Goal: Contribute content: Add original content to the website for others to see

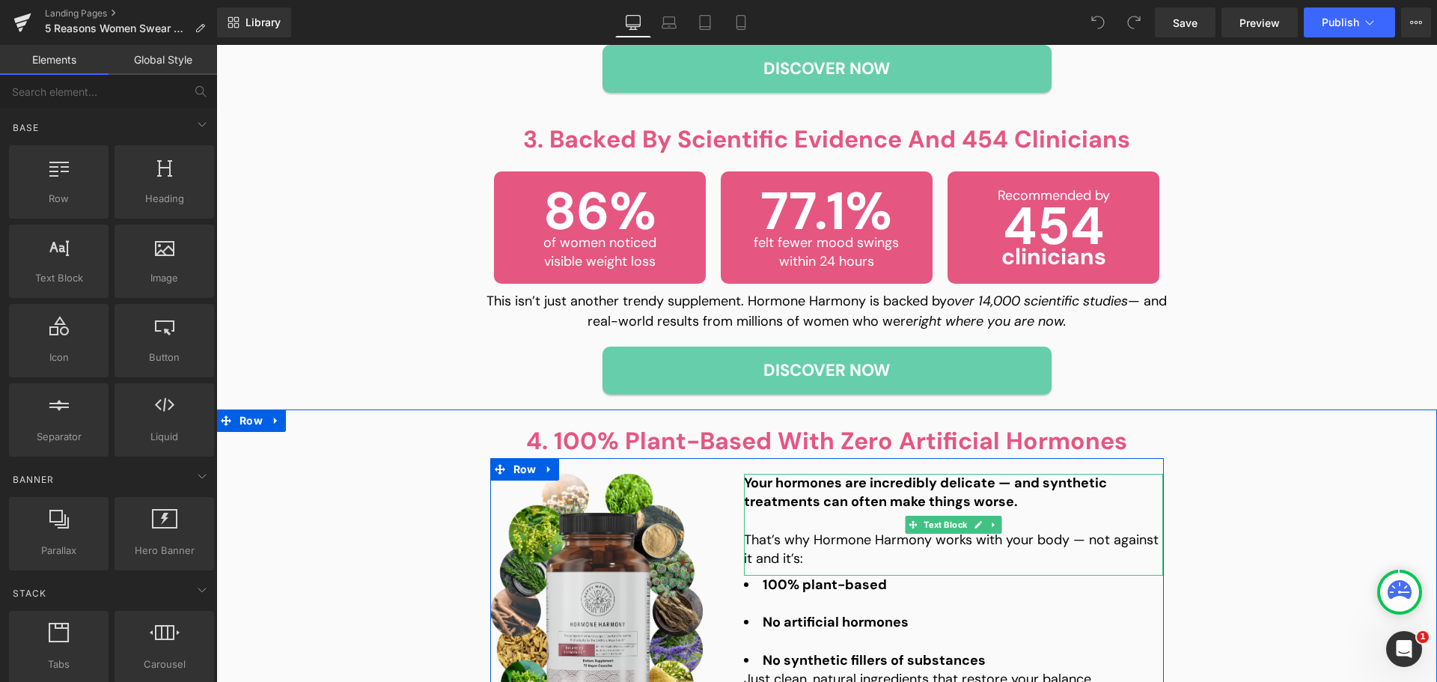
scroll to position [1273, 0]
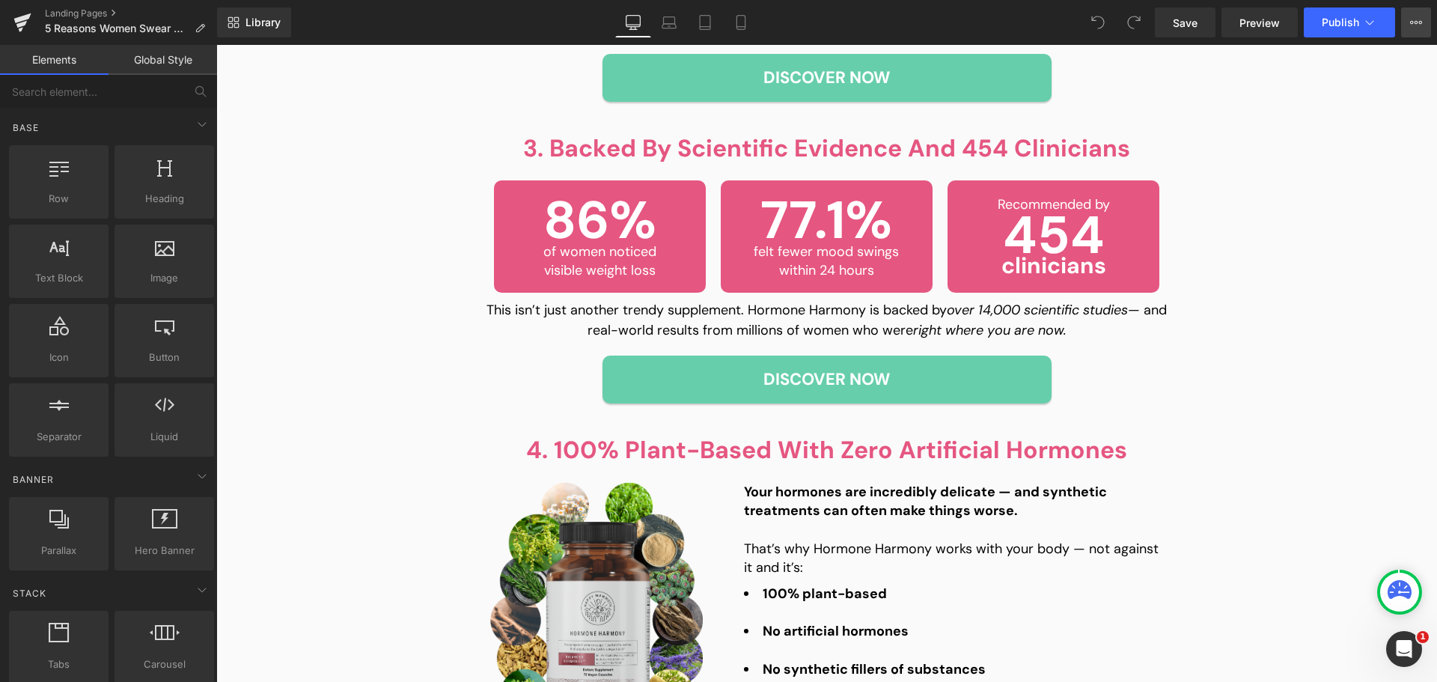
click at [1422, 16] on button "View Live Page View with current Template Save Template to Library Schedule Pub…" at bounding box center [1416, 22] width 30 height 30
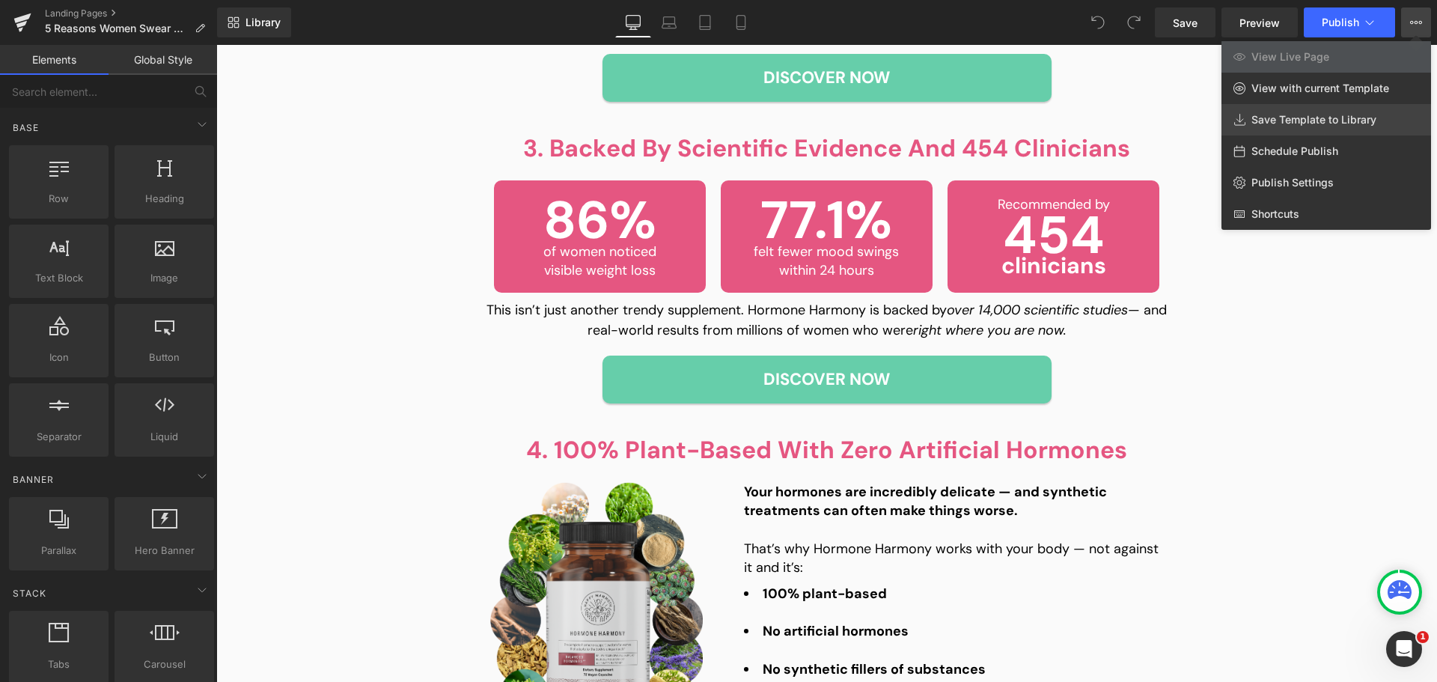
click at [1338, 121] on span "Save Template to Library" at bounding box center [1314, 119] width 125 height 13
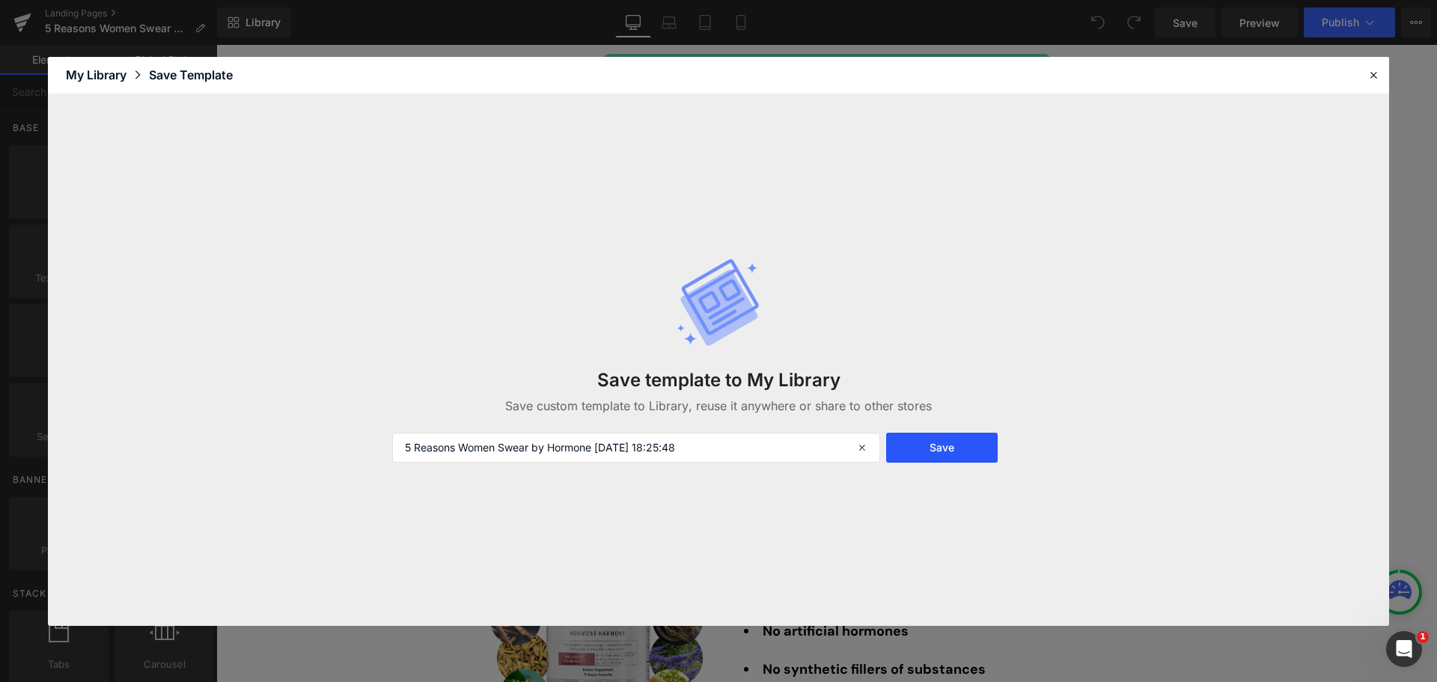
click at [955, 442] on button "Save" at bounding box center [942, 448] width 112 height 30
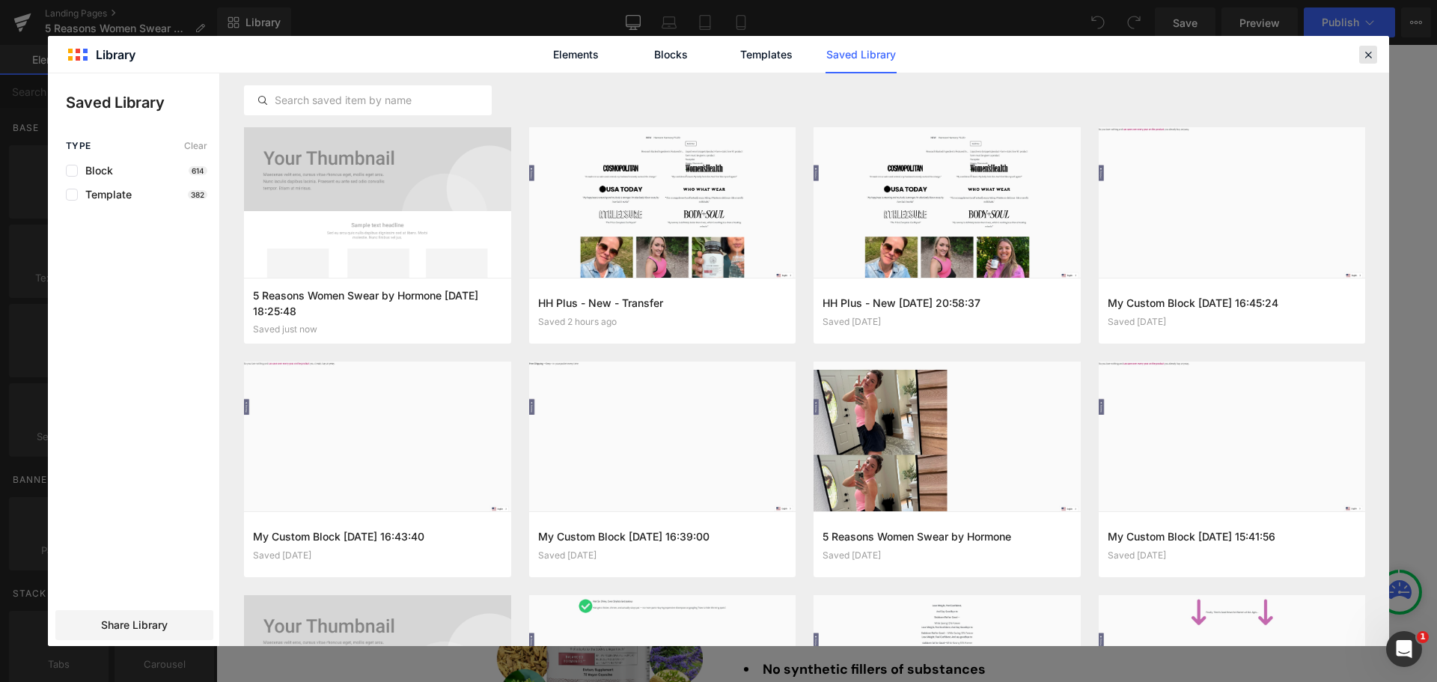
click at [1366, 52] on icon at bounding box center [1368, 54] width 13 height 13
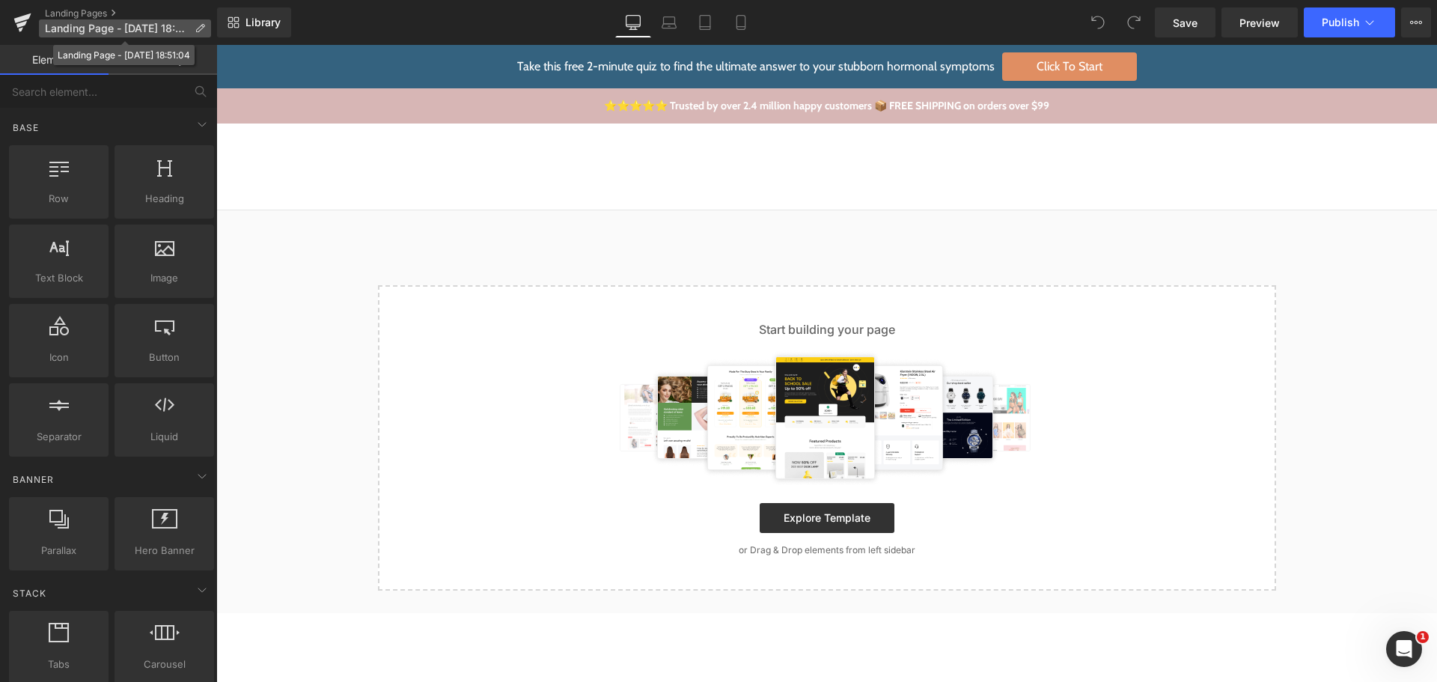
click at [199, 25] on icon at bounding box center [200, 28] width 10 height 10
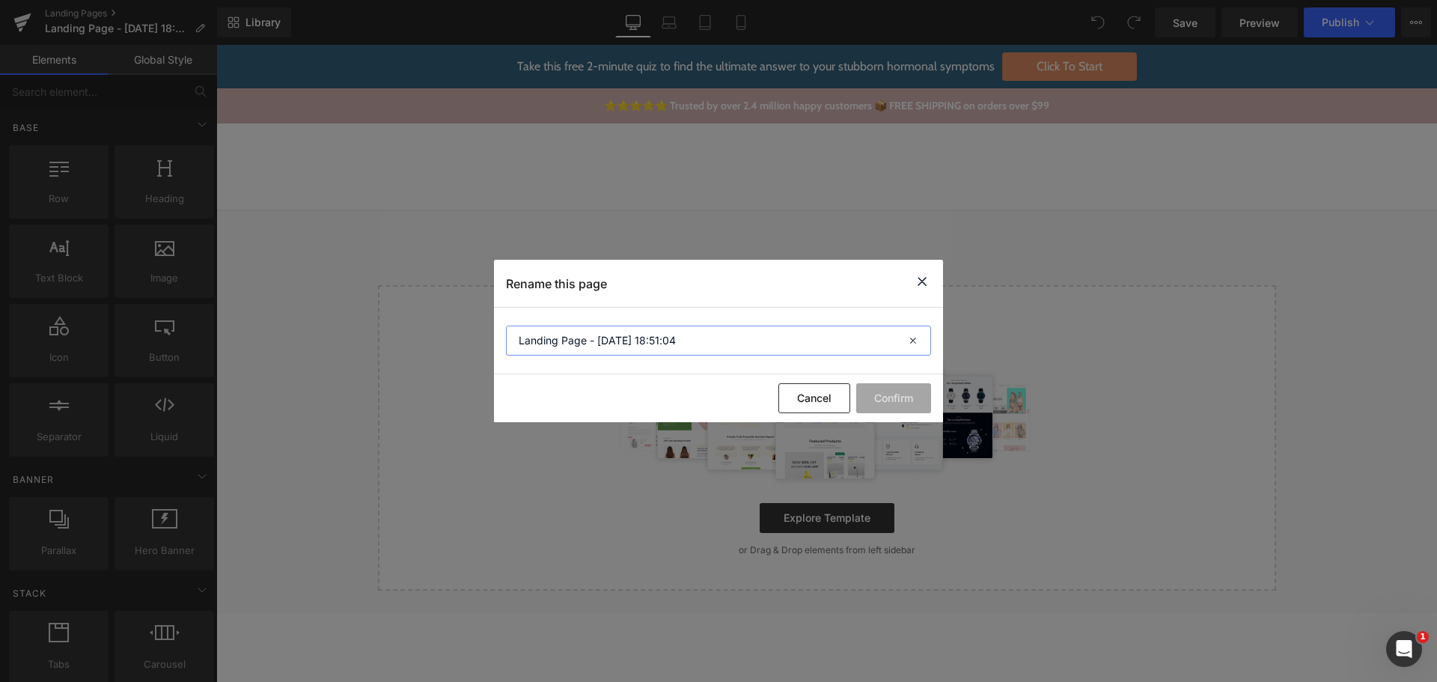
click at [587, 338] on input "Landing Page - [DATE] 18:51:04" at bounding box center [718, 341] width 425 height 30
type input "5 Reasons V2"
click at [910, 384] on button "Confirm" at bounding box center [893, 398] width 75 height 30
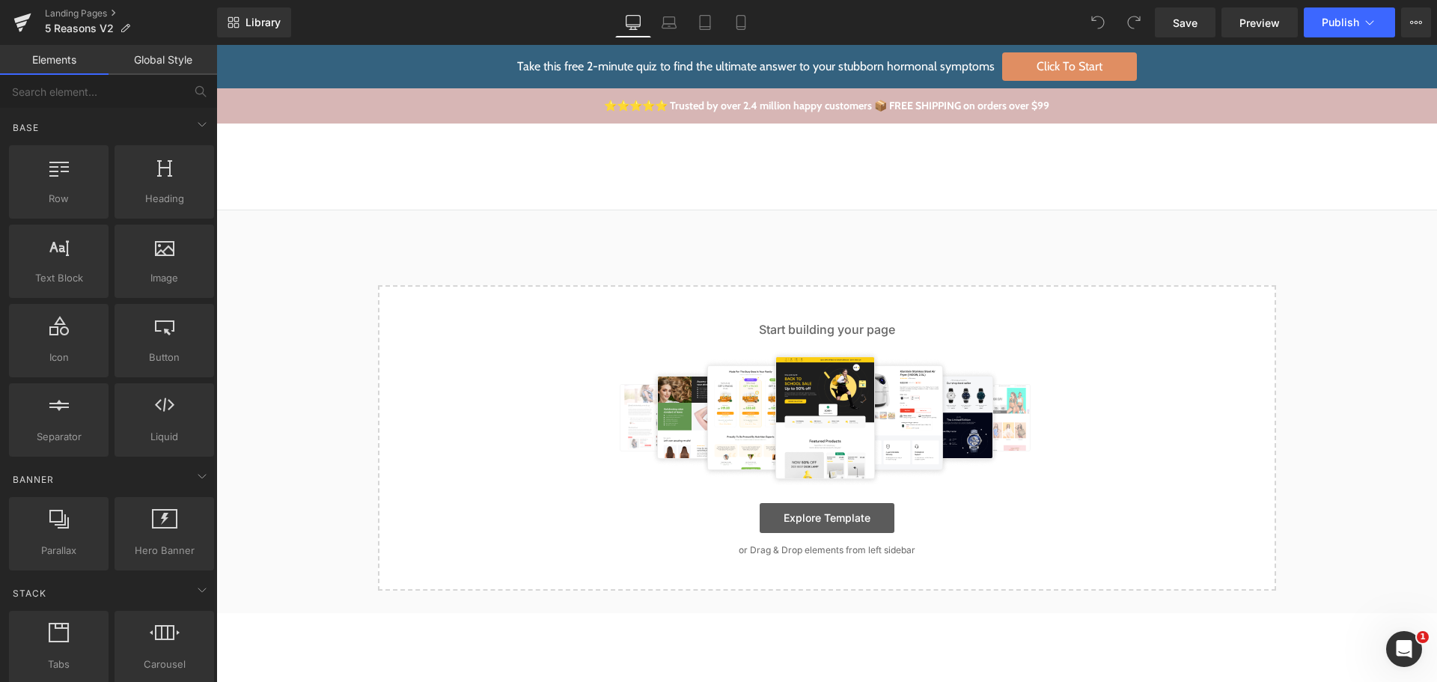
click at [799, 521] on link "Explore Template" at bounding box center [827, 518] width 135 height 30
click at [830, 524] on link "Explore Template" at bounding box center [827, 518] width 135 height 30
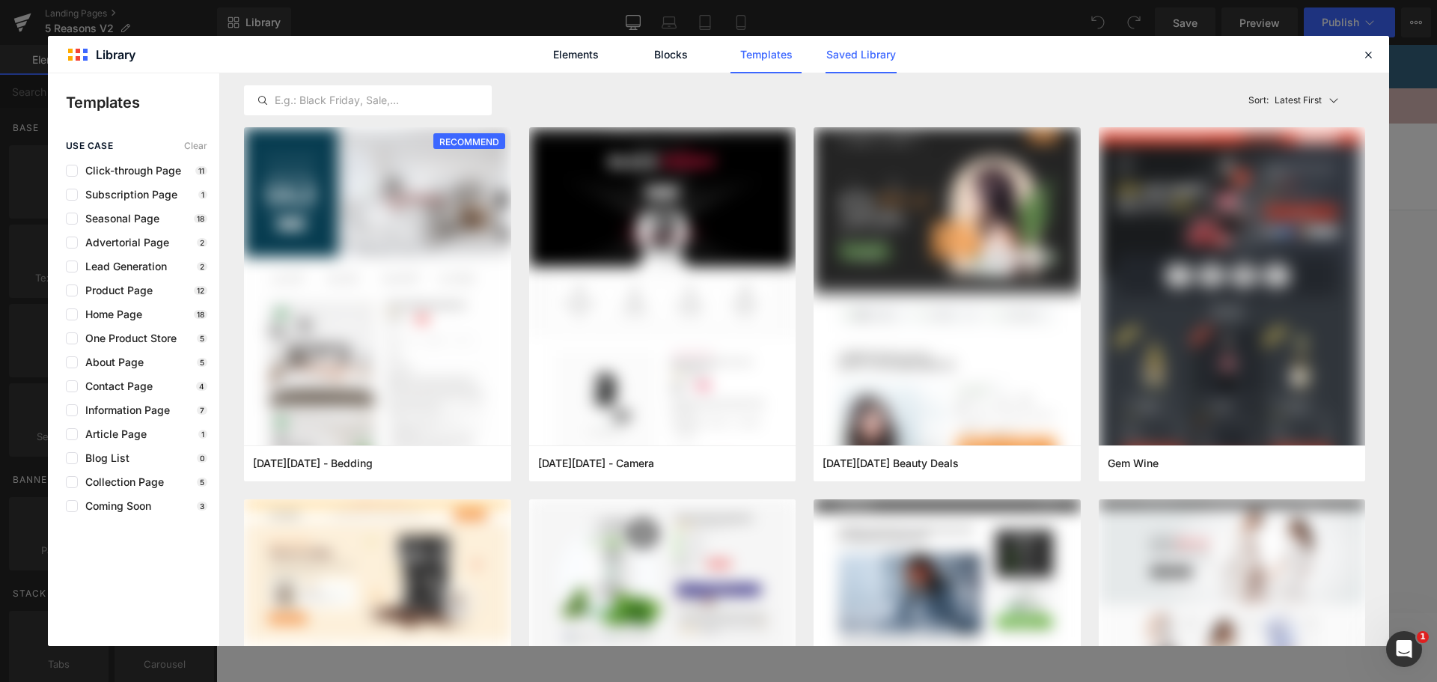
click at [844, 49] on link "Saved Library" at bounding box center [861, 54] width 71 height 37
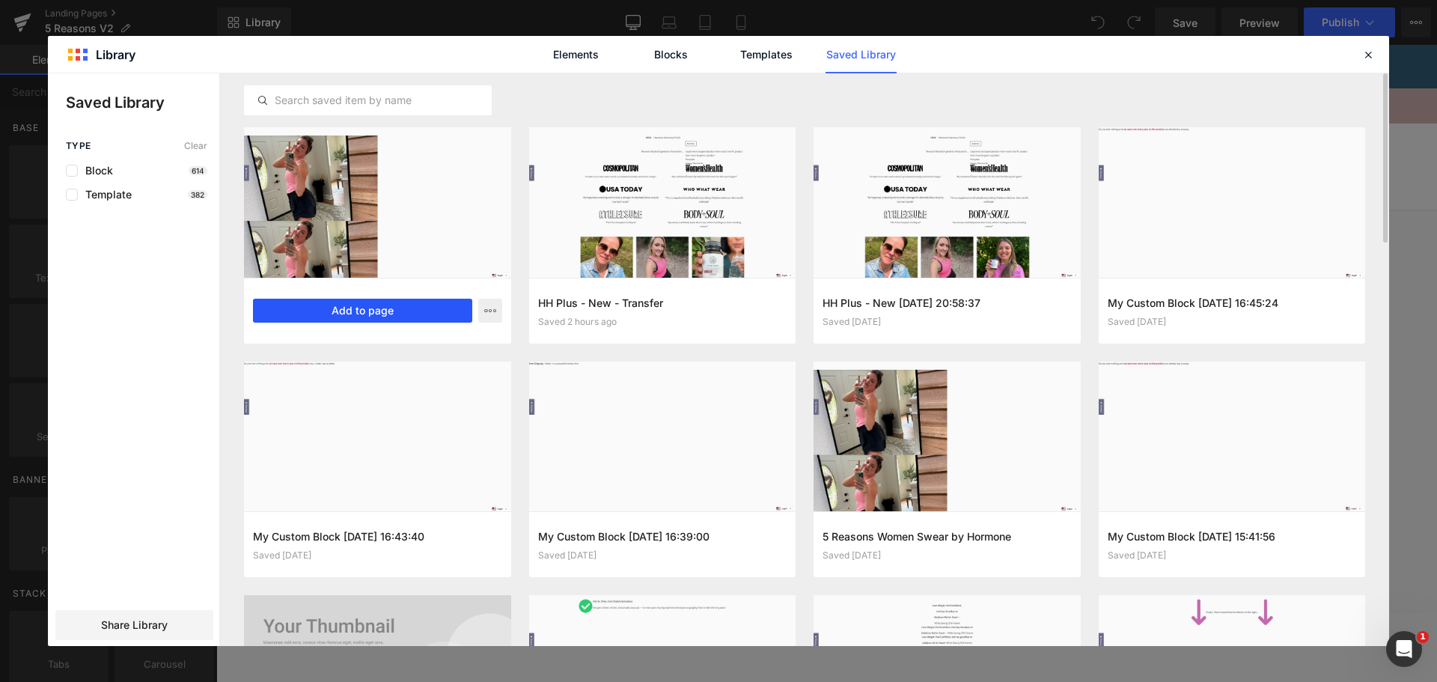
click at [404, 309] on button "Add to page" at bounding box center [362, 311] width 219 height 24
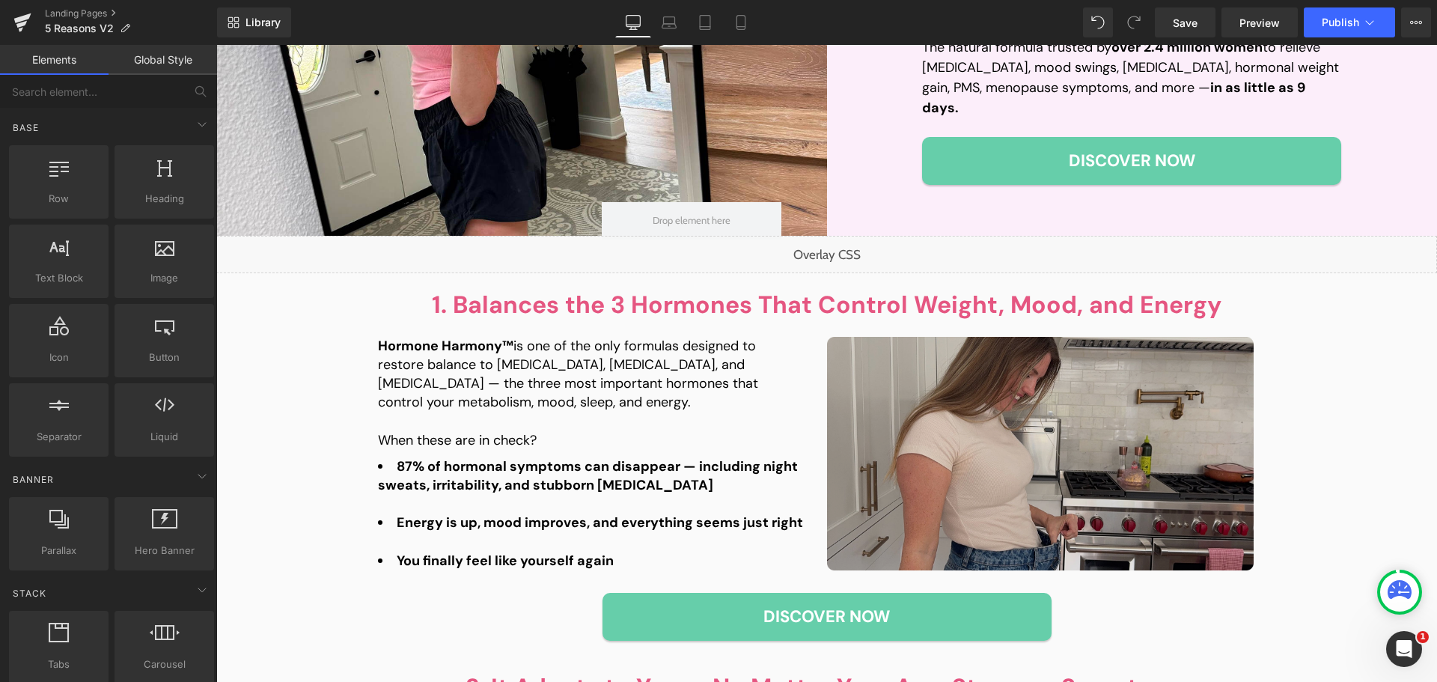
scroll to position [374, 0]
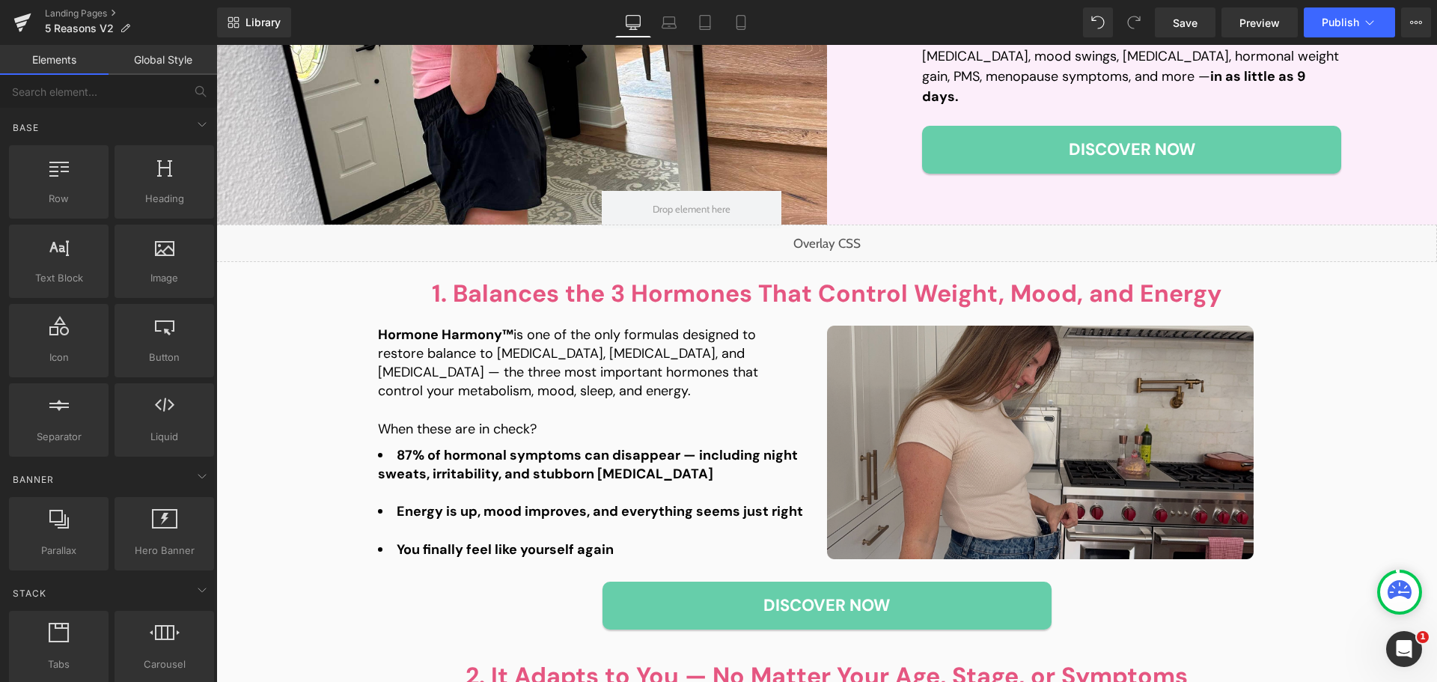
click at [1074, 417] on img at bounding box center [1040, 443] width 427 height 234
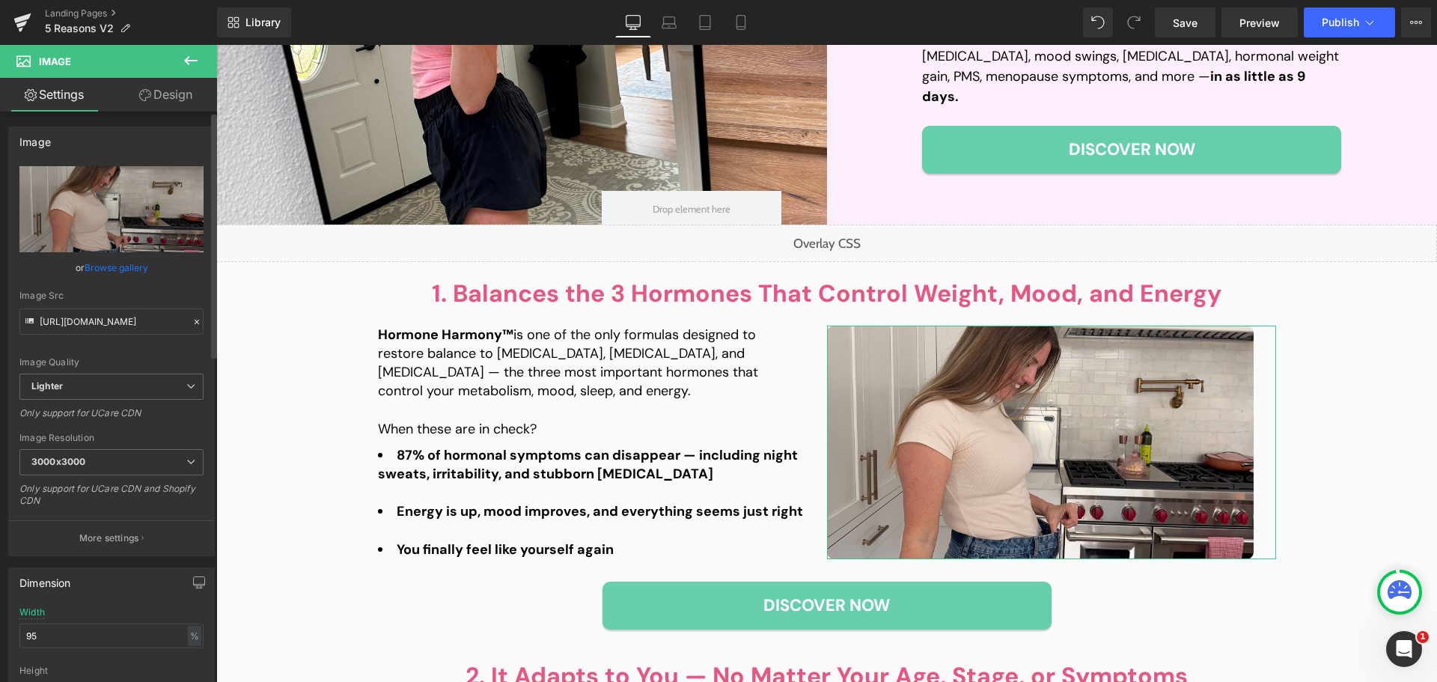
click at [139, 271] on link "Browse gallery" at bounding box center [117, 268] width 64 height 26
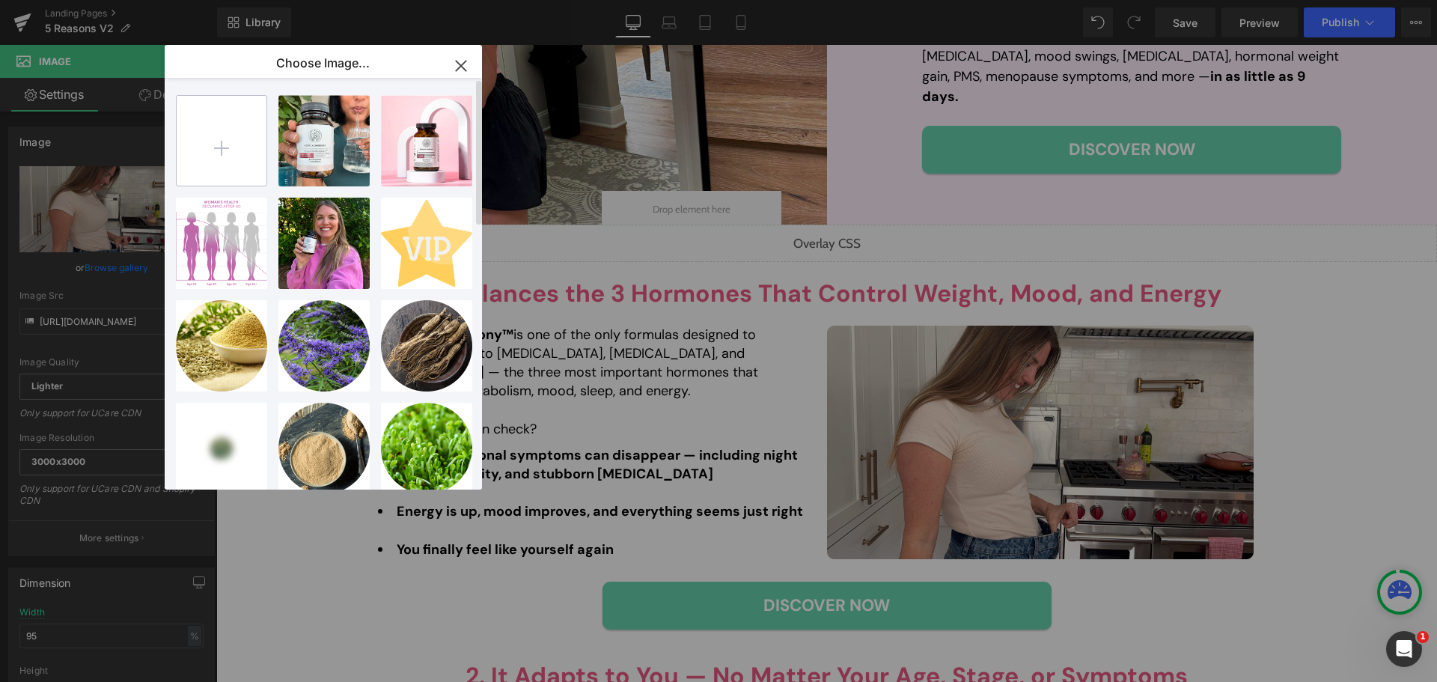
click at [243, 153] on input "file" at bounding box center [222, 141] width 90 height 90
type input "C:\fakepath\Q3-[DATE]-Timeline-ChestFat-Illustration-HH-1.3-4x5 (1).png"
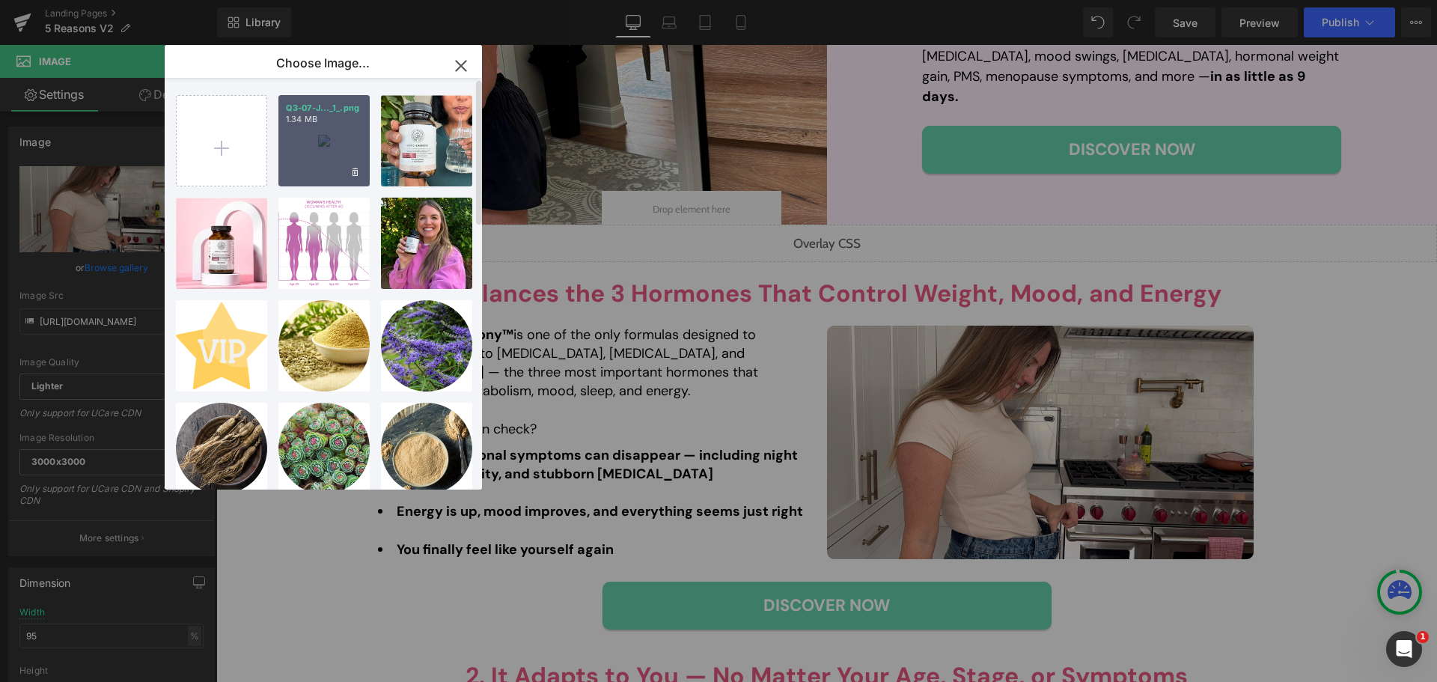
click at [327, 165] on div "Q3-07-J..._1_.png 1.34 MB" at bounding box center [324, 140] width 91 height 91
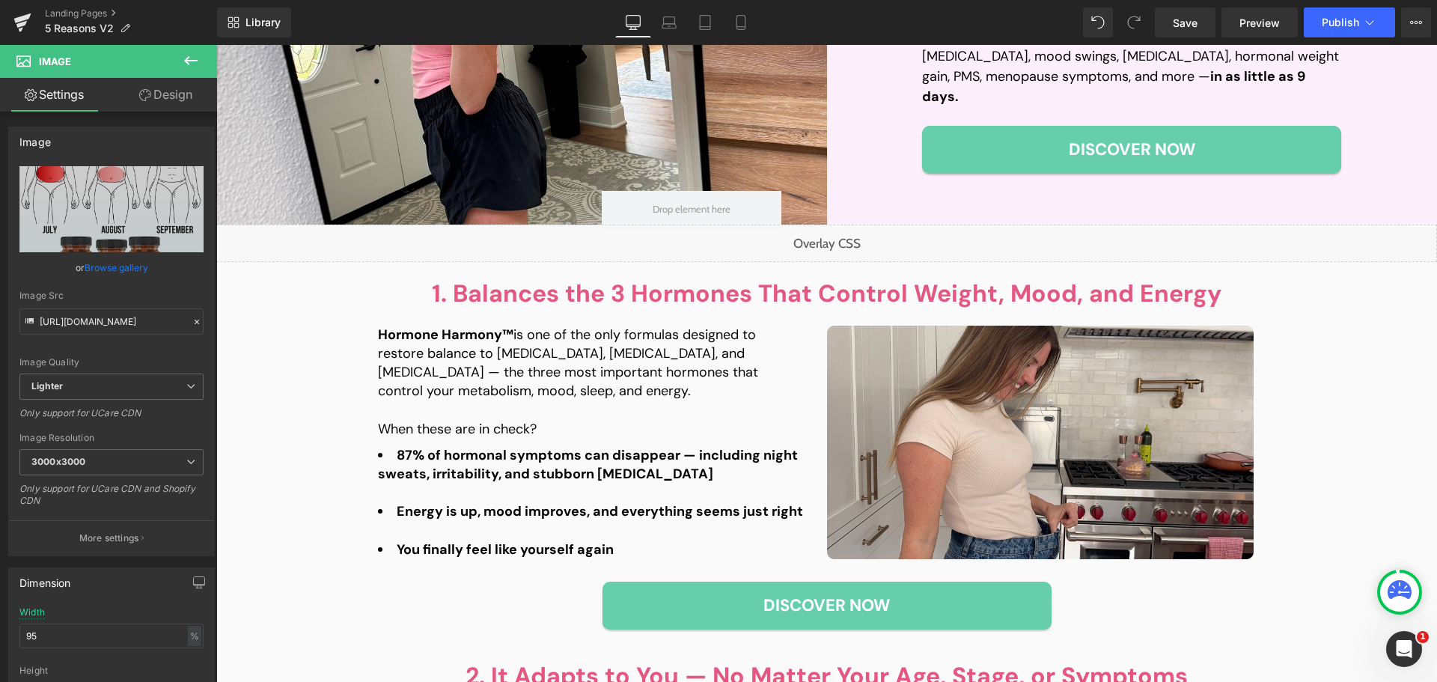
type input "[URL][DOMAIN_NAME][DATE]"
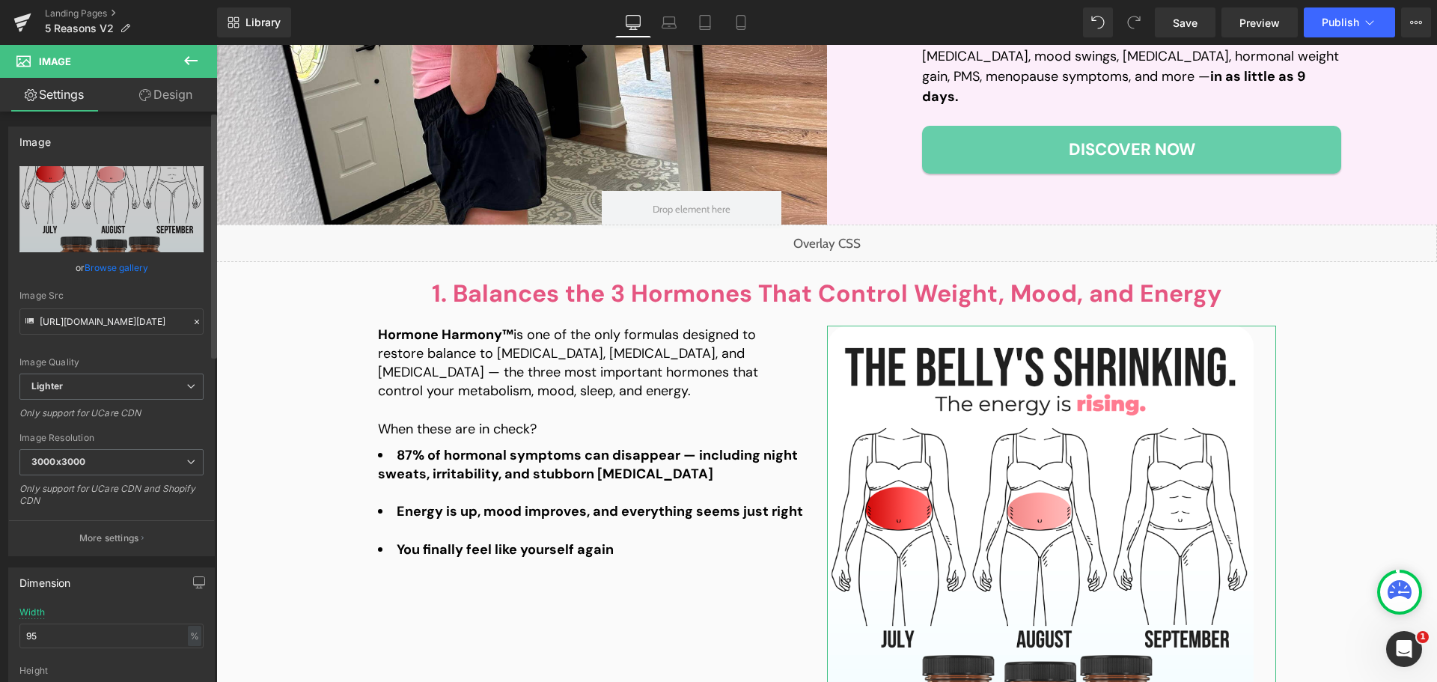
click at [117, 265] on link "Browse gallery" at bounding box center [117, 268] width 64 height 26
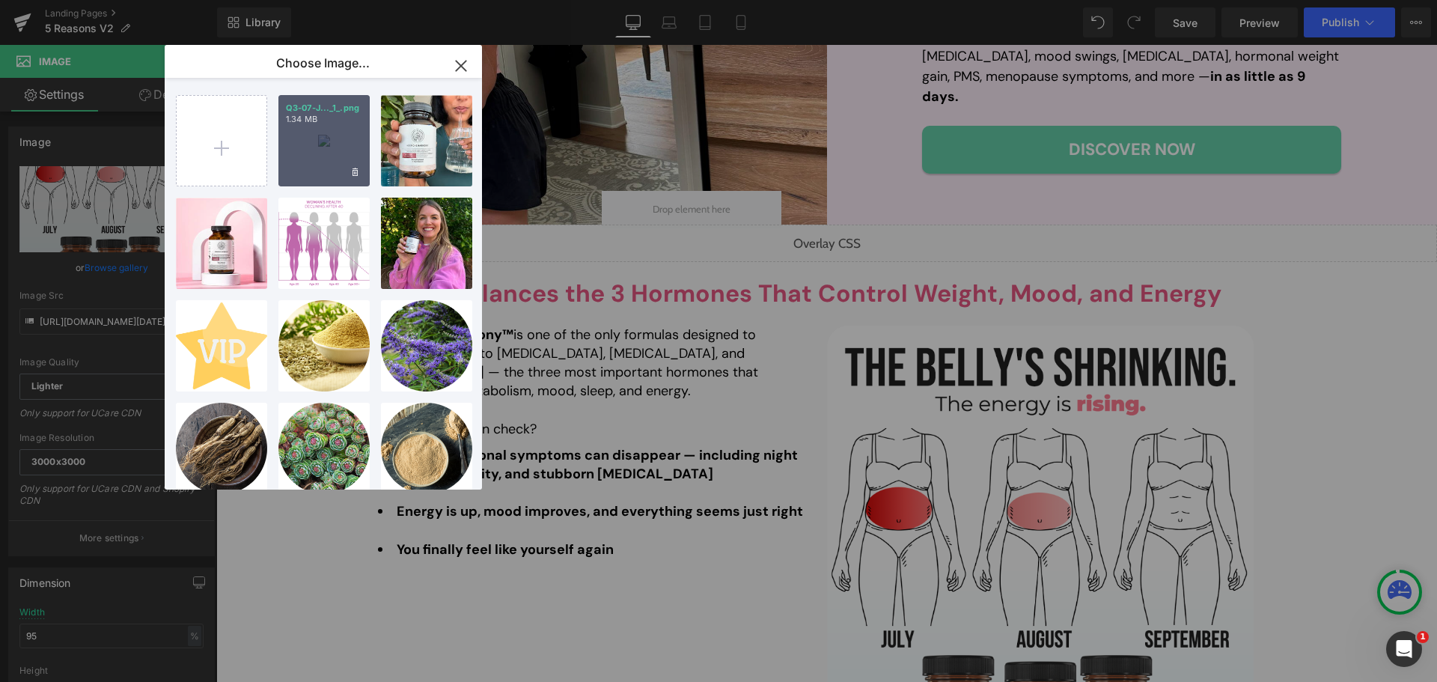
click at [309, 159] on div "Q3-07-J..._1_.png 1.34 MB" at bounding box center [324, 140] width 91 height 91
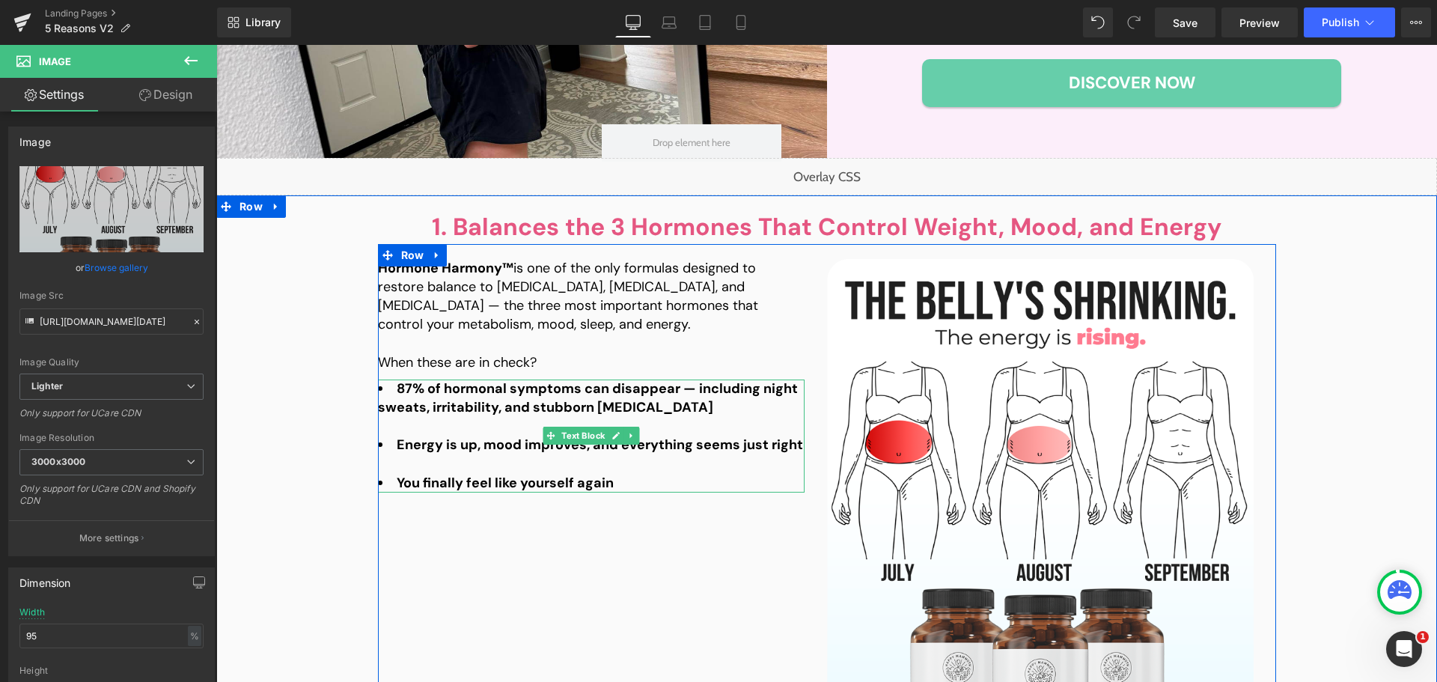
scroll to position [449, 0]
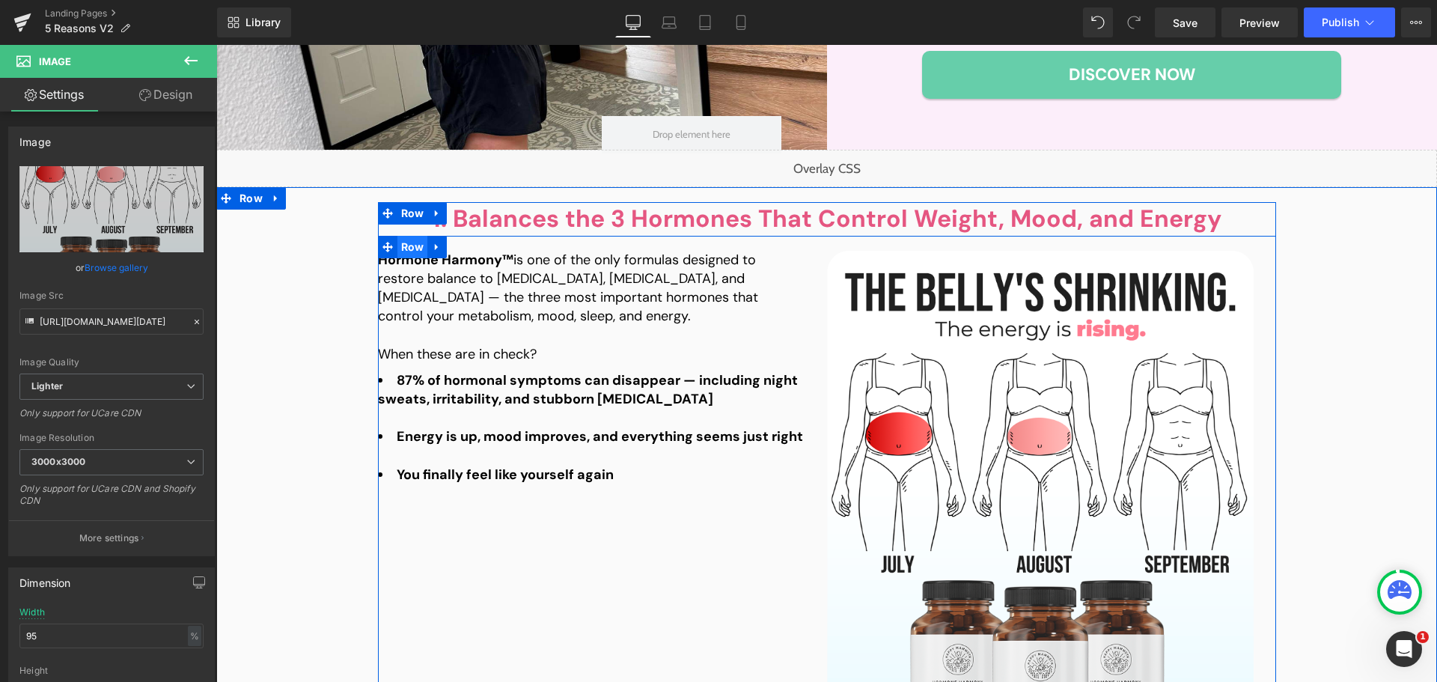
click at [407, 246] on span "Row" at bounding box center [413, 247] width 31 height 22
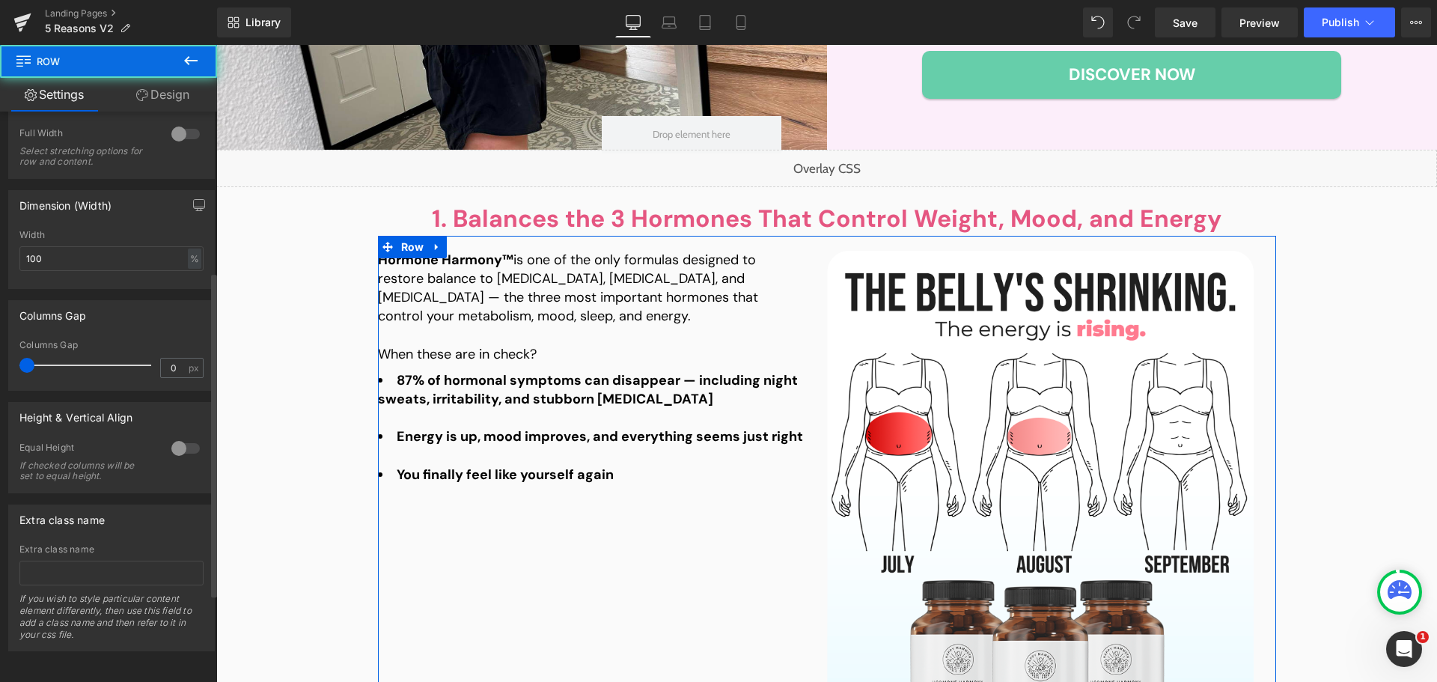
scroll to position [436, 0]
click at [179, 436] on div at bounding box center [186, 448] width 36 height 24
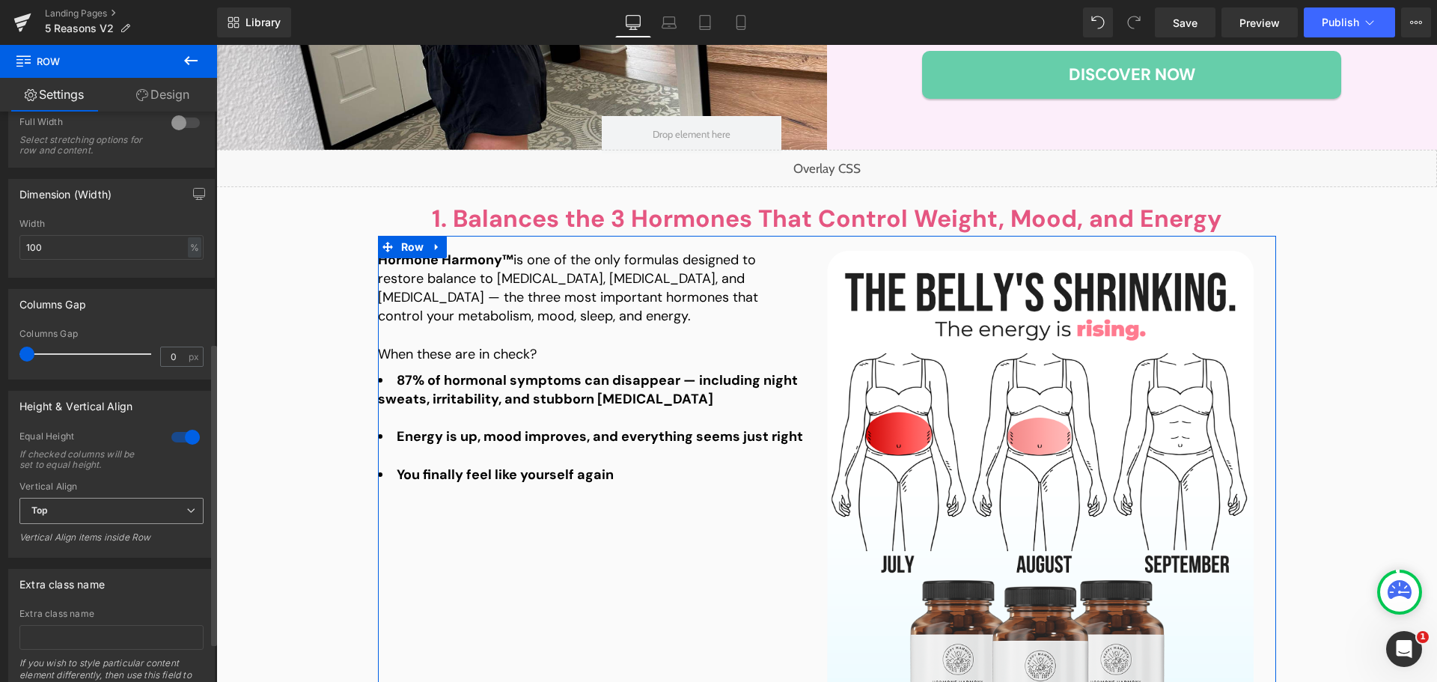
click at [97, 505] on span "Top" at bounding box center [111, 511] width 184 height 26
click at [61, 564] on div "Middle" at bounding box center [56, 560] width 29 height 10
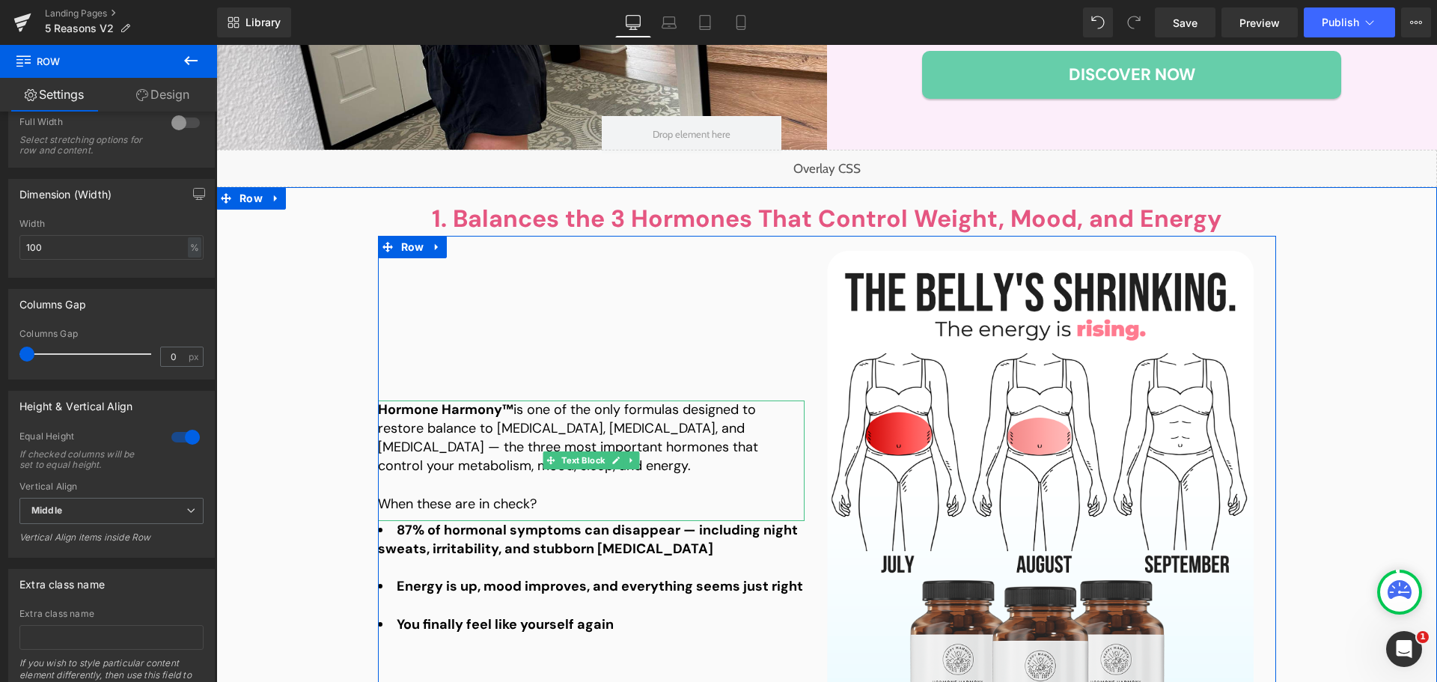
click at [535, 460] on p "Hormone Harmony™ is one of the only formulas designed to restore balance to [ME…" at bounding box center [591, 439] width 427 height 76
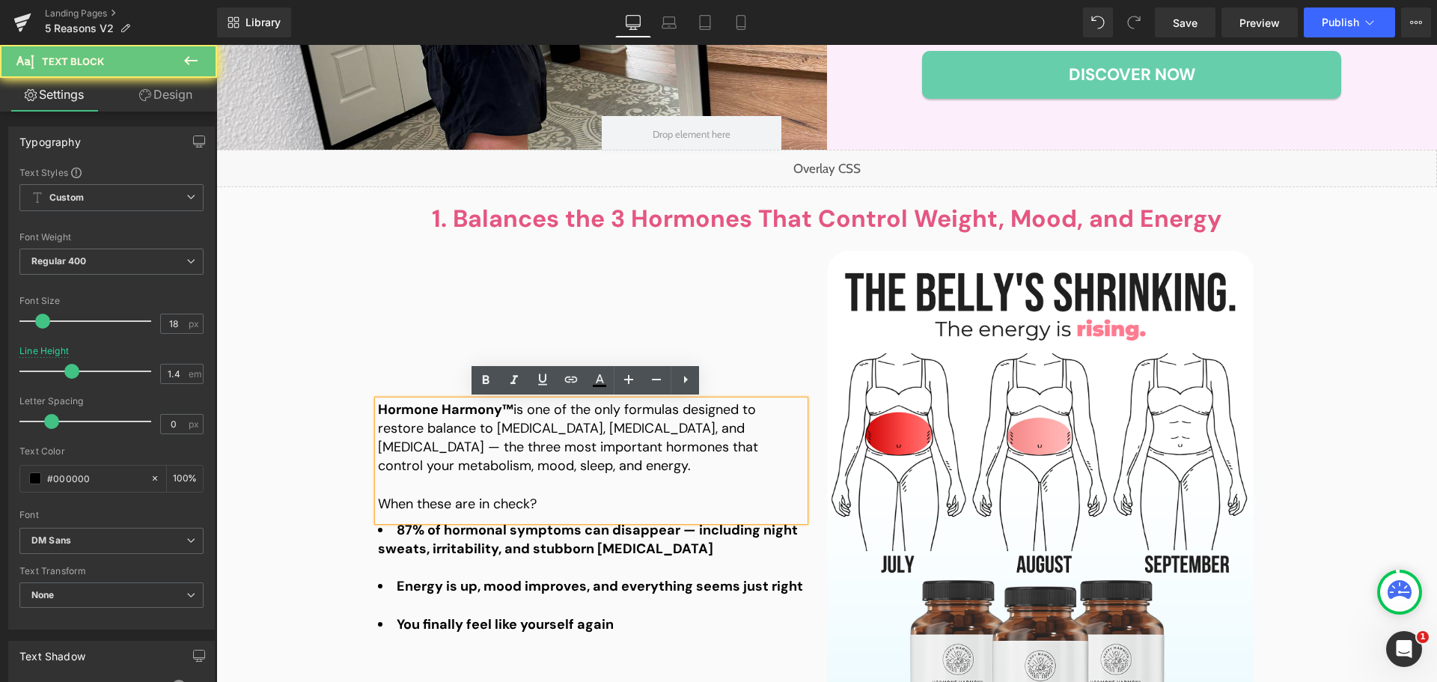
click at [472, 451] on p "Hormone Harmony™ is one of the only formulas designed to restore balance to [ME…" at bounding box center [591, 439] width 427 height 76
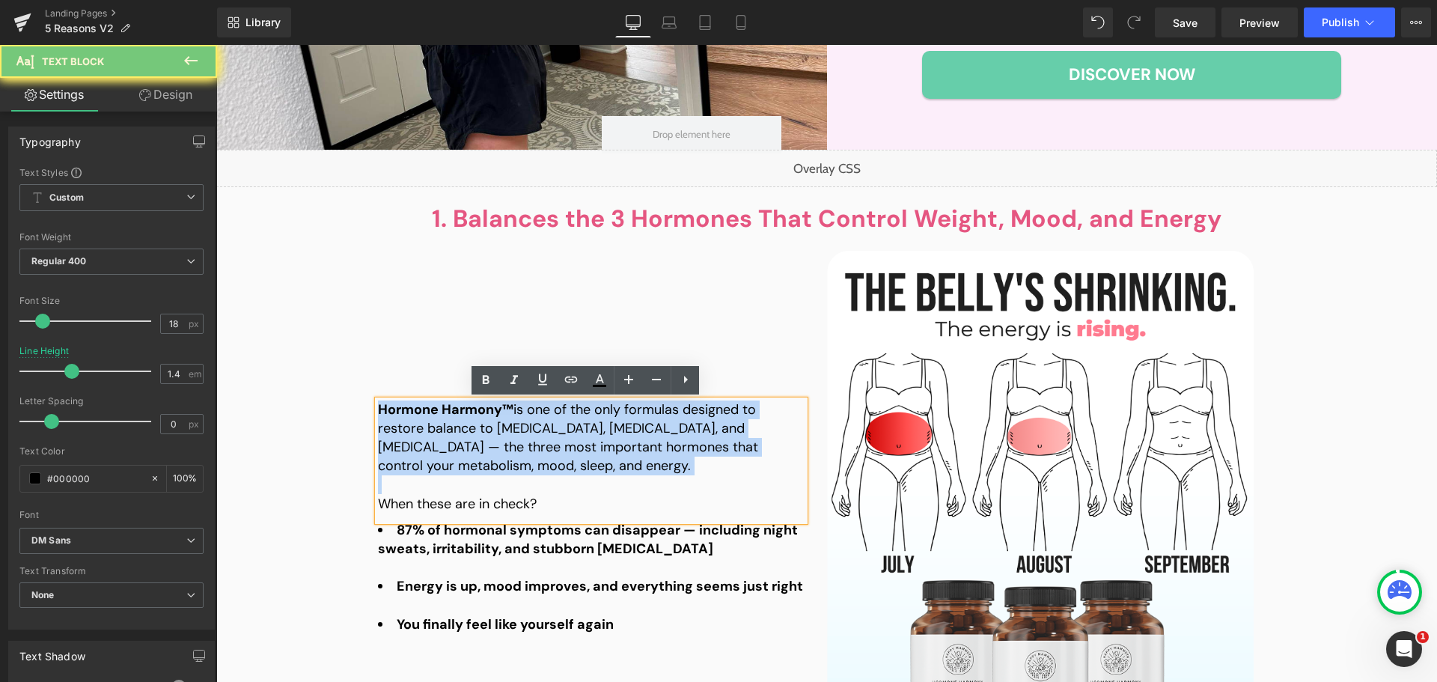
click at [472, 451] on p "Hormone Harmony™ is one of the only formulas designed to restore balance to [ME…" at bounding box center [591, 439] width 427 height 76
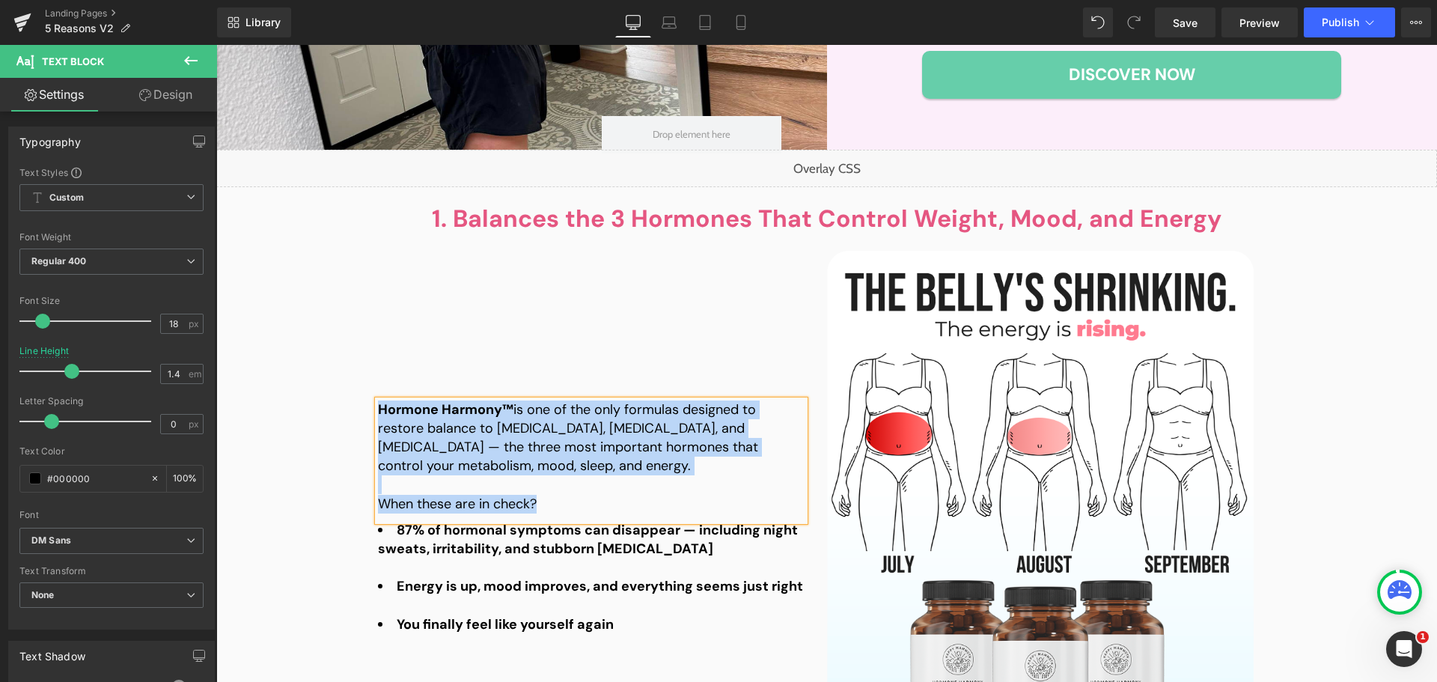
paste div
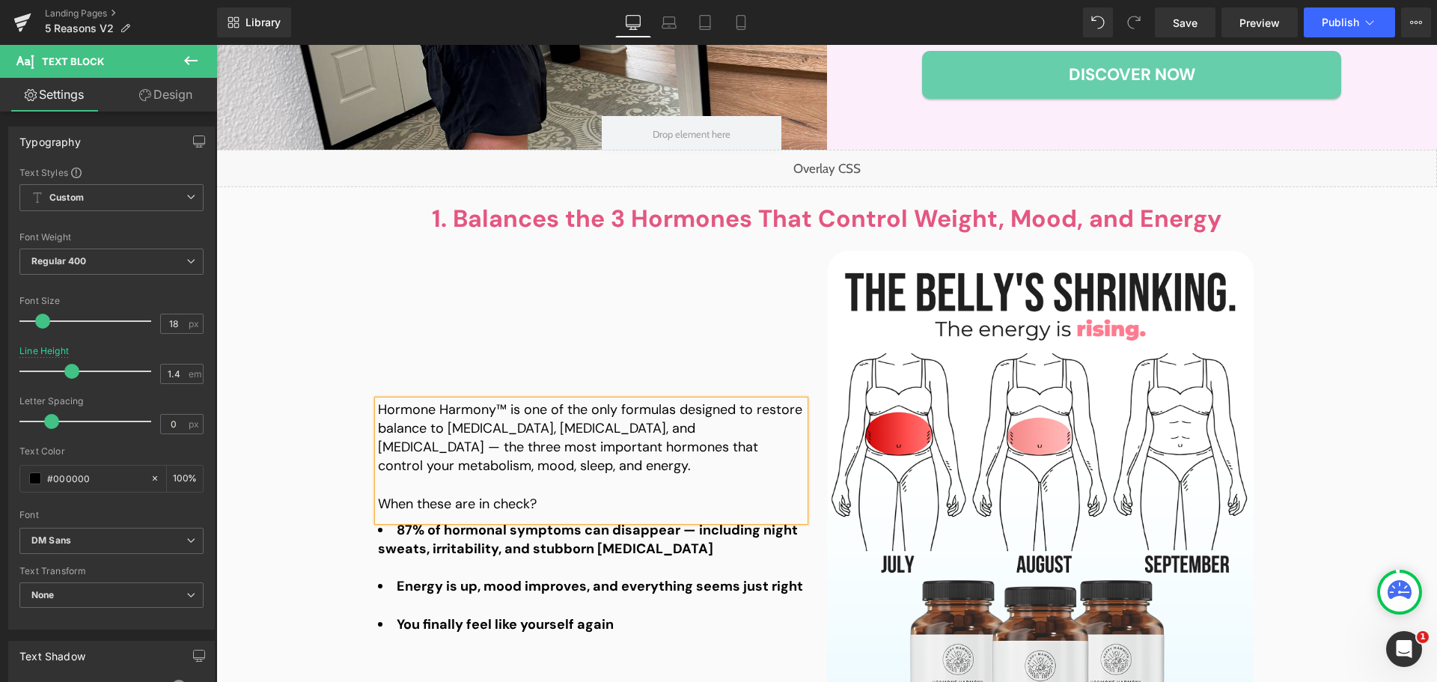
click at [616, 468] on p "Hormone Harmony™ is one of the only formulas designed to restore balance to [ME…" at bounding box center [591, 439] width 427 height 76
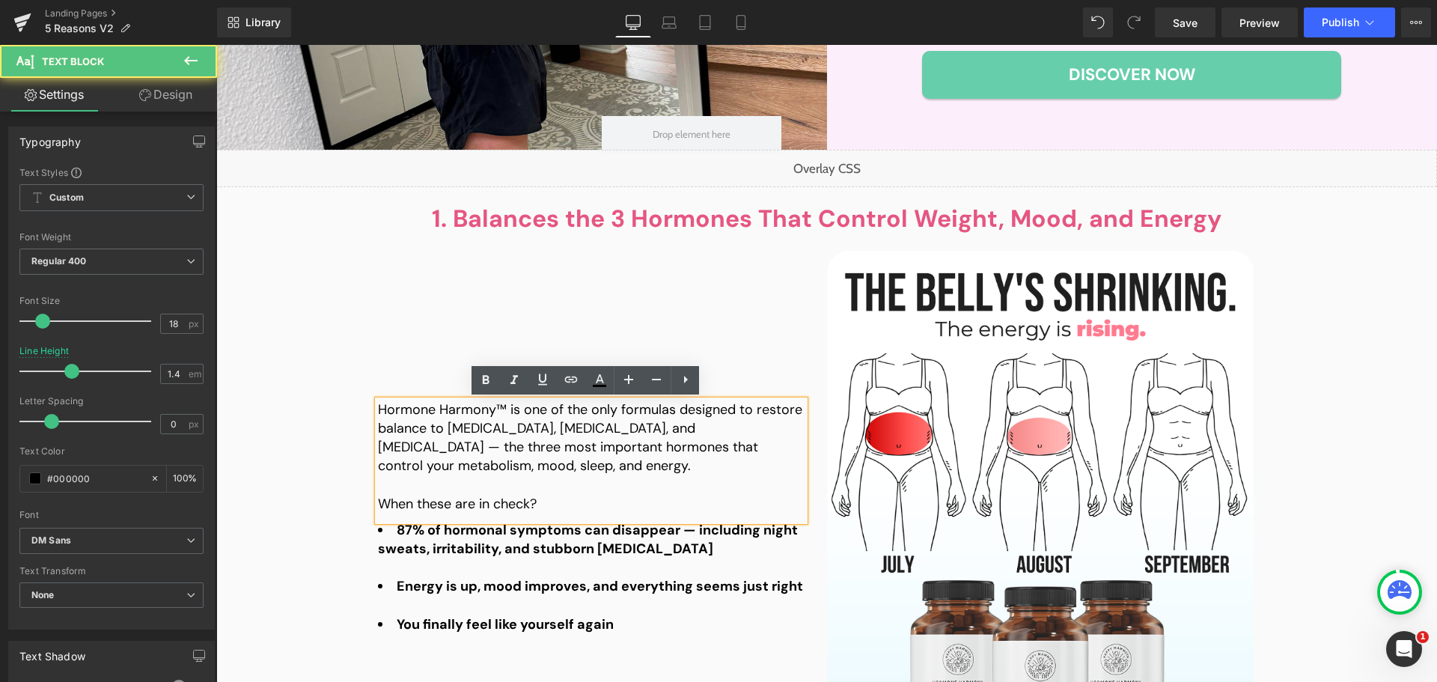
click at [271, 478] on div "1. Balances the 3 Hormones That Control Weight, Mood, and Energy Heading 1. Bal…" at bounding box center [826, 528] width 1221 height 652
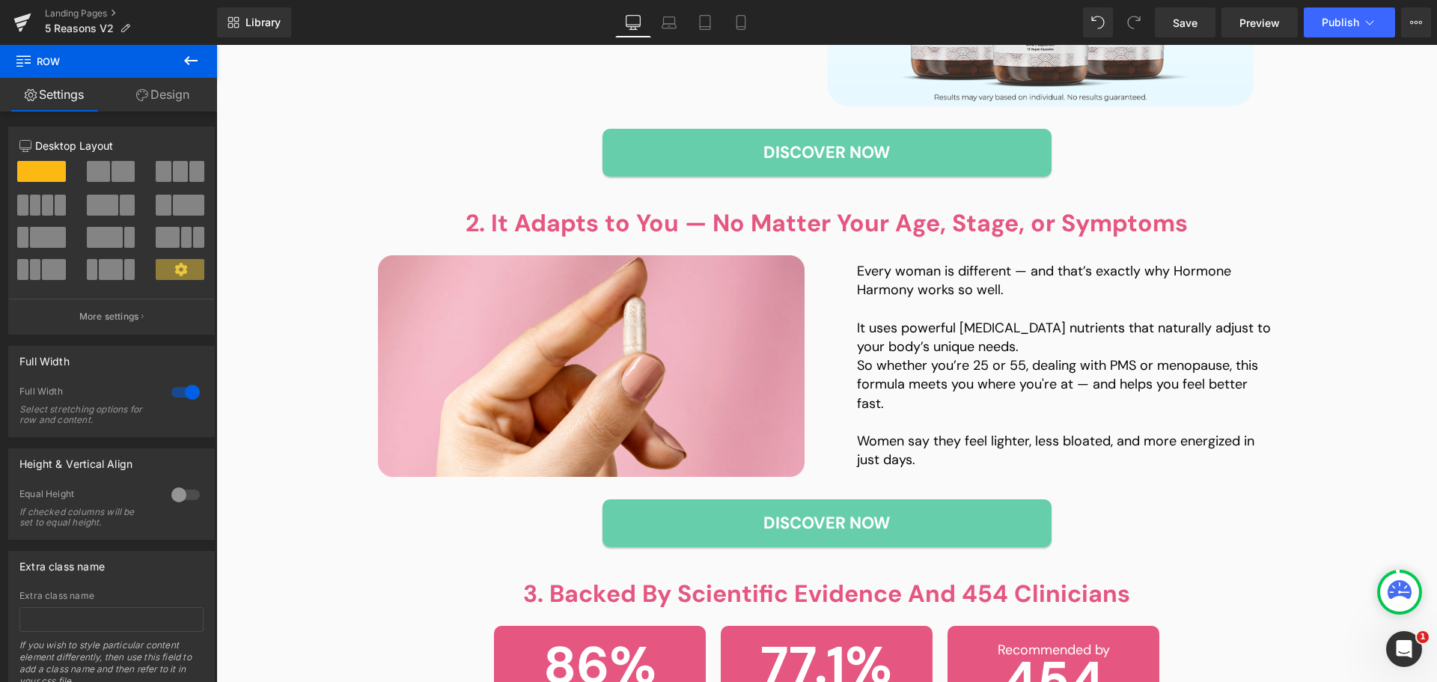
scroll to position [1123, 0]
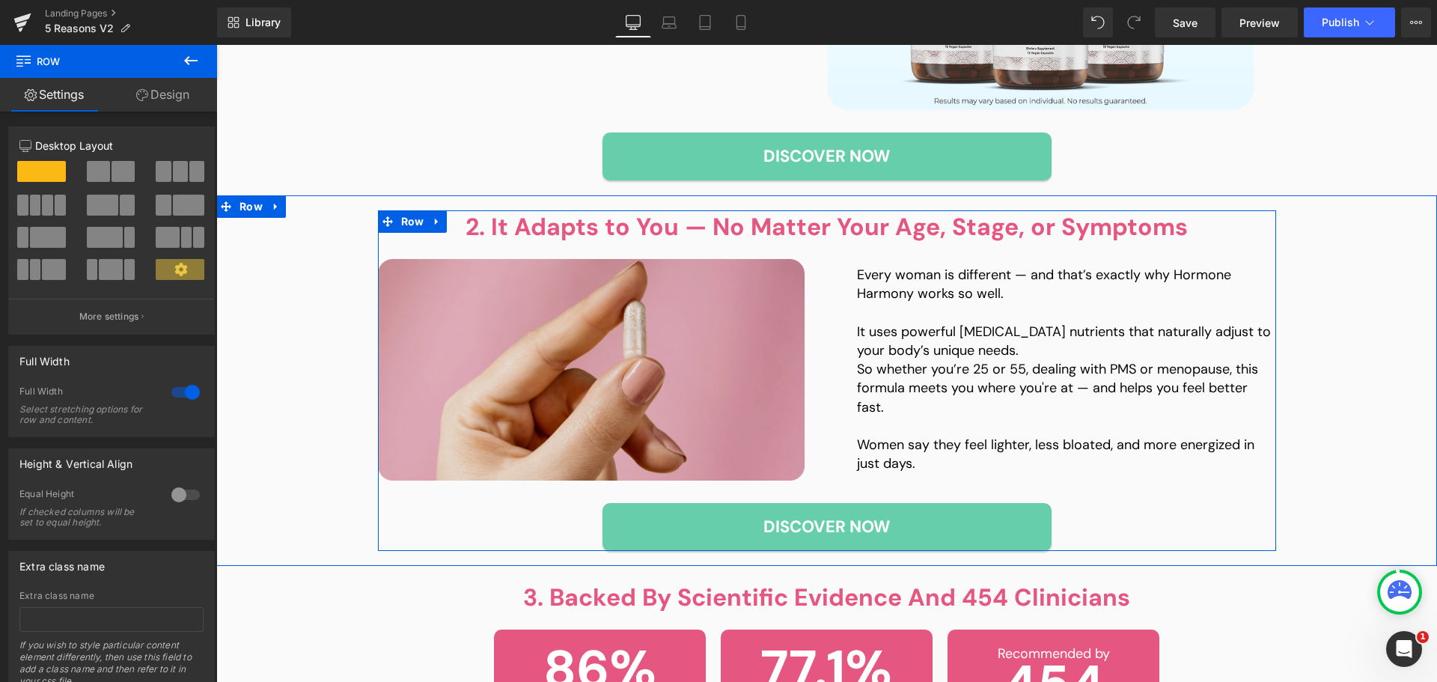
click at [518, 359] on img at bounding box center [591, 370] width 427 height 222
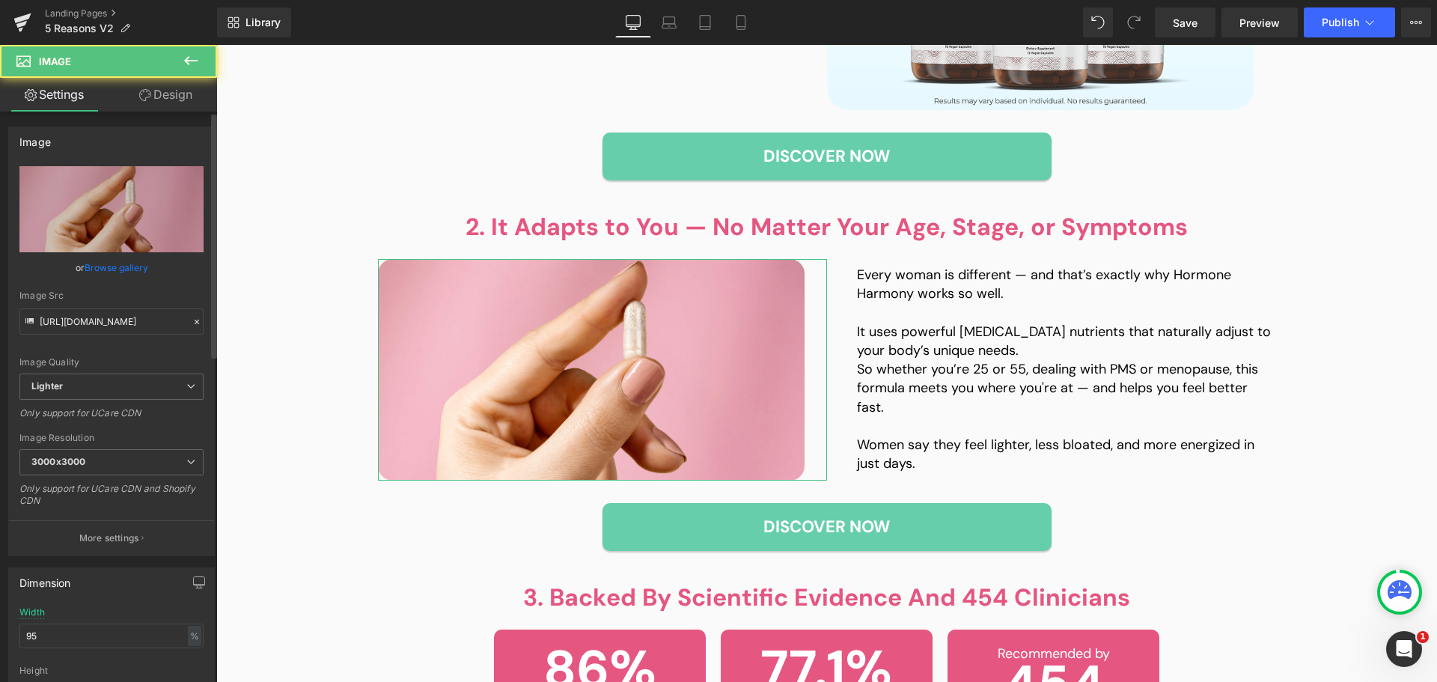
click at [130, 253] on div "Image Quality Lighter Lightest Lighter Lighter Lightest Only support for UCare …" at bounding box center [111, 269] width 184 height 207
click at [126, 267] on link "Browse gallery" at bounding box center [117, 268] width 64 height 26
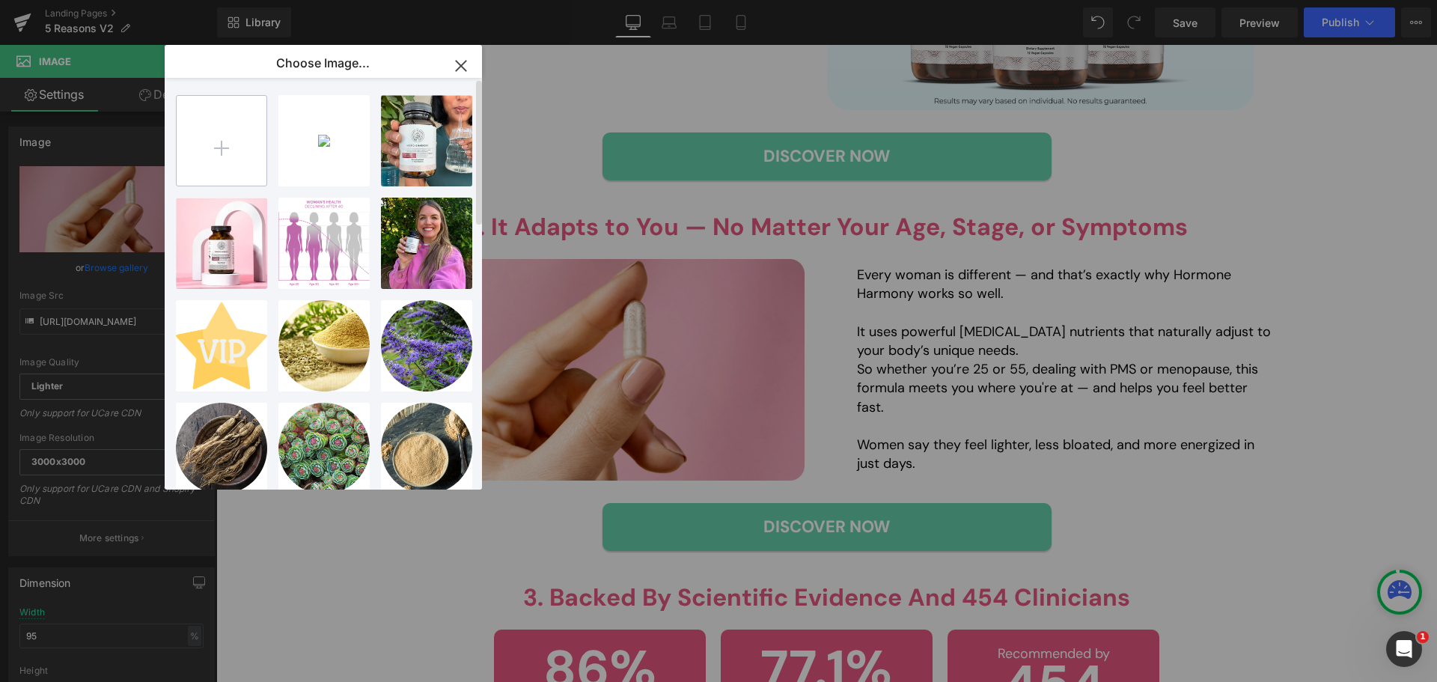
click at [235, 157] on input "file" at bounding box center [222, 141] width 90 height 90
type input "C:\fakepath\image (84).png"
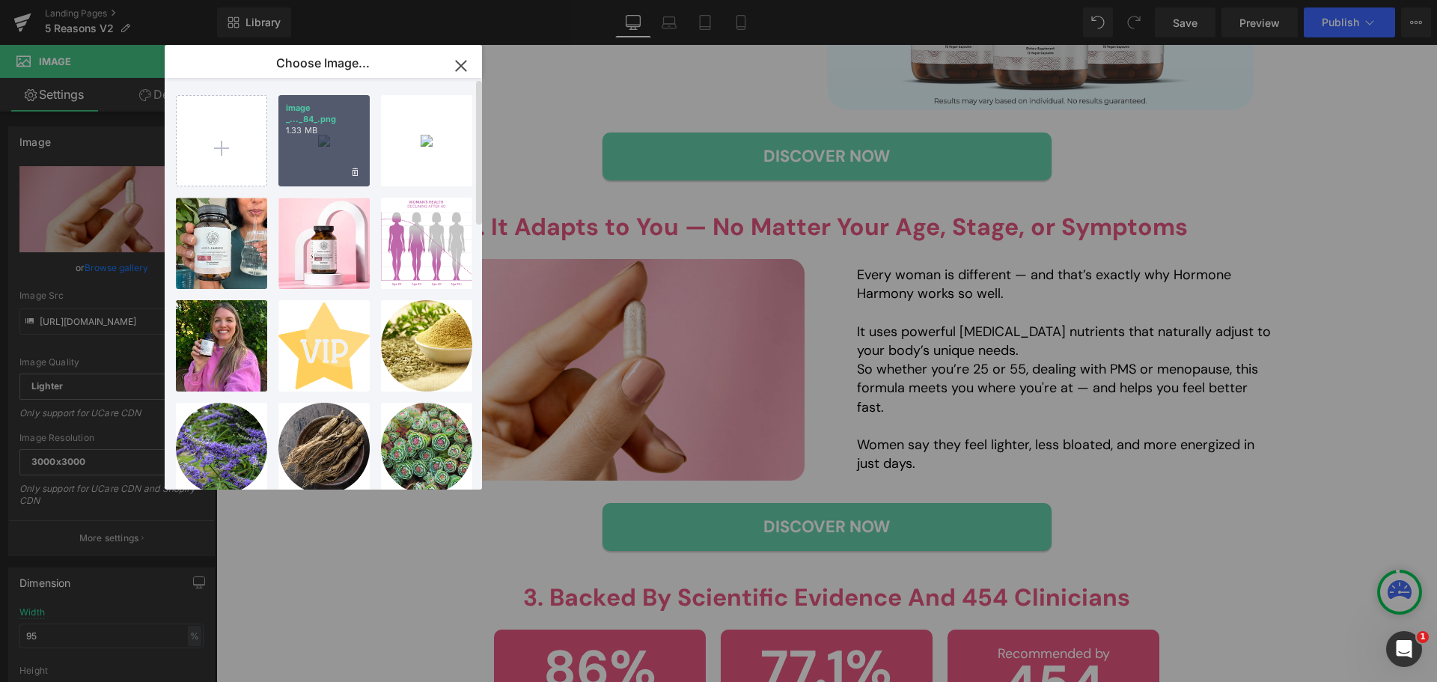
click at [303, 162] on div "image _..._84_.png 1.33 MB" at bounding box center [324, 140] width 91 height 91
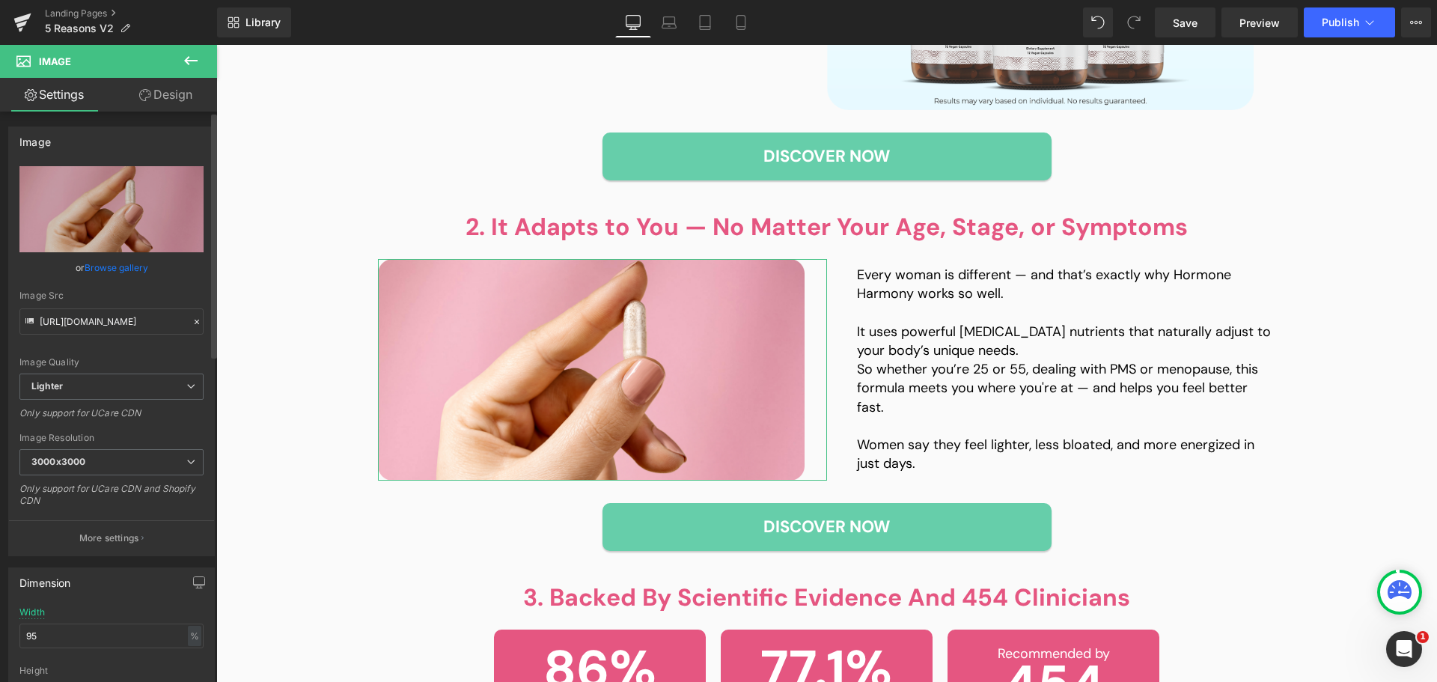
click at [135, 268] on link "Browse gallery" at bounding box center [117, 268] width 64 height 26
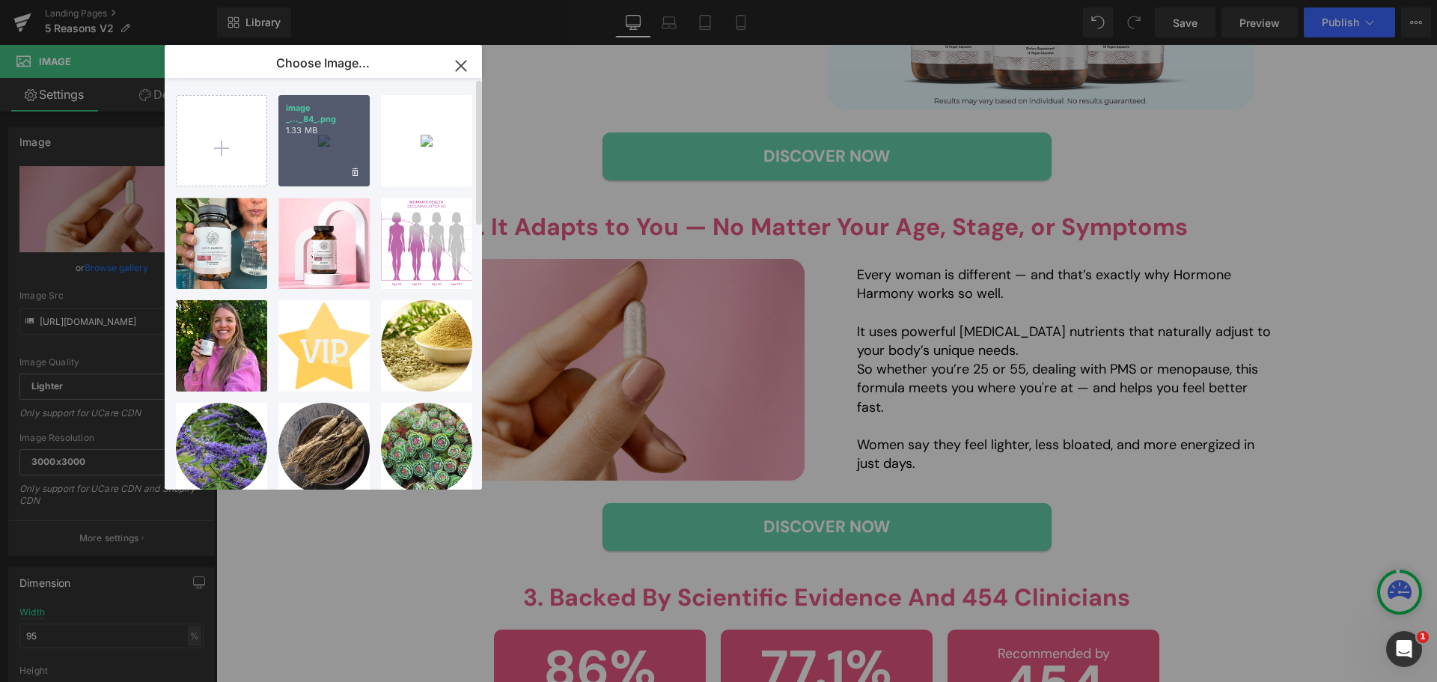
click at [294, 171] on div "image _..._84_.png 1.33 MB" at bounding box center [324, 140] width 91 height 91
type input "[URL][DOMAIN_NAME]"
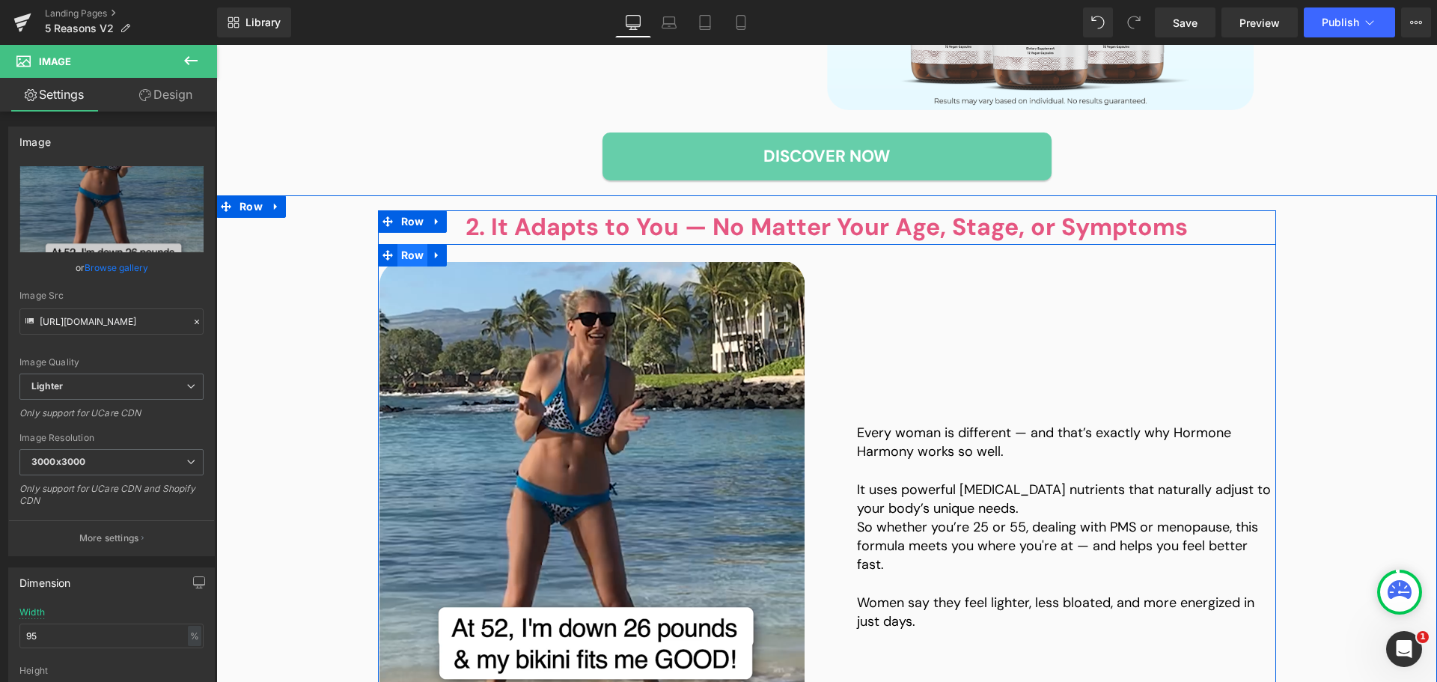
click at [403, 254] on span "Row" at bounding box center [413, 255] width 31 height 22
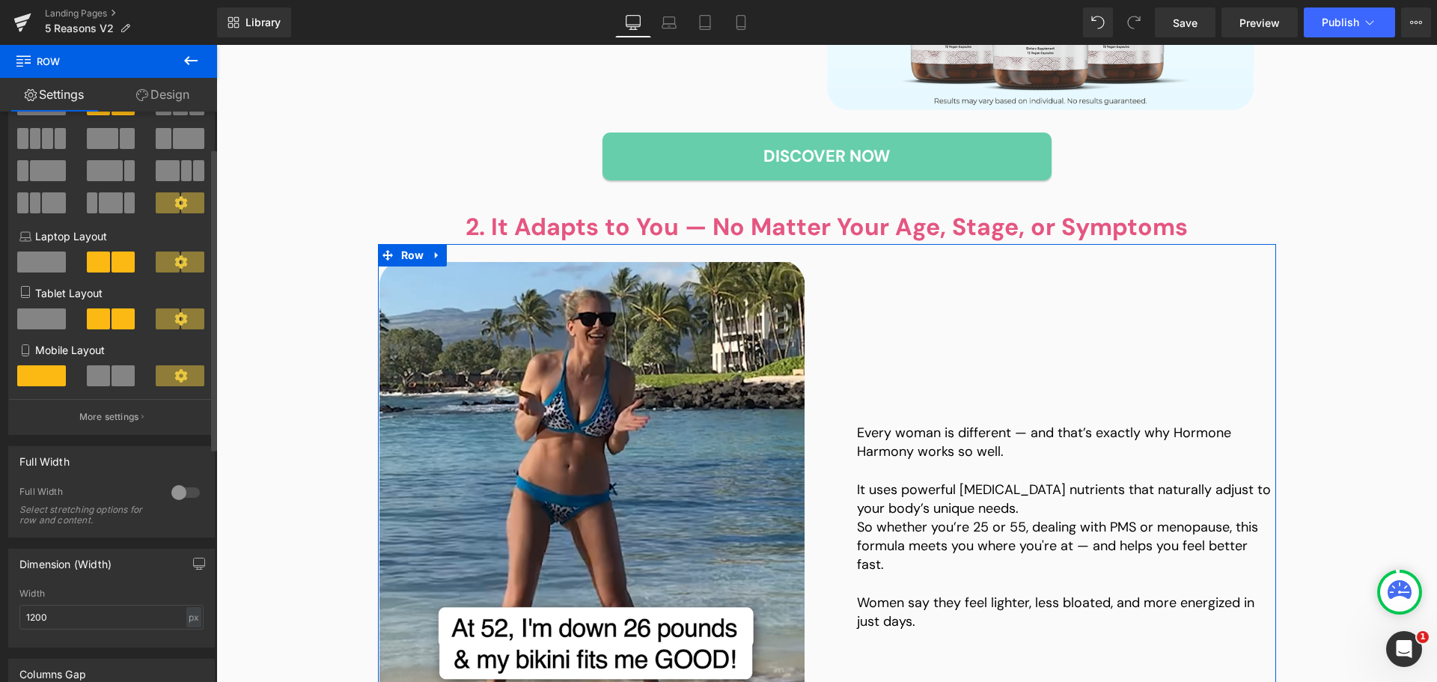
scroll to position [75, 0]
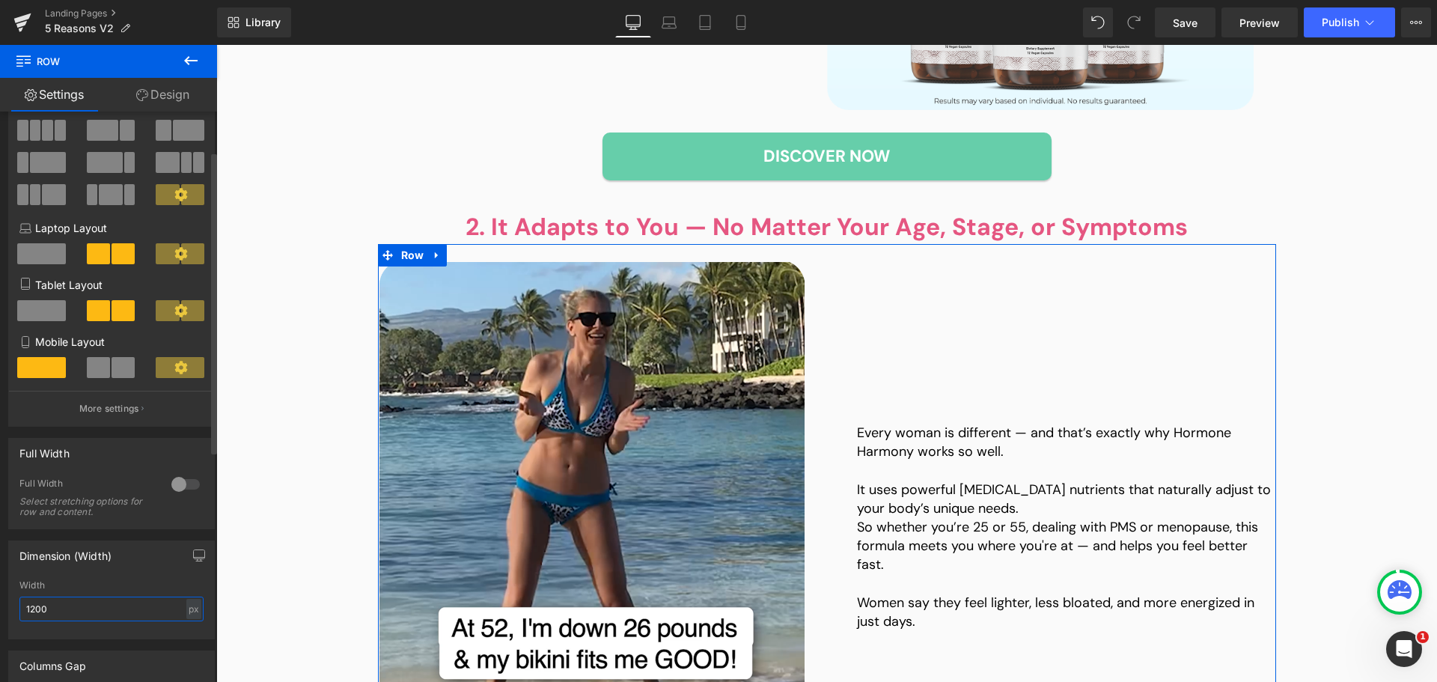
click at [70, 616] on input "1200" at bounding box center [111, 609] width 184 height 25
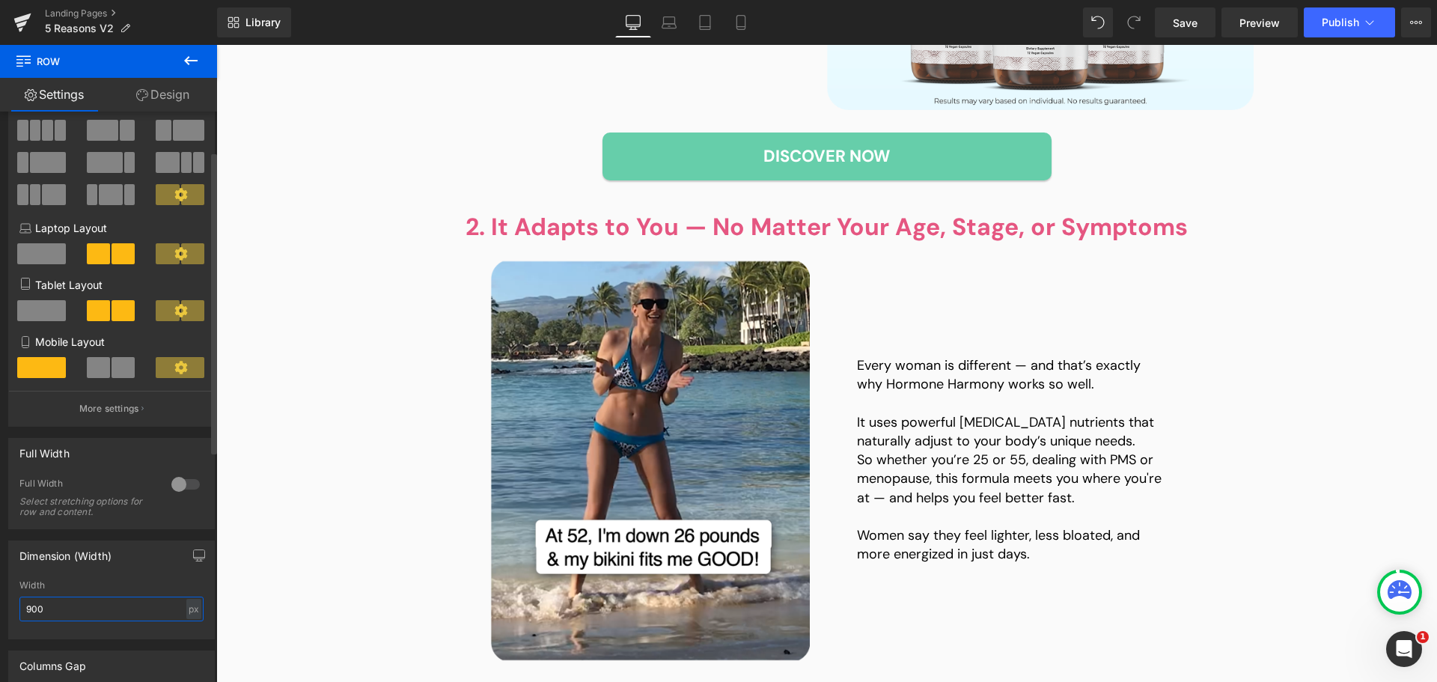
type input "900"
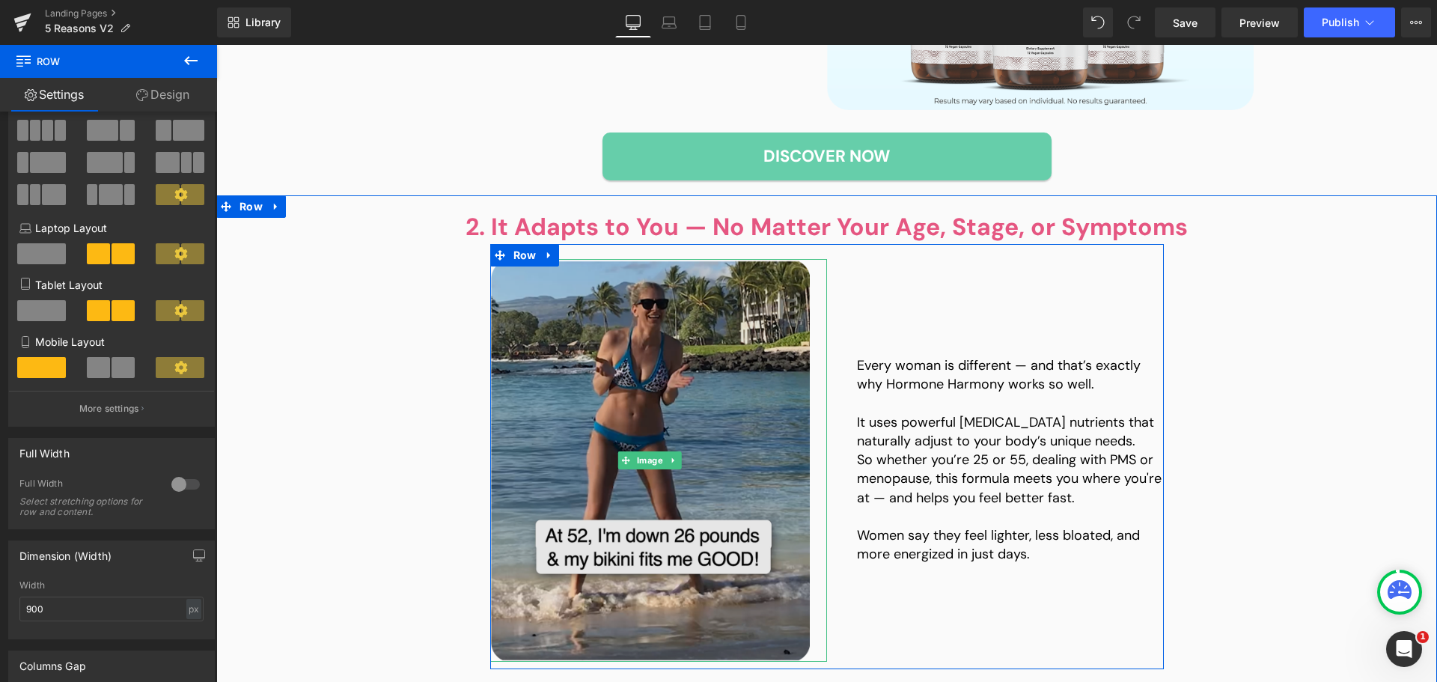
click at [595, 445] on img at bounding box center [650, 460] width 320 height 403
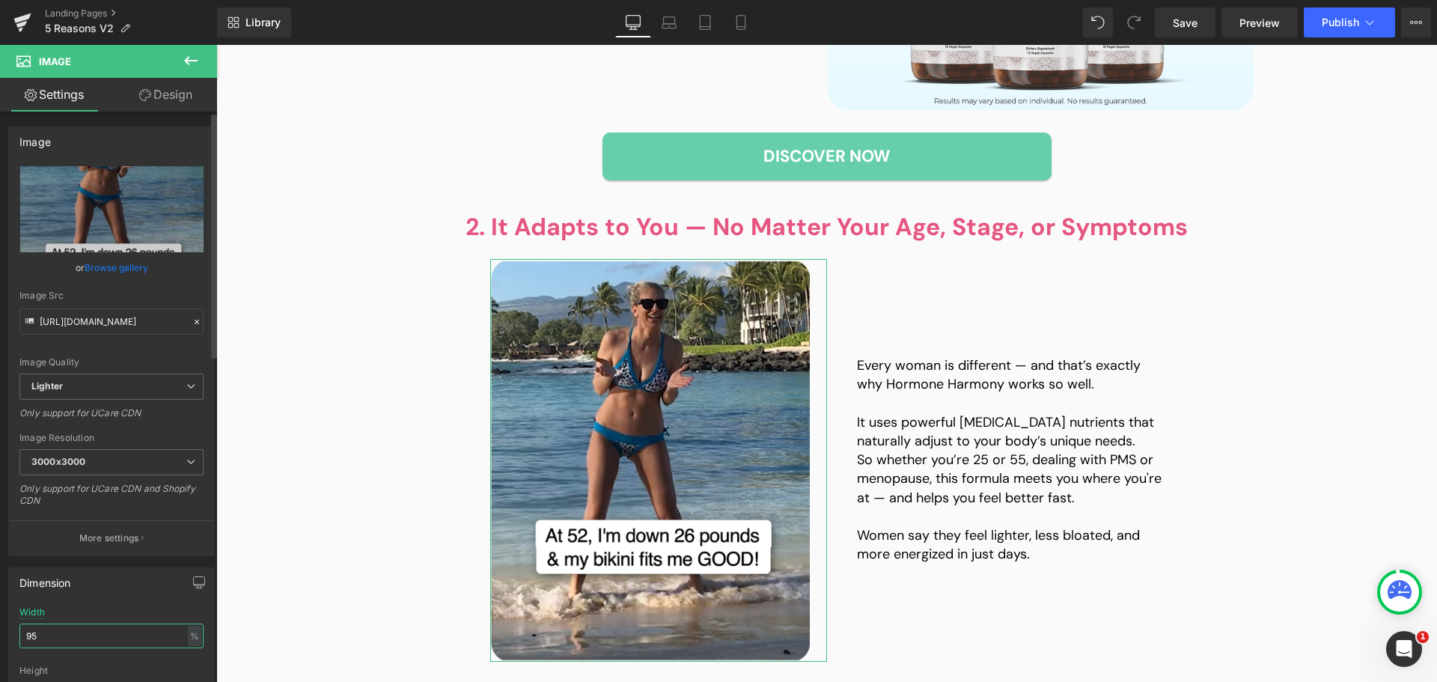
click at [92, 631] on input "95" at bounding box center [111, 636] width 184 height 25
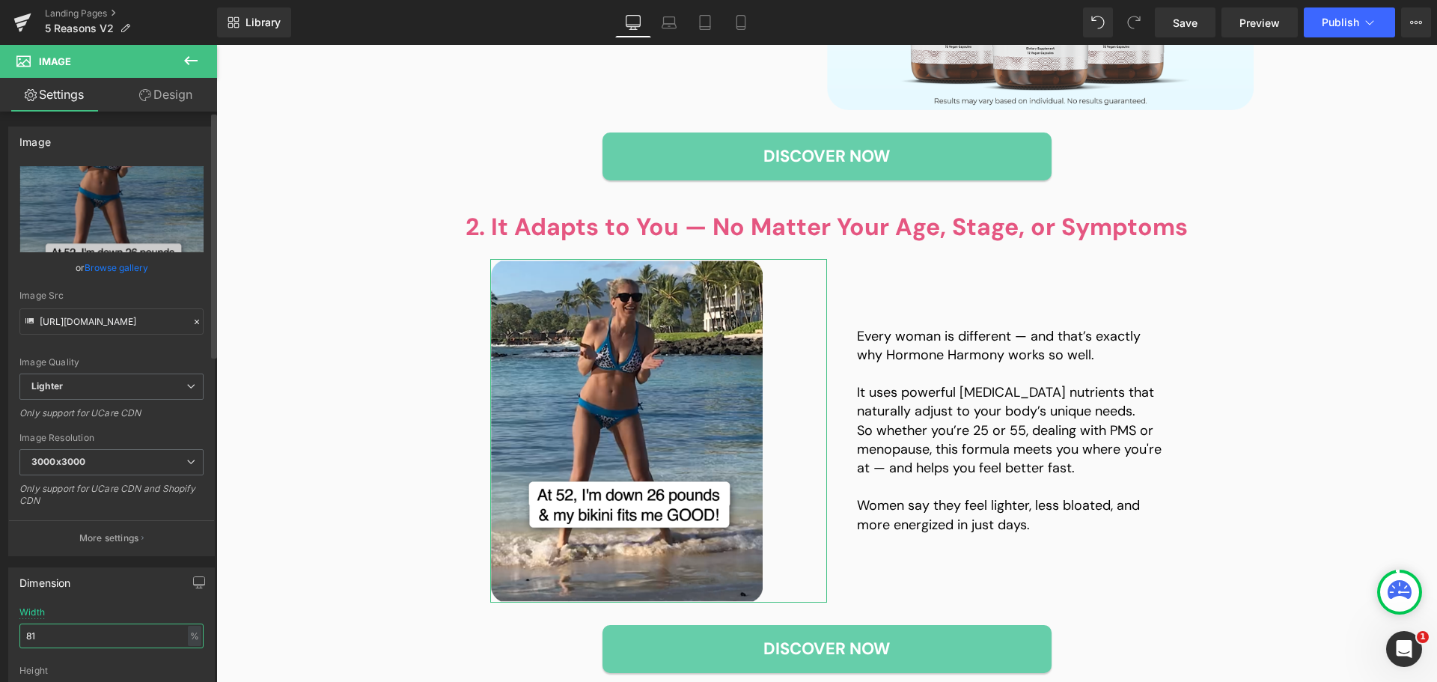
click at [36, 645] on input "81" at bounding box center [111, 636] width 184 height 25
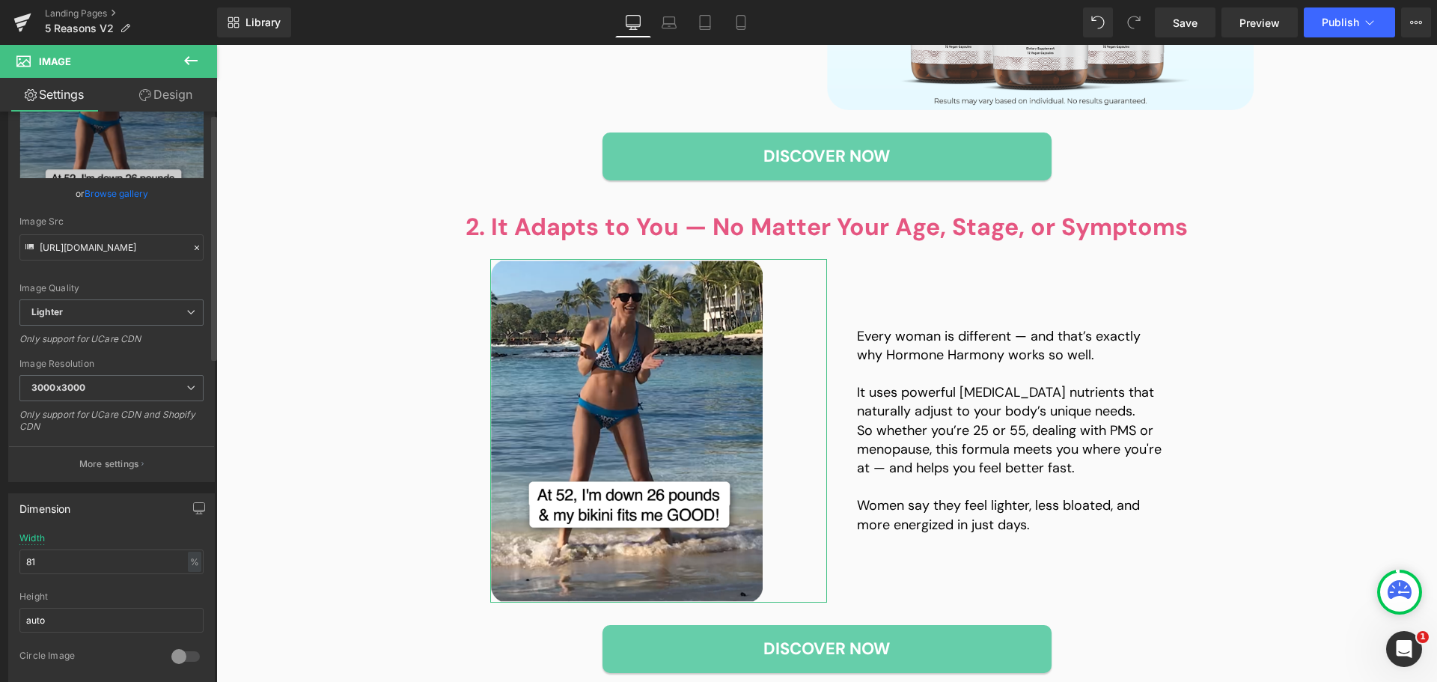
scroll to position [150, 0]
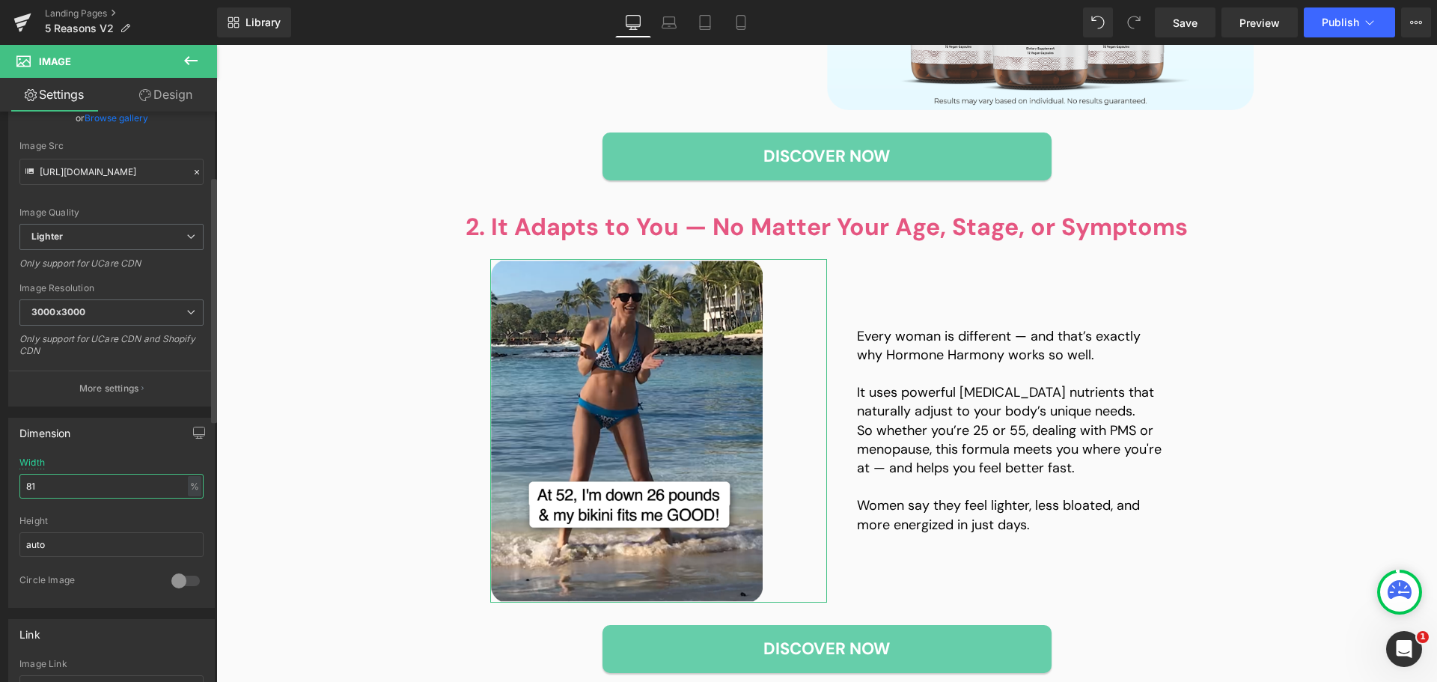
click at [83, 493] on input "81" at bounding box center [111, 486] width 184 height 25
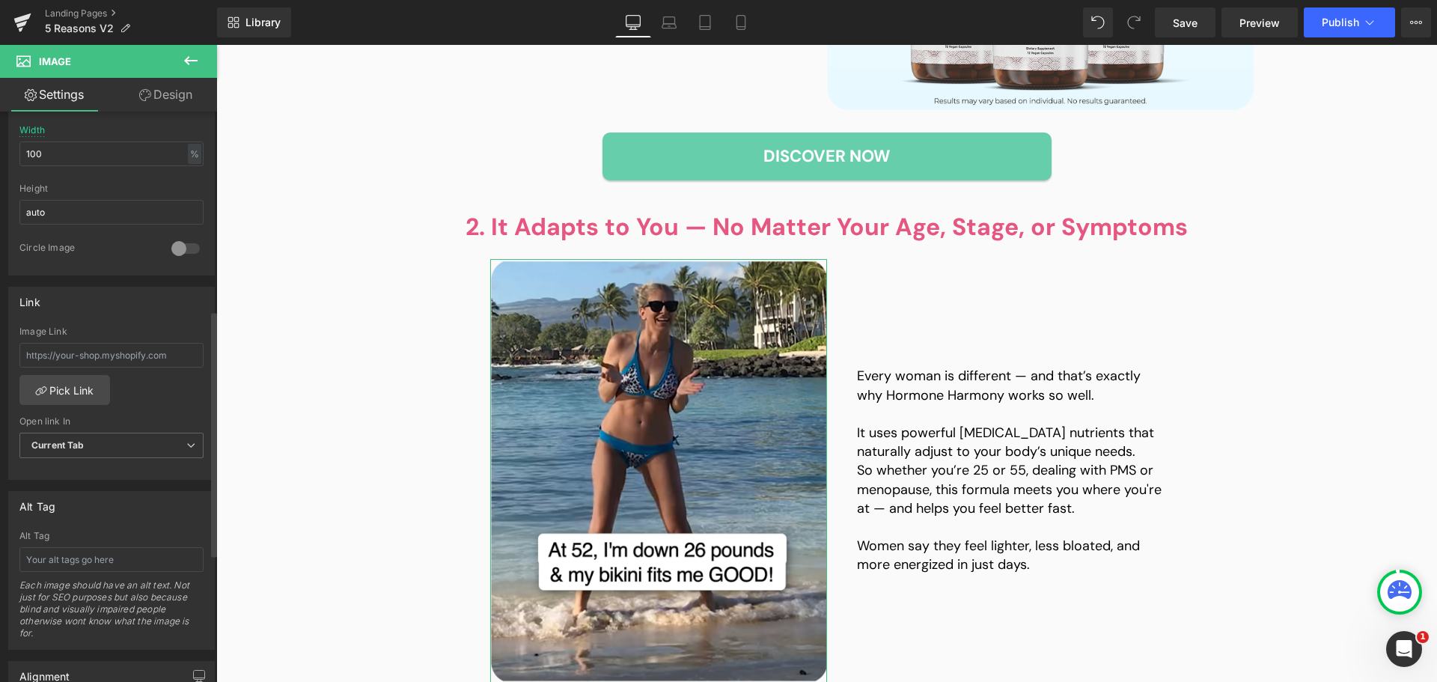
scroll to position [374, 0]
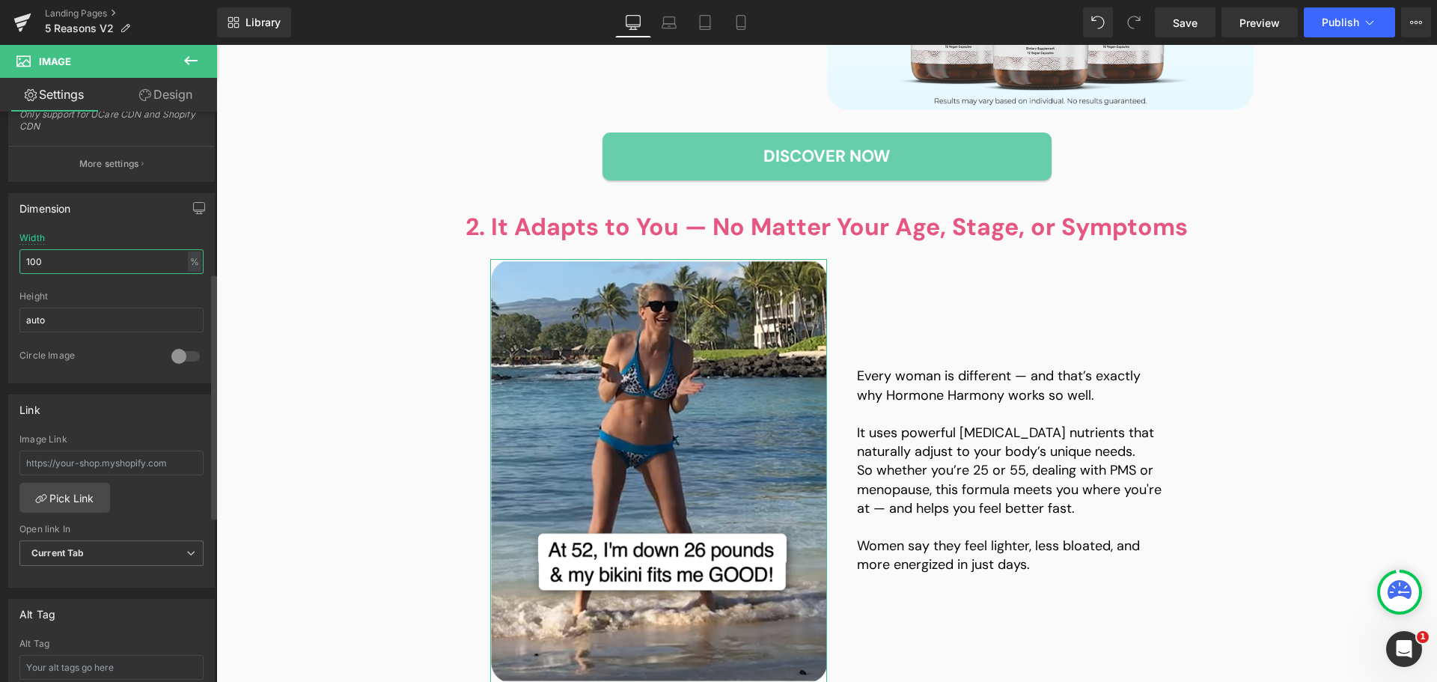
click at [103, 258] on input "100" at bounding box center [111, 261] width 184 height 25
click at [192, 258] on div "%" at bounding box center [194, 262] width 13 height 20
drag, startPoint x: 191, startPoint y: 306, endPoint x: 40, endPoint y: 285, distance: 151.9
click at [189, 306] on li "px" at bounding box center [193, 307] width 19 height 22
click at [47, 264] on input "450" at bounding box center [111, 261] width 184 height 25
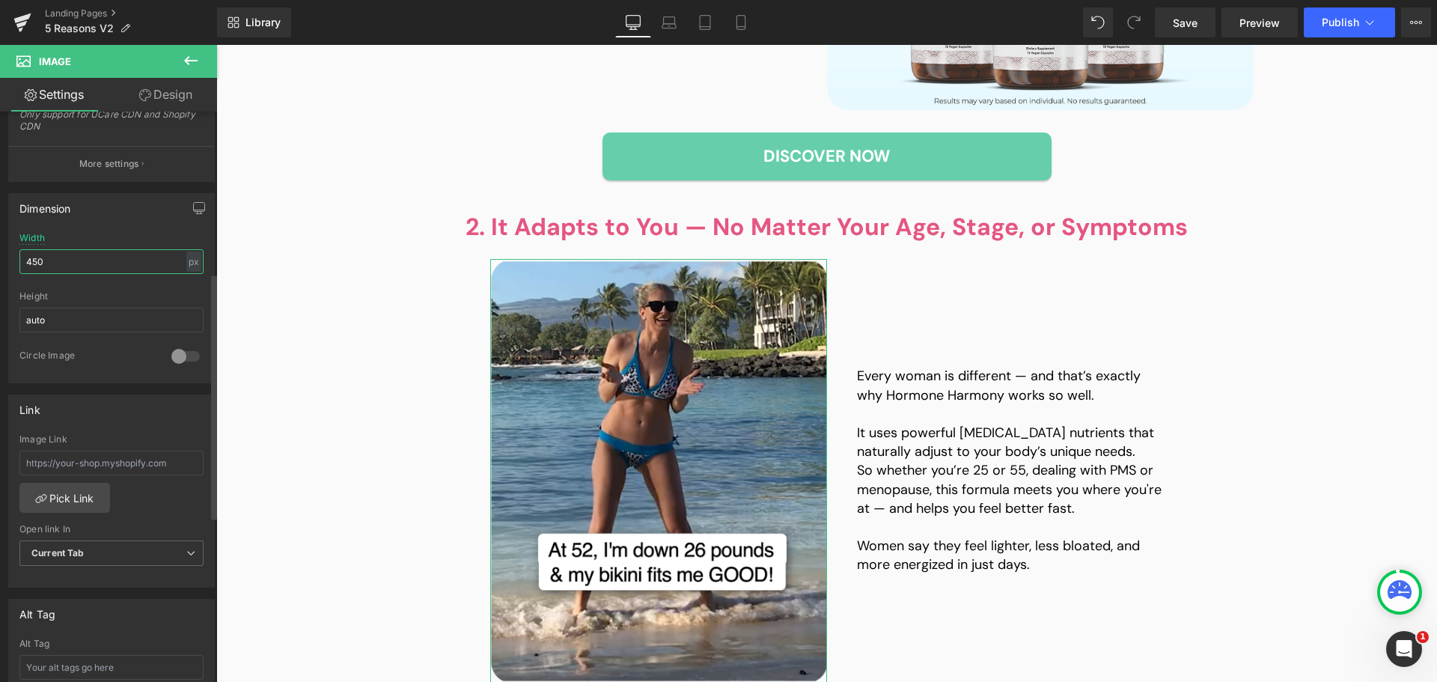
click at [47, 264] on input "450" at bounding box center [111, 261] width 184 height 25
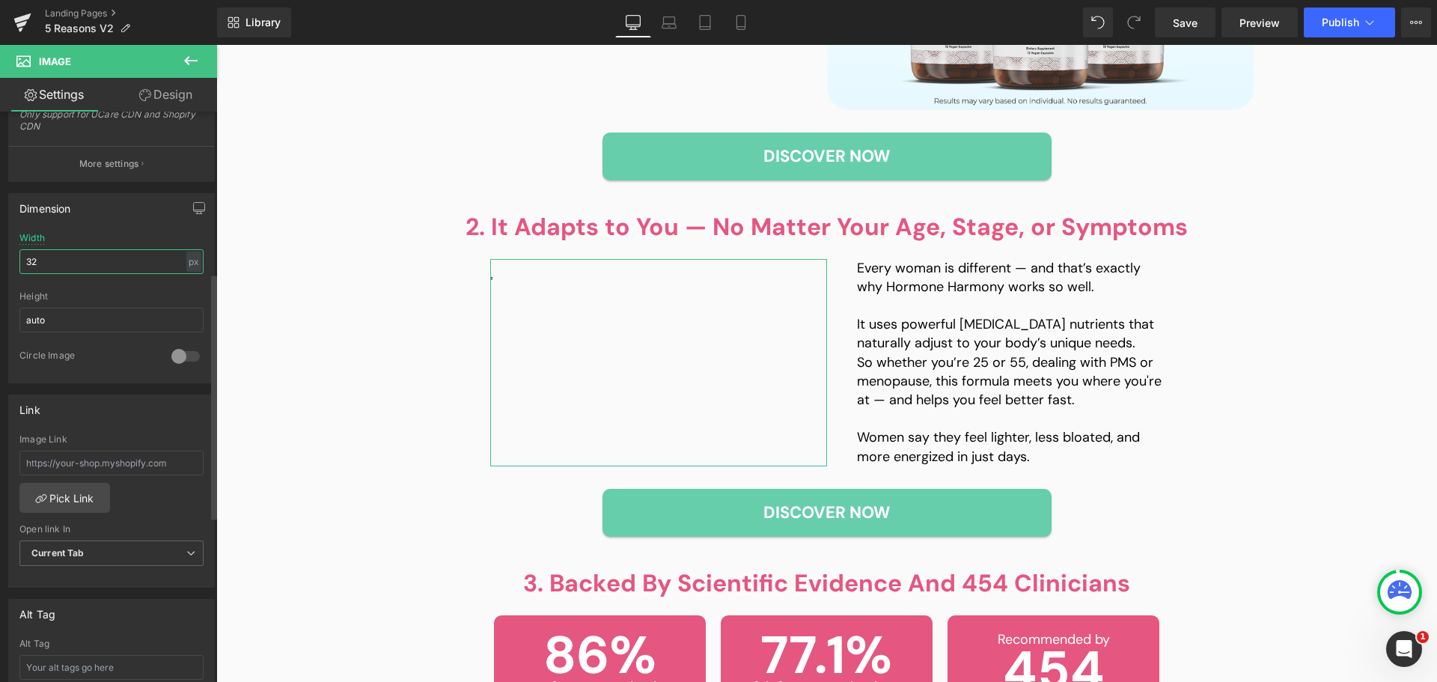
type input "328"
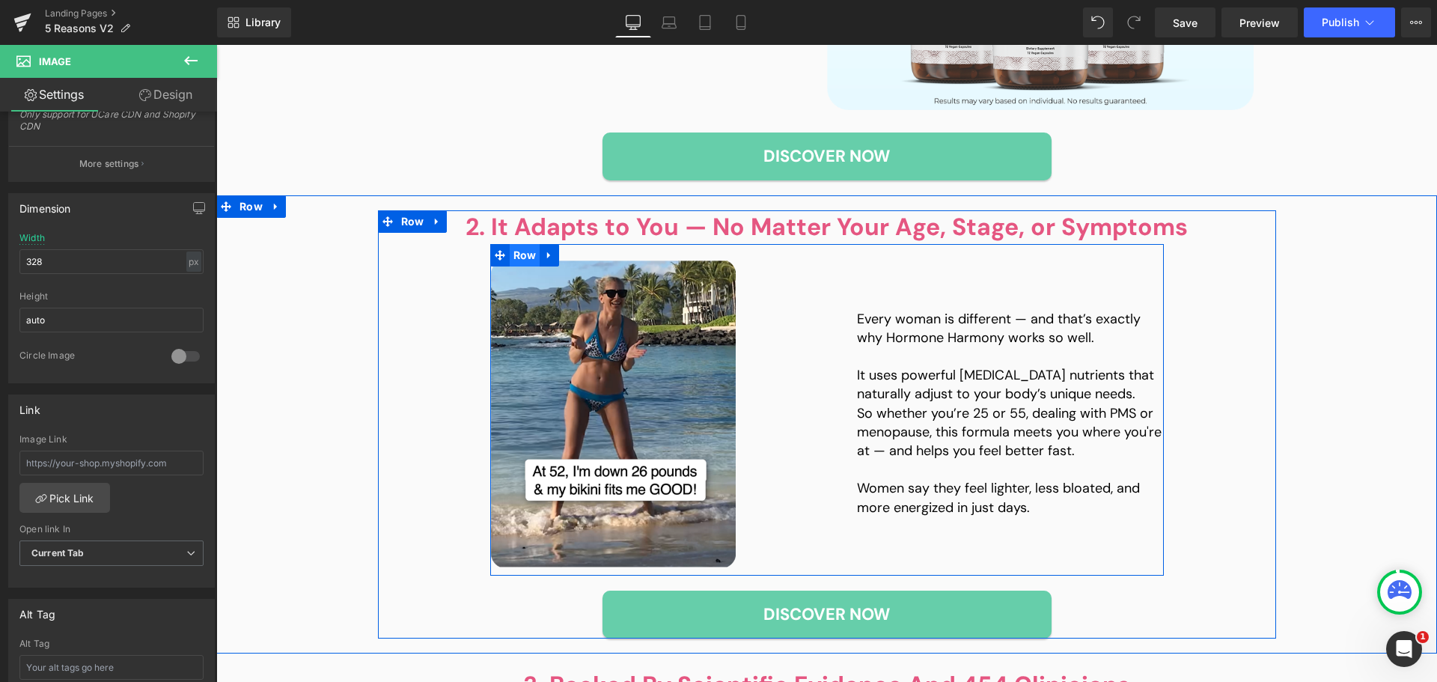
click at [522, 256] on span "Row" at bounding box center [525, 255] width 31 height 22
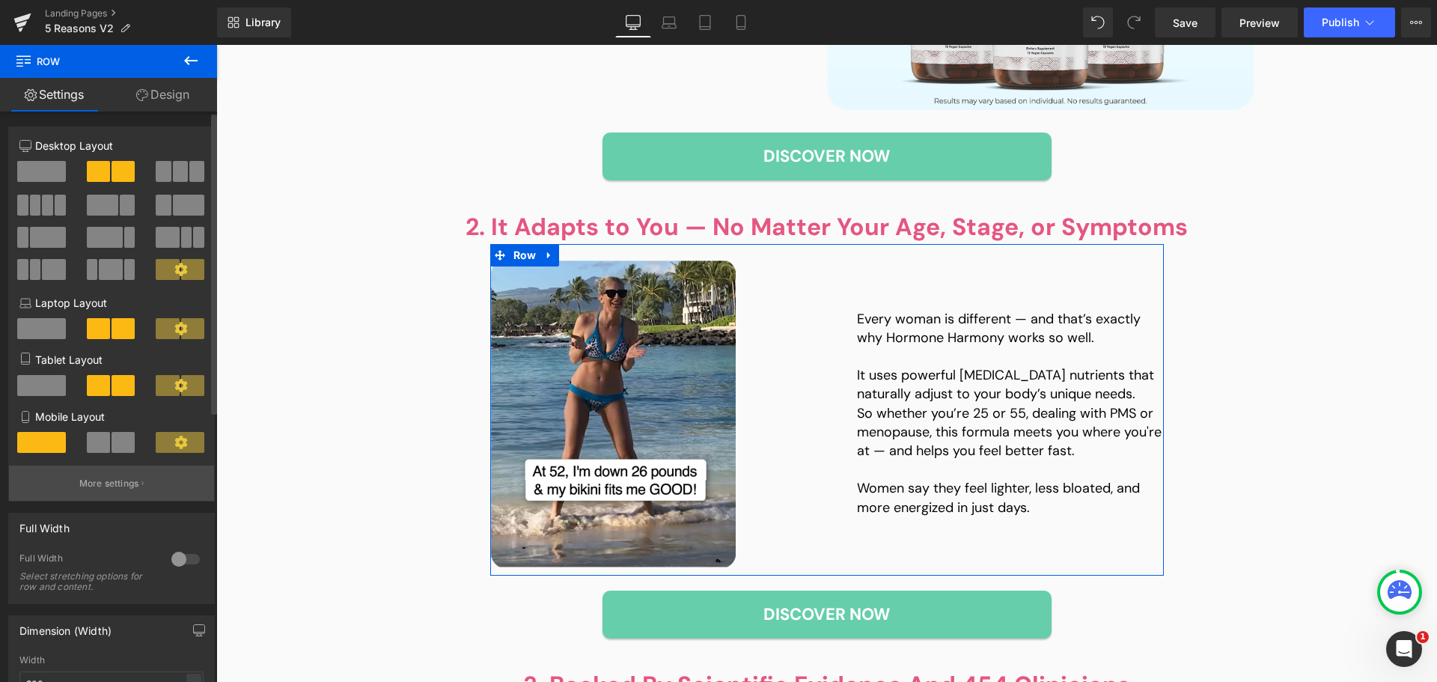
click at [110, 490] on p "More settings" at bounding box center [109, 483] width 60 height 13
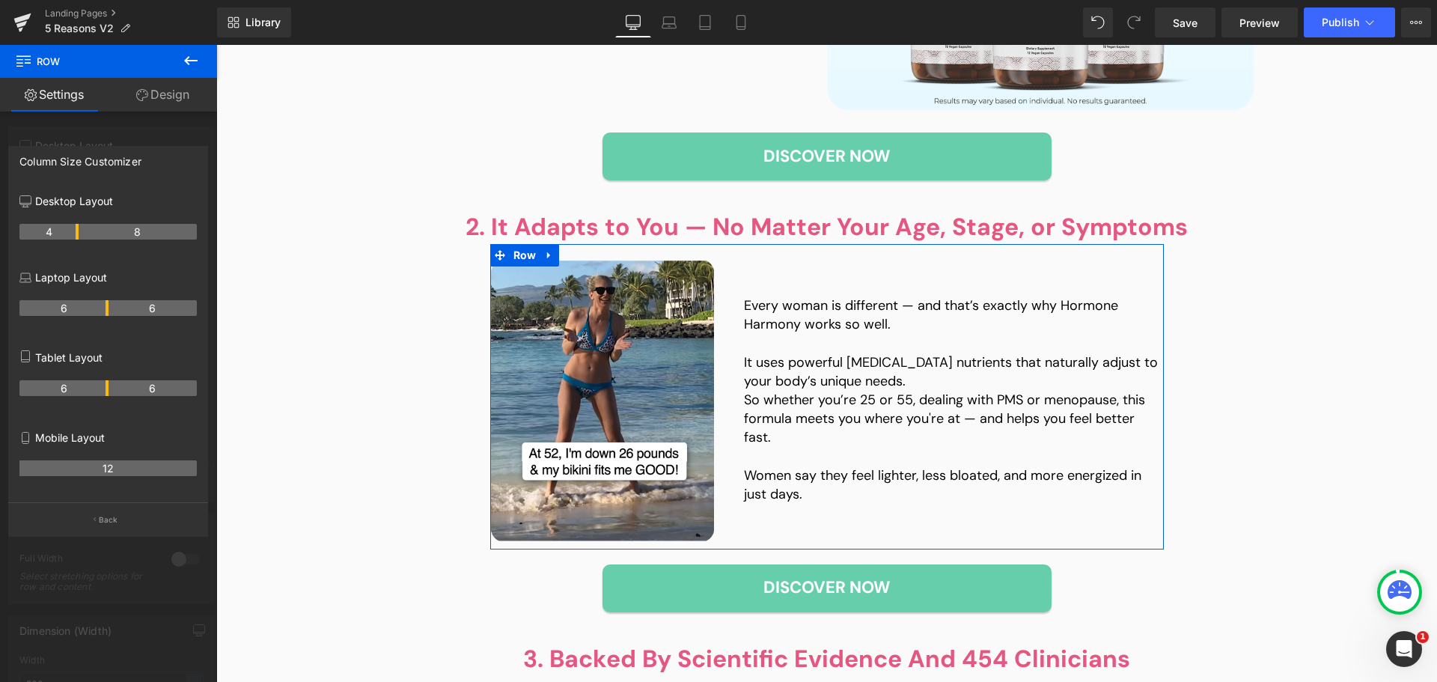
drag, startPoint x: 106, startPoint y: 232, endPoint x: 265, endPoint y: 218, distance: 160.1
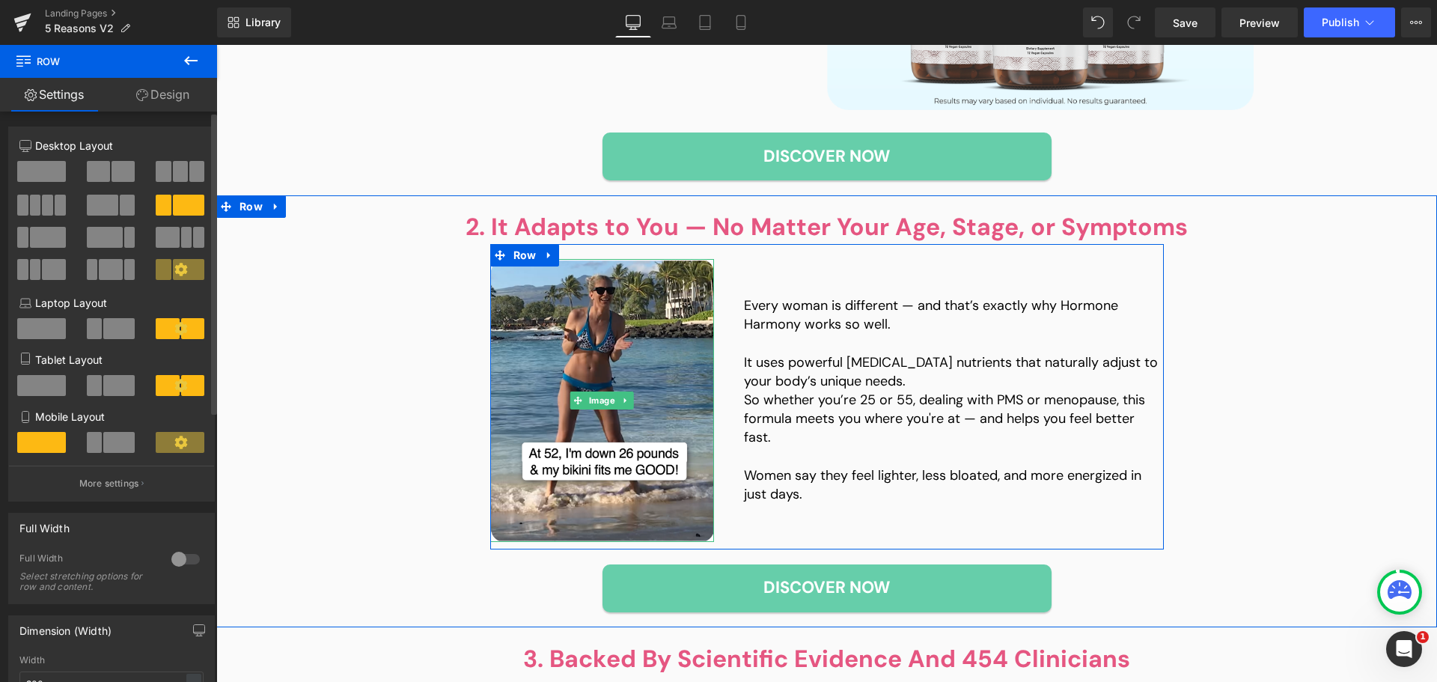
click at [576, 352] on img at bounding box center [602, 400] width 225 height 283
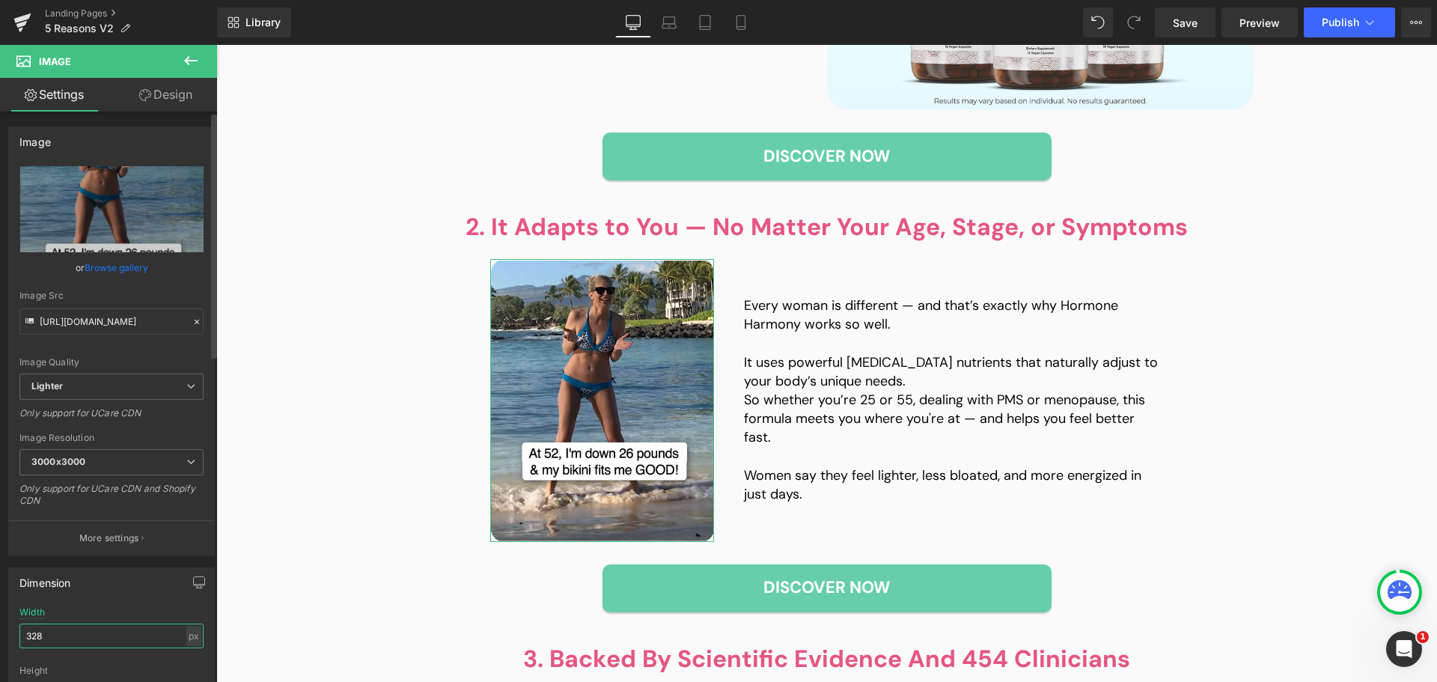
click at [126, 636] on input "328" at bounding box center [111, 636] width 184 height 25
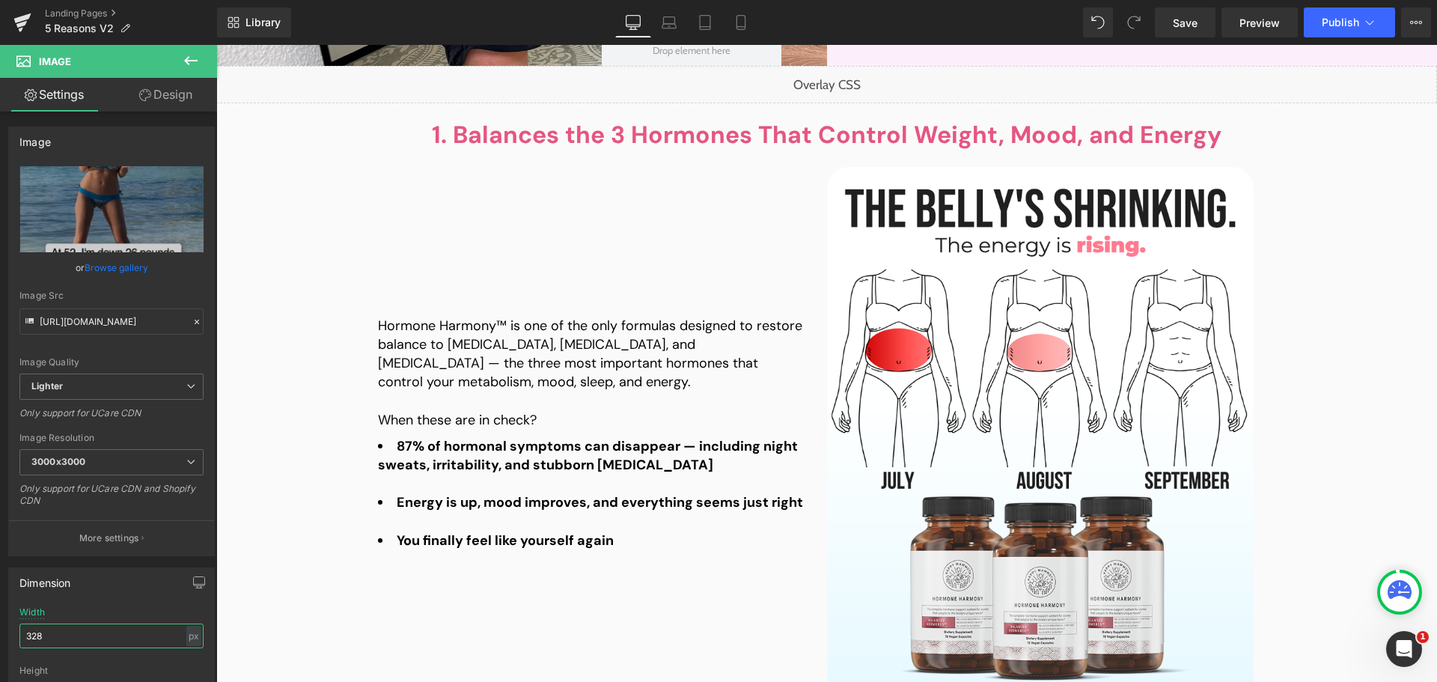
scroll to position [524, 0]
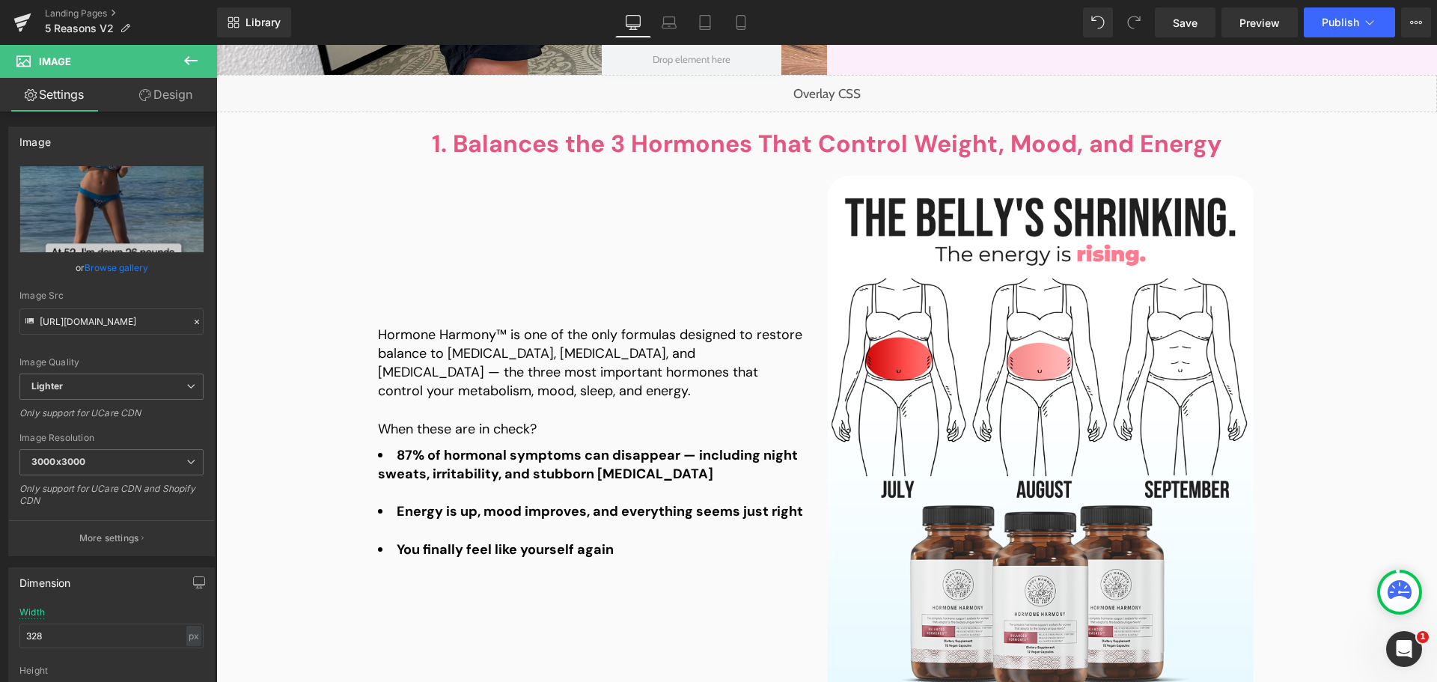
click at [563, 305] on div "Hormone Harmony™ is one of the only formulas designed to restore balance to [ME…" at bounding box center [602, 442] width 449 height 533
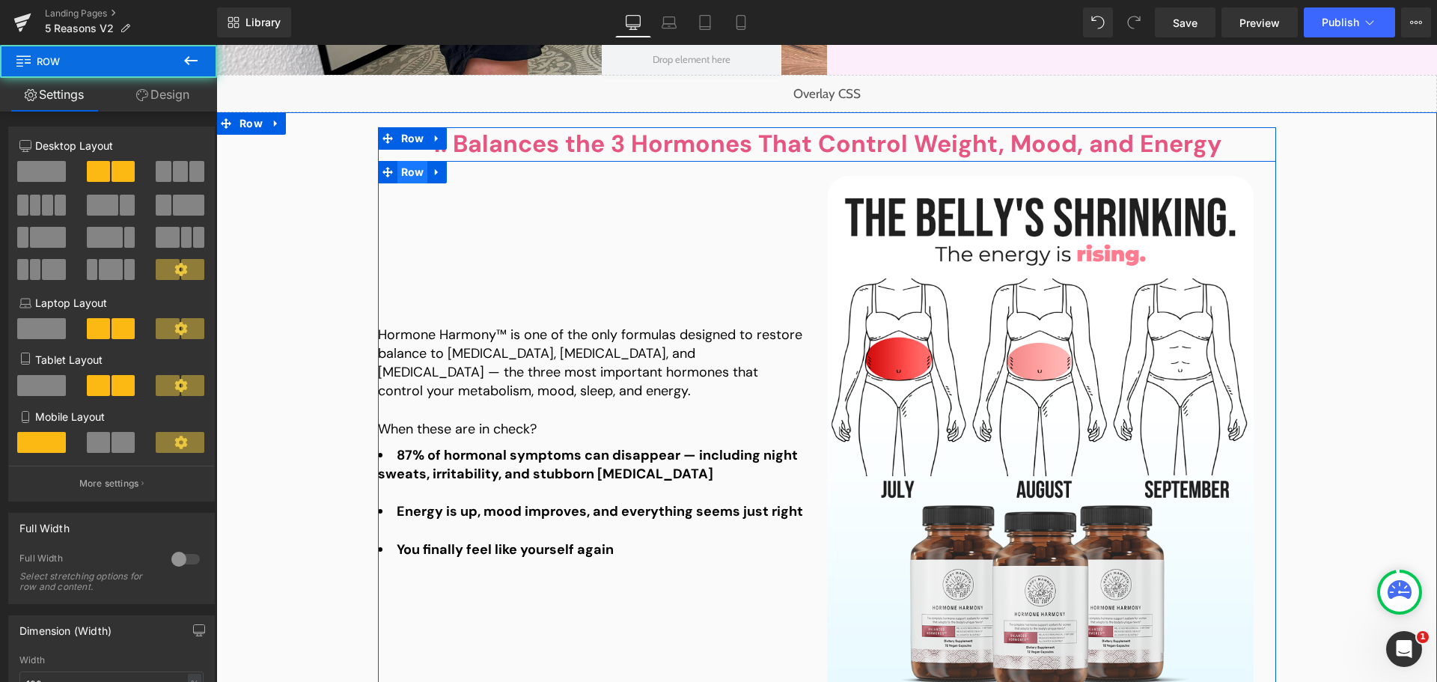
click at [405, 174] on span "Row" at bounding box center [413, 172] width 31 height 22
click at [407, 175] on span "Row" at bounding box center [413, 173] width 31 height 22
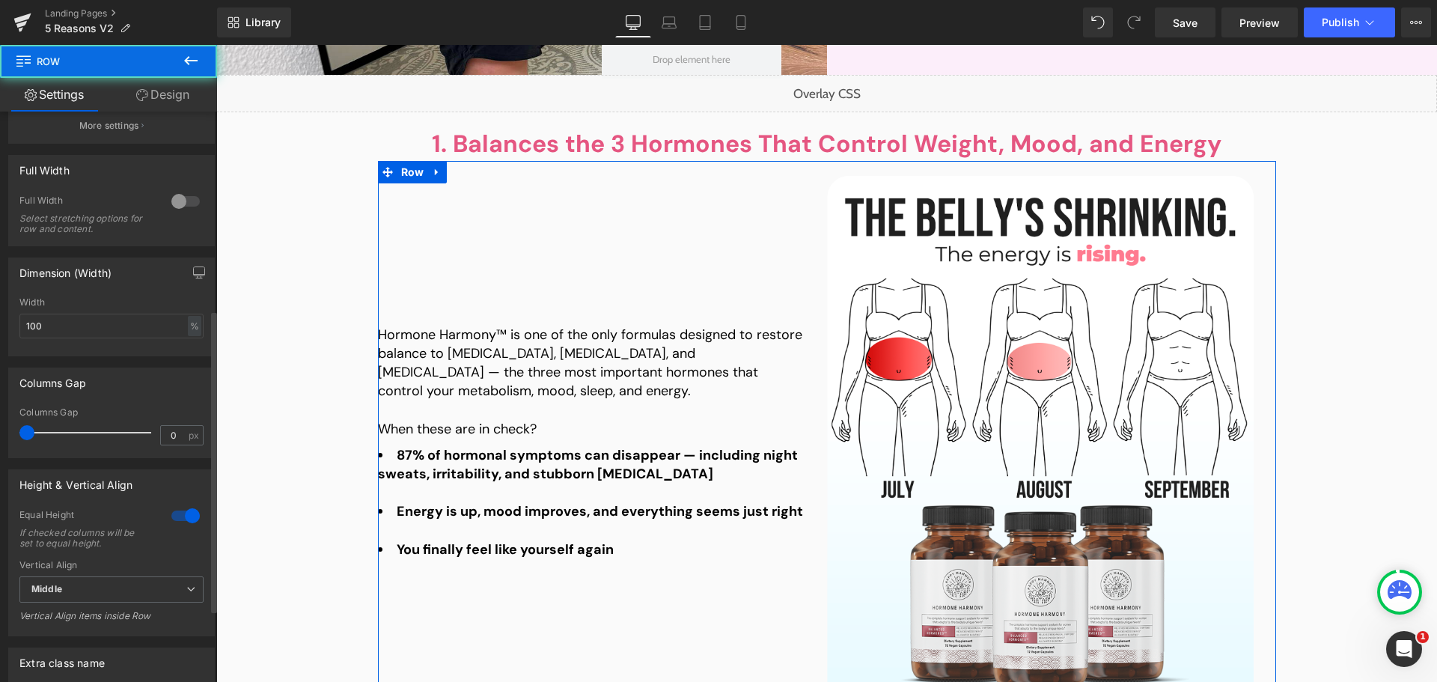
scroll to position [374, 0]
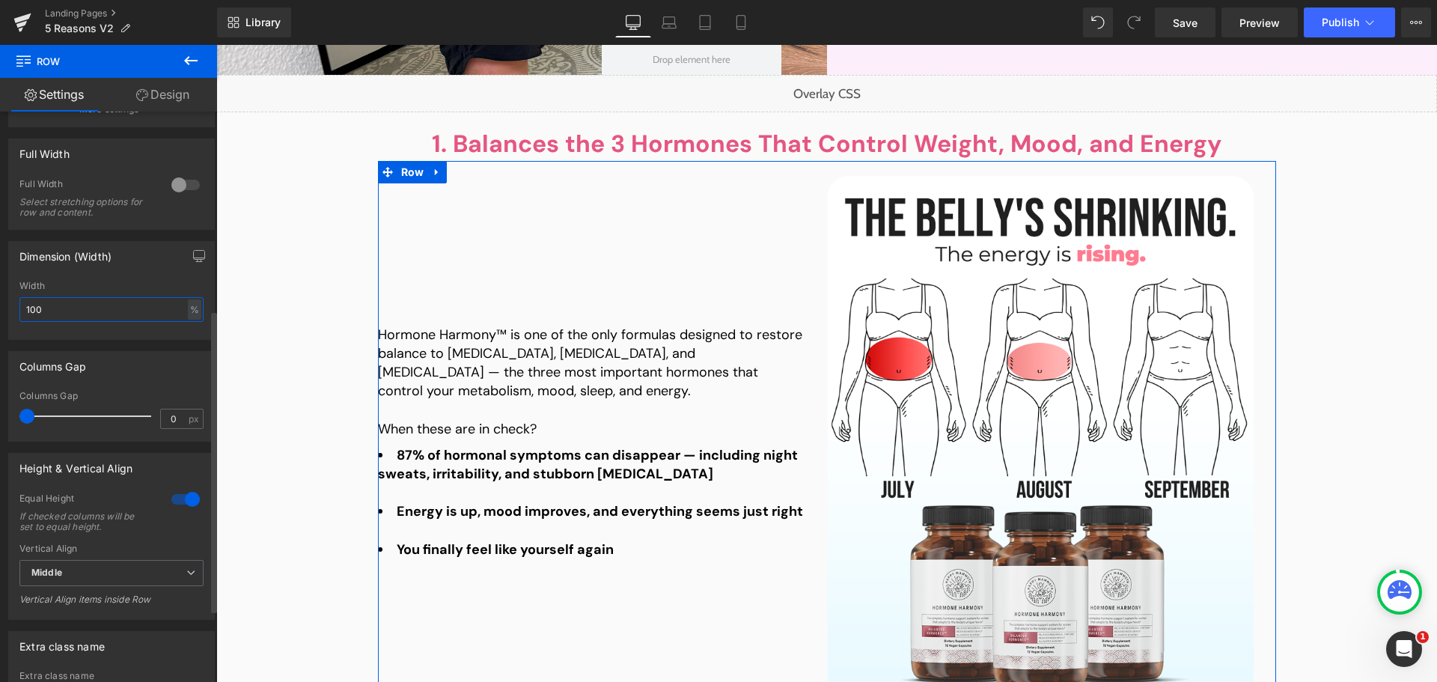
click at [74, 318] on input "100" at bounding box center [111, 309] width 184 height 25
click at [188, 310] on div "%" at bounding box center [194, 309] width 13 height 20
click at [186, 353] on li "px" at bounding box center [193, 355] width 19 height 22
drag, startPoint x: 88, startPoint y: 326, endPoint x: 87, endPoint y: 315, distance: 11.3
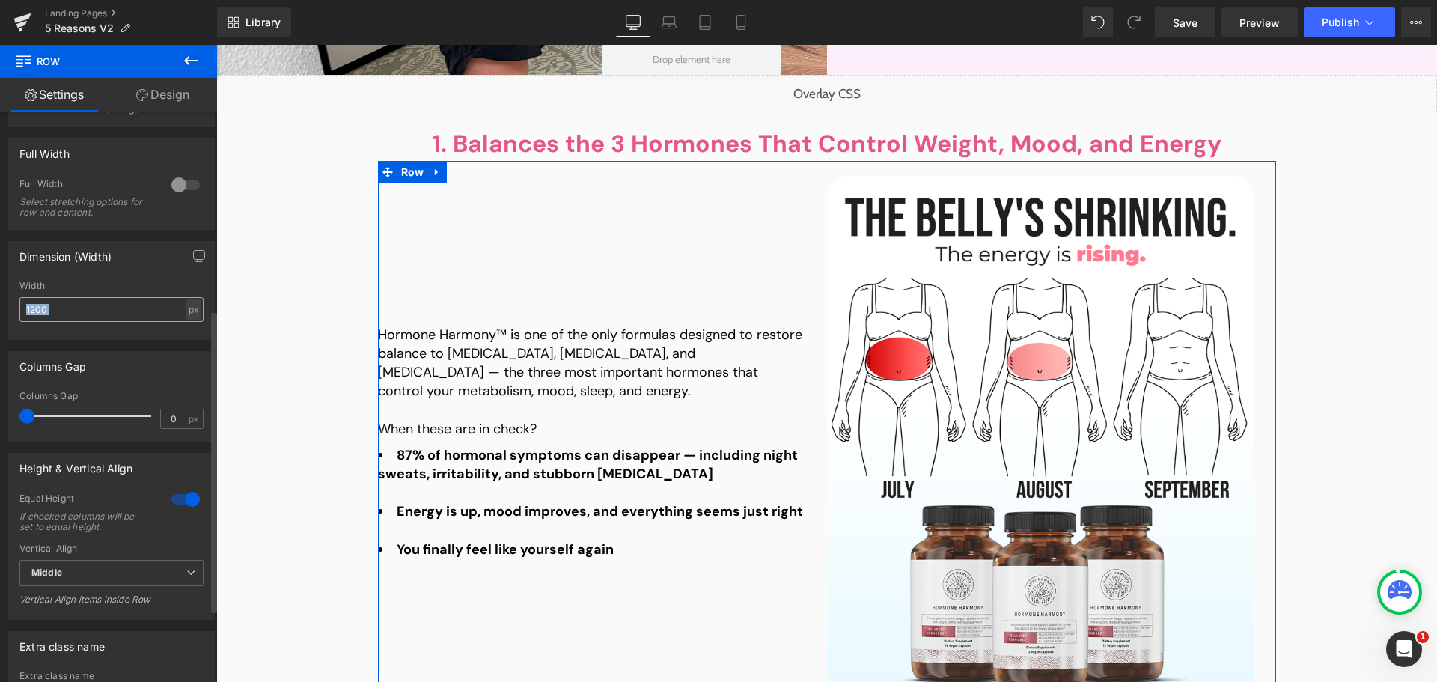
click at [88, 323] on div "Width 1200 px % px" at bounding box center [111, 310] width 184 height 58
click at [87, 315] on input "1200" at bounding box center [111, 309] width 184 height 25
click at [88, 314] on input "1200" at bounding box center [111, 309] width 184 height 25
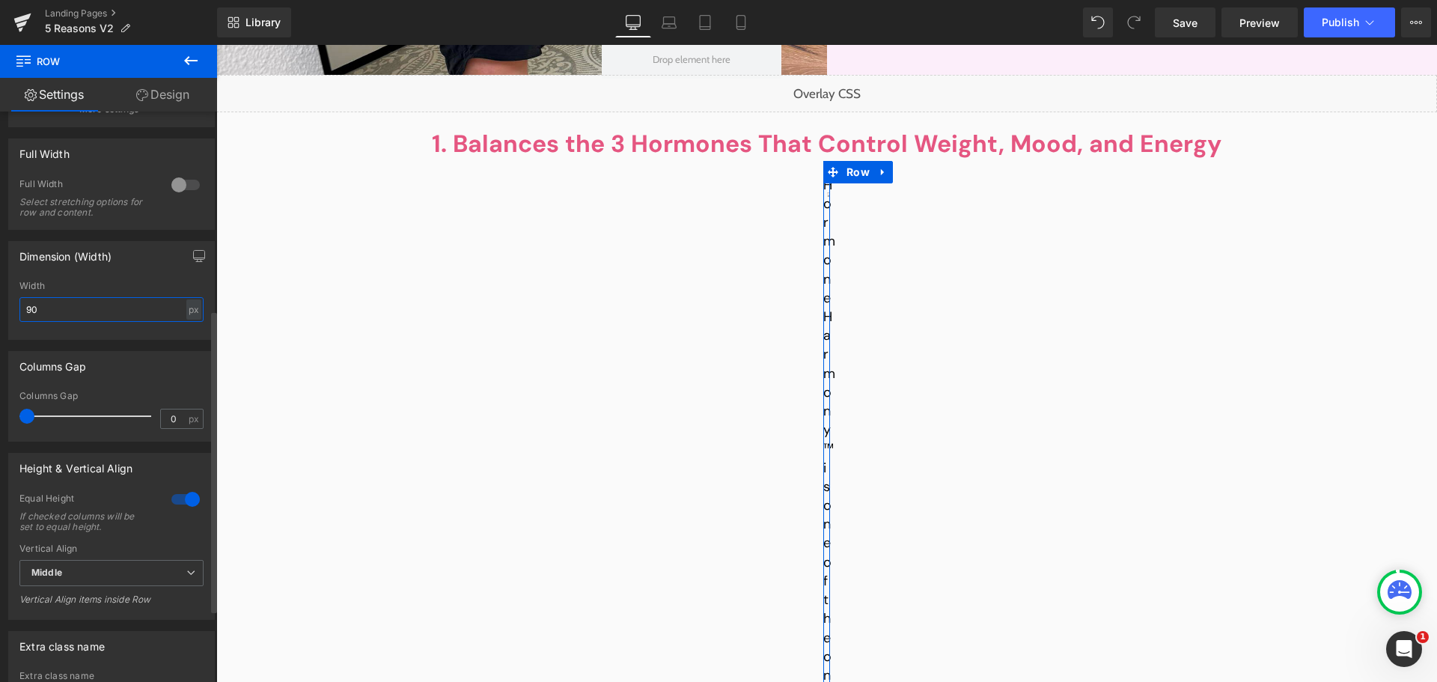
type input "900"
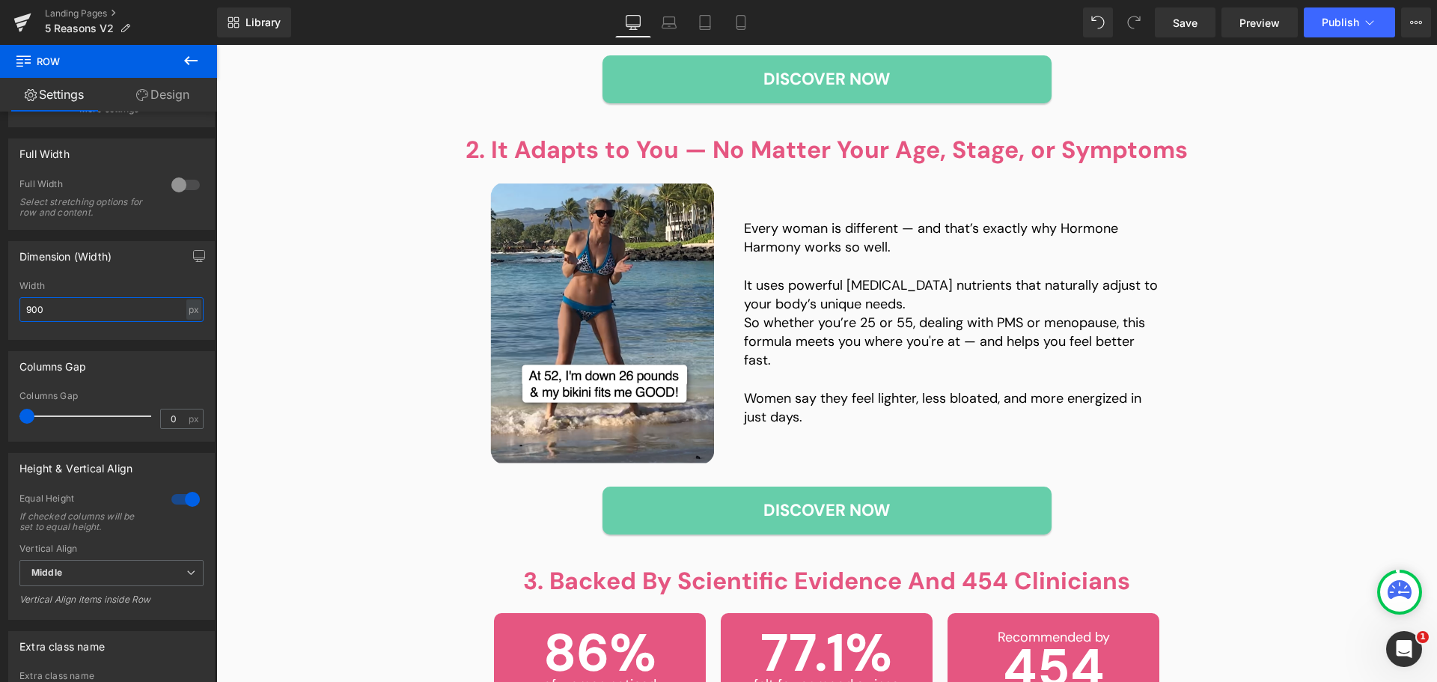
scroll to position [1048, 0]
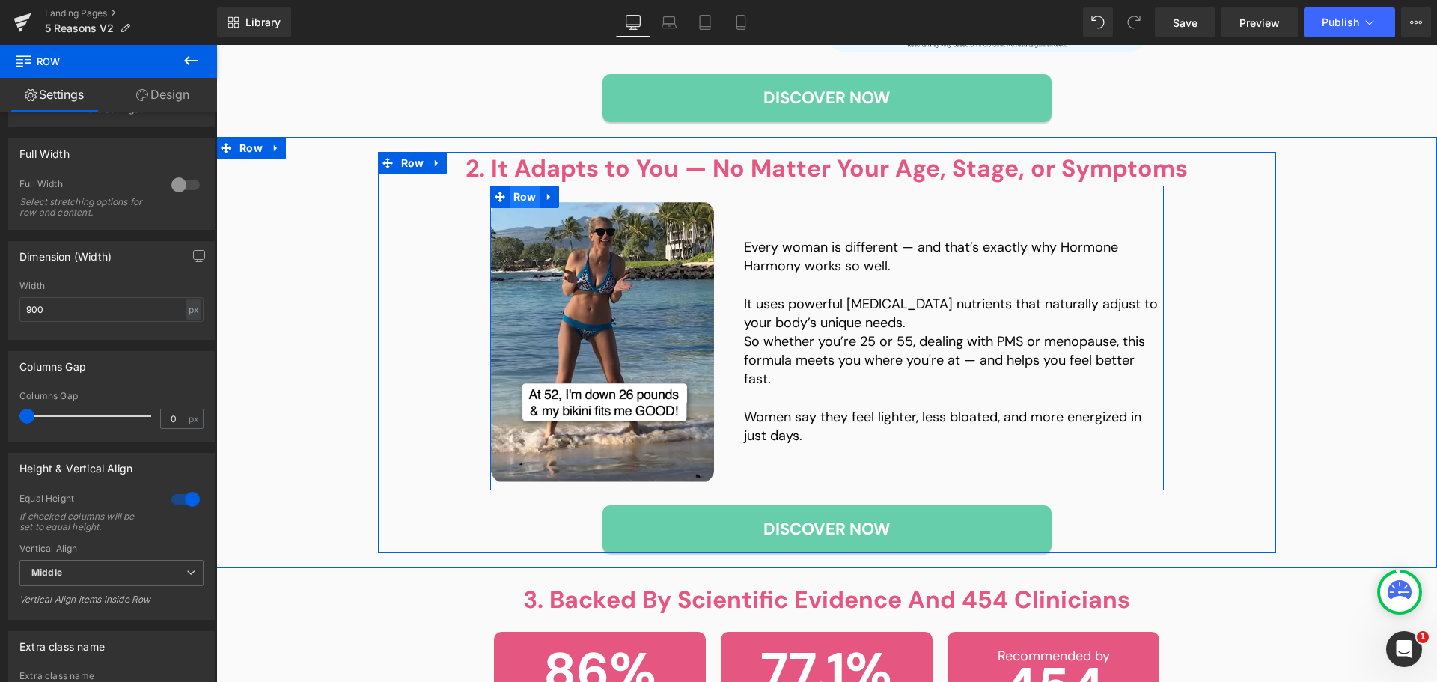
click at [514, 195] on span "Row" at bounding box center [525, 197] width 31 height 22
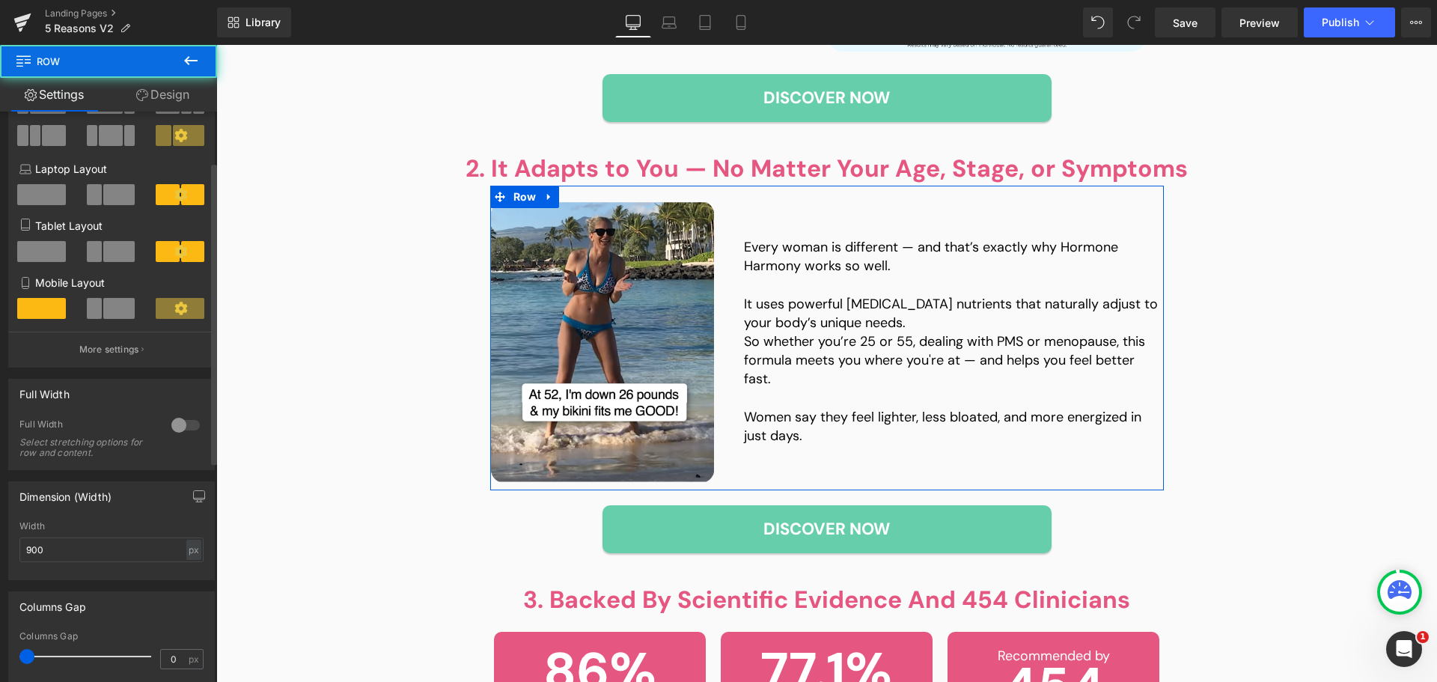
scroll to position [150, 0]
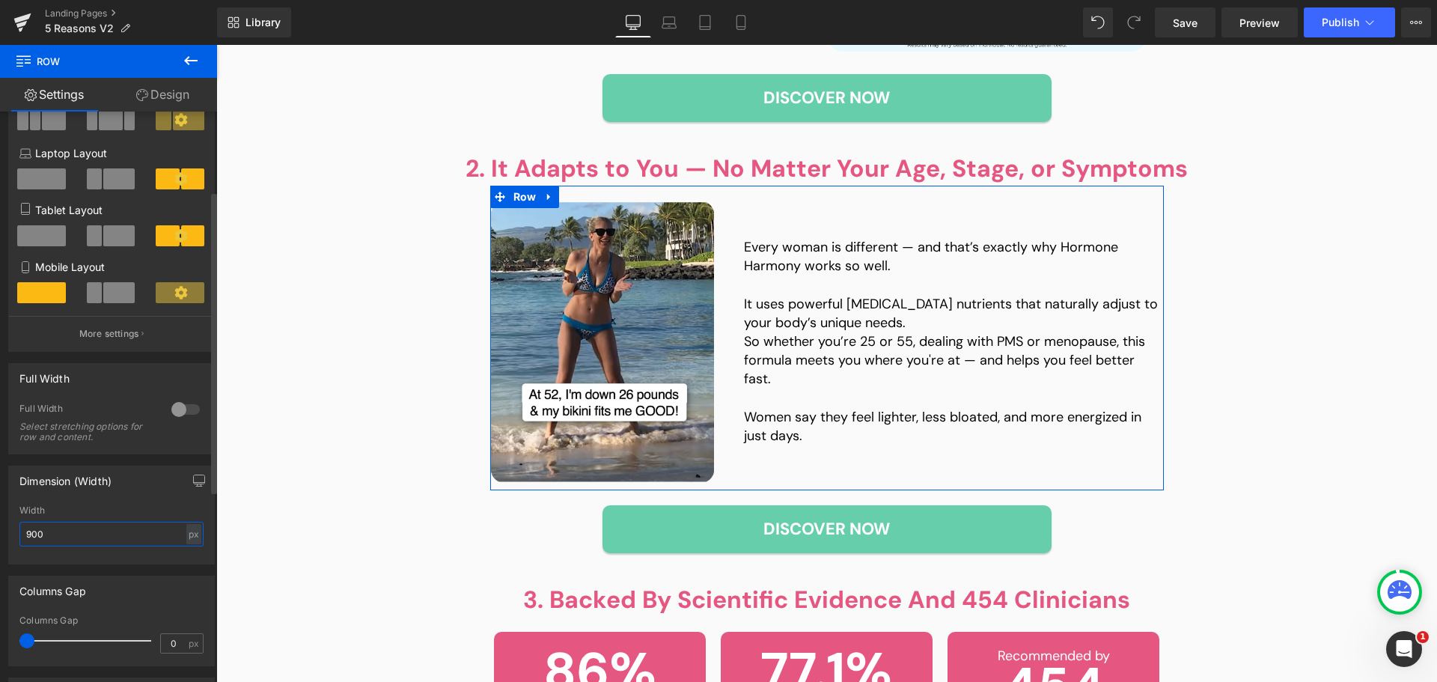
click at [85, 535] on input "900" at bounding box center [111, 534] width 184 height 25
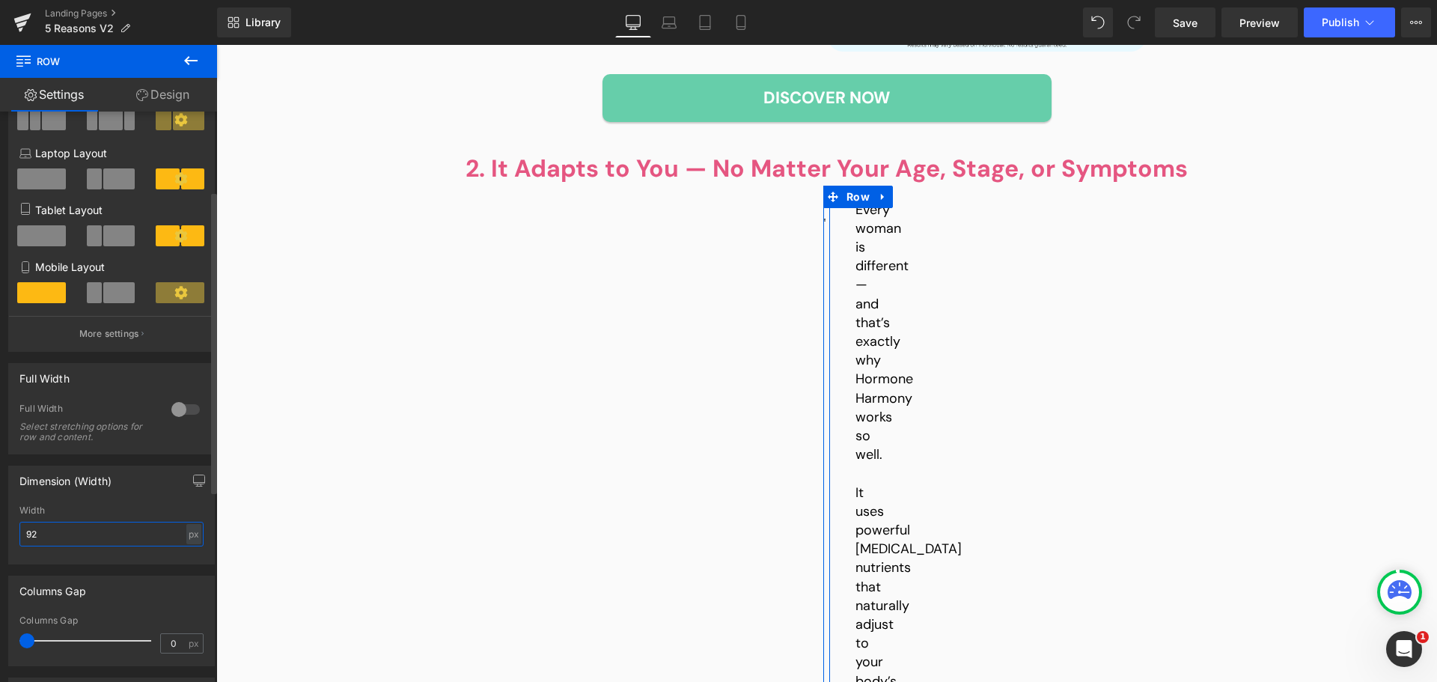
type input "920"
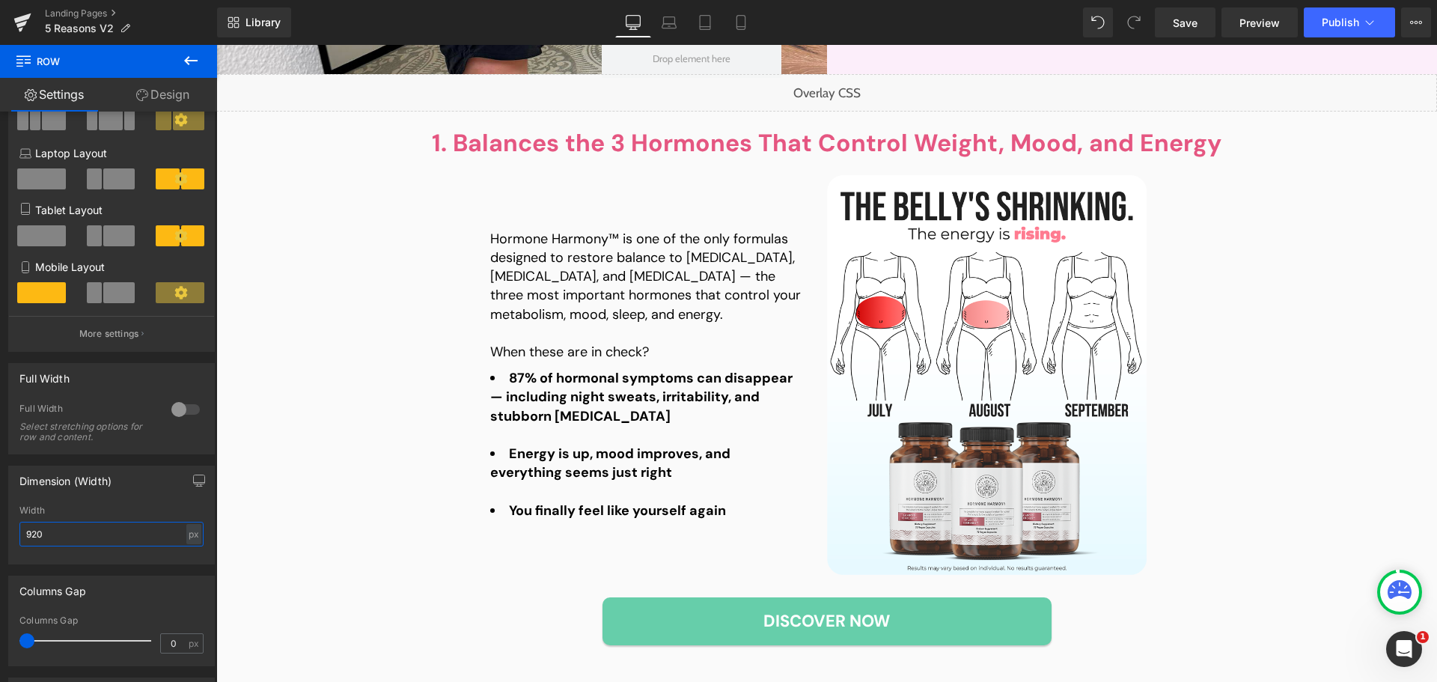
scroll to position [524, 0]
click at [588, 224] on div "Hormone Harmony™ is one of the only formulas designed to restore balance to [ME…" at bounding box center [658, 376] width 337 height 400
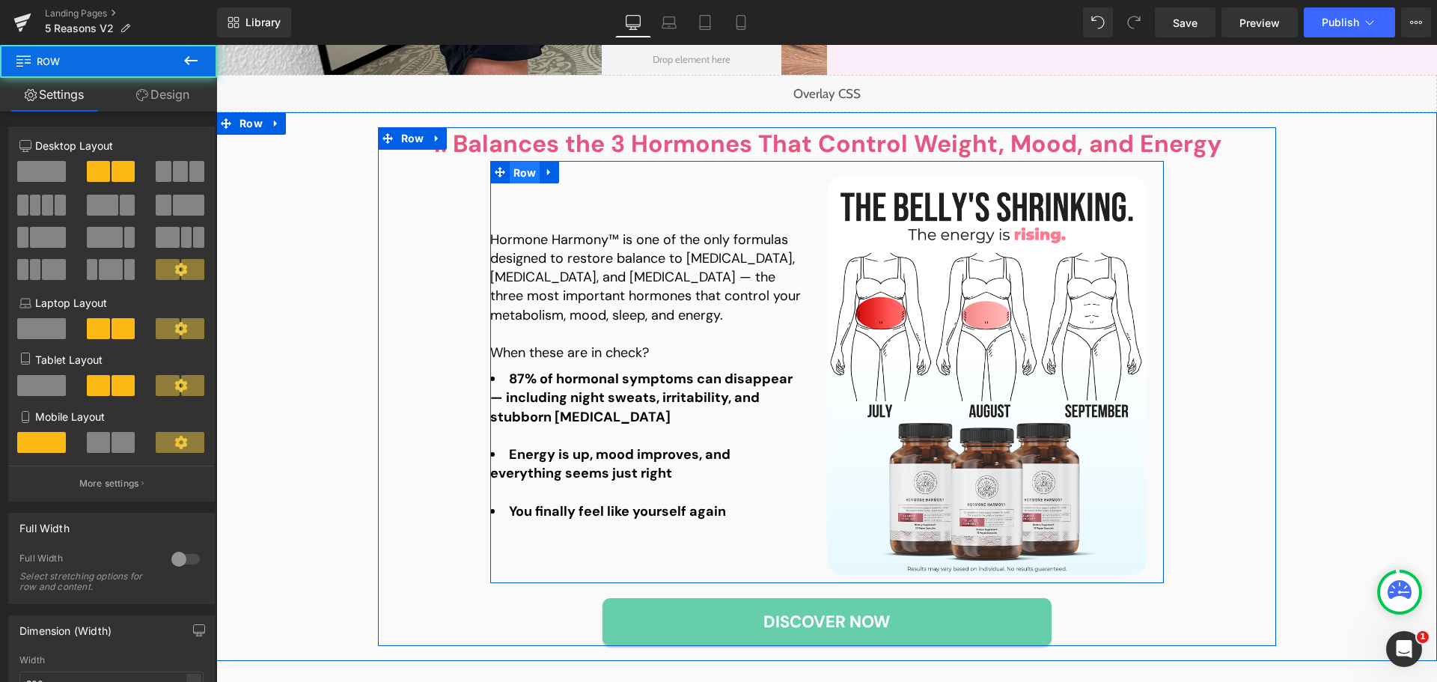
click at [519, 178] on span "Row" at bounding box center [525, 173] width 31 height 22
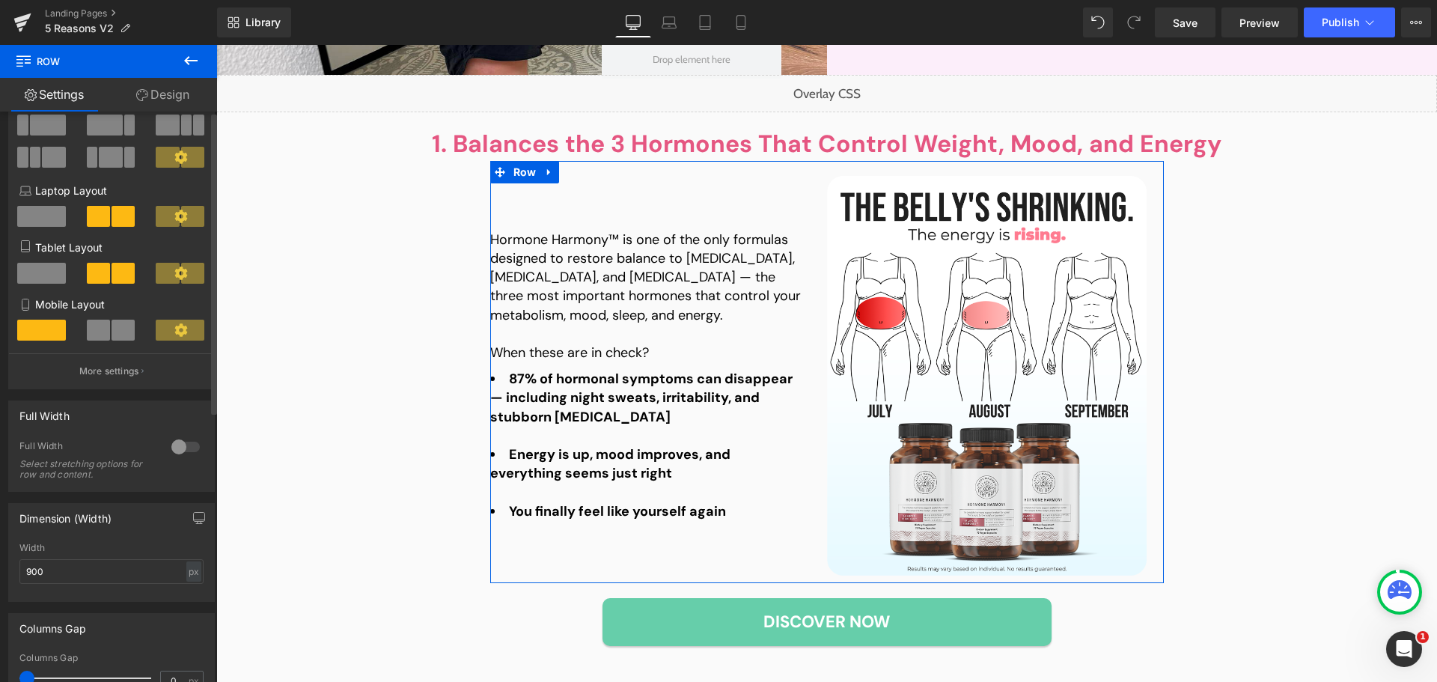
scroll to position [150, 0]
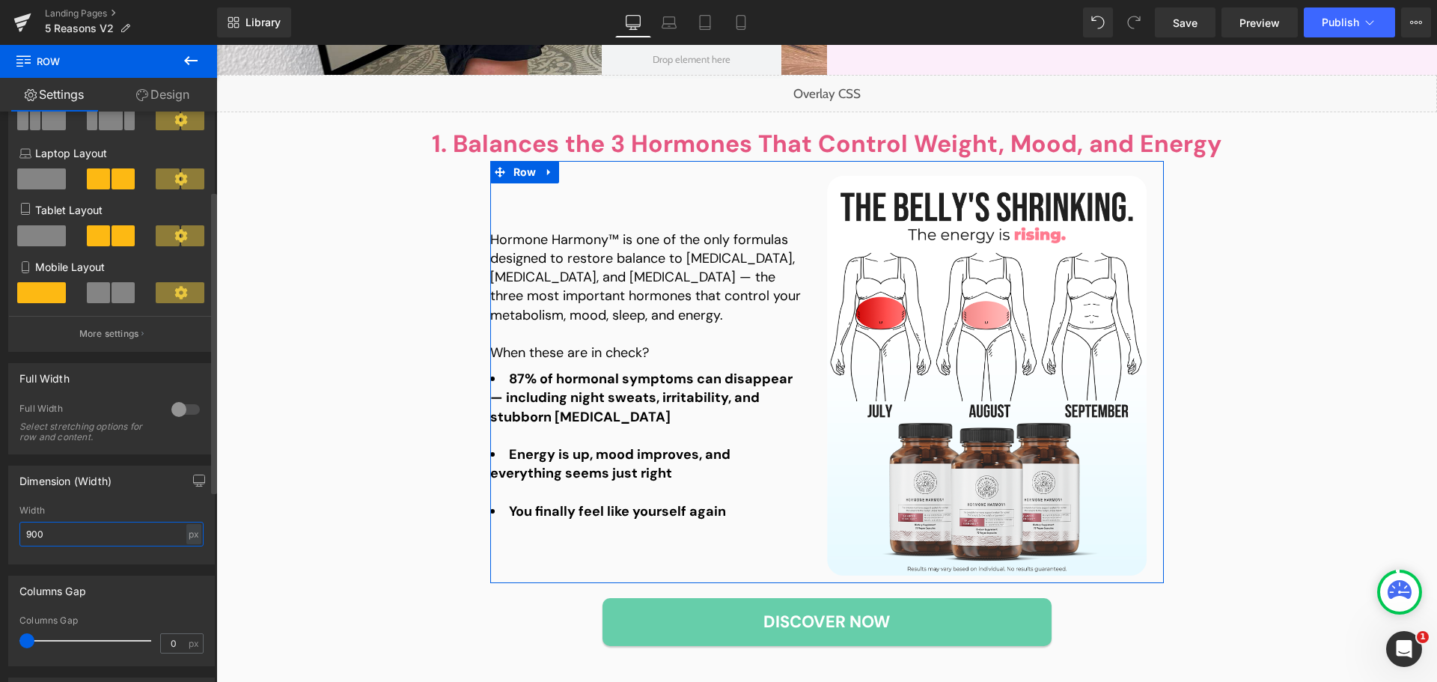
click at [69, 523] on input "900" at bounding box center [111, 534] width 184 height 25
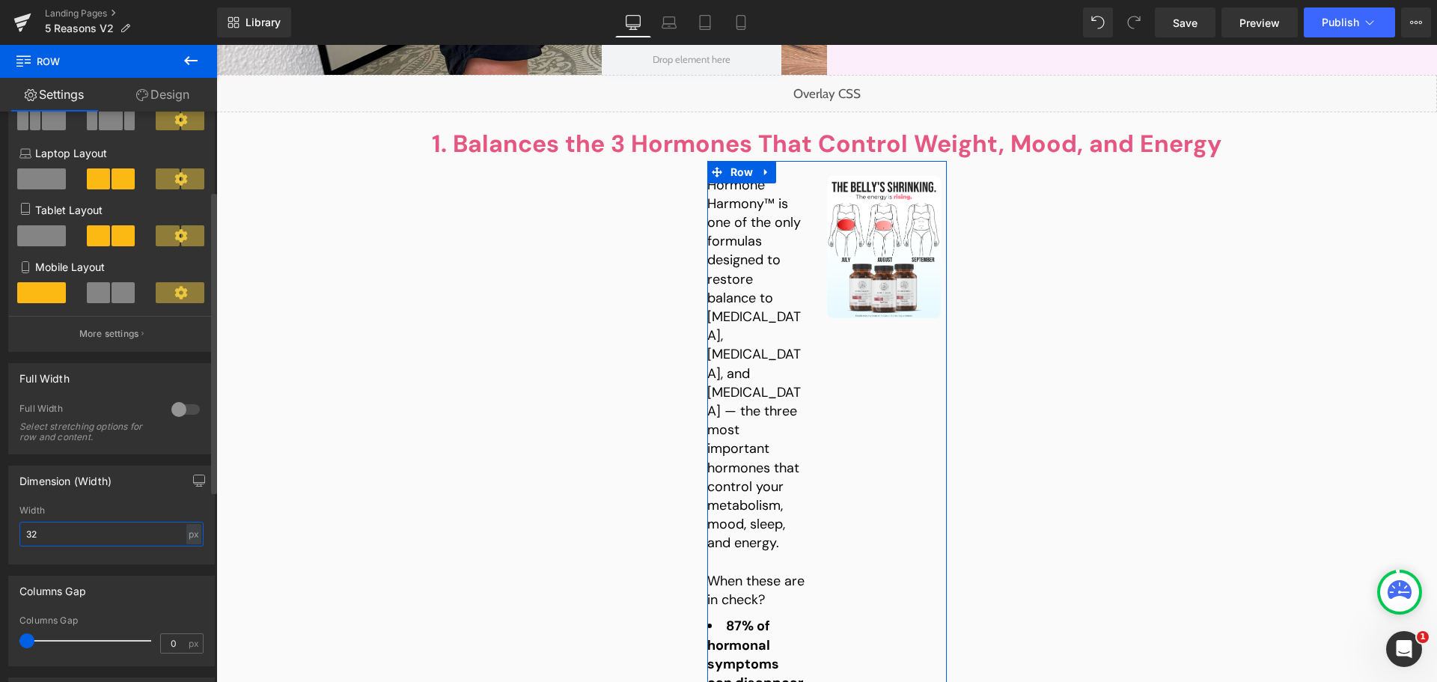
type input "3"
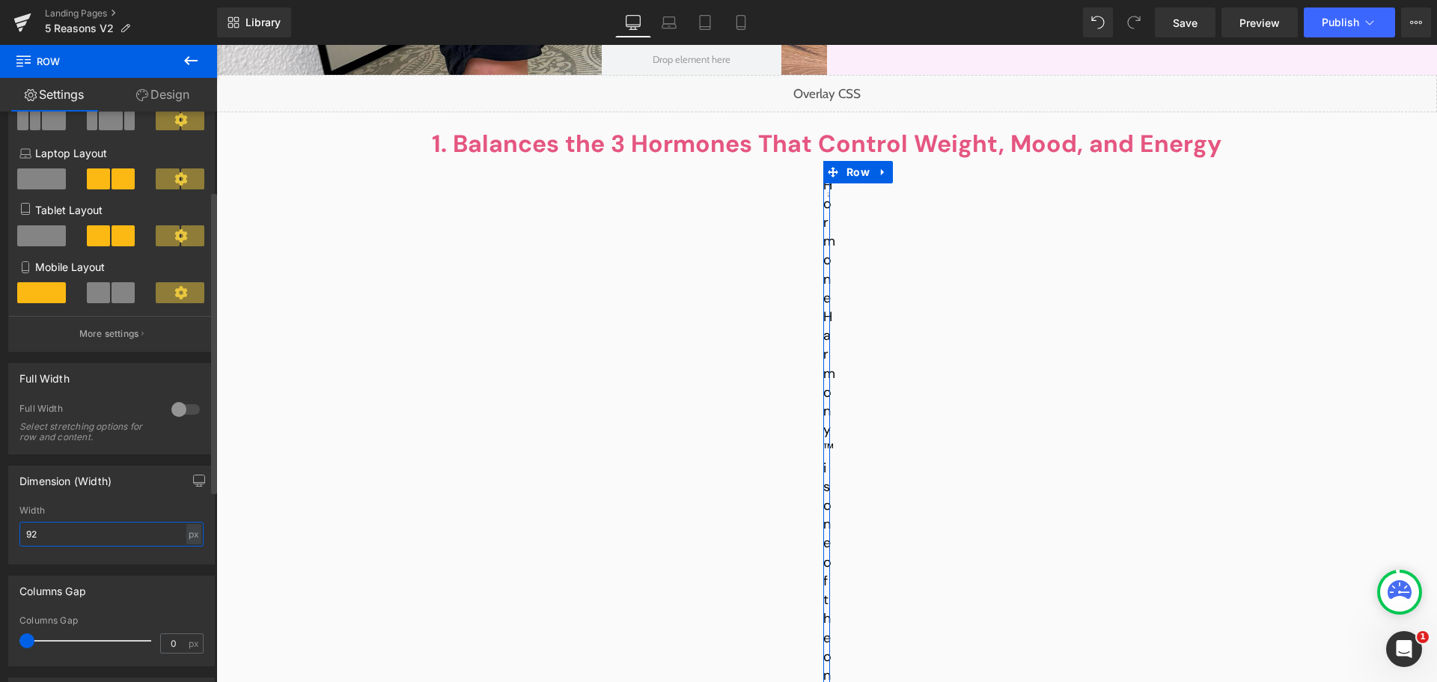
type input "920"
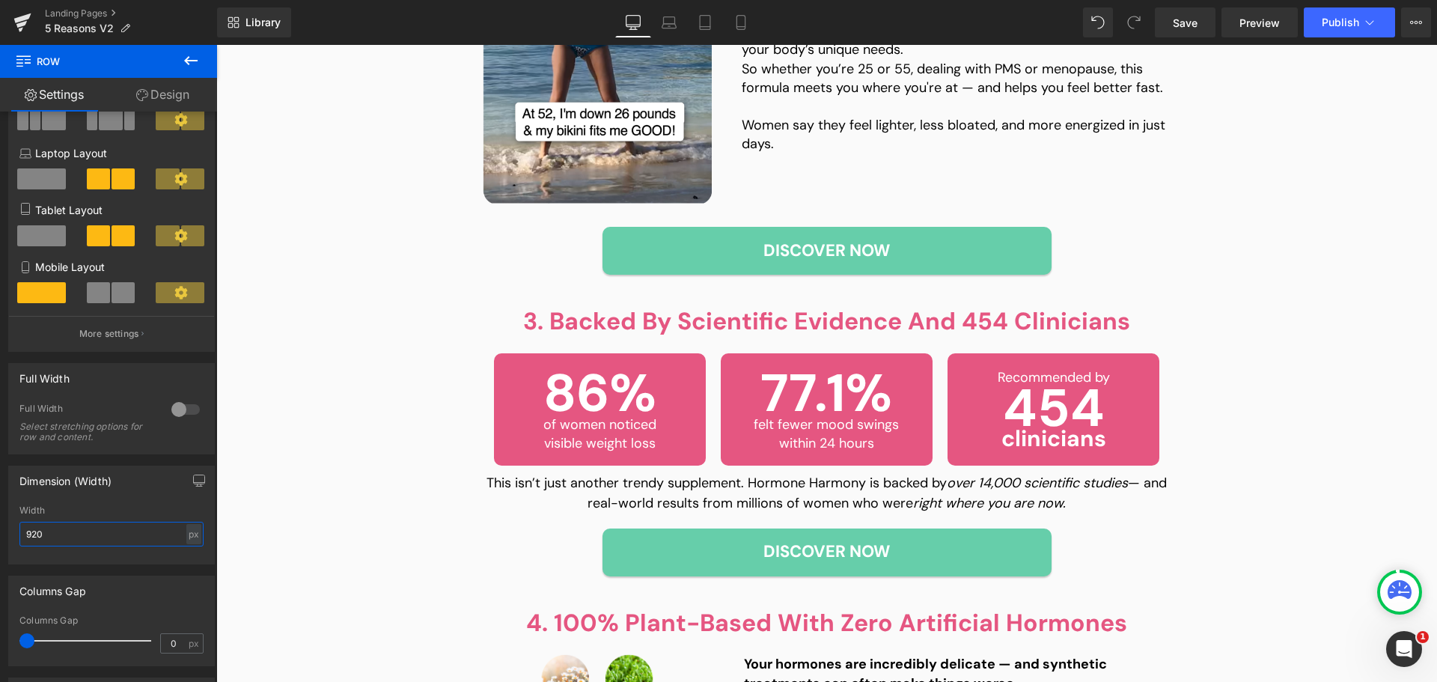
scroll to position [1348, 0]
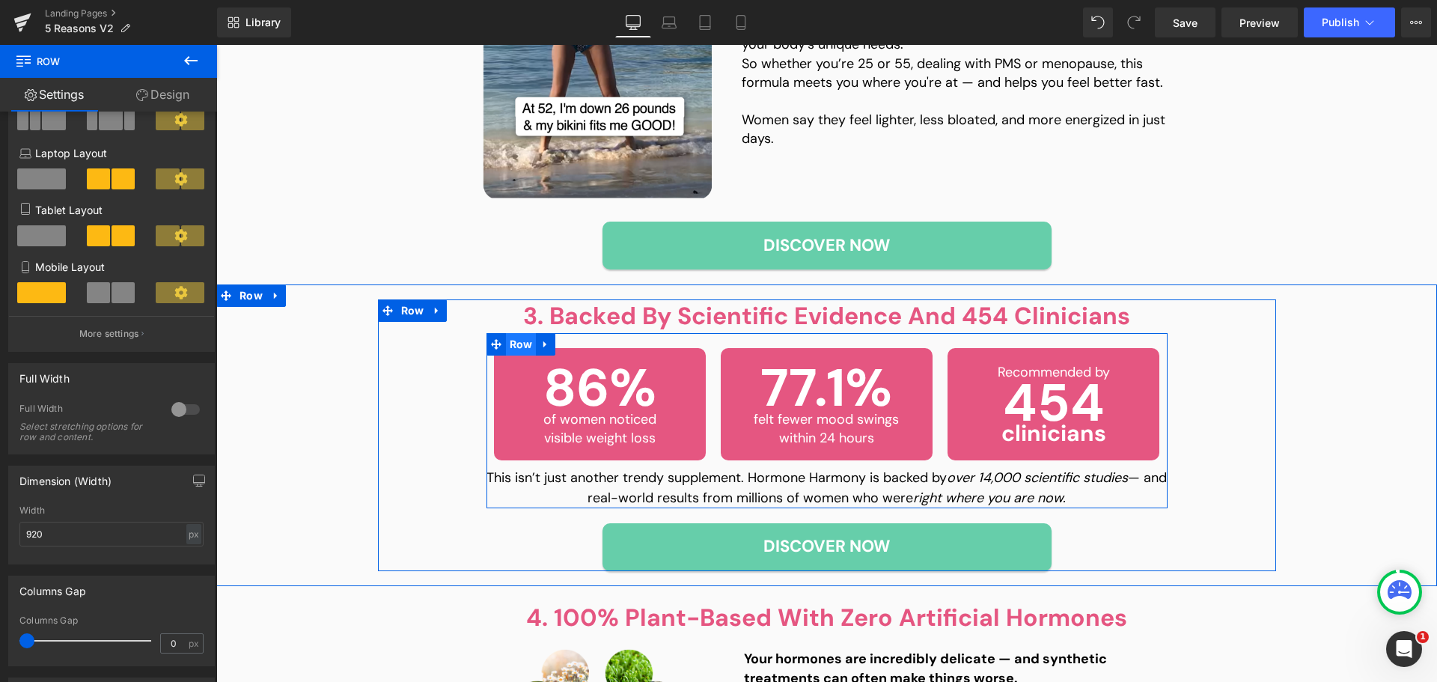
click at [515, 344] on span "Row" at bounding box center [521, 344] width 31 height 22
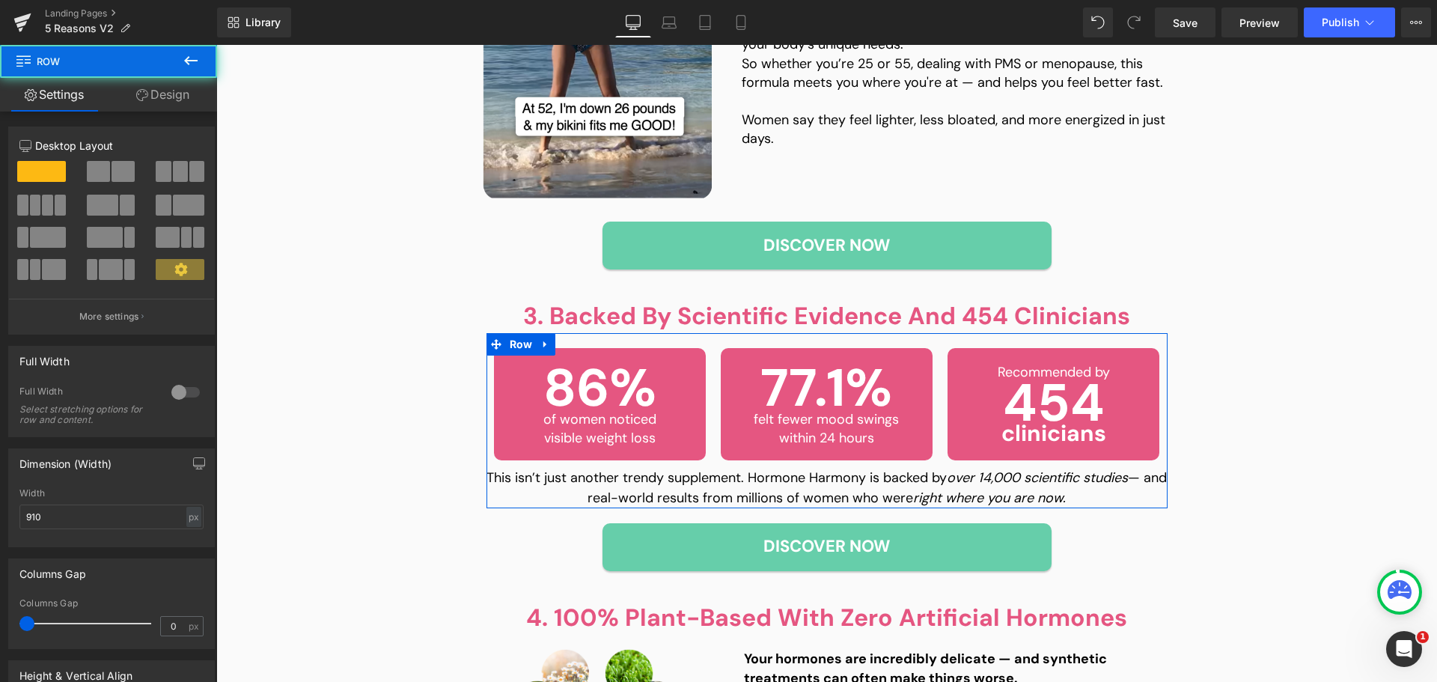
click at [161, 90] on link "Design" at bounding box center [163, 95] width 109 height 34
click at [0, 0] on div "Spacing [GEOGRAPHIC_DATA] [GEOGRAPHIC_DATA]" at bounding box center [0, 0] width 0 height 0
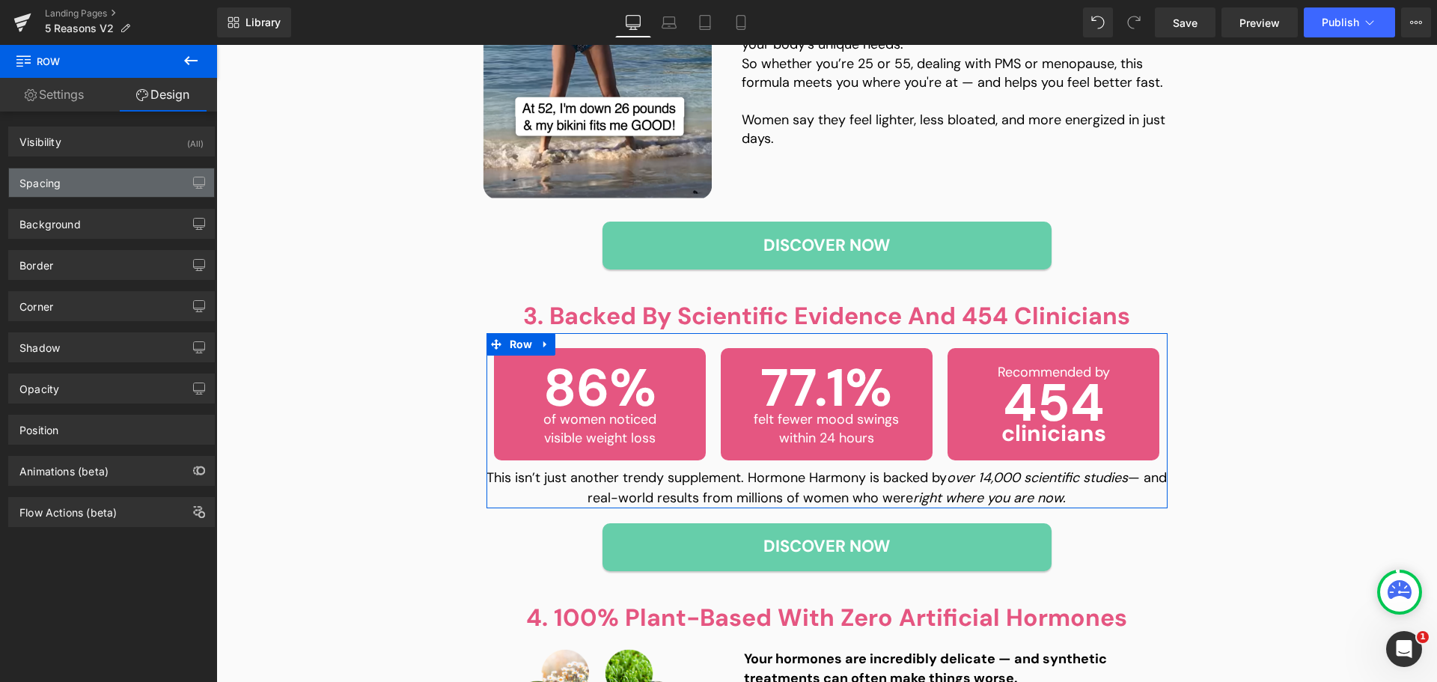
click at [83, 187] on div "Spacing" at bounding box center [111, 182] width 205 height 28
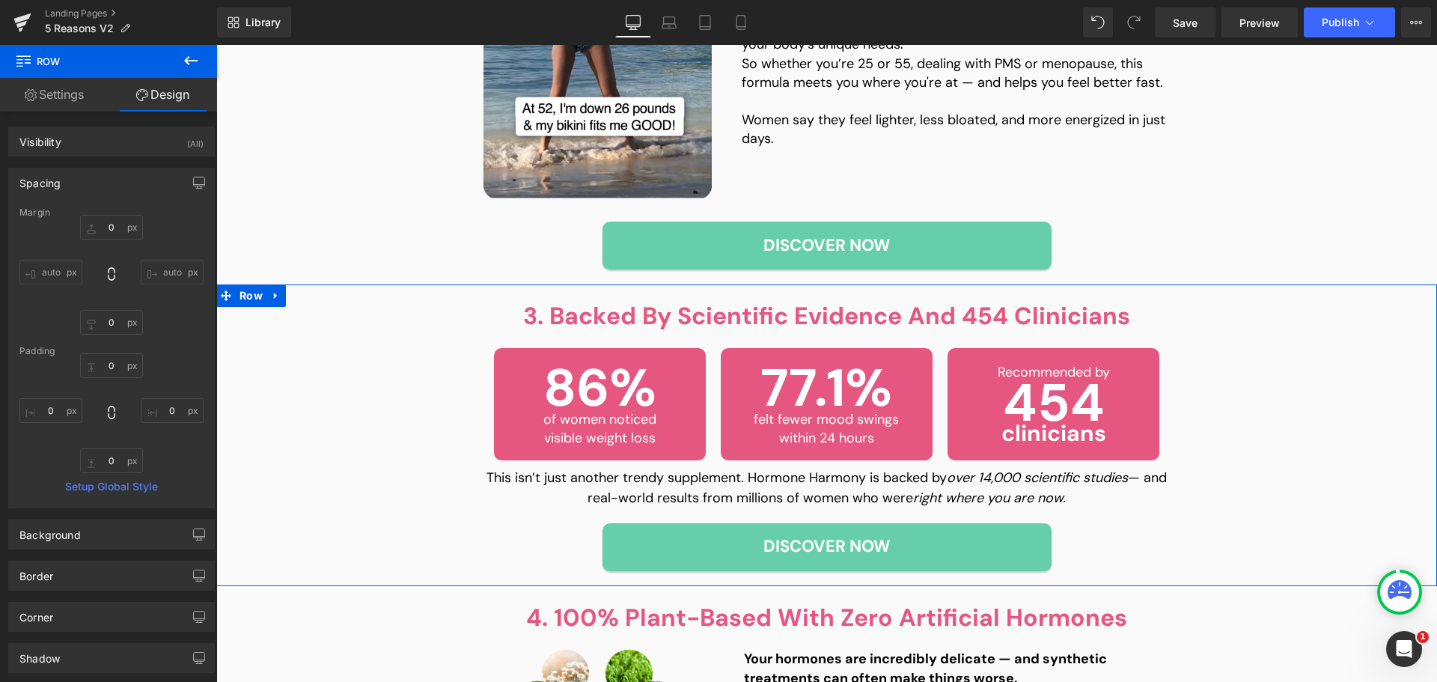
click at [522, 353] on span "Row" at bounding box center [521, 344] width 25 height 18
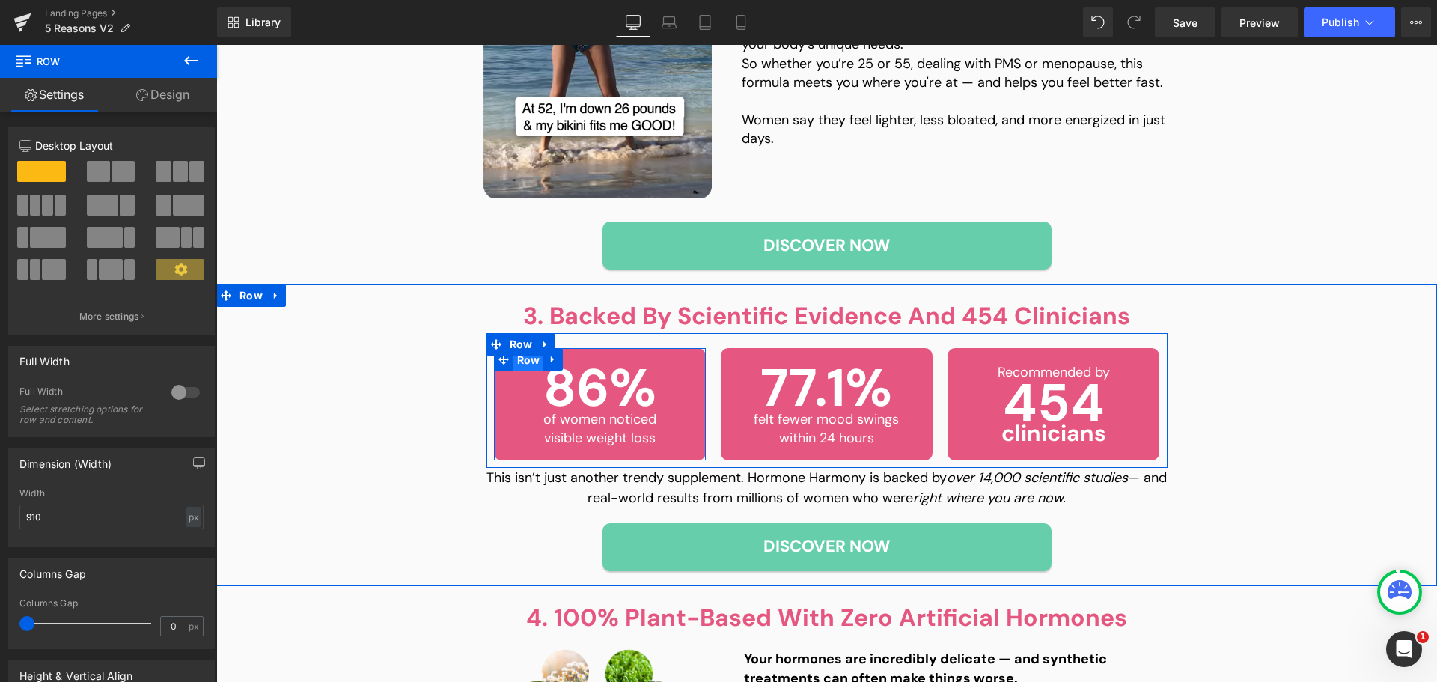
click at [514, 362] on span "Row" at bounding box center [529, 360] width 31 height 22
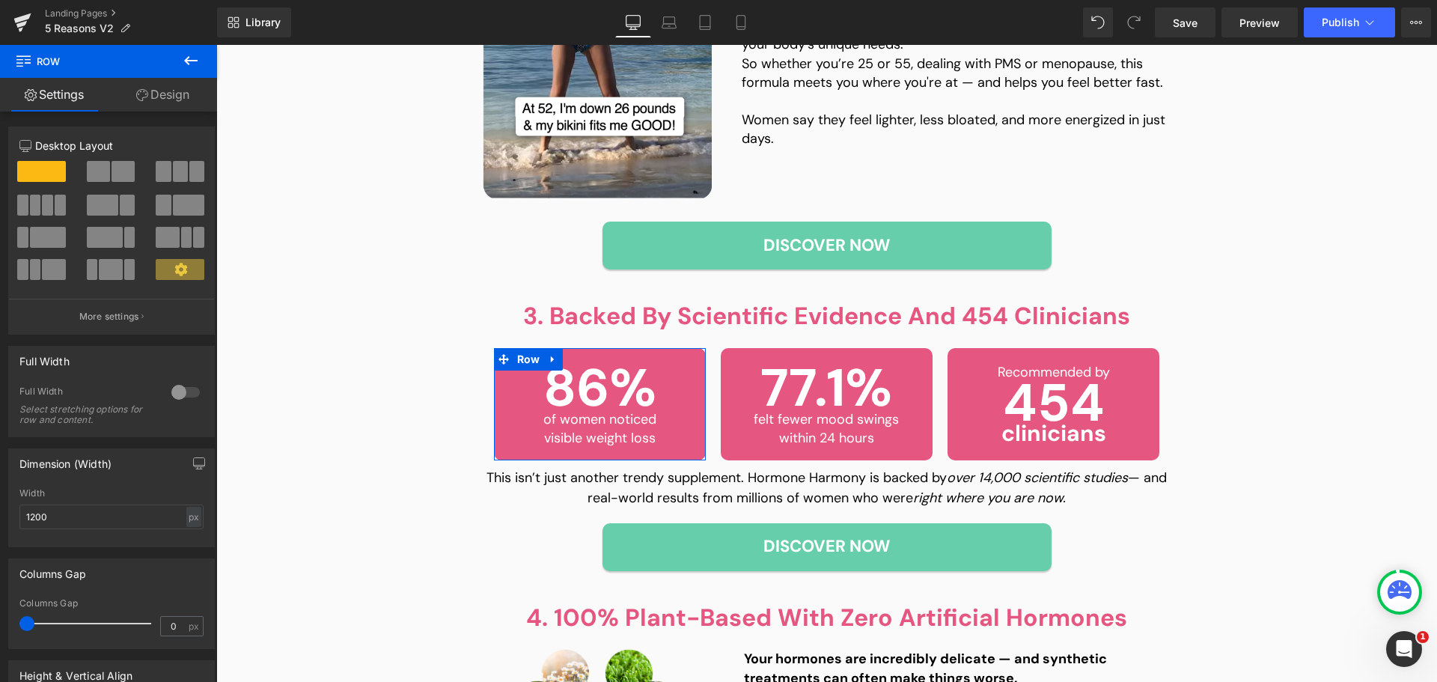
click at [189, 92] on link "Design" at bounding box center [163, 95] width 109 height 34
click at [0, 0] on div "Spacing" at bounding box center [0, 0] width 0 height 0
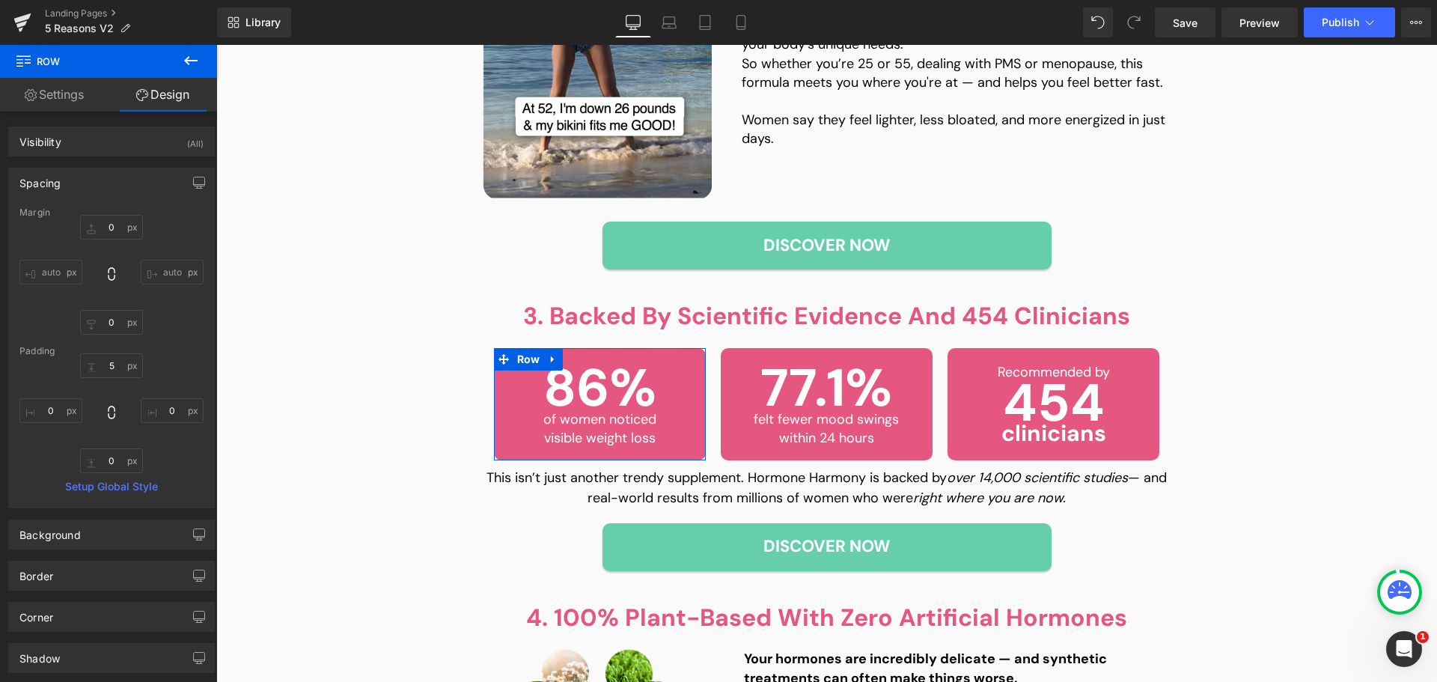
type input "0"
type input "5"
type input "0"
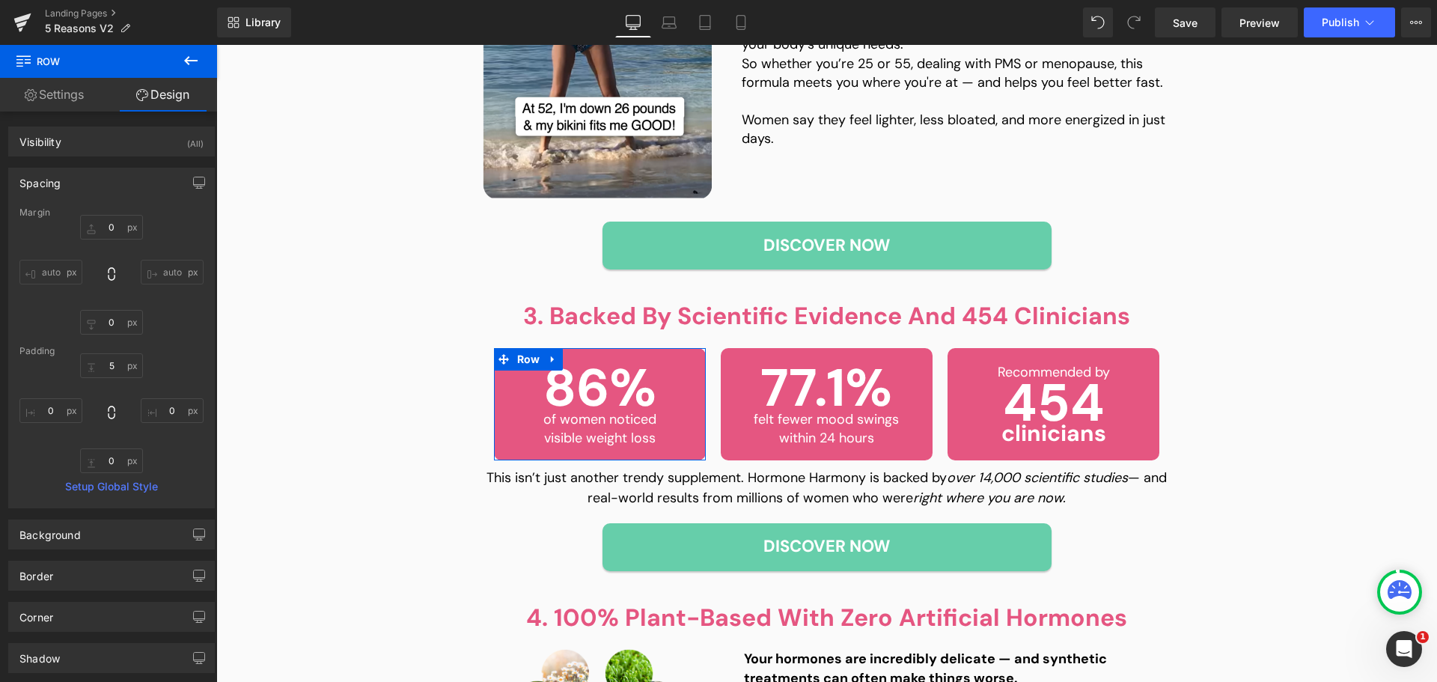
type input "0"
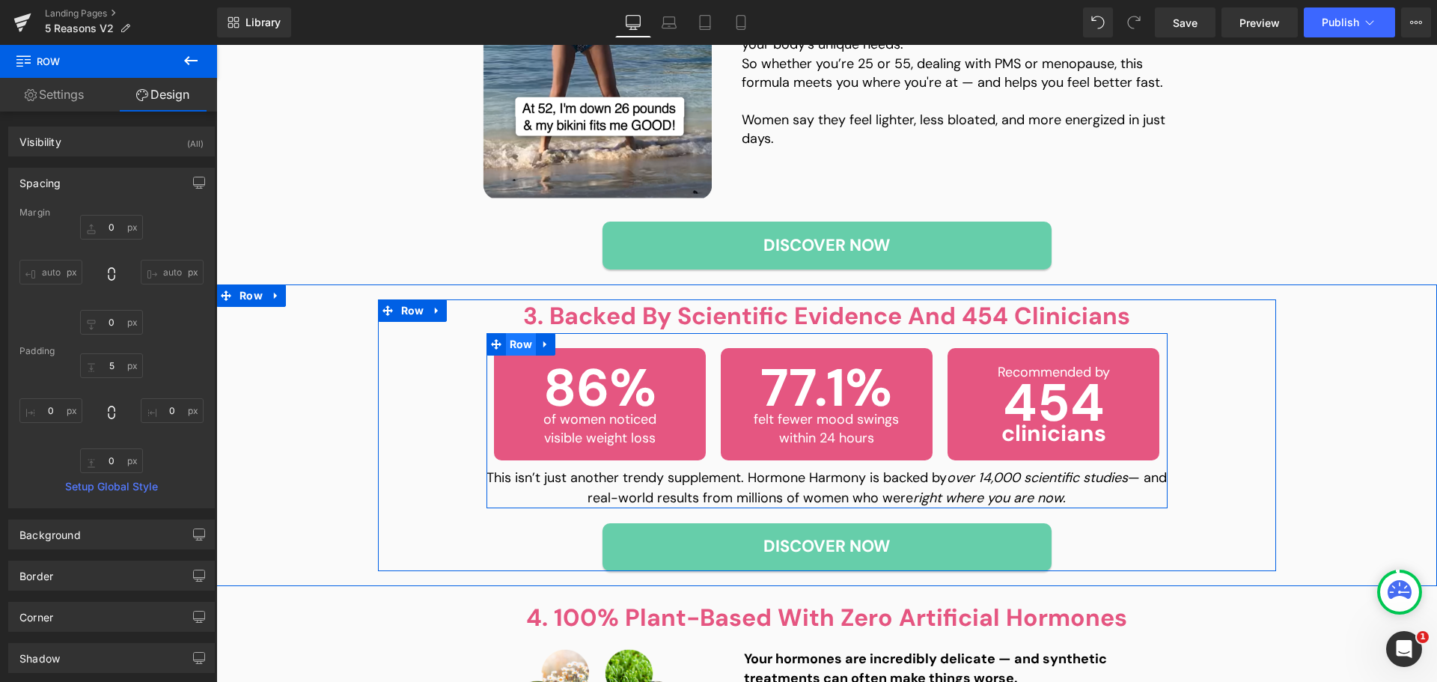
click at [510, 345] on span "Row" at bounding box center [521, 344] width 31 height 22
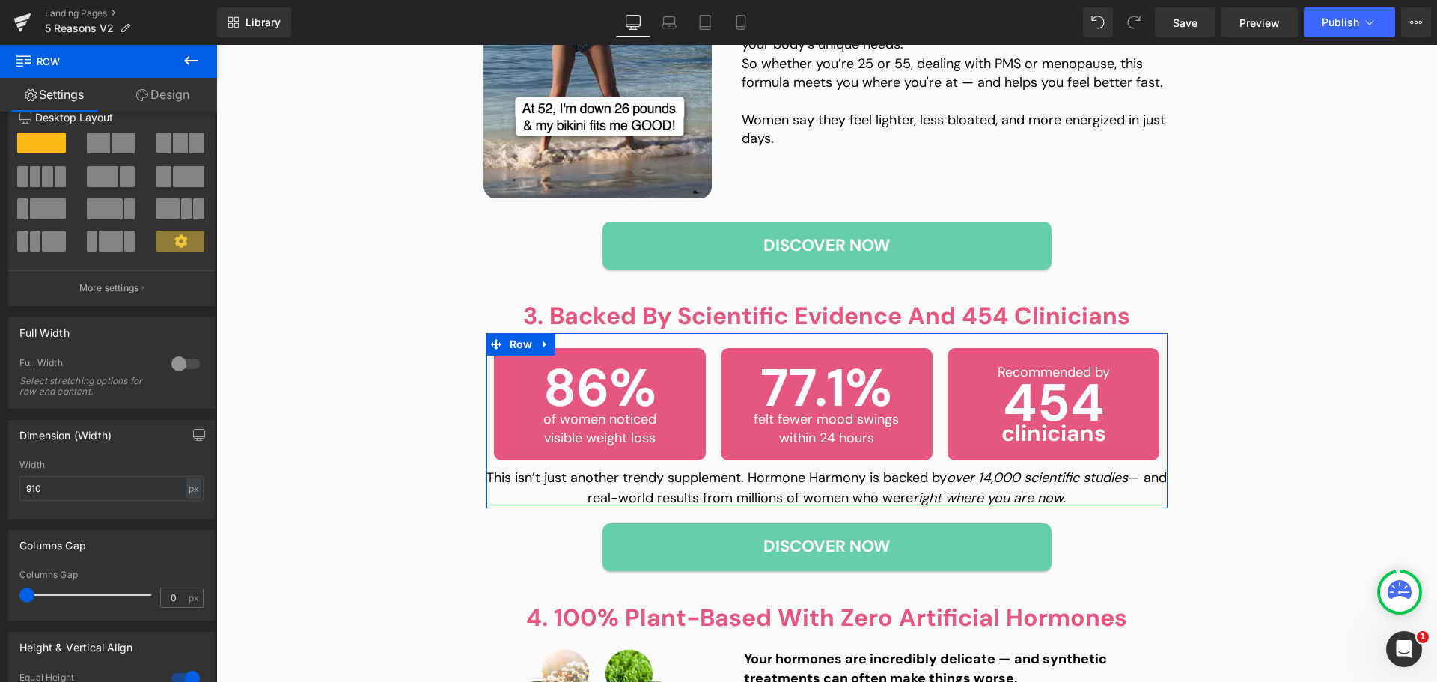
scroll to position [75, 0]
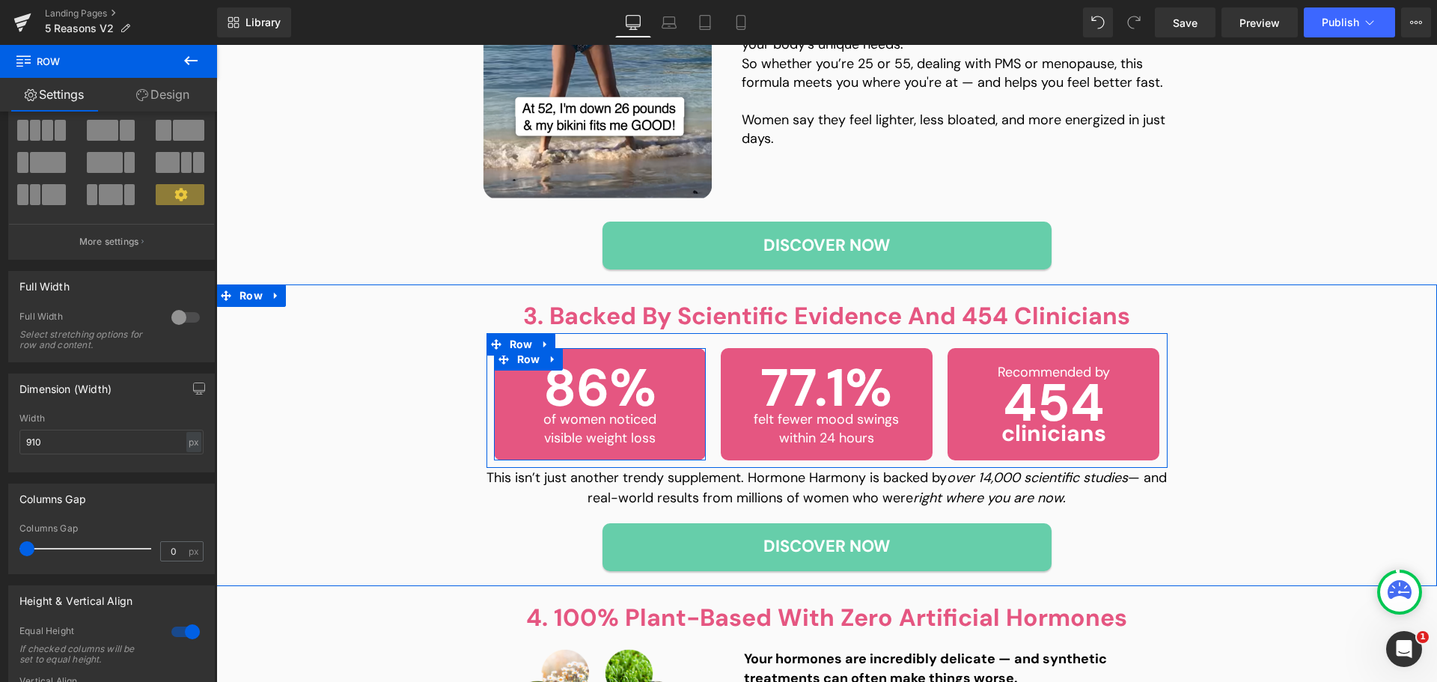
click at [516, 359] on span "Row" at bounding box center [529, 359] width 31 height 22
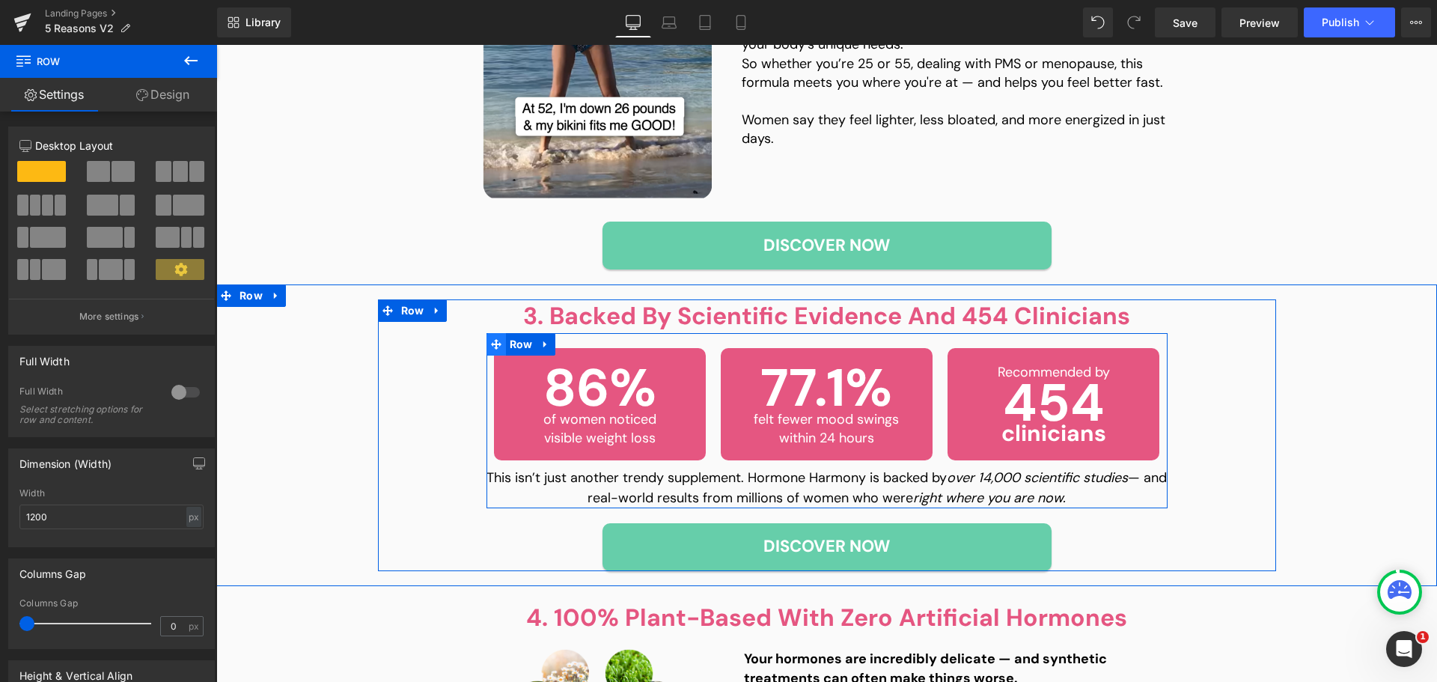
click at [496, 344] on span at bounding box center [496, 344] width 19 height 22
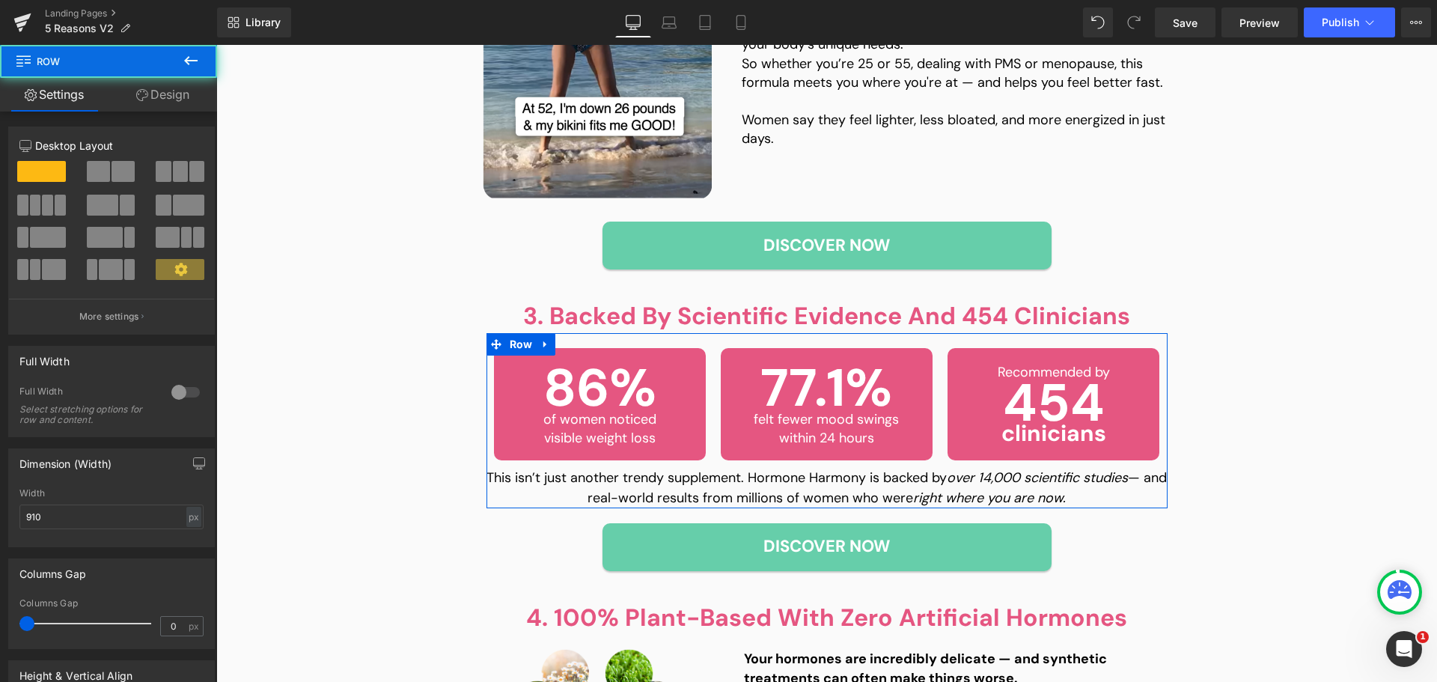
click at [154, 81] on link "Design" at bounding box center [163, 95] width 109 height 34
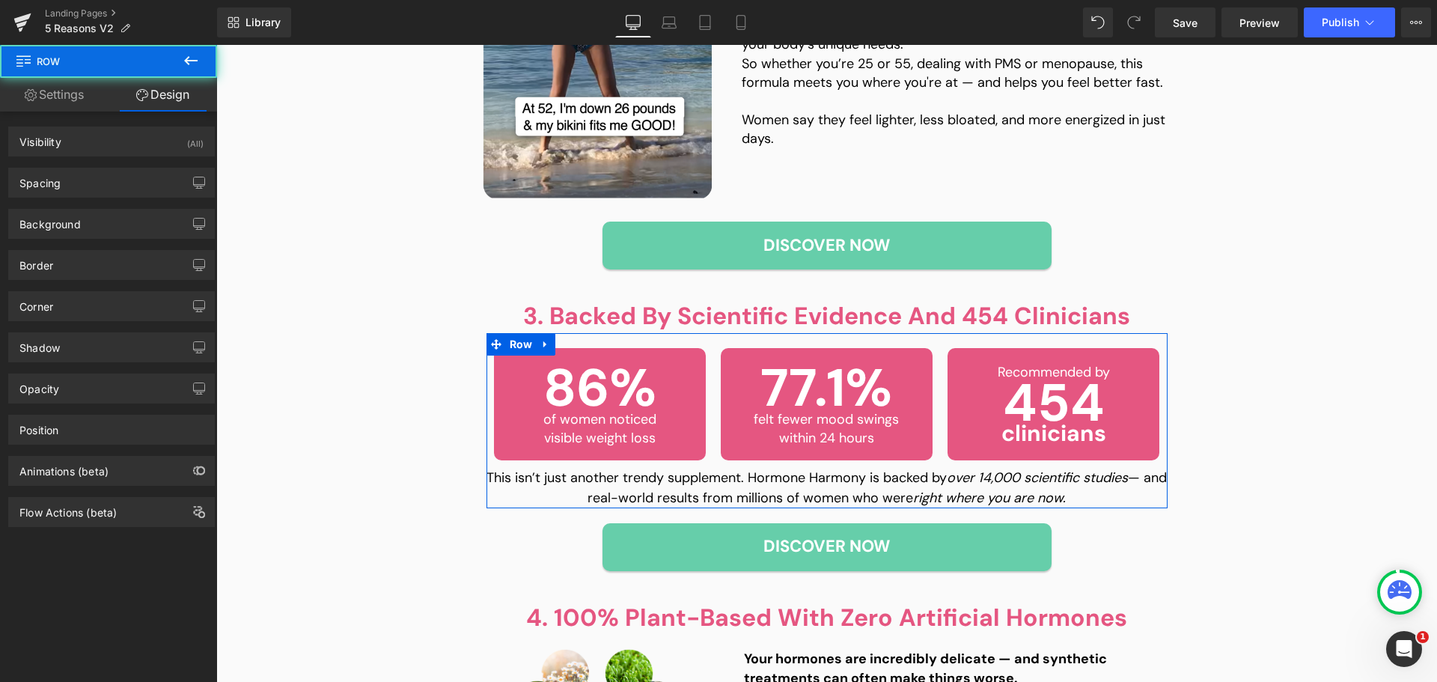
type input "0"
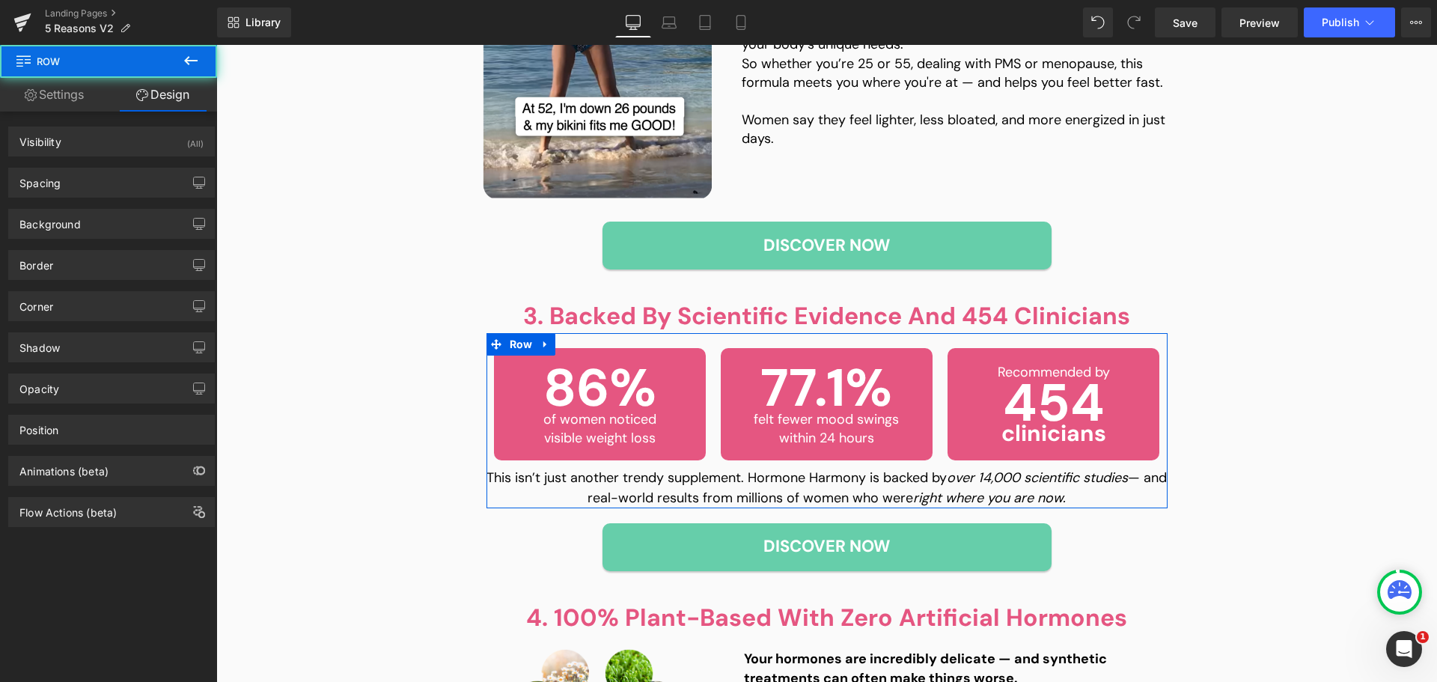
type input "0"
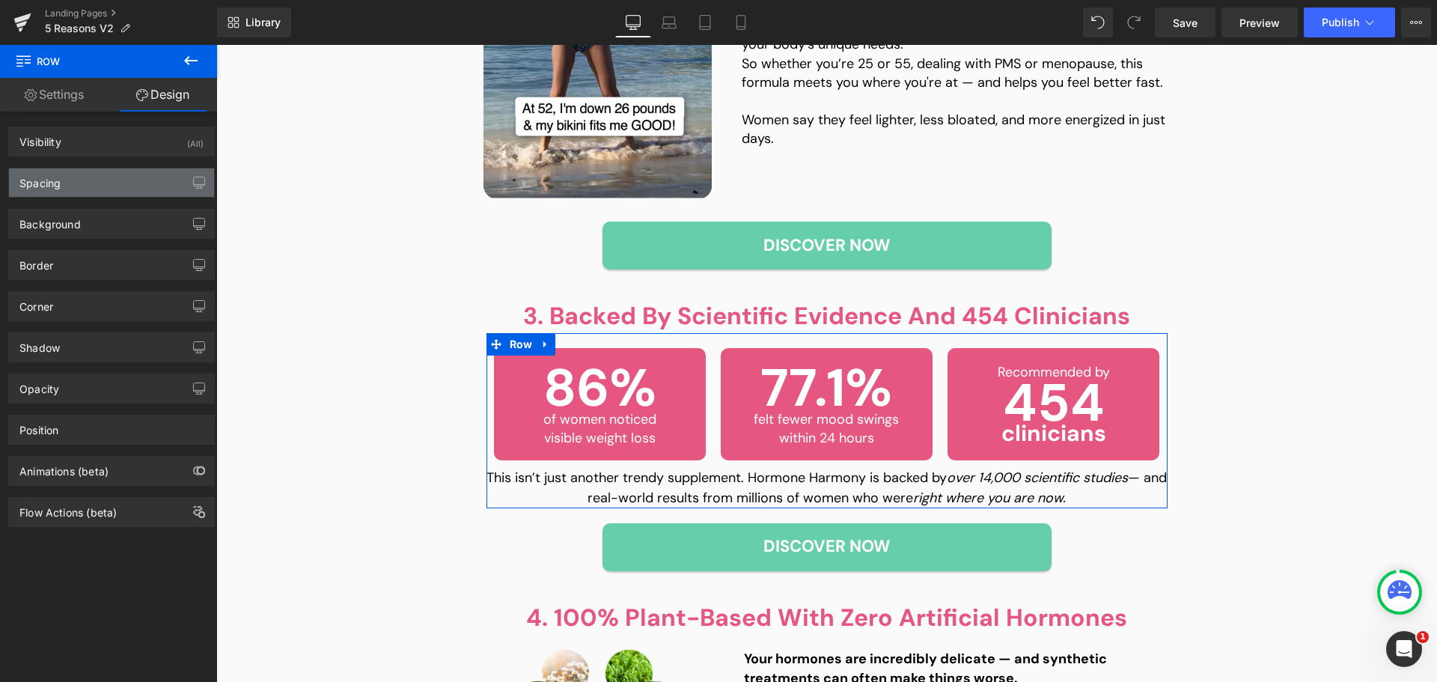
click at [77, 180] on div "Spacing" at bounding box center [111, 182] width 205 height 28
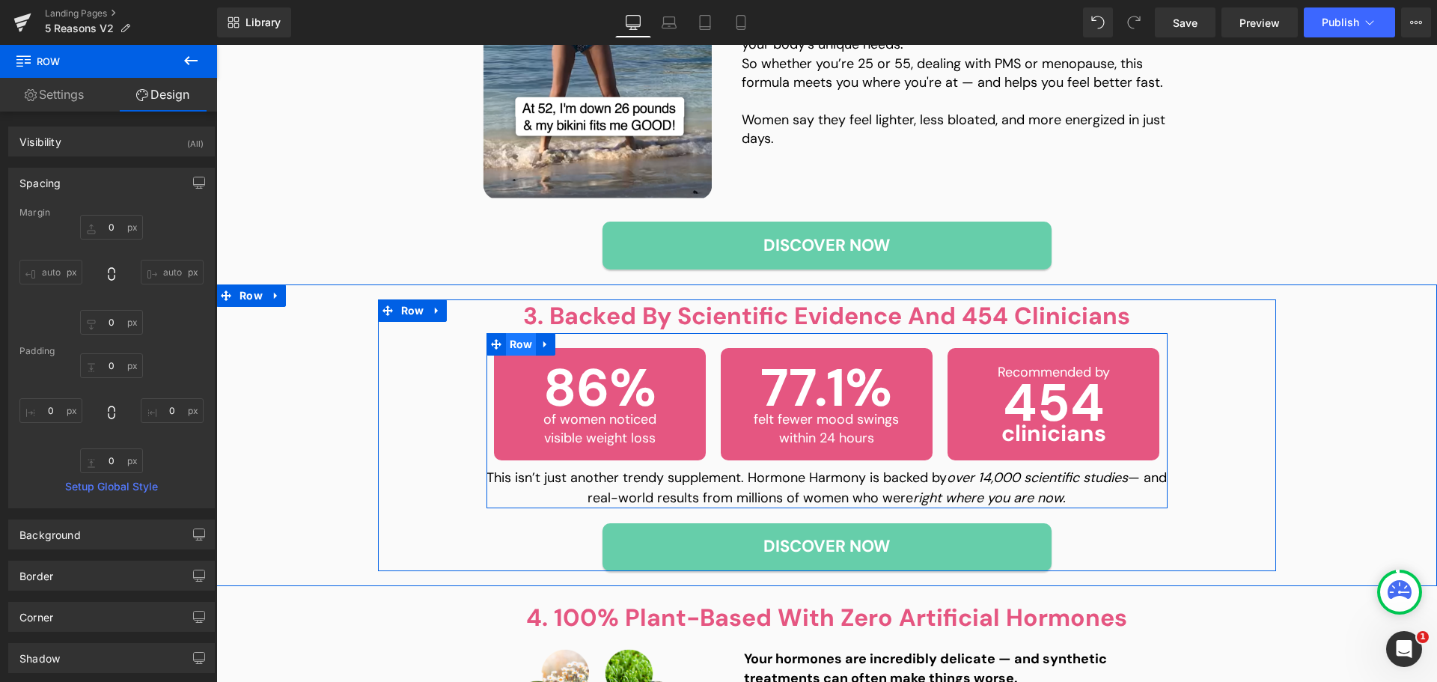
click at [514, 344] on span "Row" at bounding box center [521, 344] width 31 height 22
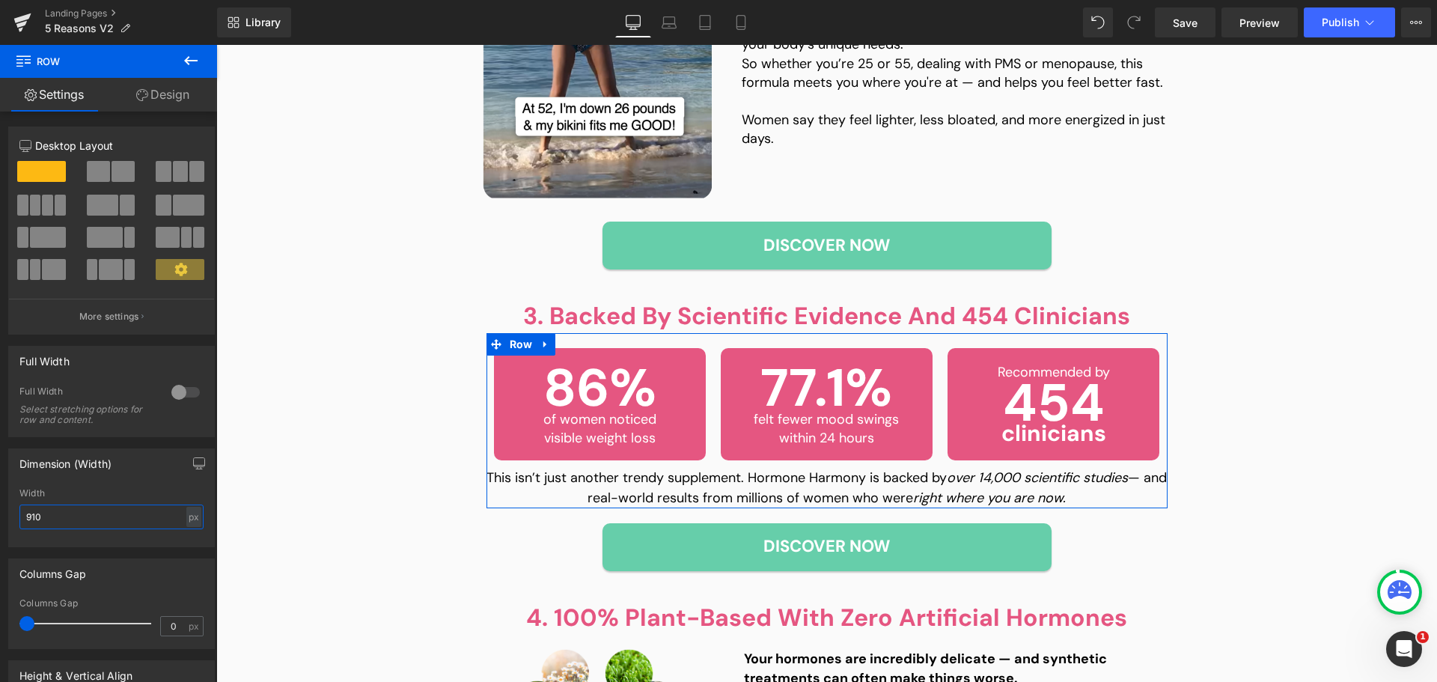
click at [79, 526] on input "910" at bounding box center [111, 517] width 184 height 25
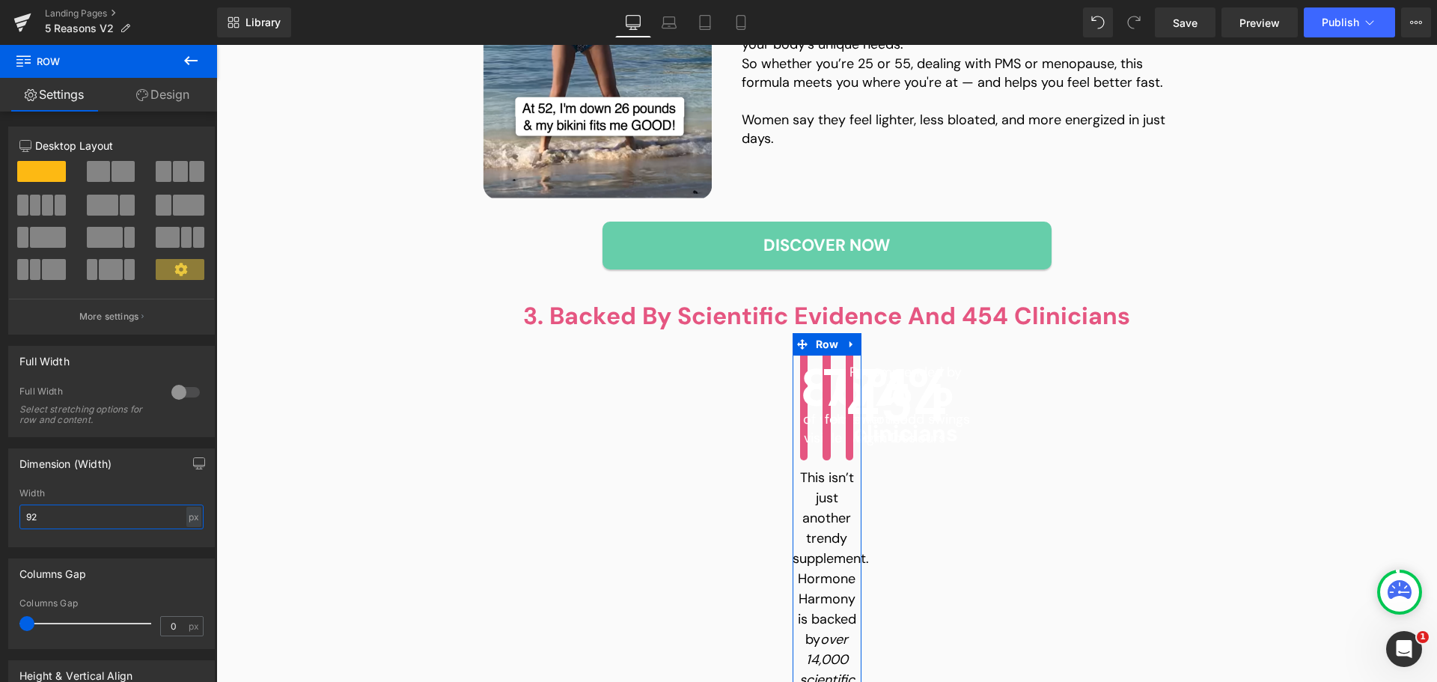
type input "920"
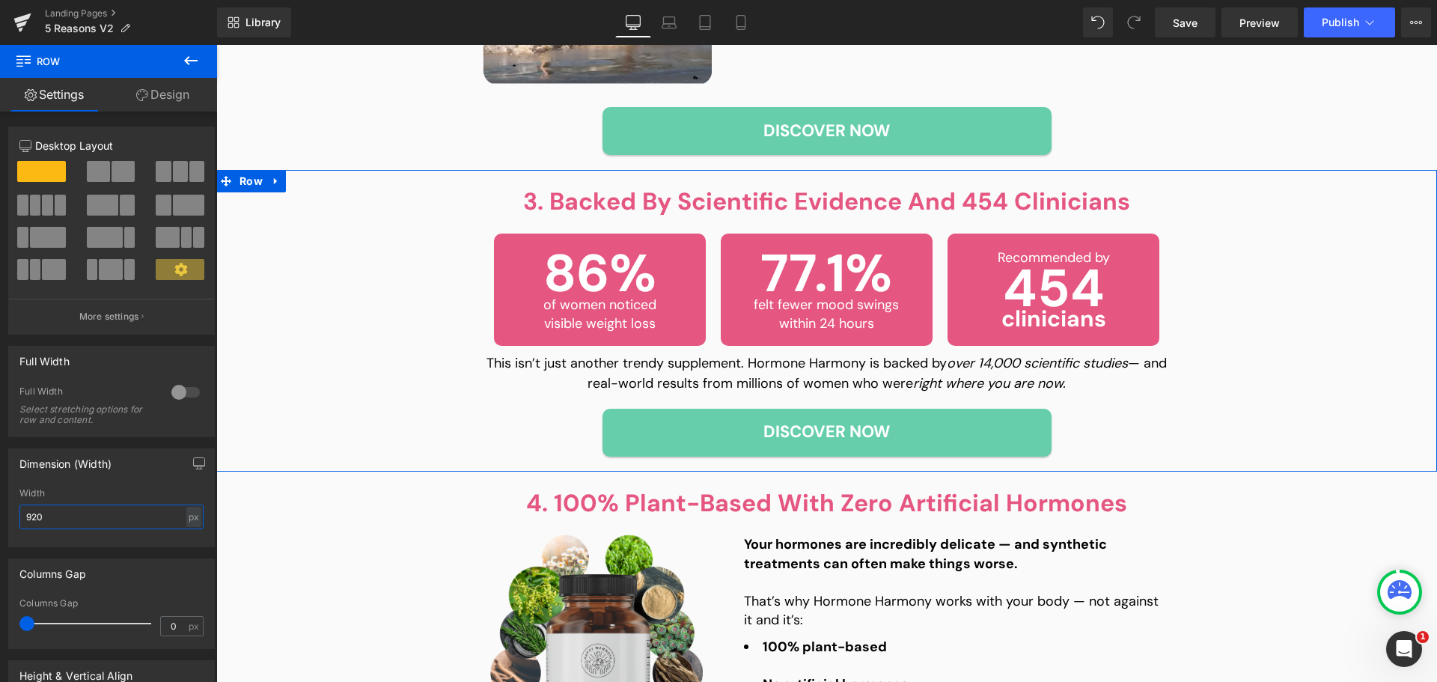
scroll to position [1722, 0]
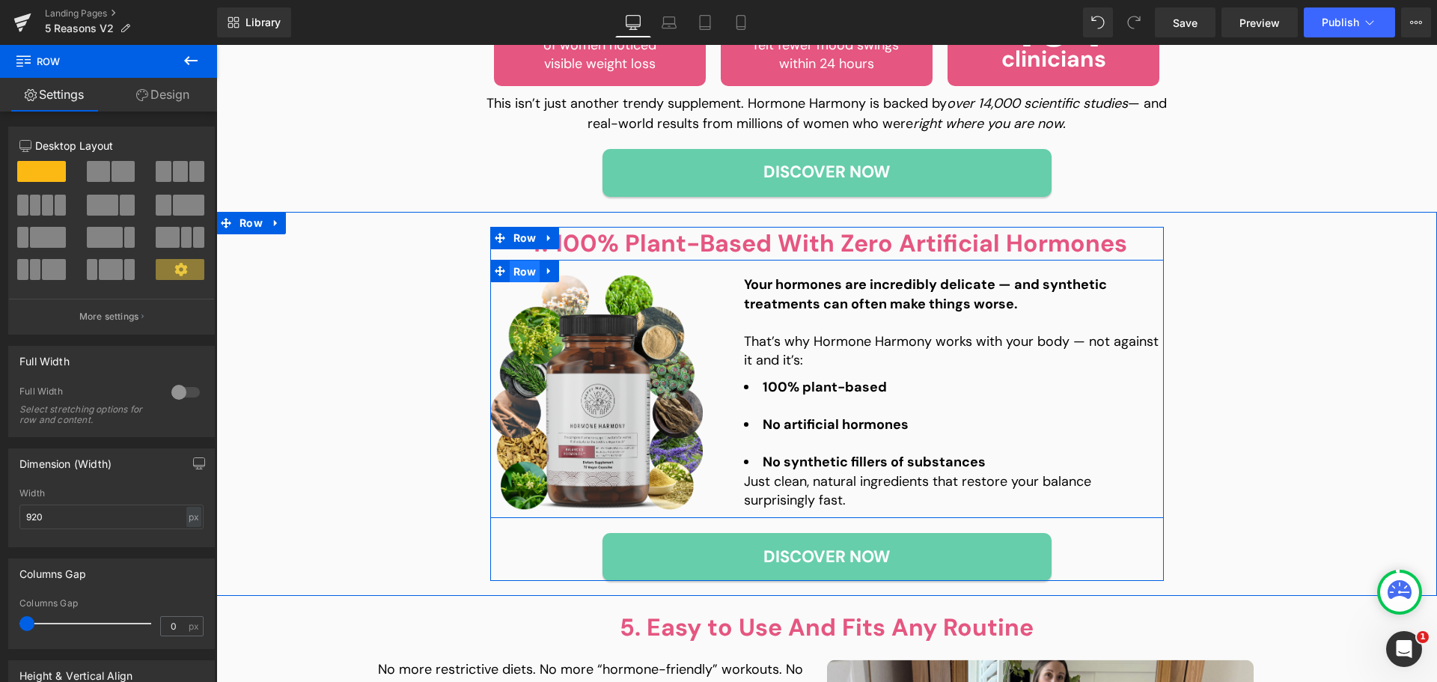
click at [520, 273] on span "Row" at bounding box center [525, 272] width 31 height 22
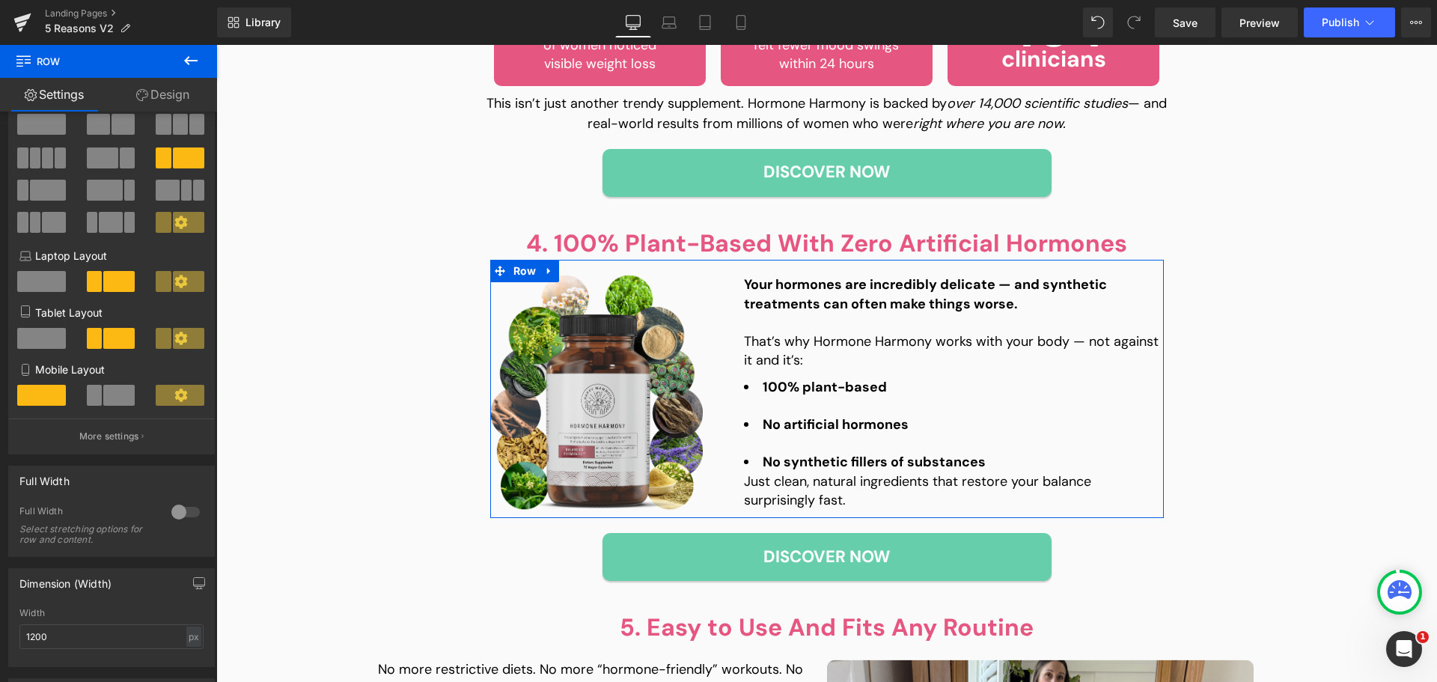
scroll to position [225, 0]
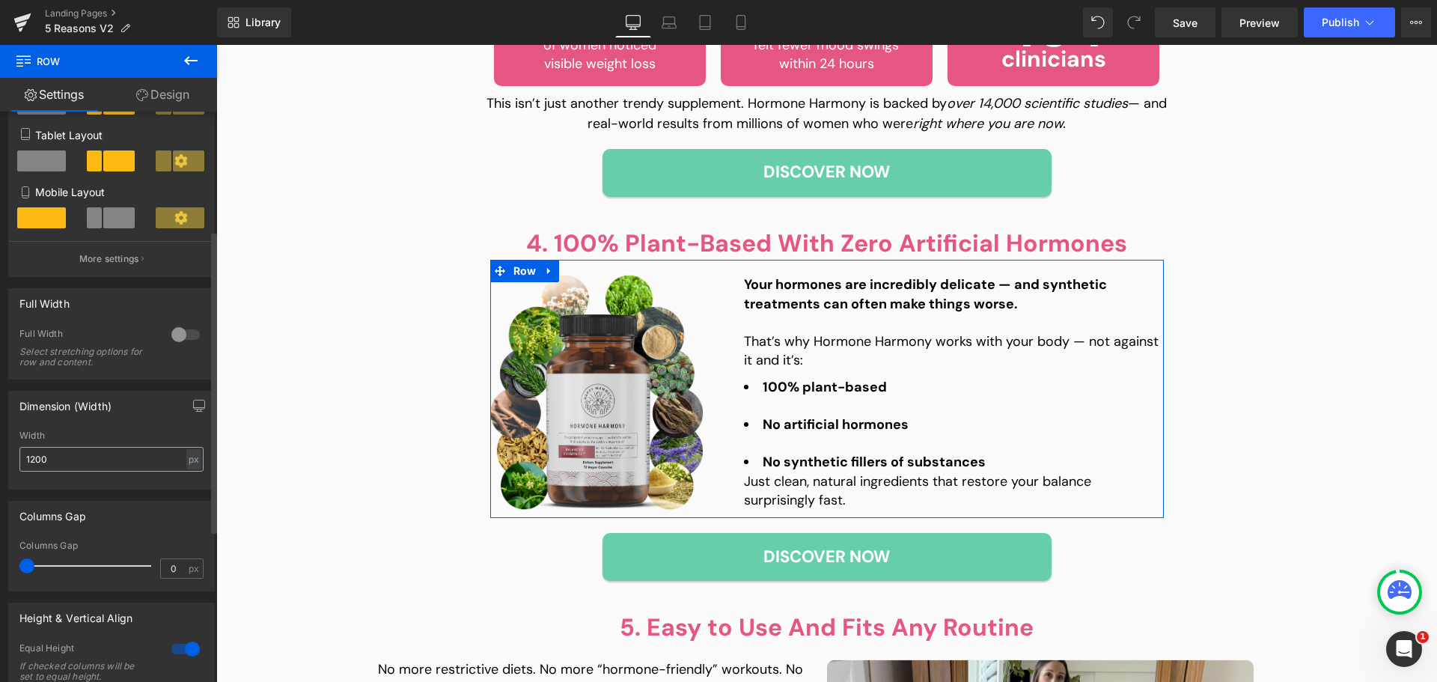
click at [115, 447] on div "Width 1200 px % px" at bounding box center [111, 459] width 184 height 58
click at [115, 447] on input "1200" at bounding box center [111, 459] width 184 height 25
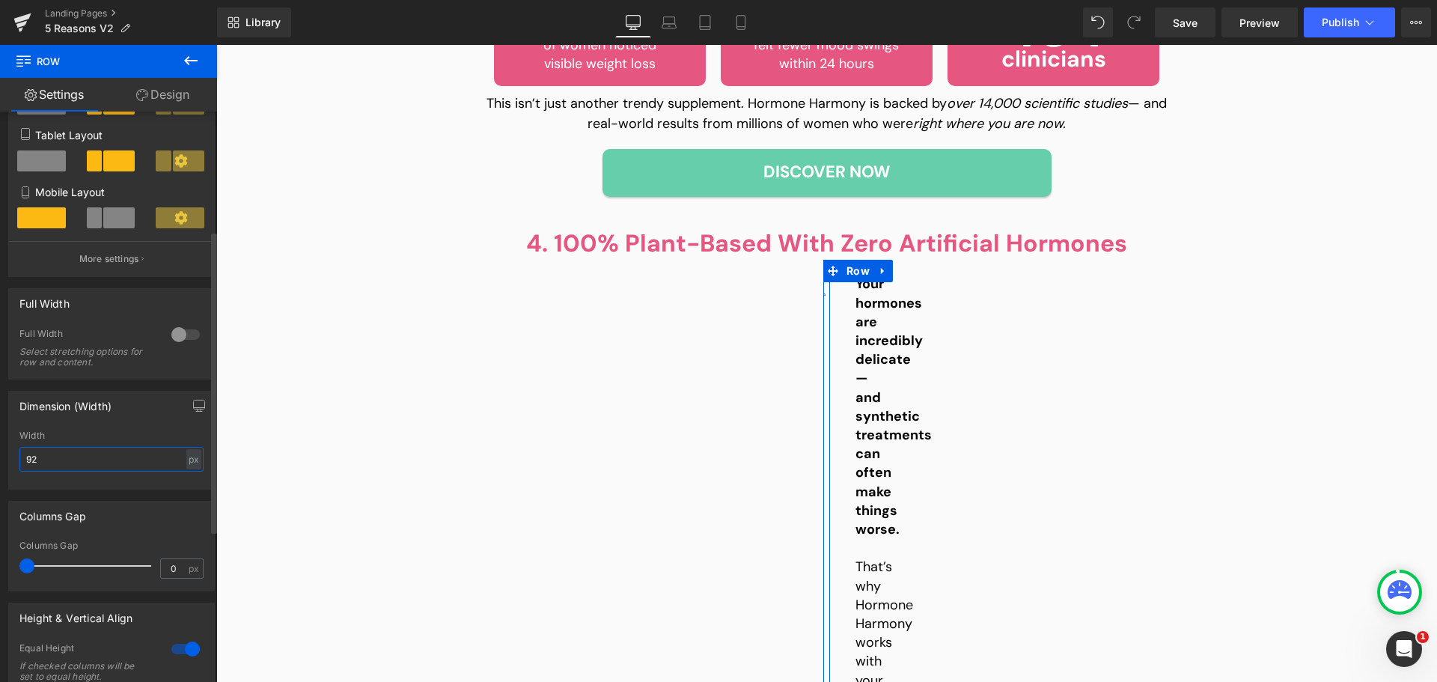
type input "920"
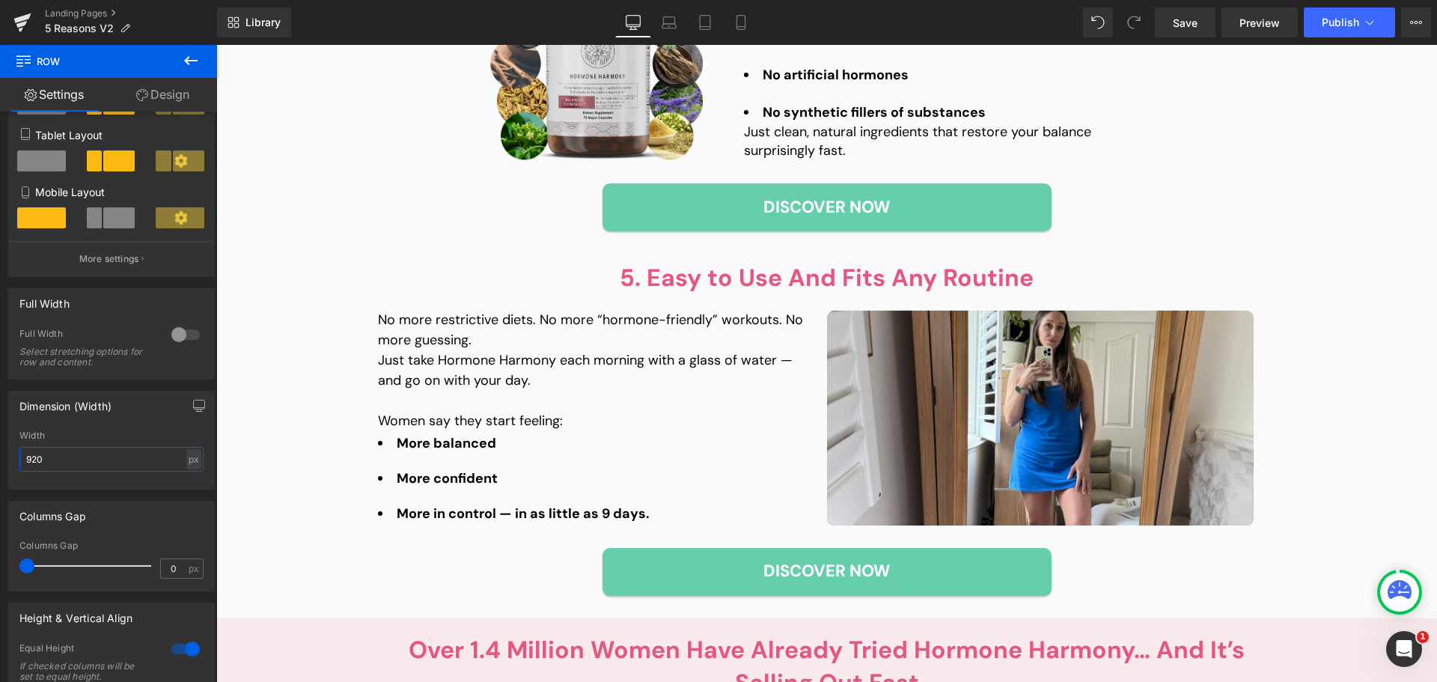
scroll to position [2096, 0]
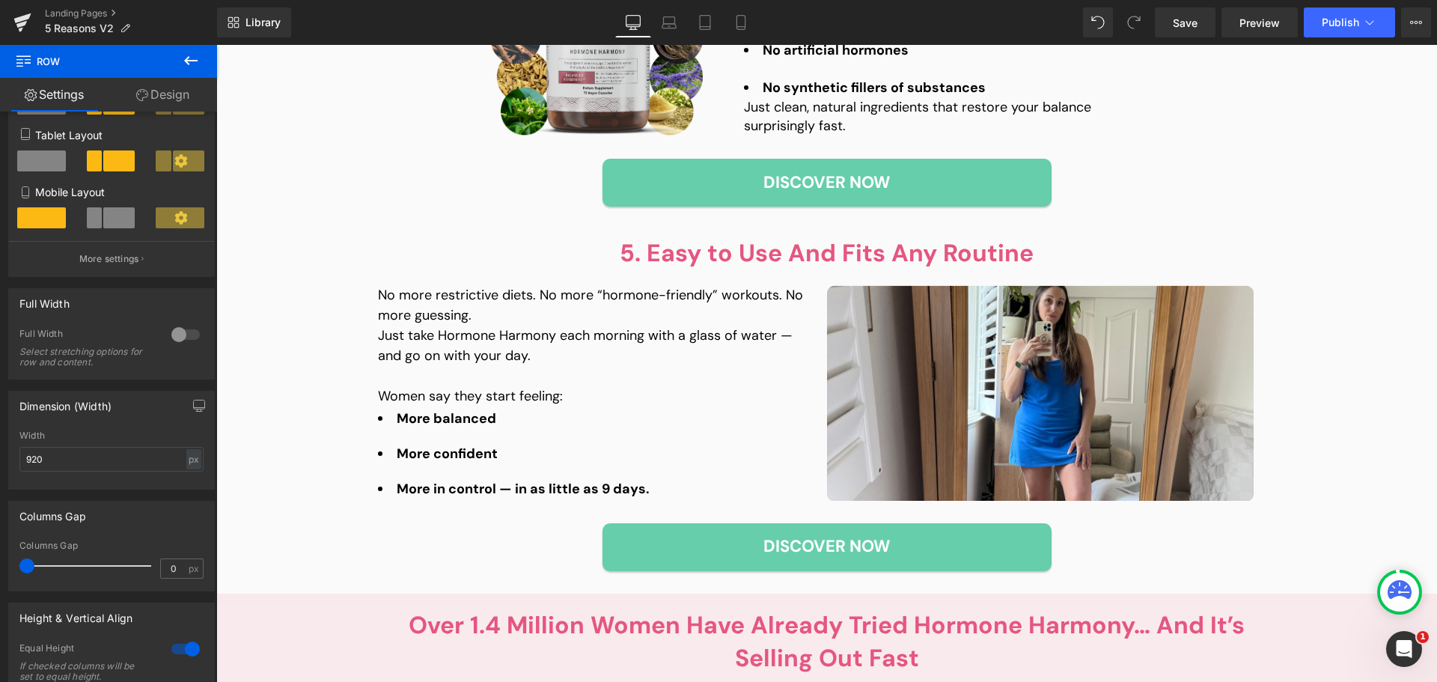
click at [449, 315] on p "No more restrictive diets. No more “hormone-friendly” workouts. No more guessin…" at bounding box center [591, 305] width 427 height 40
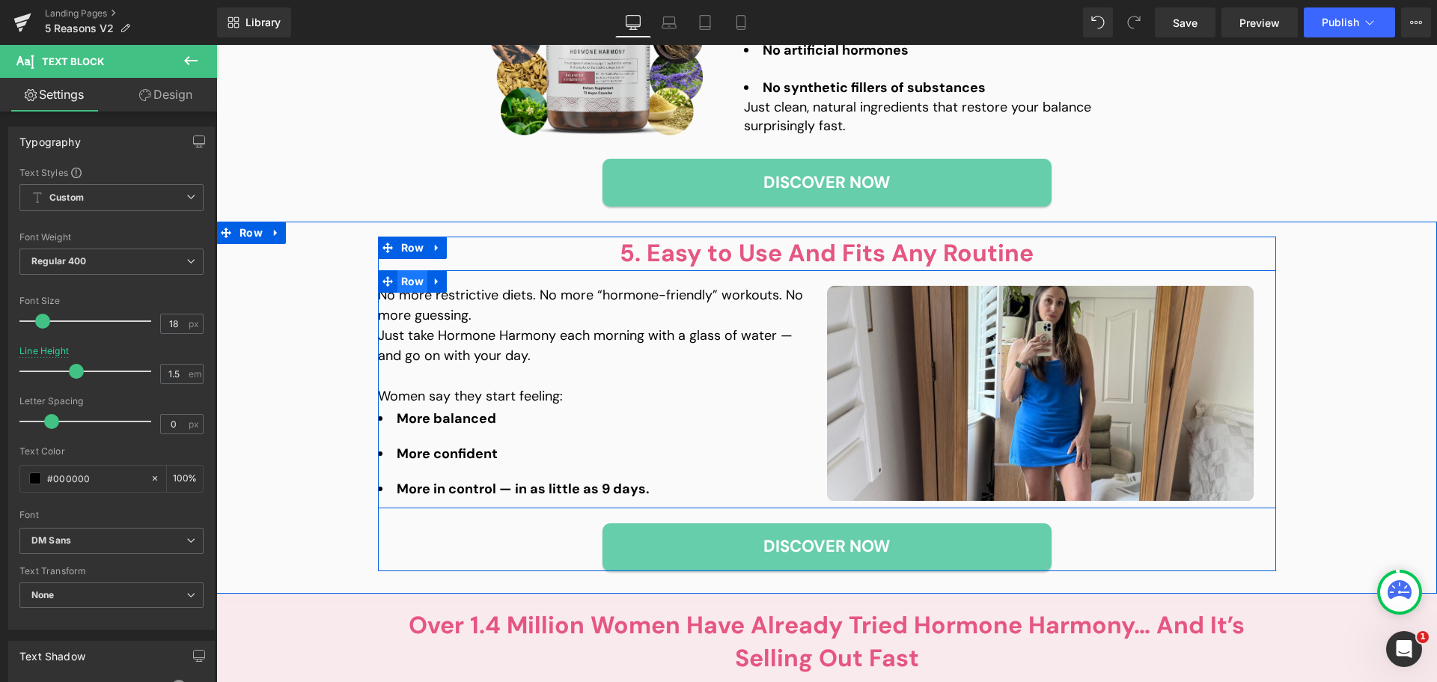
click at [408, 287] on span "Row" at bounding box center [413, 281] width 31 height 22
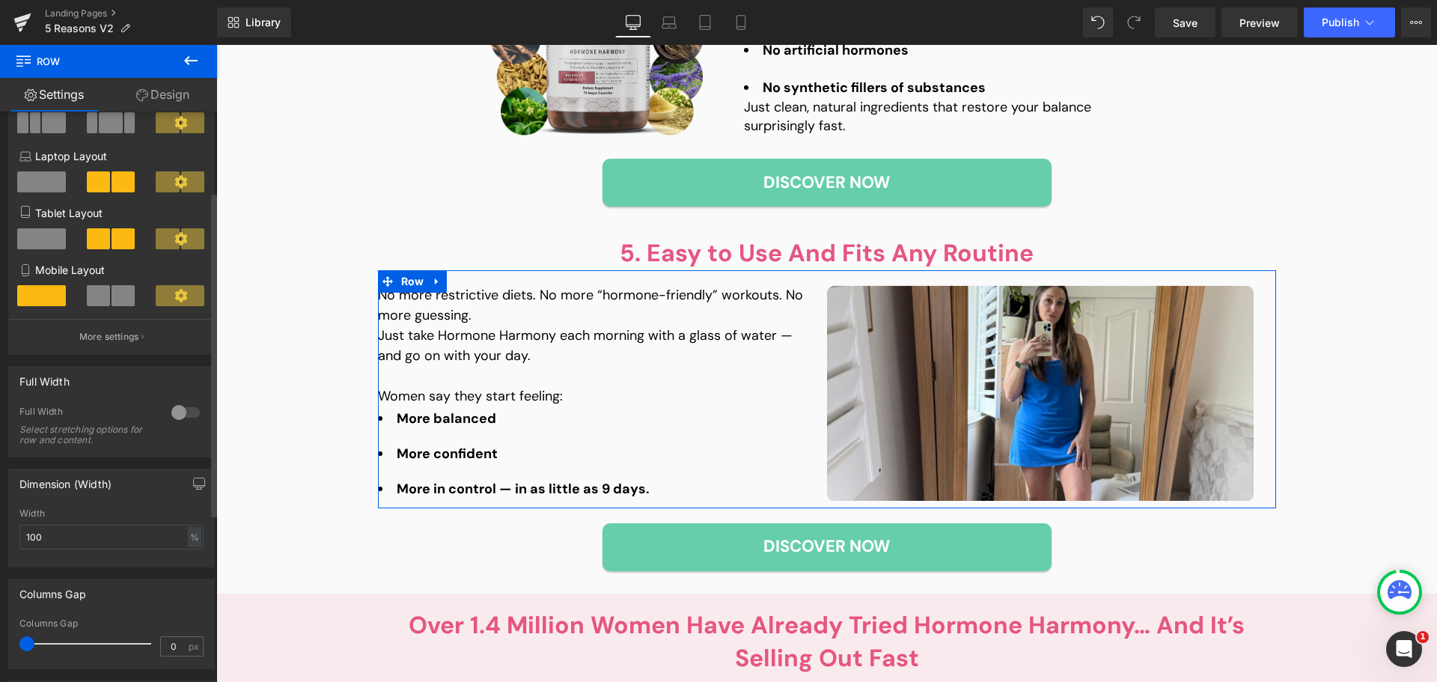
scroll to position [150, 0]
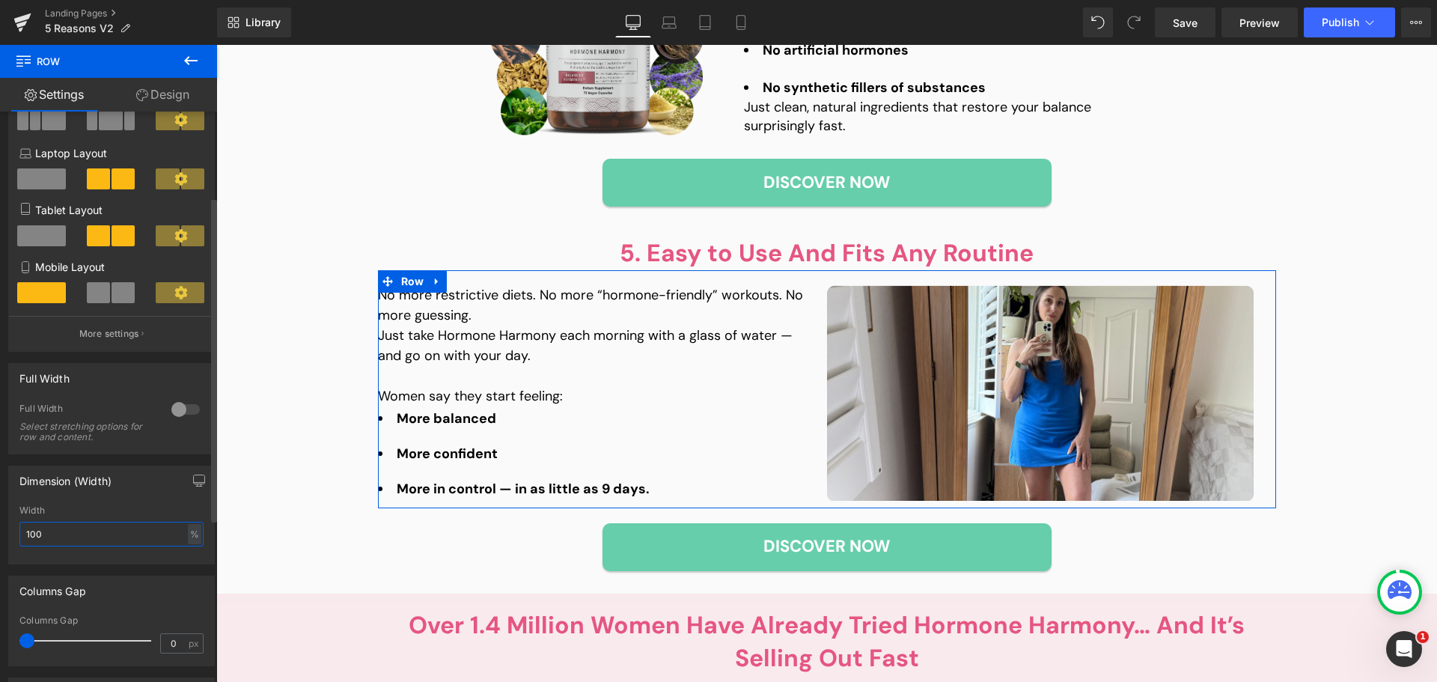
click at [68, 535] on input "100" at bounding box center [111, 534] width 184 height 25
click at [192, 534] on div "%" at bounding box center [194, 534] width 13 height 20
click at [192, 576] on li "px" at bounding box center [193, 579] width 19 height 22
click at [76, 528] on input "1200" at bounding box center [111, 534] width 184 height 25
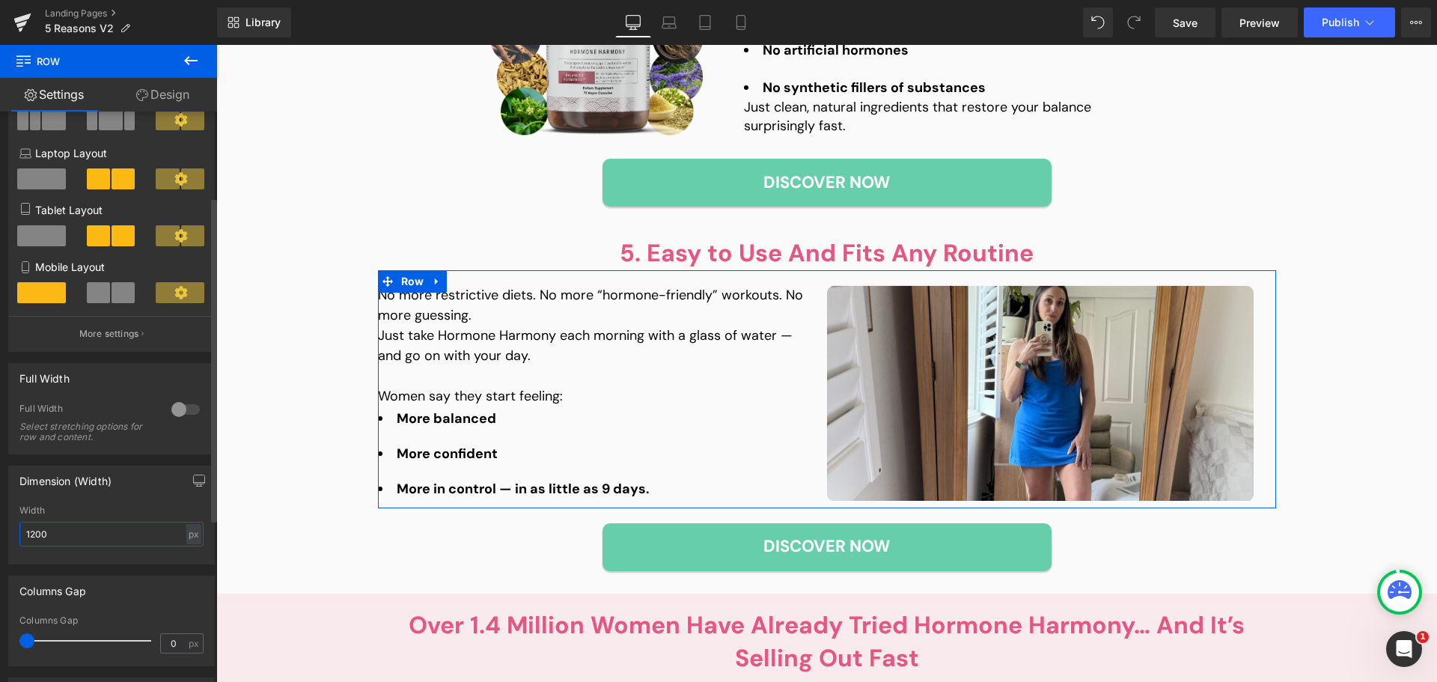
click at [76, 528] on input "1200" at bounding box center [111, 534] width 184 height 25
click at [76, 528] on input "9" at bounding box center [111, 534] width 184 height 25
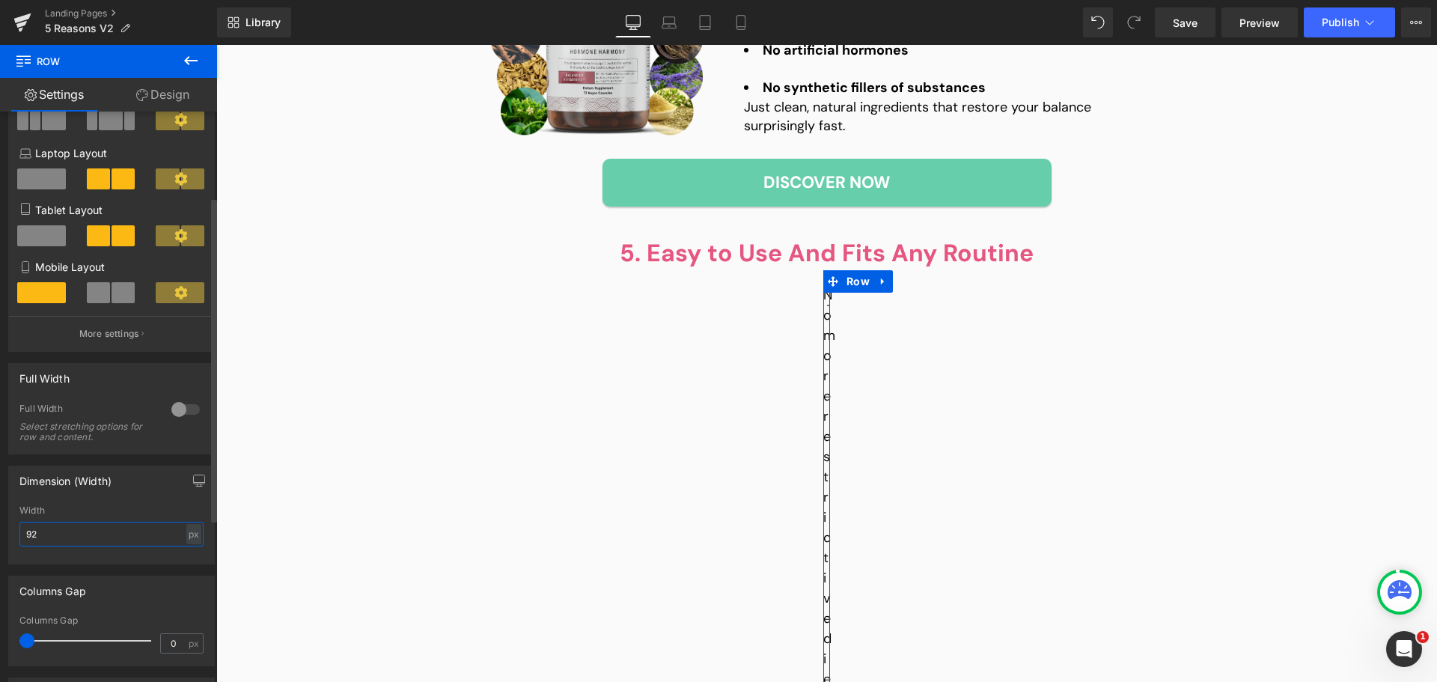
type input "920"
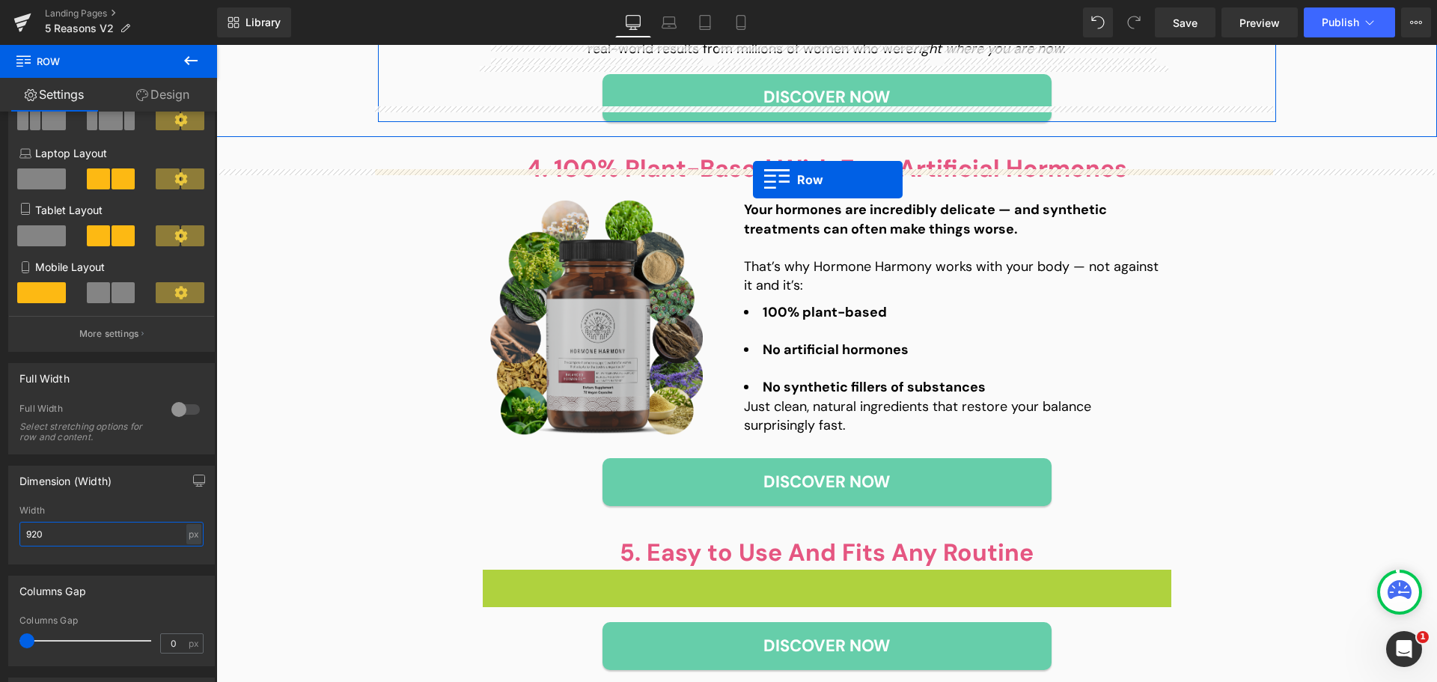
scroll to position [1647, 0]
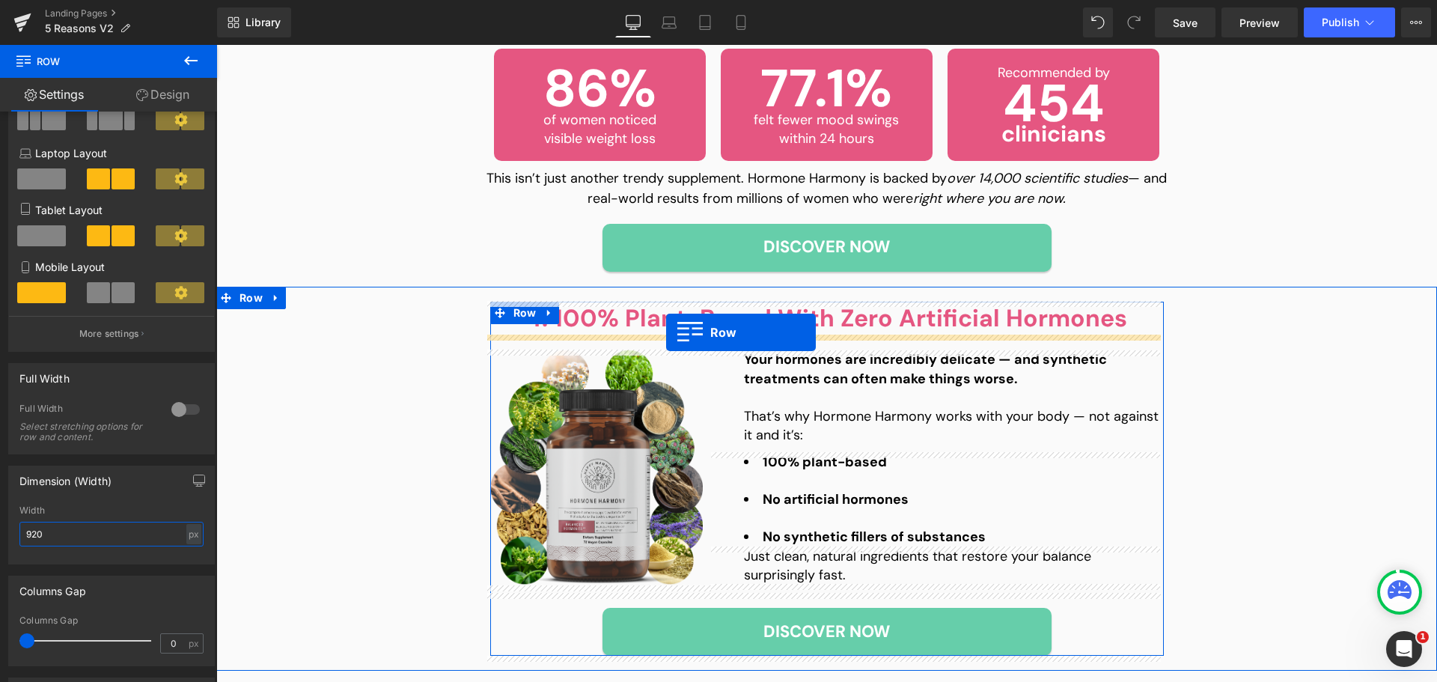
drag, startPoint x: 503, startPoint y: 288, endPoint x: 666, endPoint y: 332, distance: 169.1
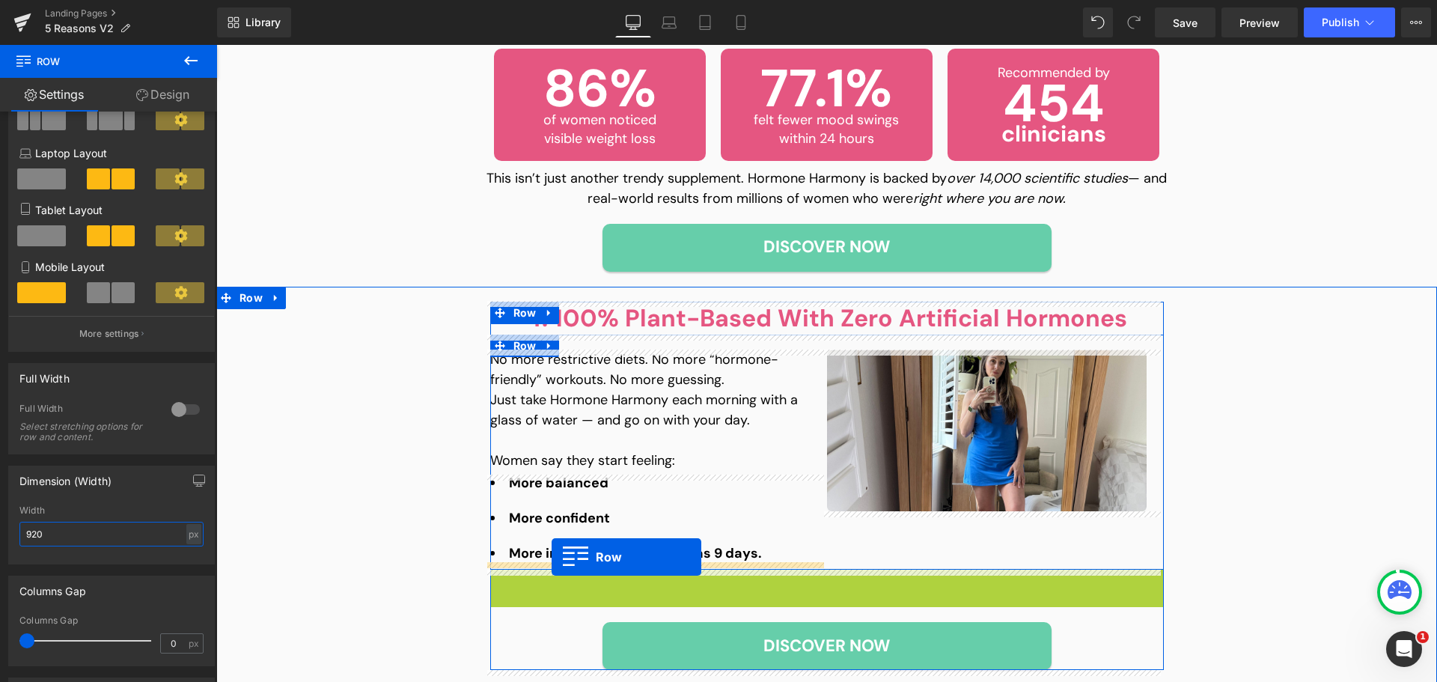
scroll to position [2096, 0]
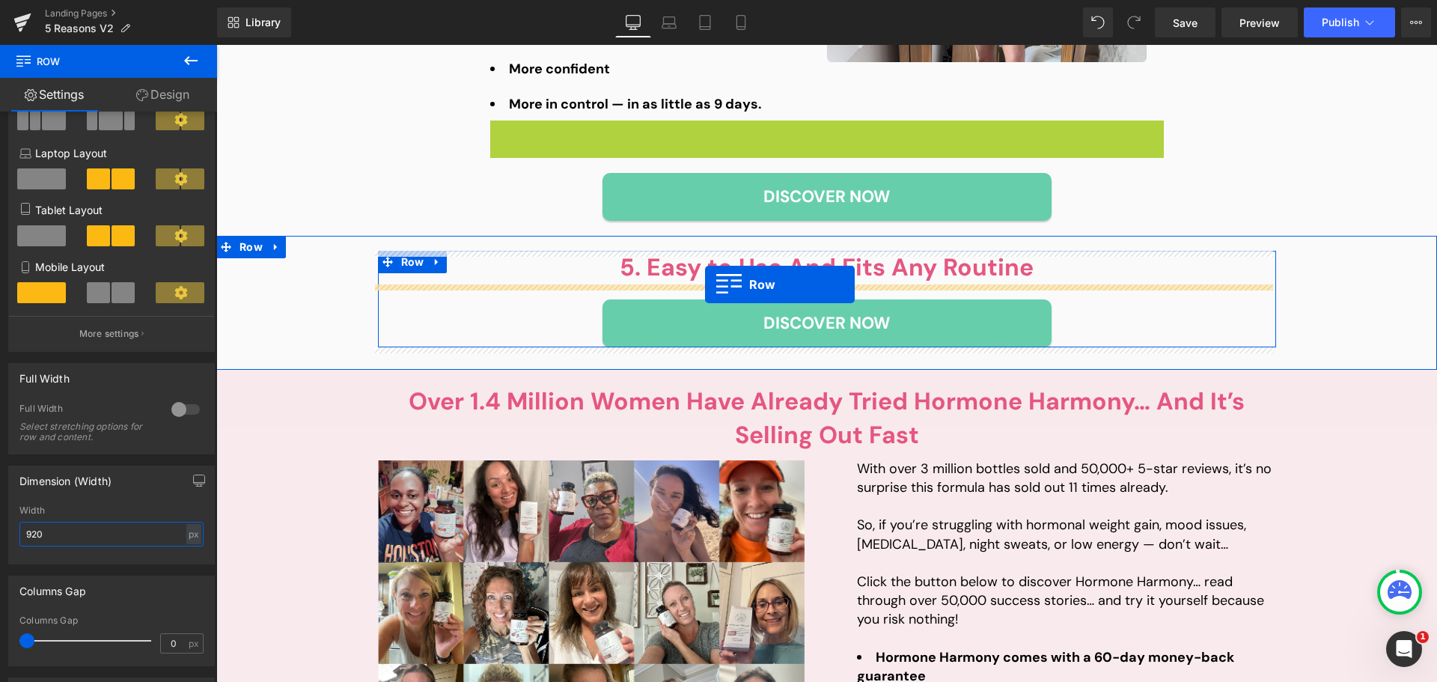
drag, startPoint x: 513, startPoint y: 584, endPoint x: 705, endPoint y: 284, distance: 355.9
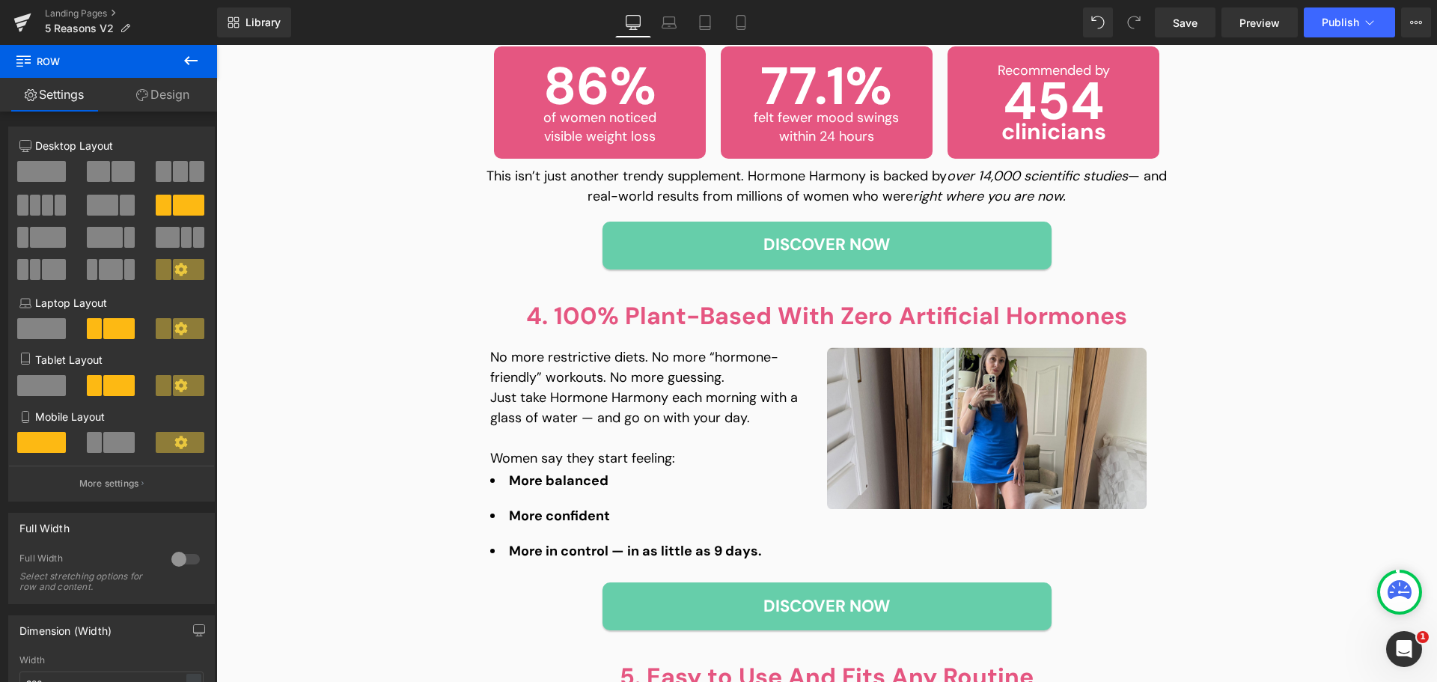
scroll to position [1647, 0]
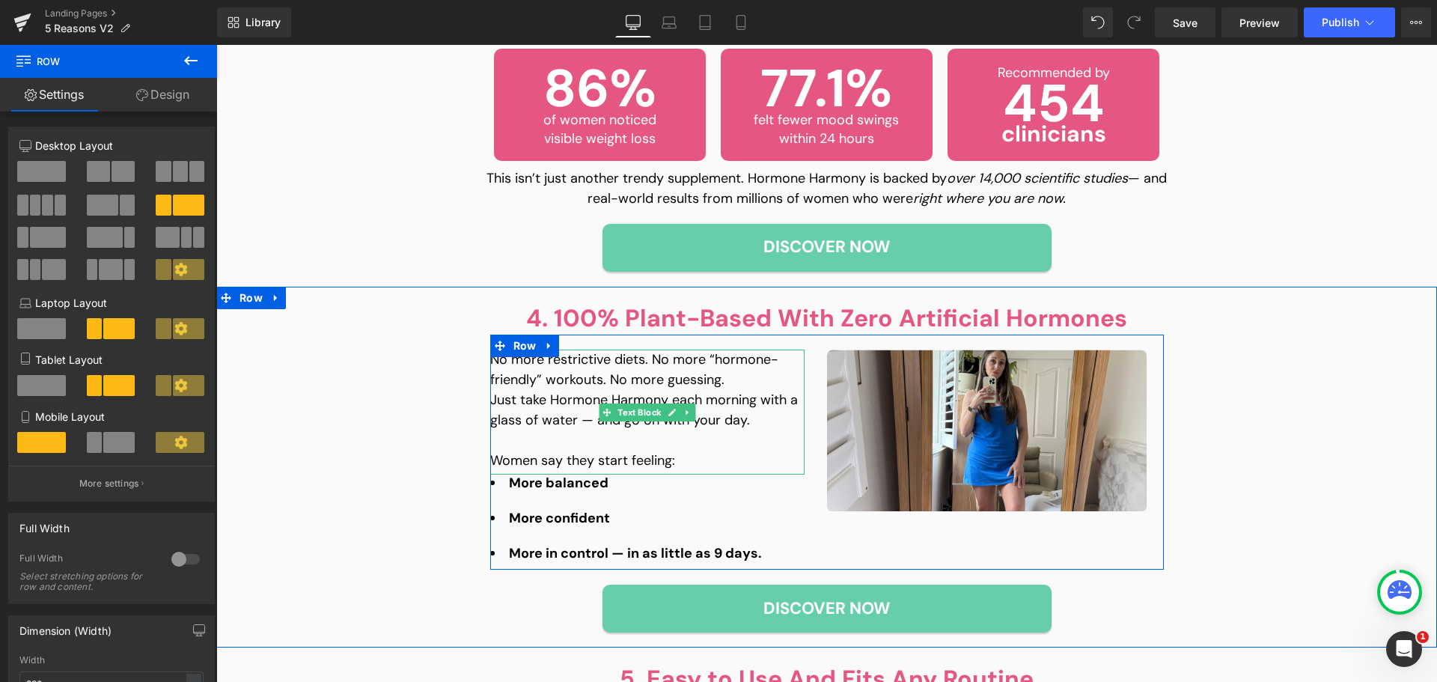
click at [571, 384] on p "No more restrictive diets. No more “hormone-friendly” workouts. No more guessin…" at bounding box center [647, 370] width 314 height 40
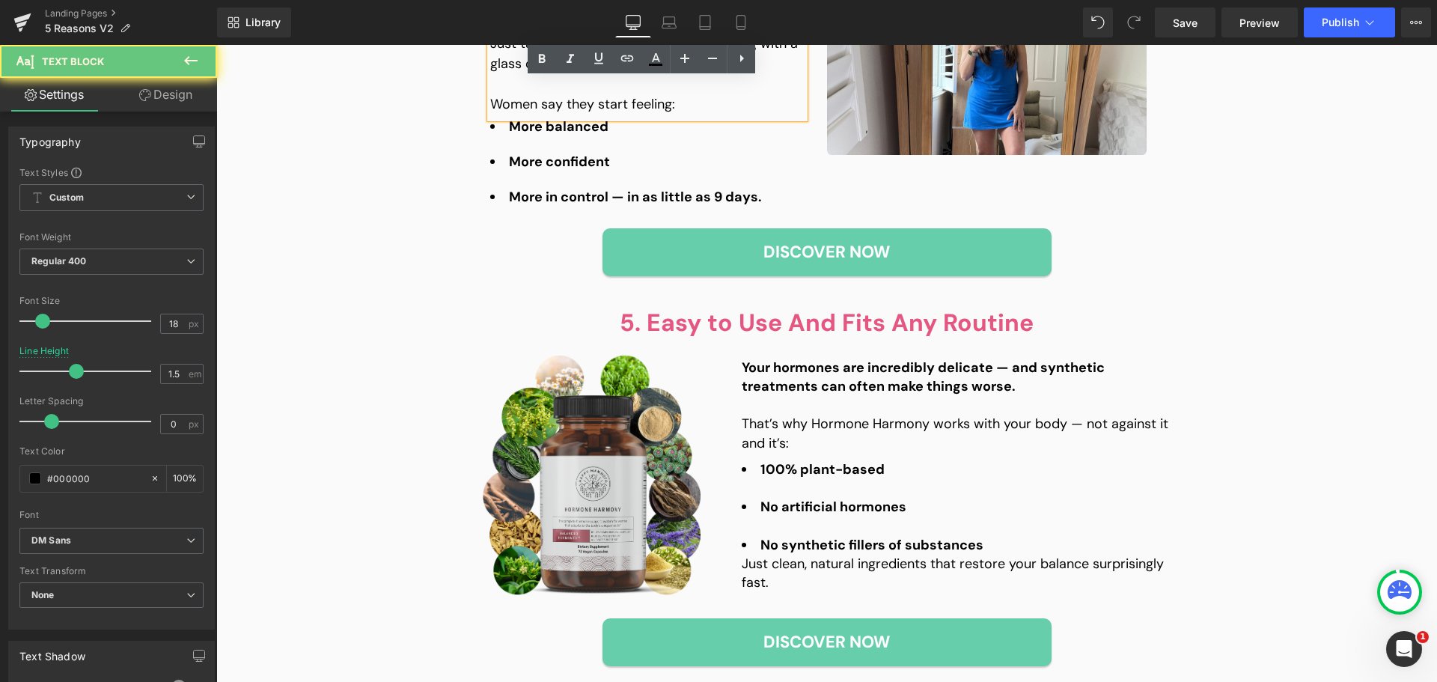
scroll to position [2171, 0]
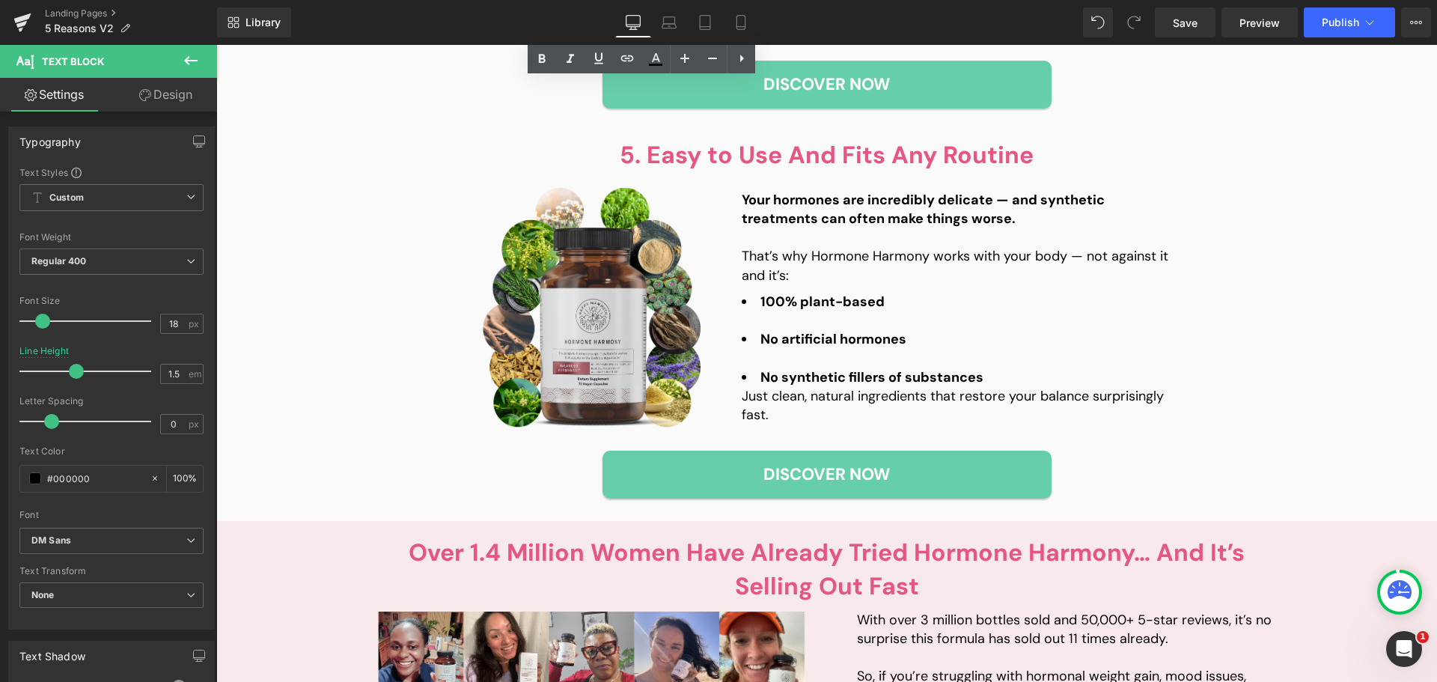
click at [907, 281] on p "That’s why Hormone Harmony works with your body — not against it and it’s:" at bounding box center [956, 265] width 429 height 37
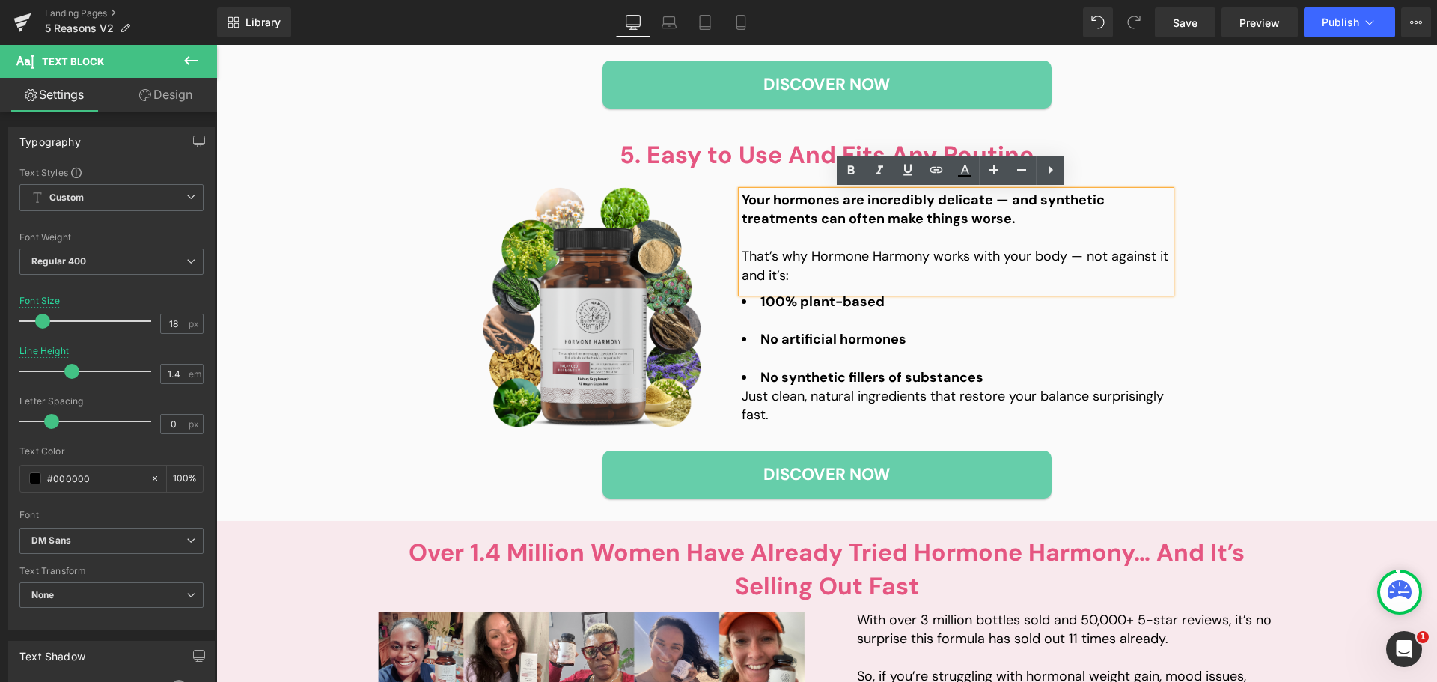
click at [1090, 243] on p at bounding box center [956, 237] width 429 height 19
drag, startPoint x: 1345, startPoint y: 240, endPoint x: 1174, endPoint y: 279, distance: 174.9
click at [1346, 240] on div "5. Easy to Use And Fits Any Routine Heading Image Your hormones are incredibly …" at bounding box center [826, 319] width 1221 height 360
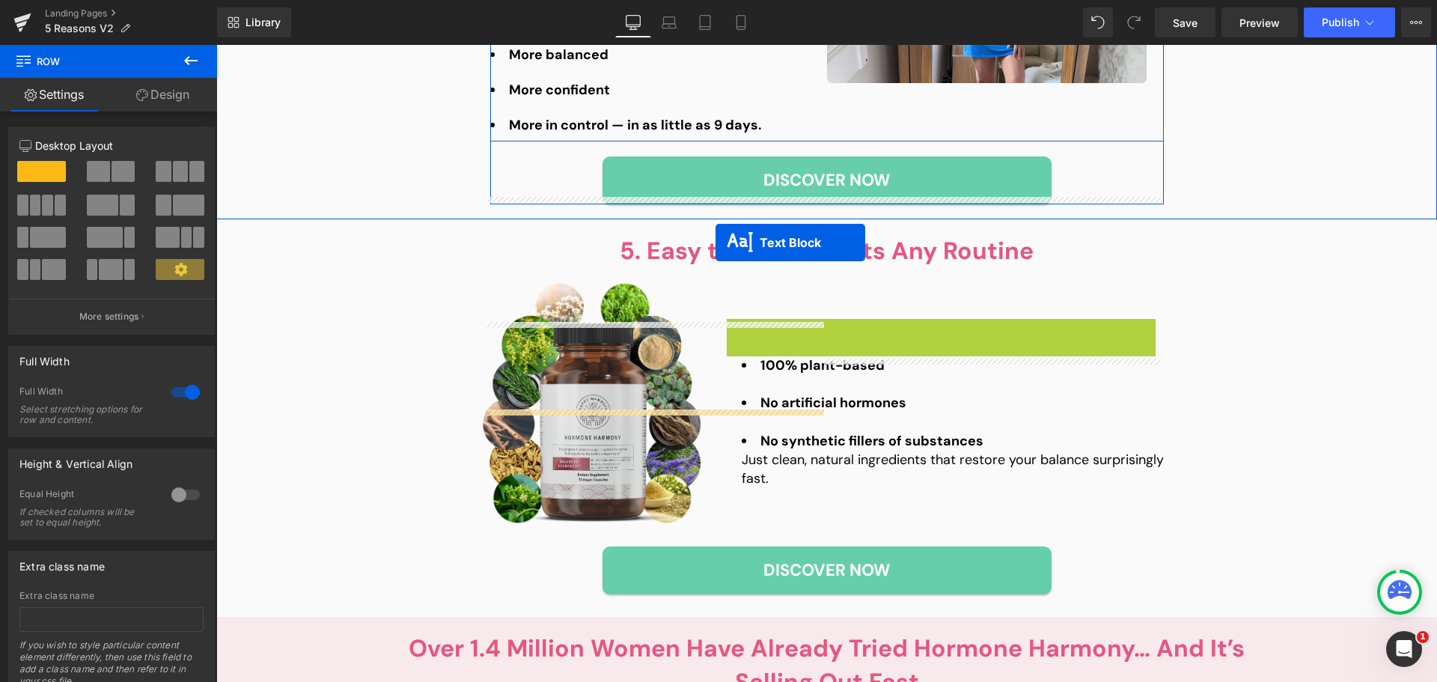
scroll to position [1782, 0]
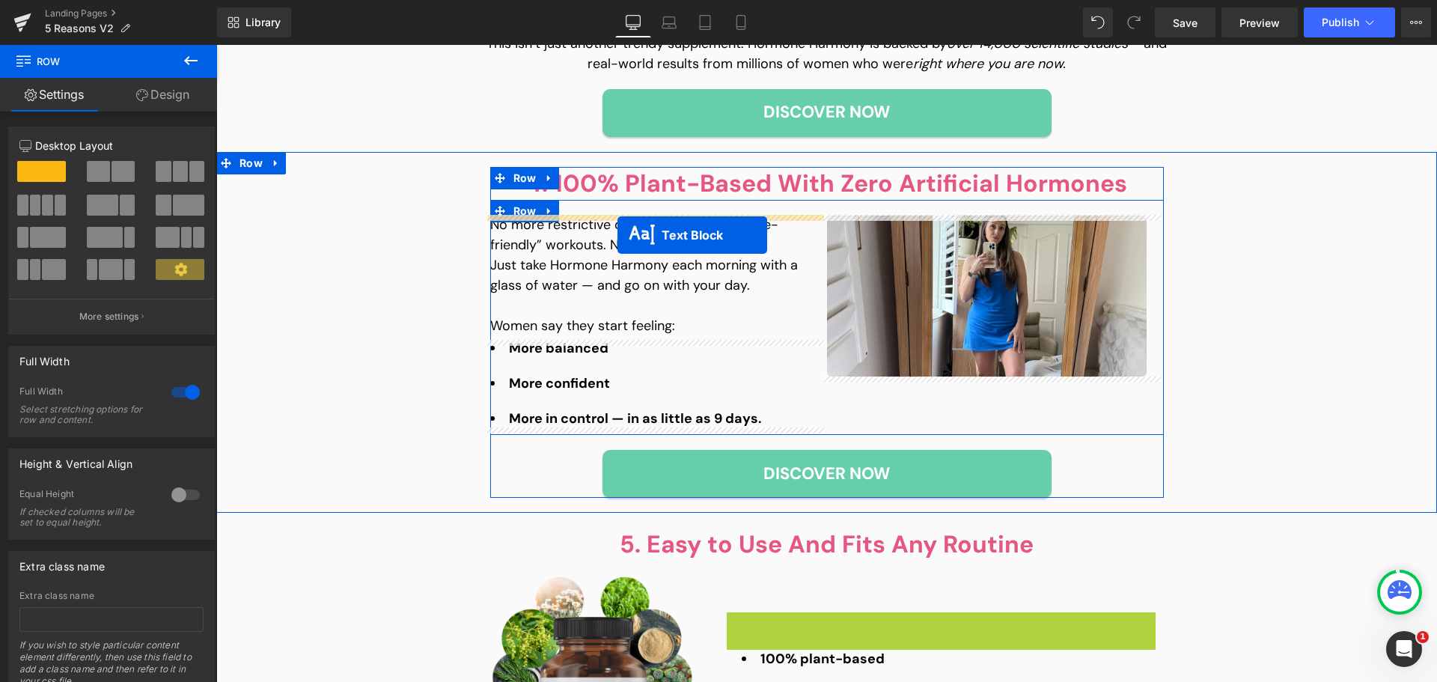
drag, startPoint x: 943, startPoint y: 246, endPoint x: 618, endPoint y: 235, distance: 325.8
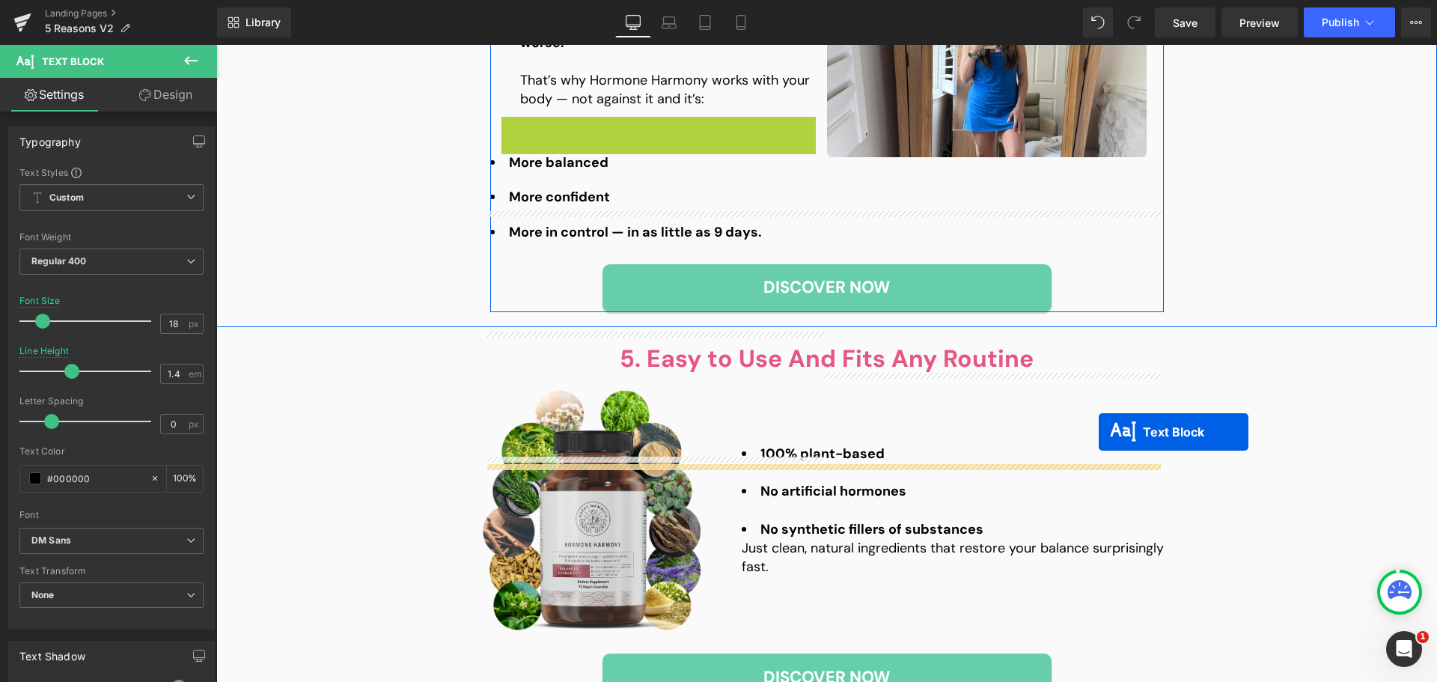
scroll to position [2006, 0]
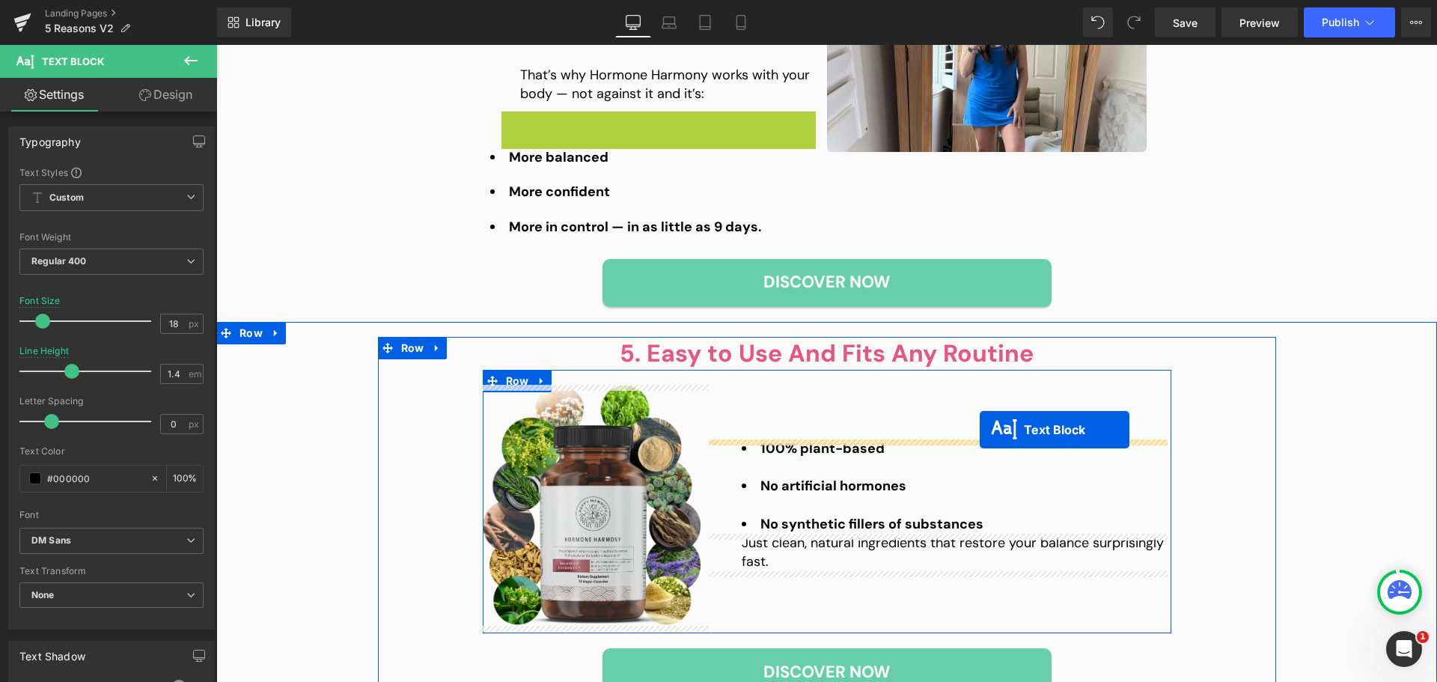
drag, startPoint x: 629, startPoint y: 398, endPoint x: 980, endPoint y: 431, distance: 352.7
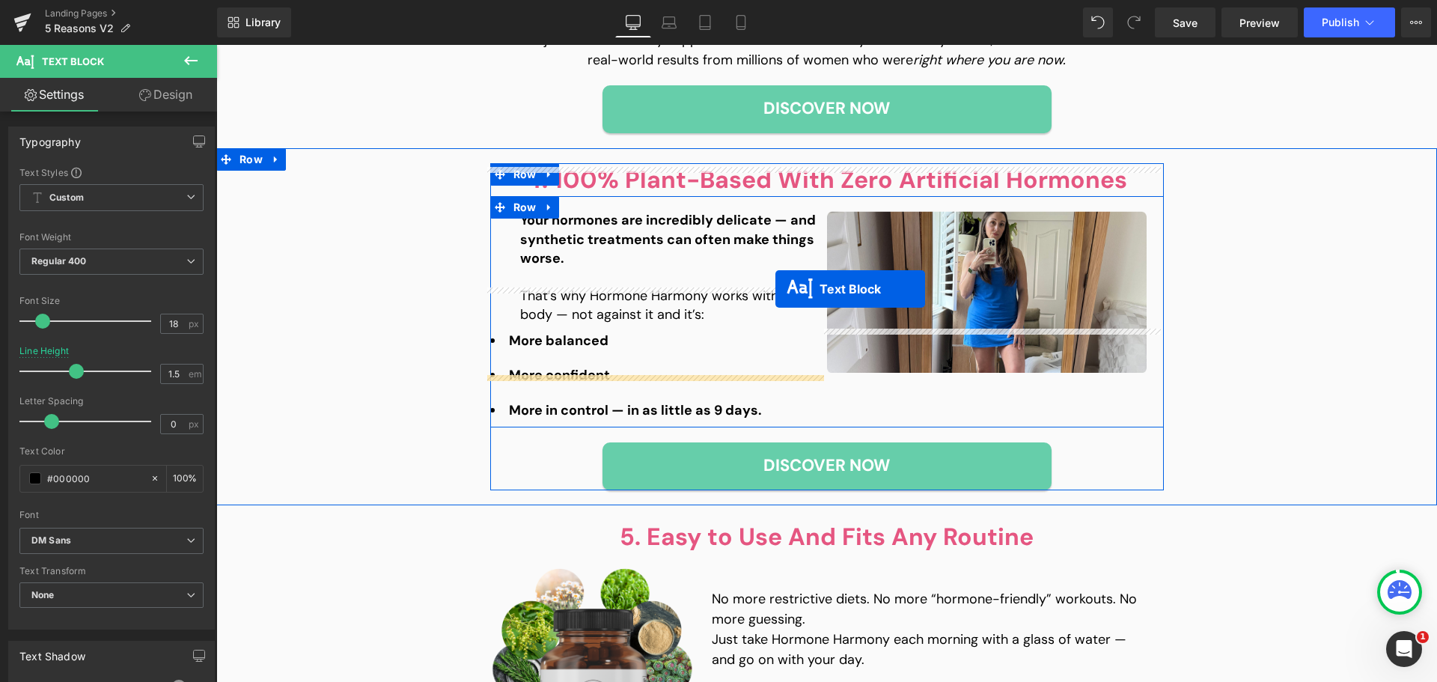
scroll to position [1782, 0]
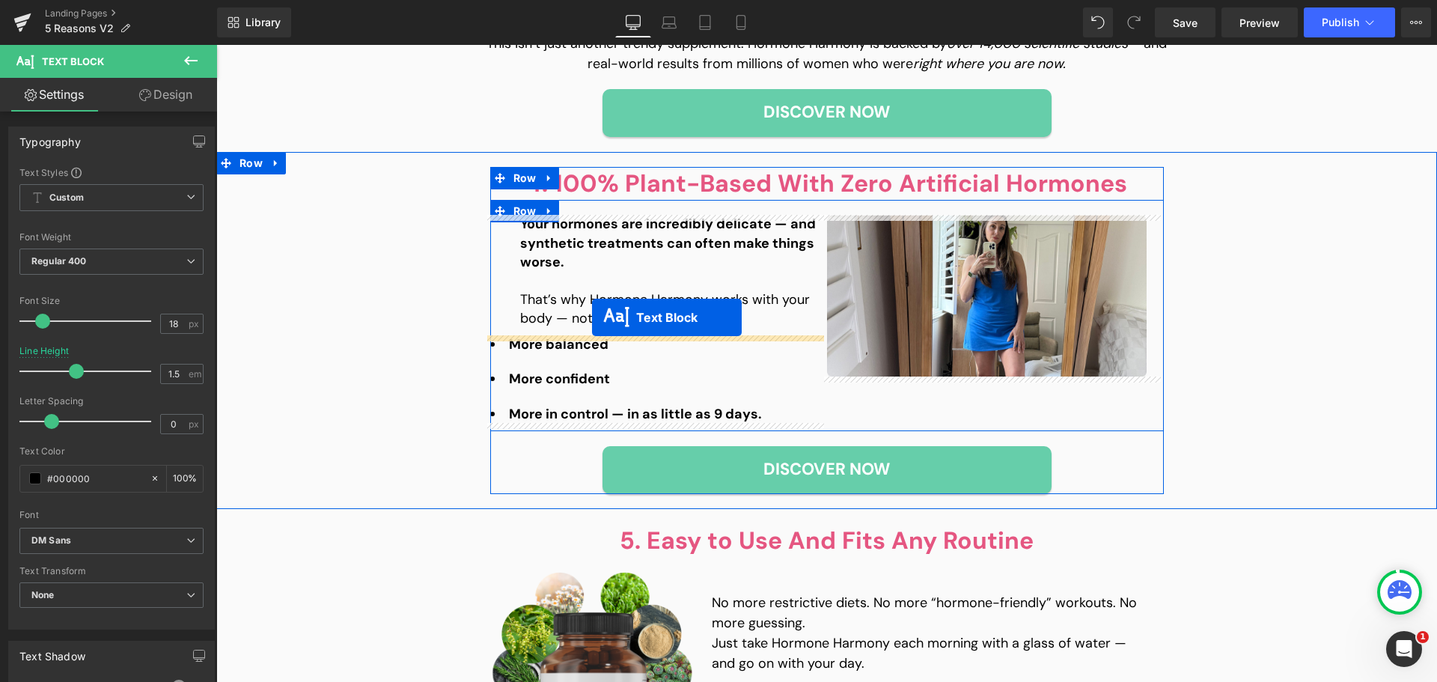
drag, startPoint x: 942, startPoint y: 517, endPoint x: 592, endPoint y: 318, distance: 402.0
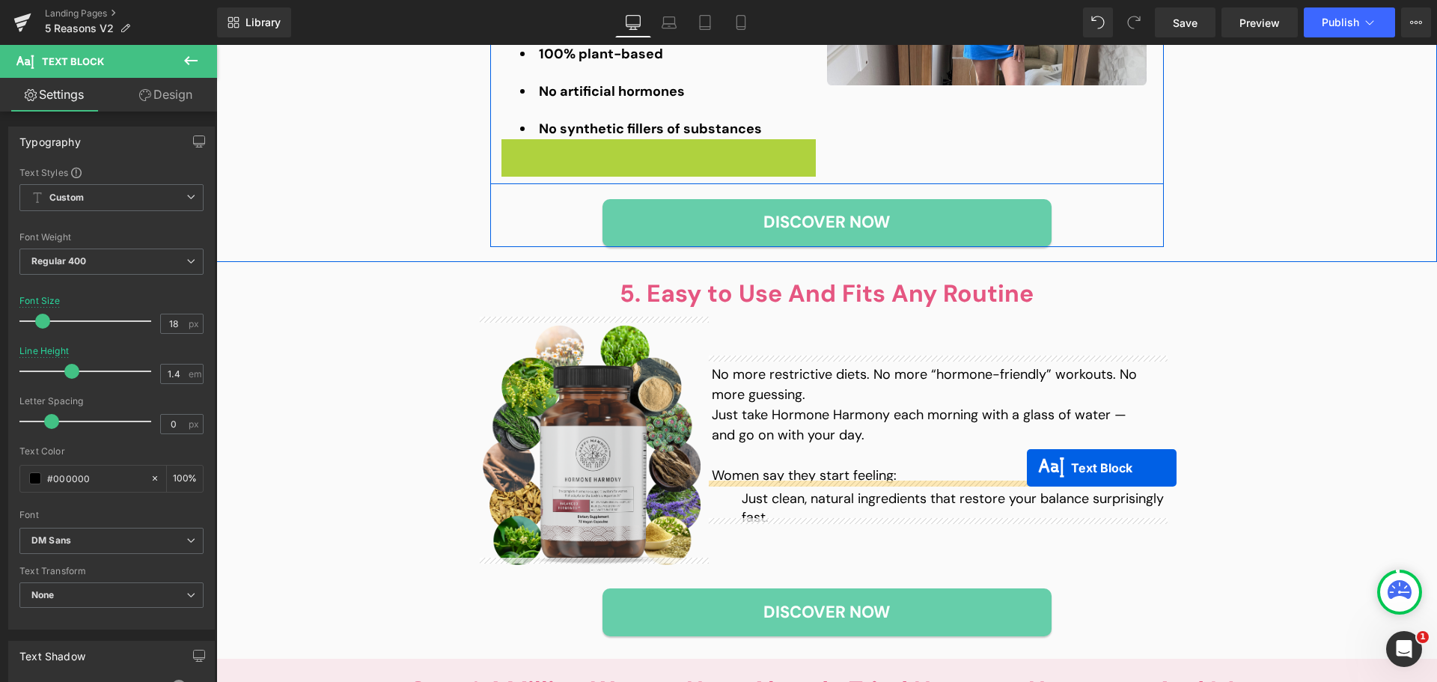
scroll to position [2081, 0]
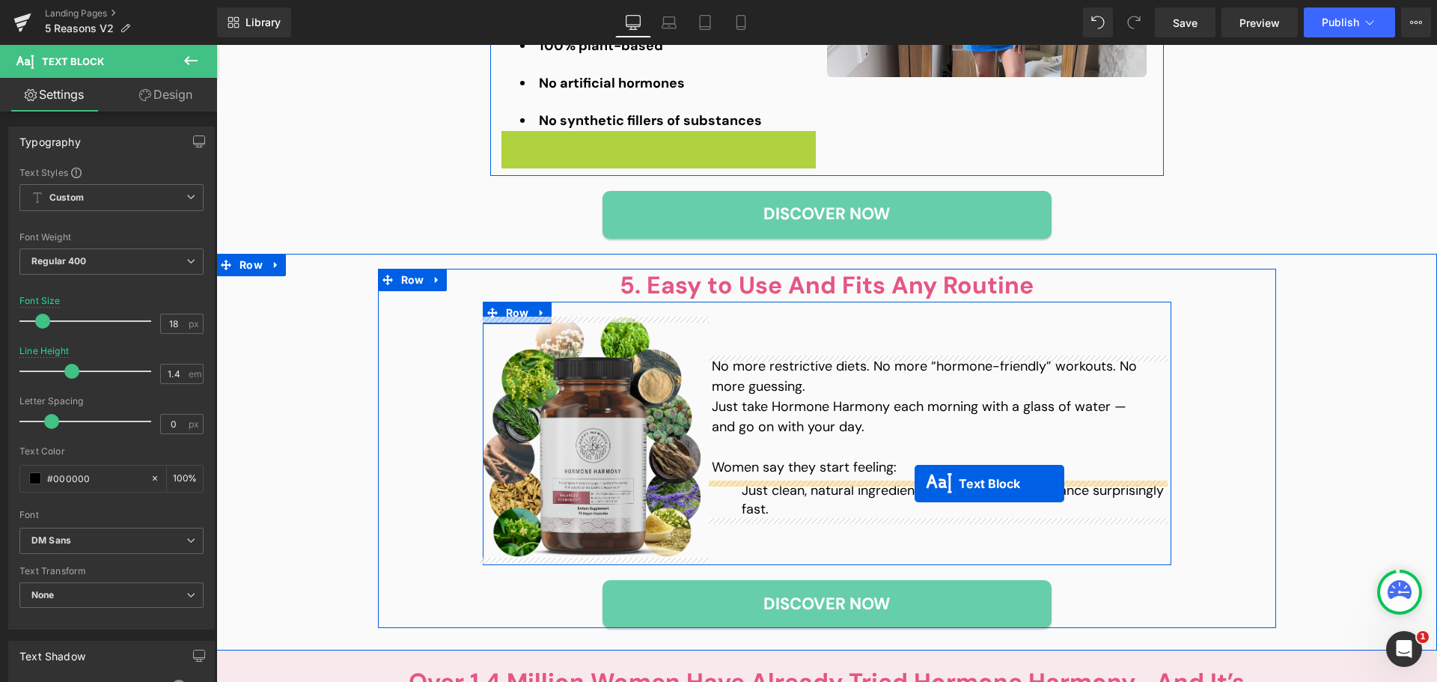
drag, startPoint x: 627, startPoint y: 470, endPoint x: 915, endPoint y: 484, distance: 288.5
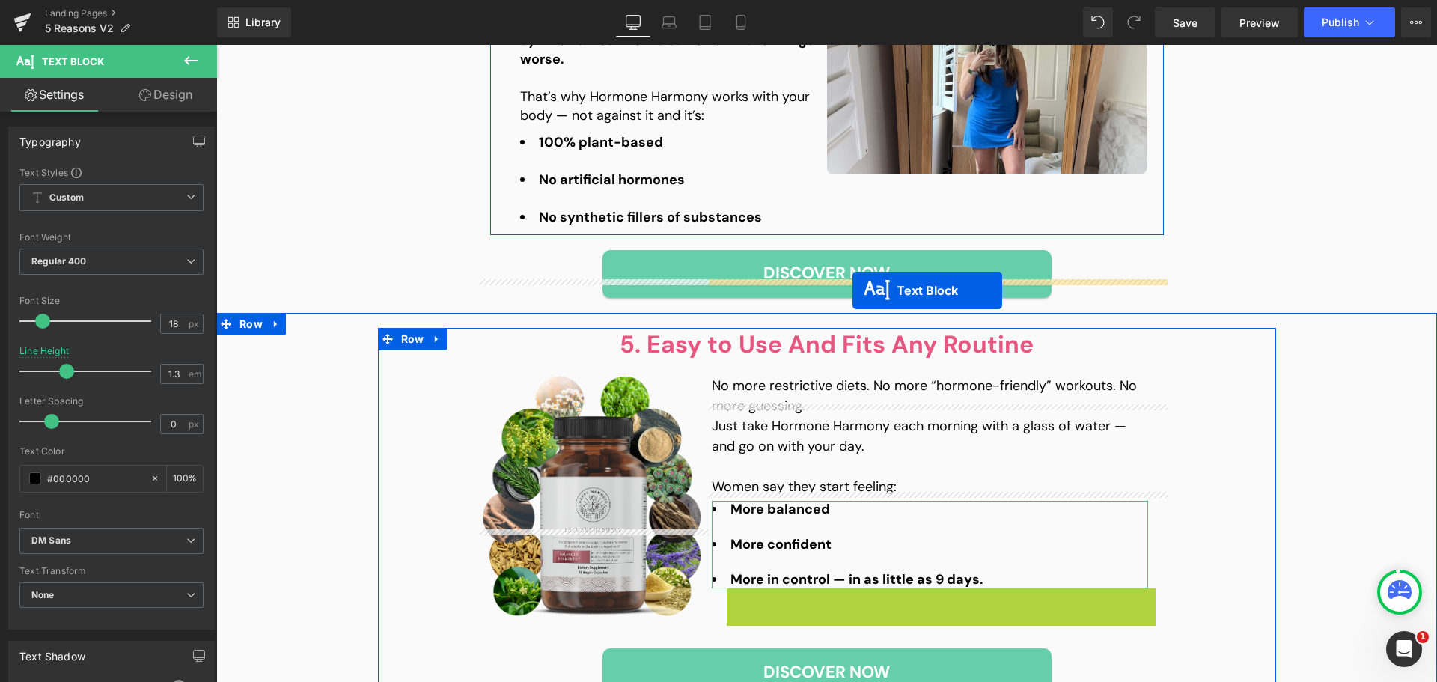
scroll to position [1932, 0]
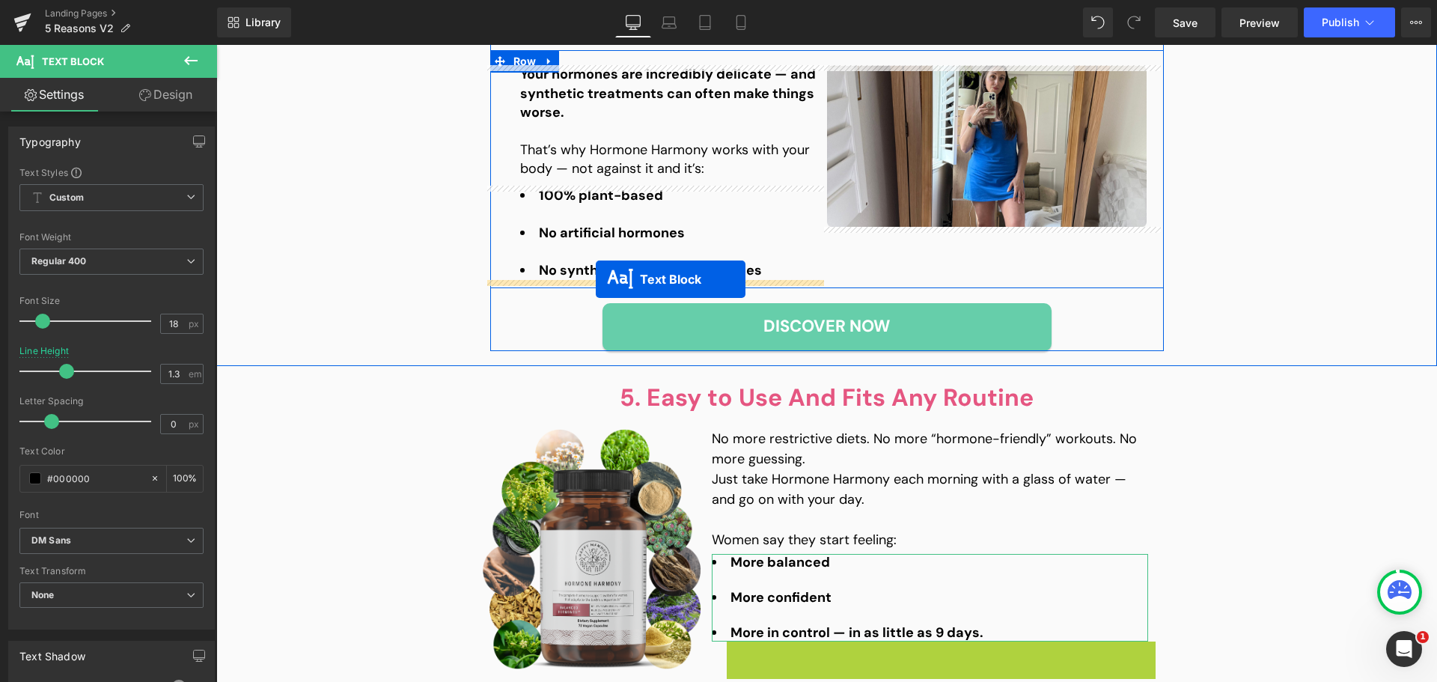
drag, startPoint x: 958, startPoint y: 511, endPoint x: 596, endPoint y: 279, distance: 429.7
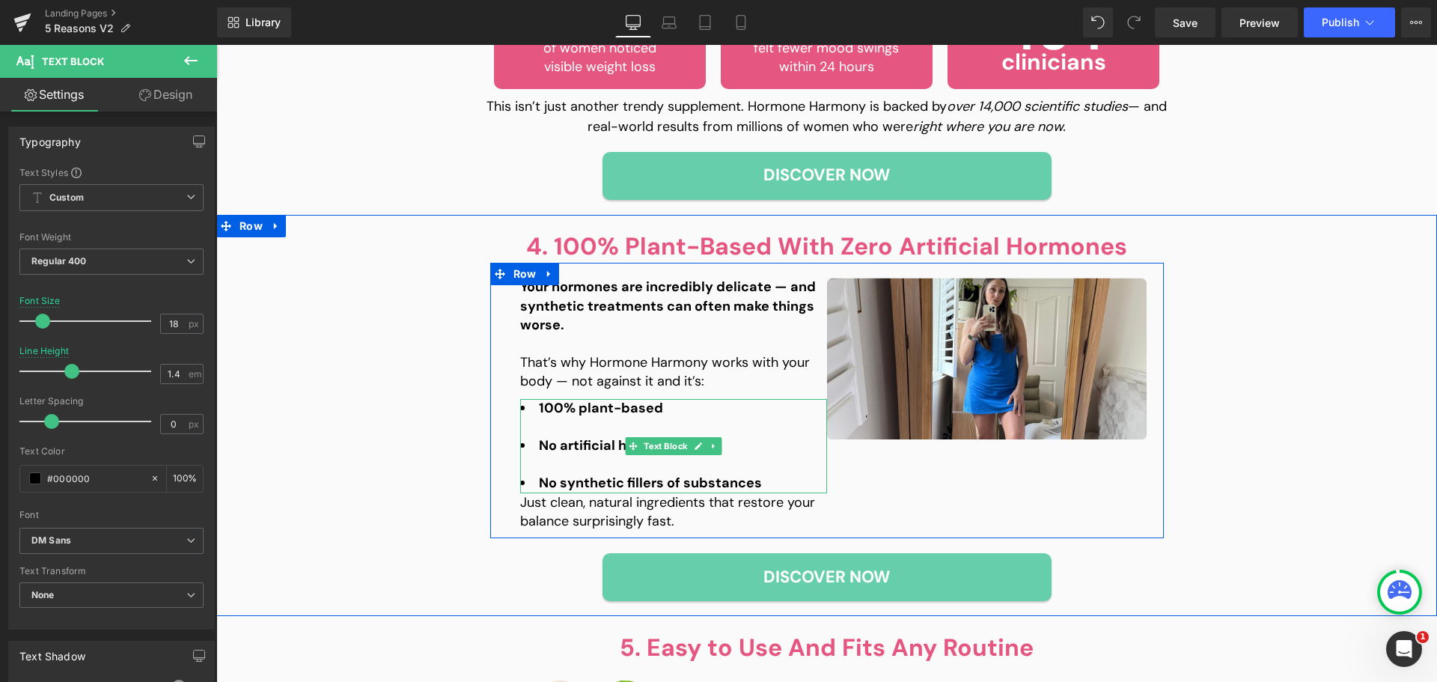
scroll to position [1707, 0]
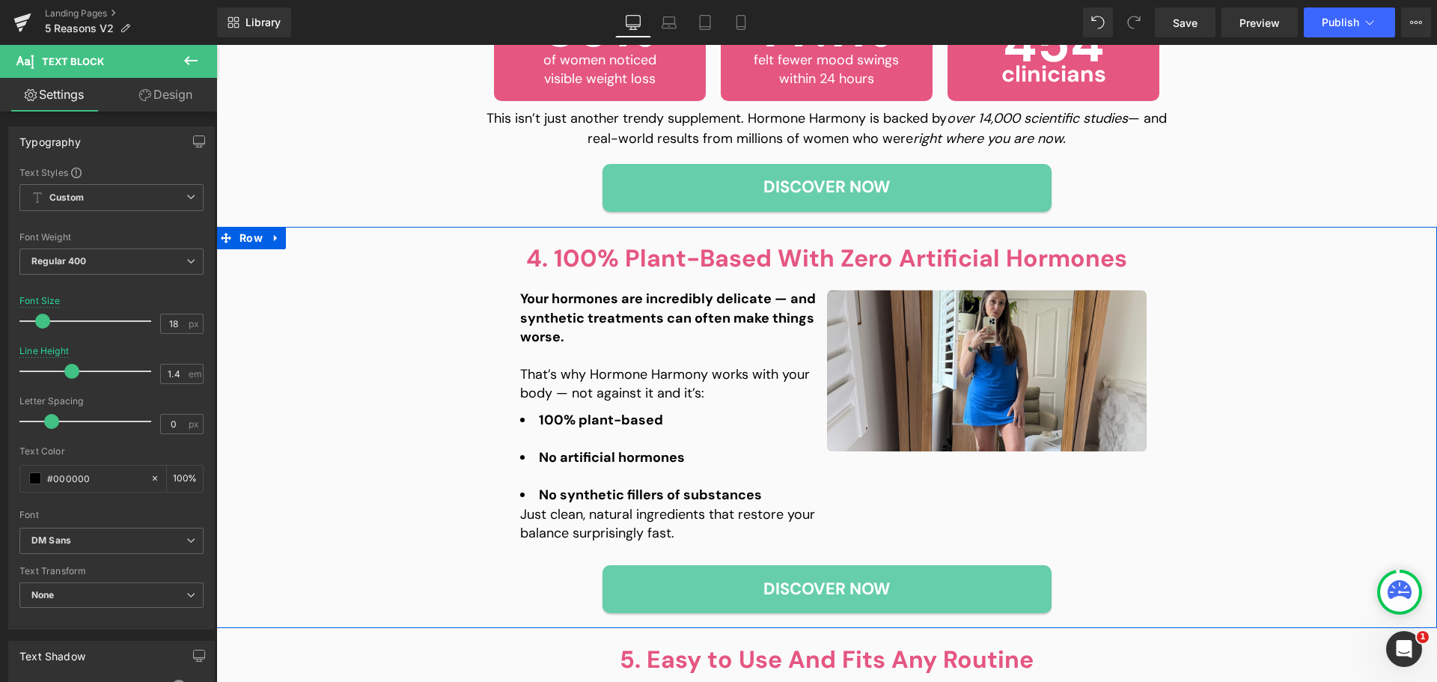
click at [612, 317] on strong "Your hormones are incredibly delicate — and synthetic treatments can often make…" at bounding box center [668, 317] width 296 height 55
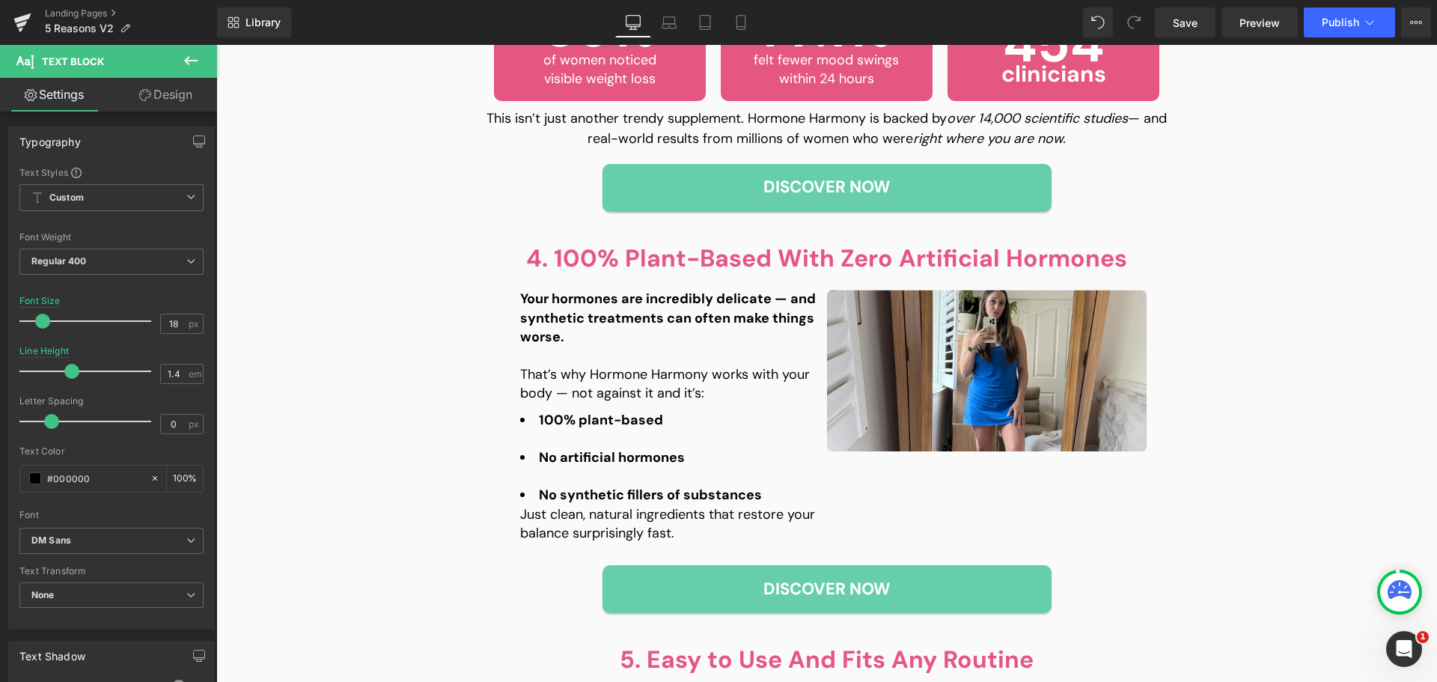
click at [156, 79] on link "Design" at bounding box center [166, 95] width 109 height 34
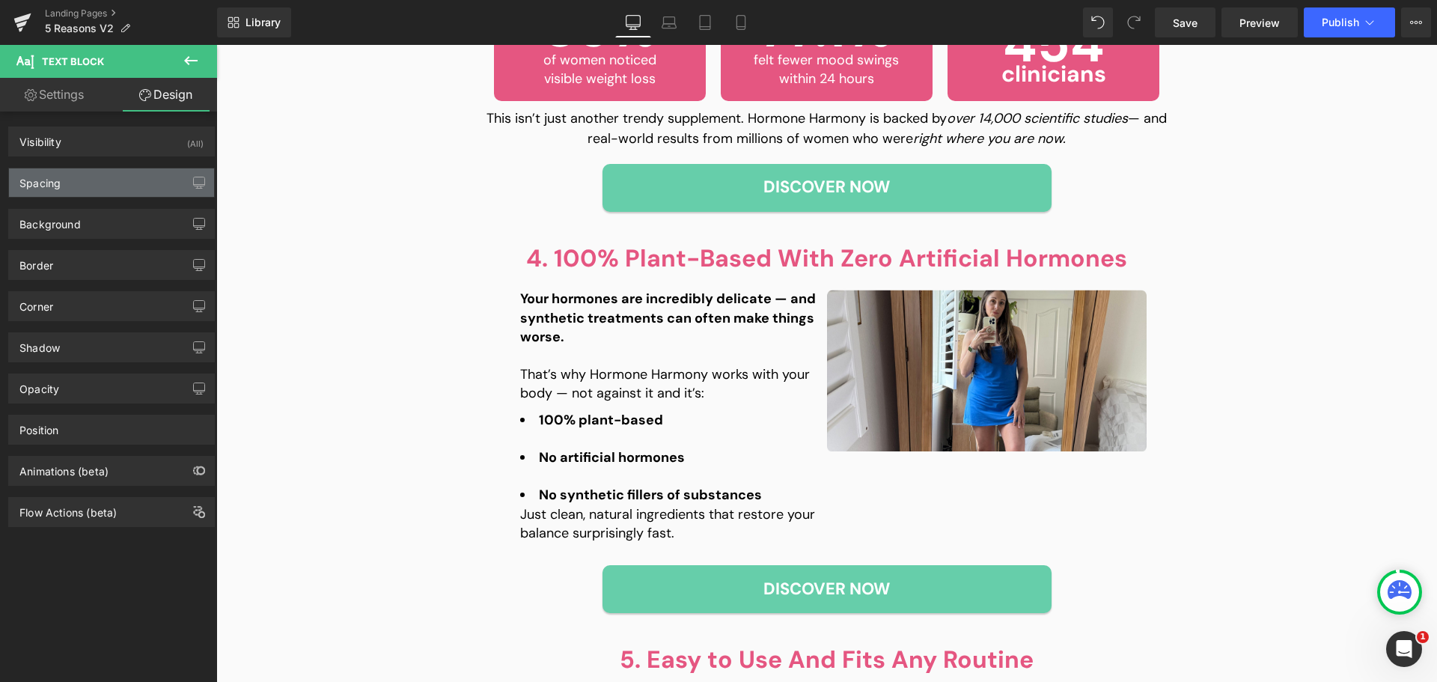
click at [70, 178] on div "Spacing" at bounding box center [111, 182] width 205 height 28
type input "0"
type input "40"
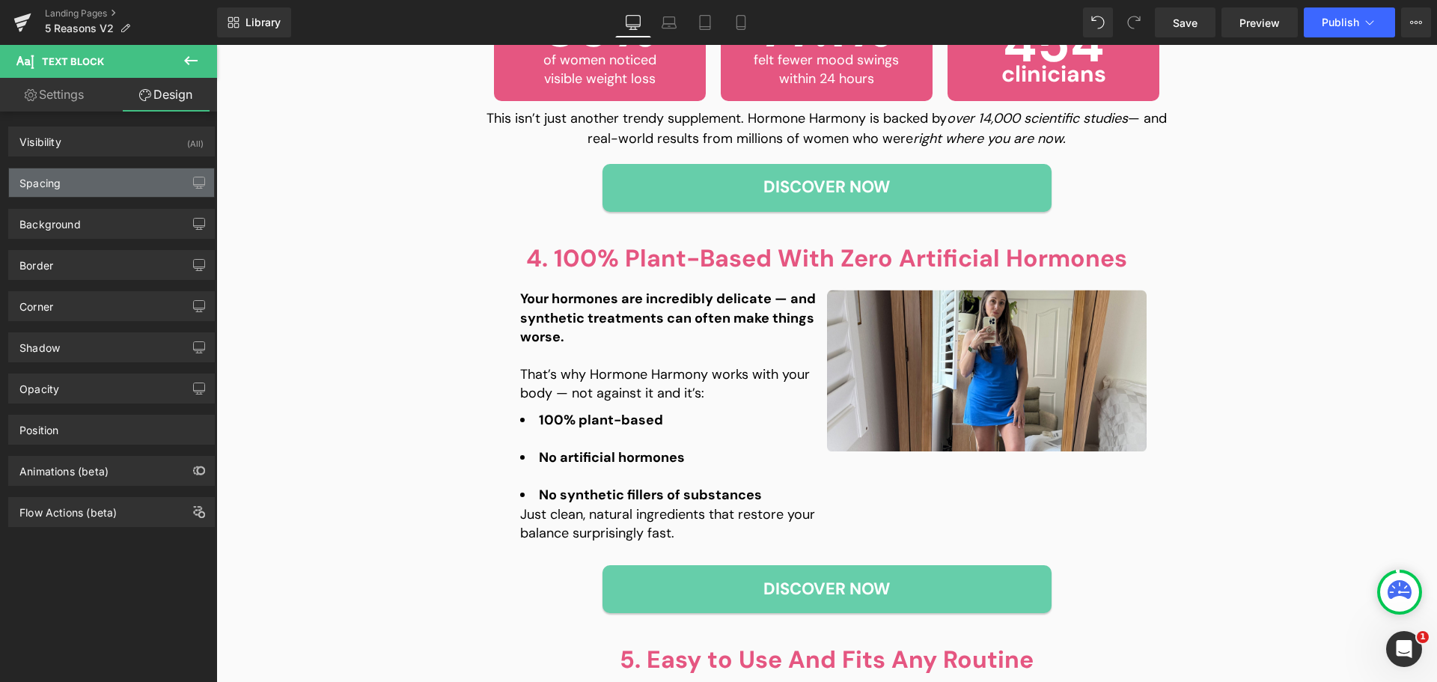
type input "0"
type input "10"
type input "0"
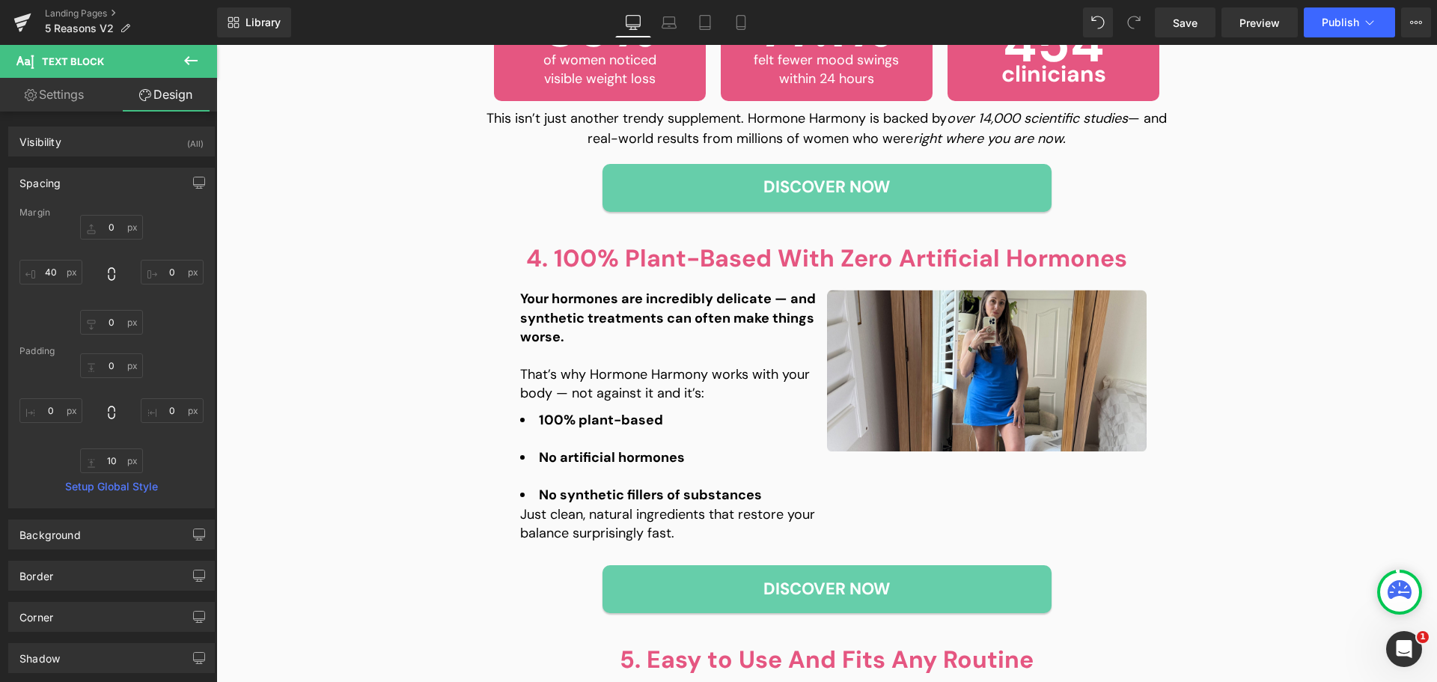
click at [37, 289] on div "0px 0 0px 0 0px 0 40px 40" at bounding box center [111, 275] width 184 height 120
click at [54, 277] on input "40" at bounding box center [50, 272] width 63 height 25
type input "0"
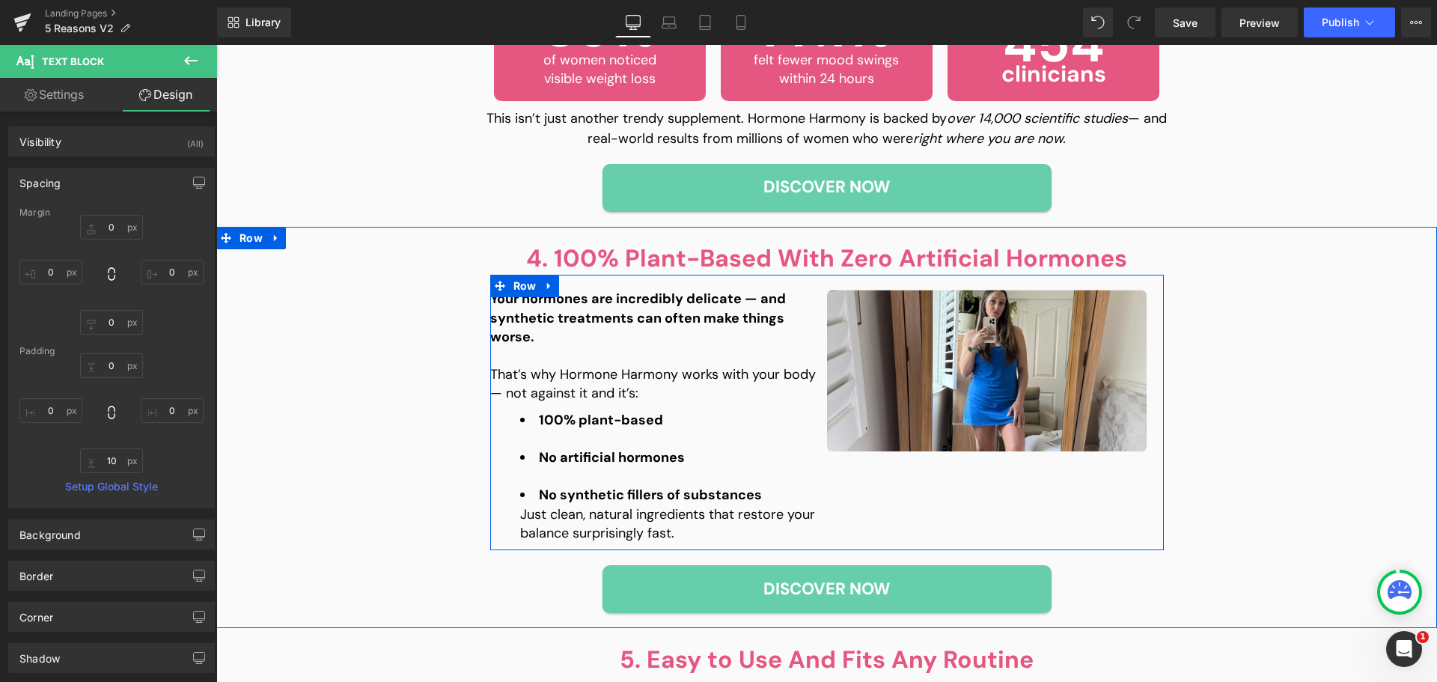
click at [604, 429] on li "100% plant-based" at bounding box center [673, 420] width 307 height 19
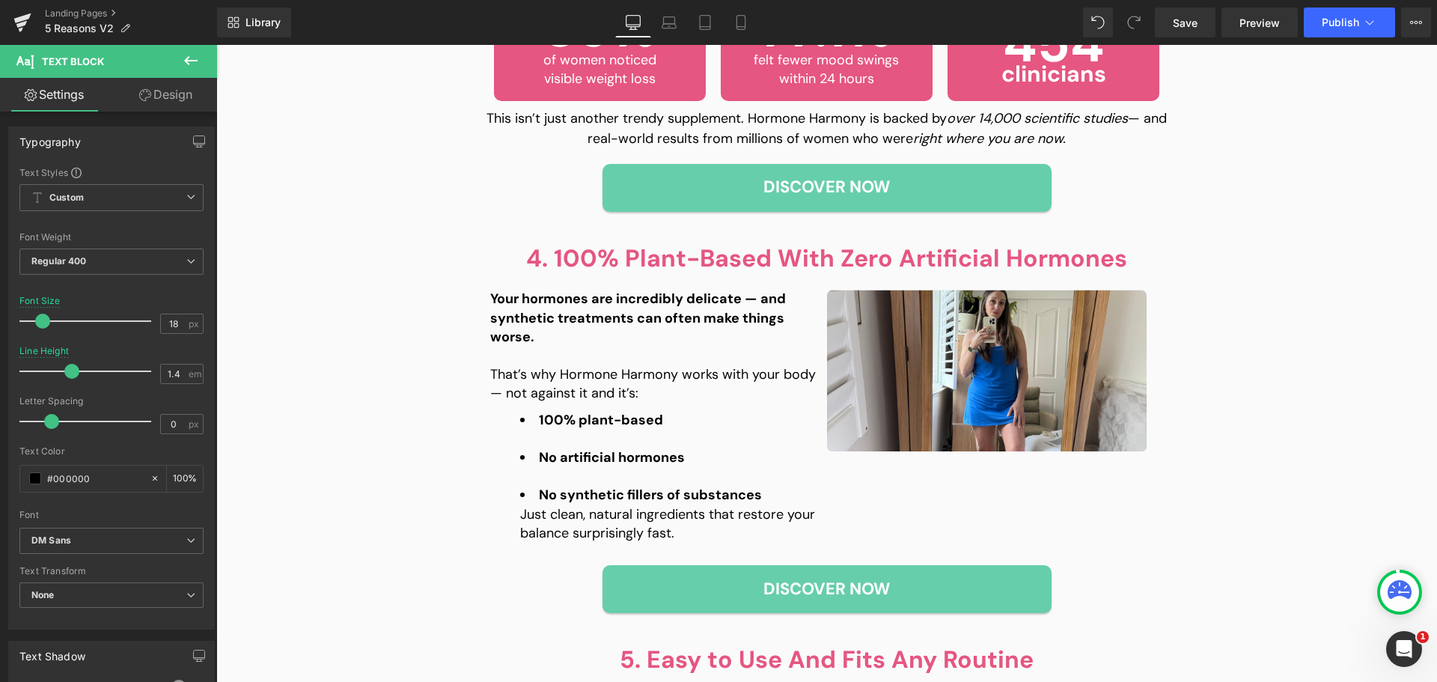
click at [165, 88] on link "Design" at bounding box center [166, 95] width 109 height 34
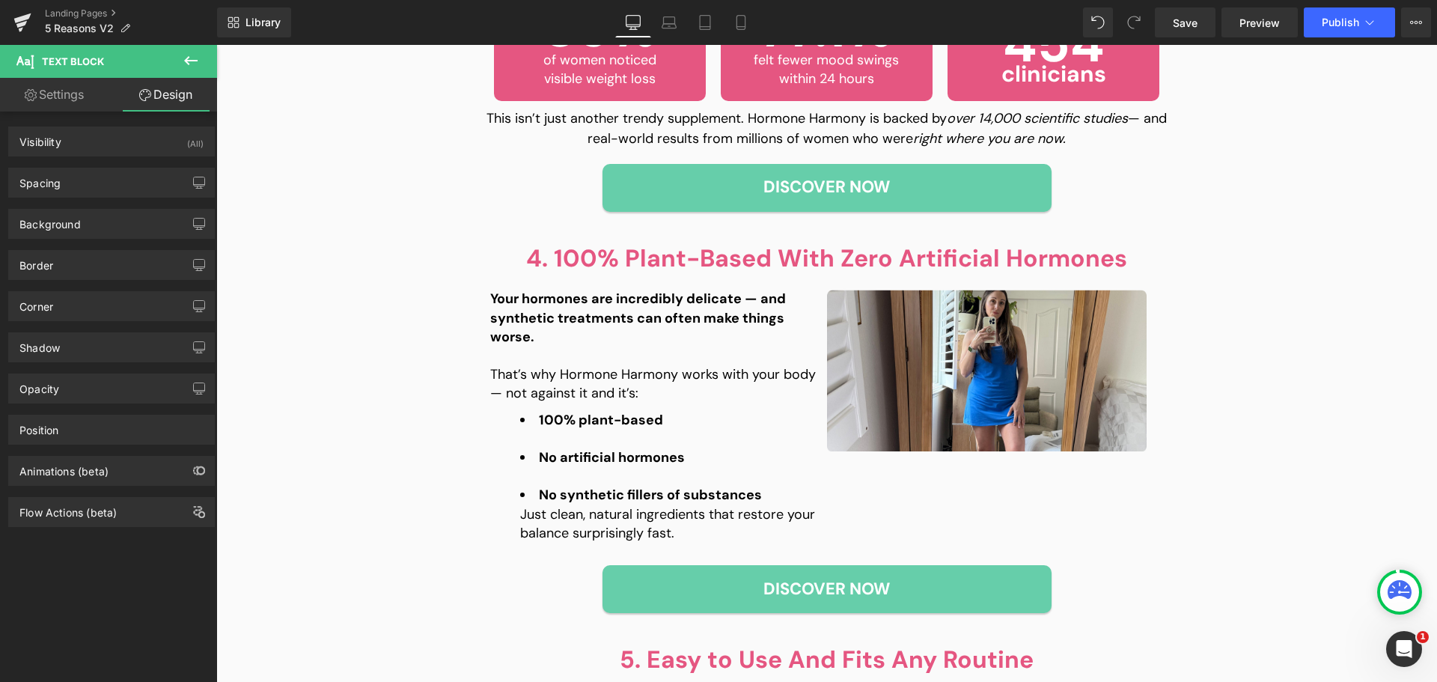
click at [93, 165] on div "Spacing [GEOGRAPHIC_DATA] [GEOGRAPHIC_DATA]" at bounding box center [112, 176] width 224 height 41
type input "0"
type input "40"
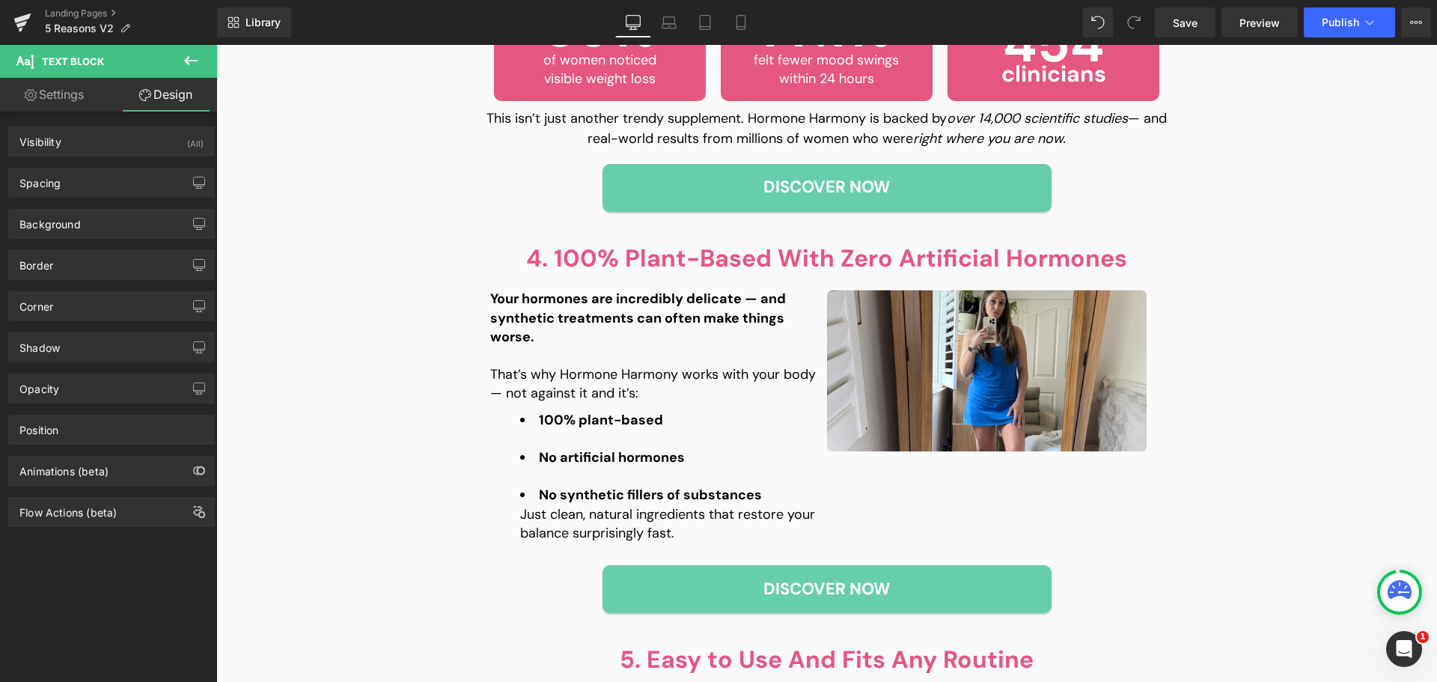
type input "0"
click at [75, 186] on div "Spacing" at bounding box center [111, 182] width 205 height 28
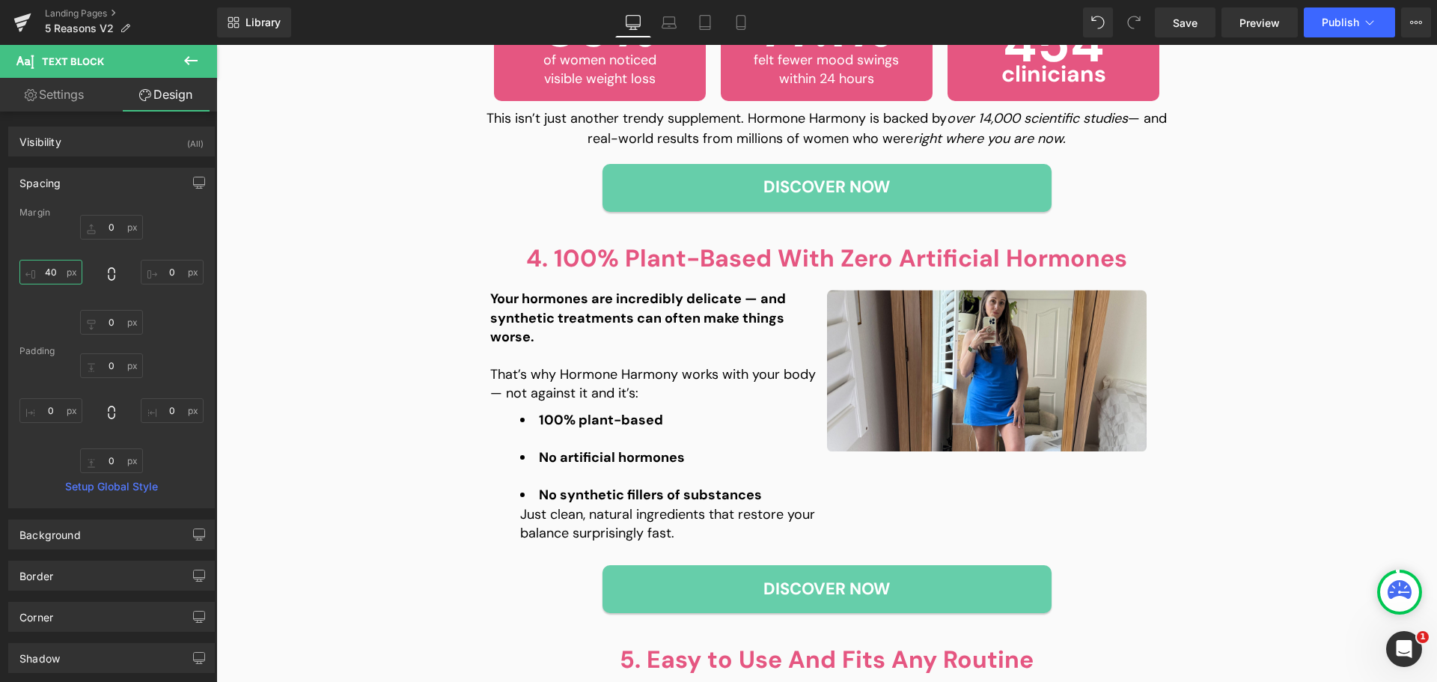
click at [53, 272] on input "40" at bounding box center [50, 272] width 63 height 25
type input "0"
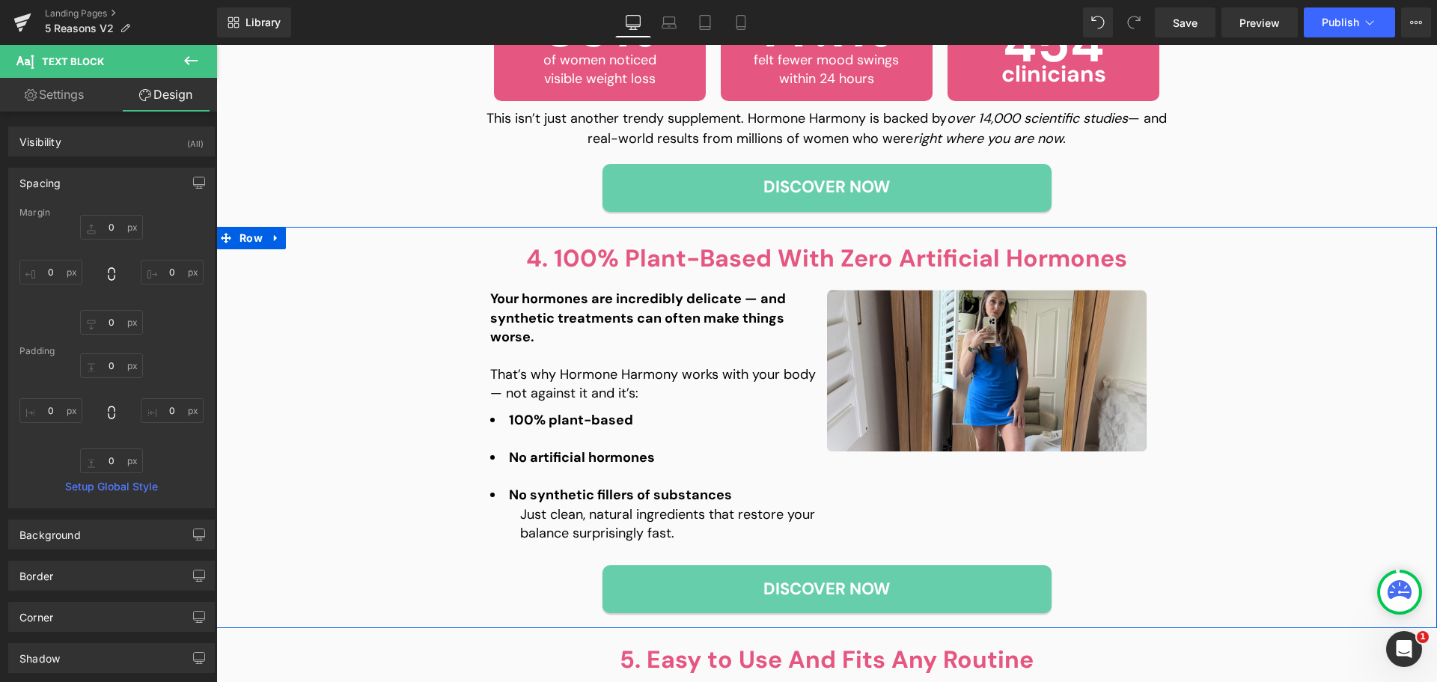
drag, startPoint x: 629, startPoint y: 508, endPoint x: 545, endPoint y: 522, distance: 85.0
click at [628, 509] on div "Just clean, natural ingredients that restore your balance surprisingly fast. Te…" at bounding box center [673, 523] width 307 height 37
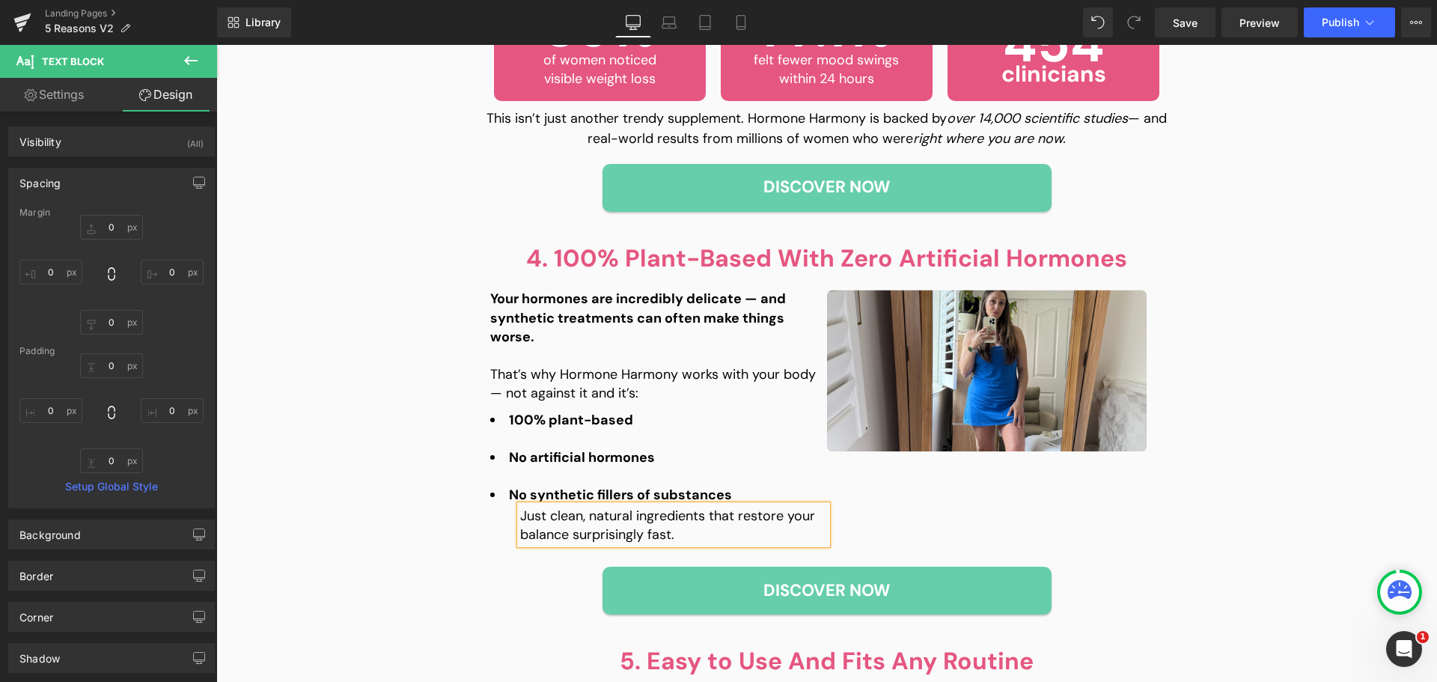
click at [545, 522] on p "Just clean, natural ingredients that restore your balance surprisingly fast." at bounding box center [673, 525] width 307 height 37
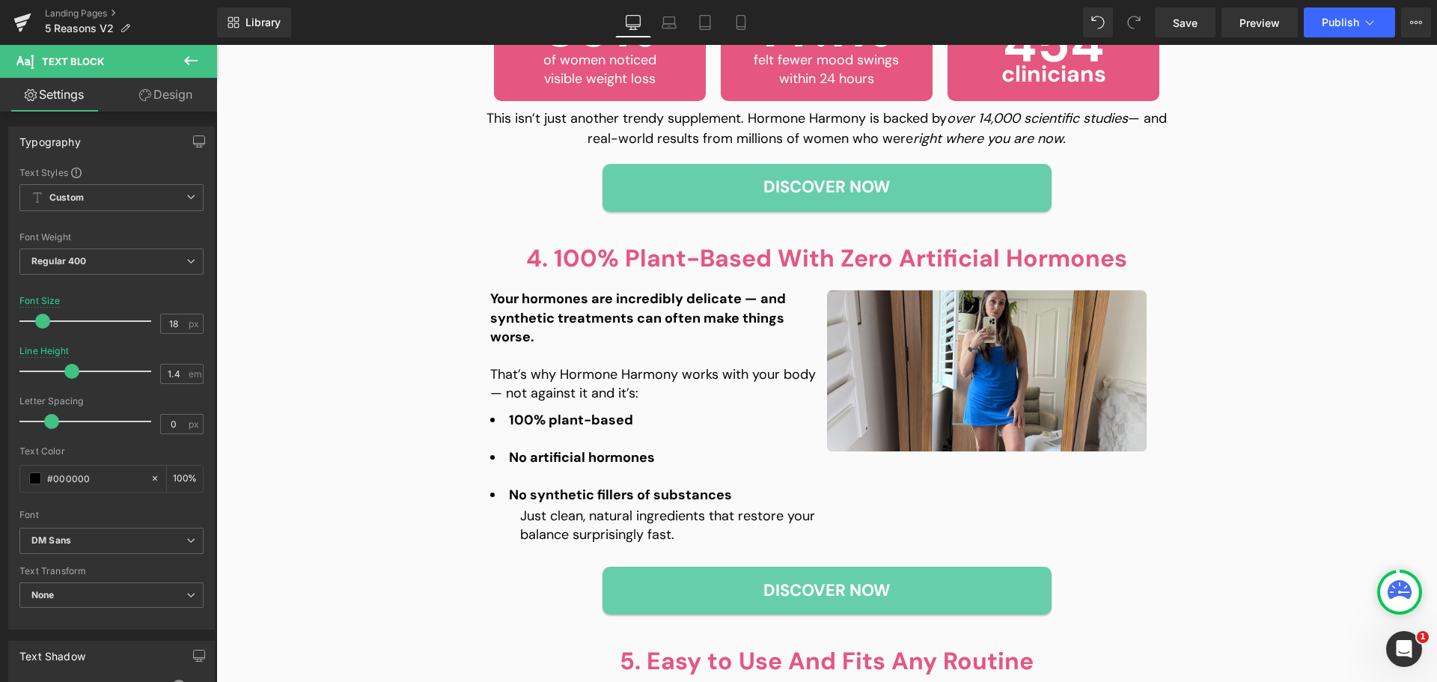
click at [142, 95] on icon at bounding box center [145, 95] width 12 height 12
click at [0, 0] on div "Spacing" at bounding box center [0, 0] width 0 height 0
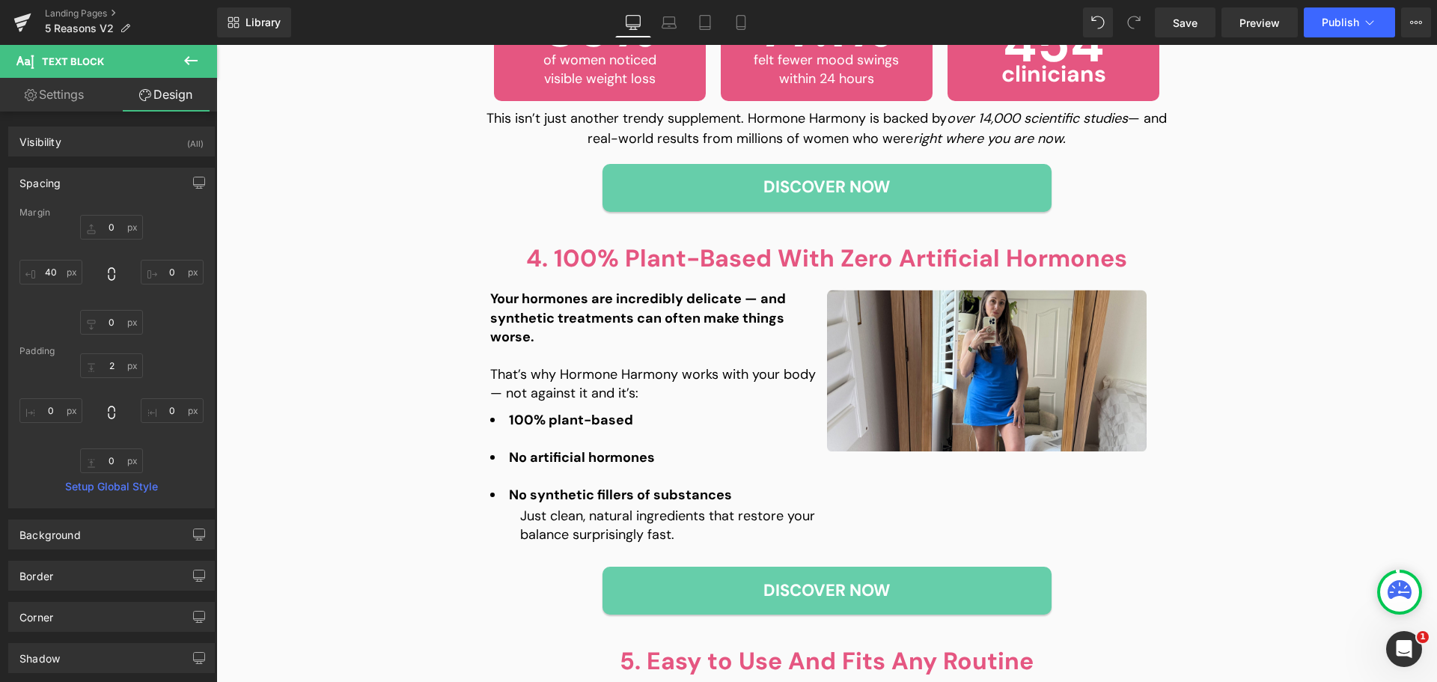
type input "0"
type input "40"
type input "2"
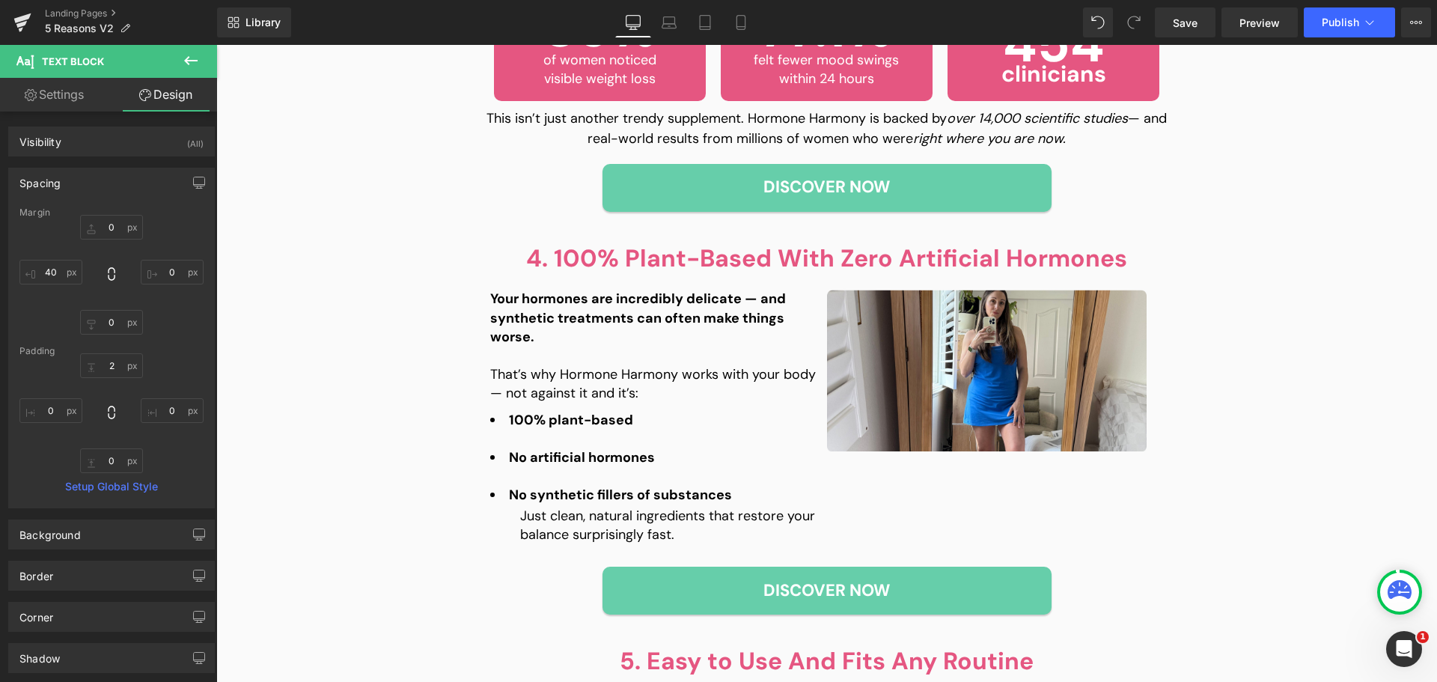
type input "0"
click at [45, 273] on input "40" at bounding box center [50, 272] width 63 height 25
type input "0"
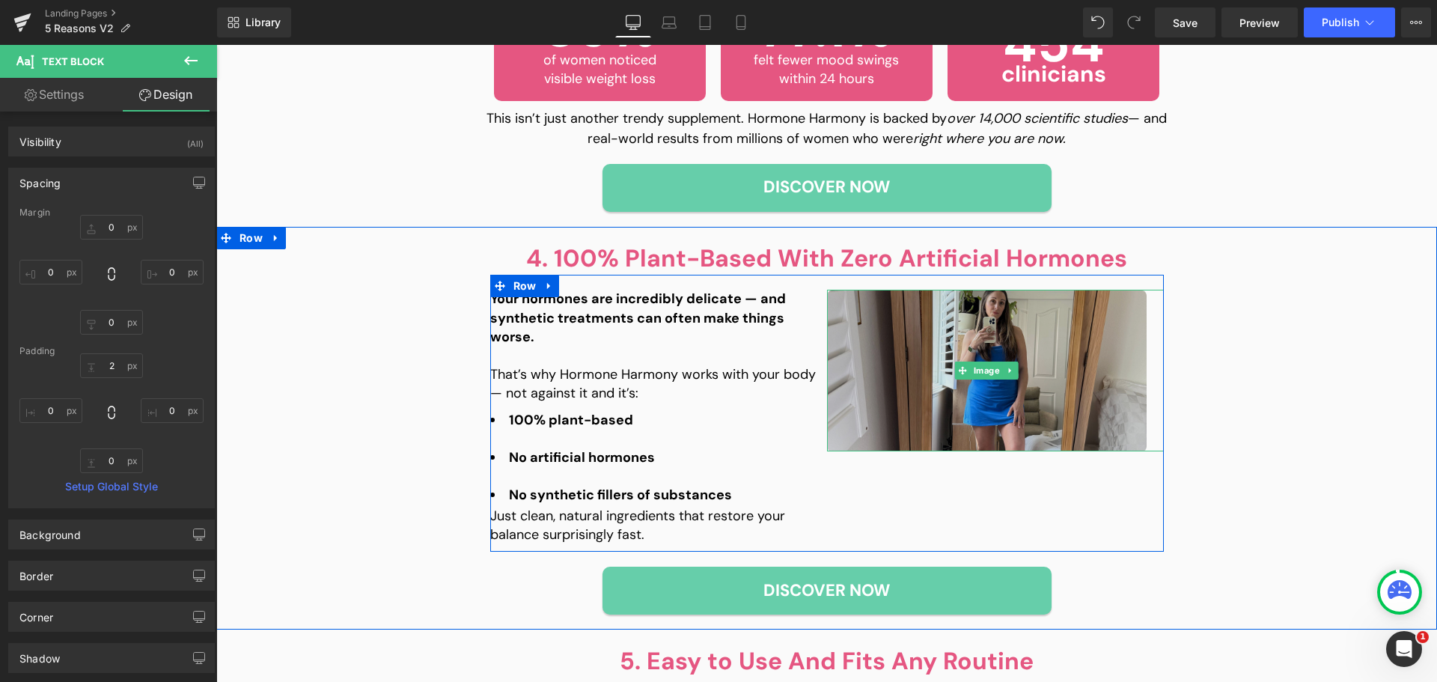
click at [971, 348] on img at bounding box center [987, 371] width 320 height 162
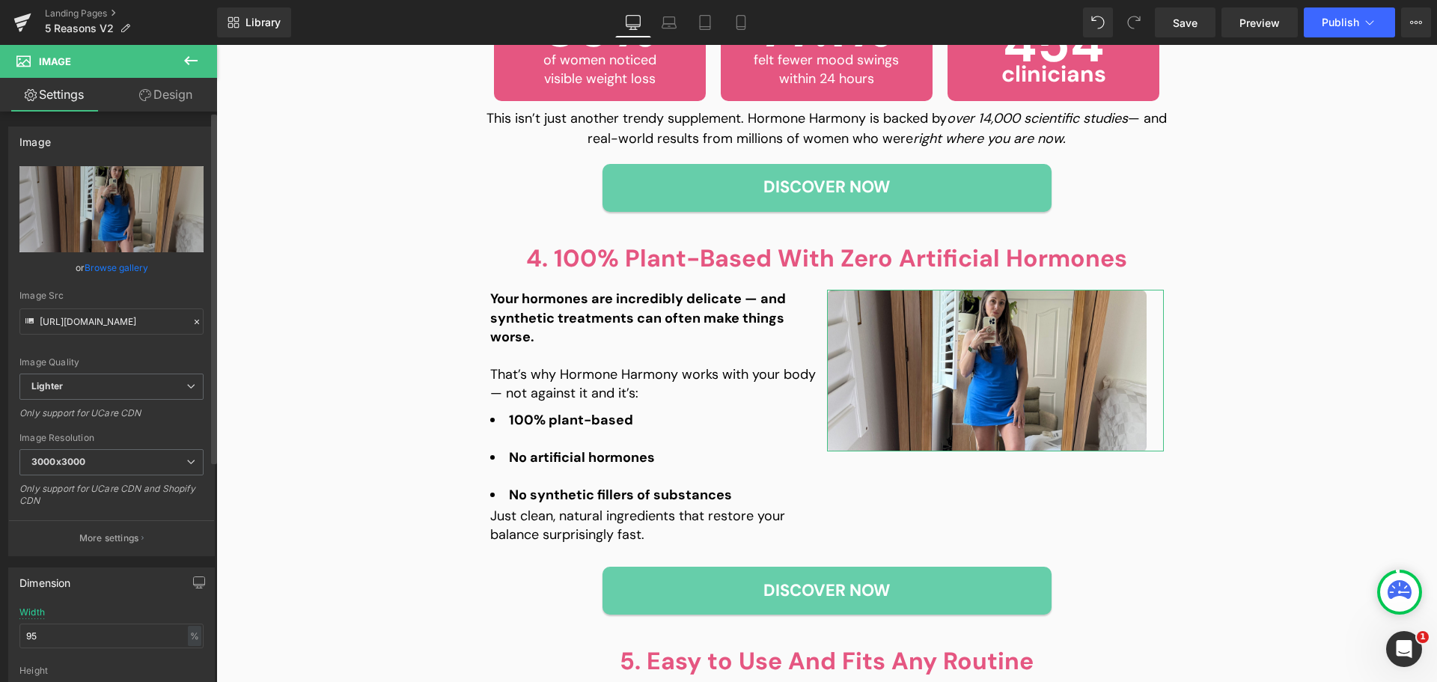
click at [109, 270] on link "Browse gallery" at bounding box center [117, 268] width 64 height 26
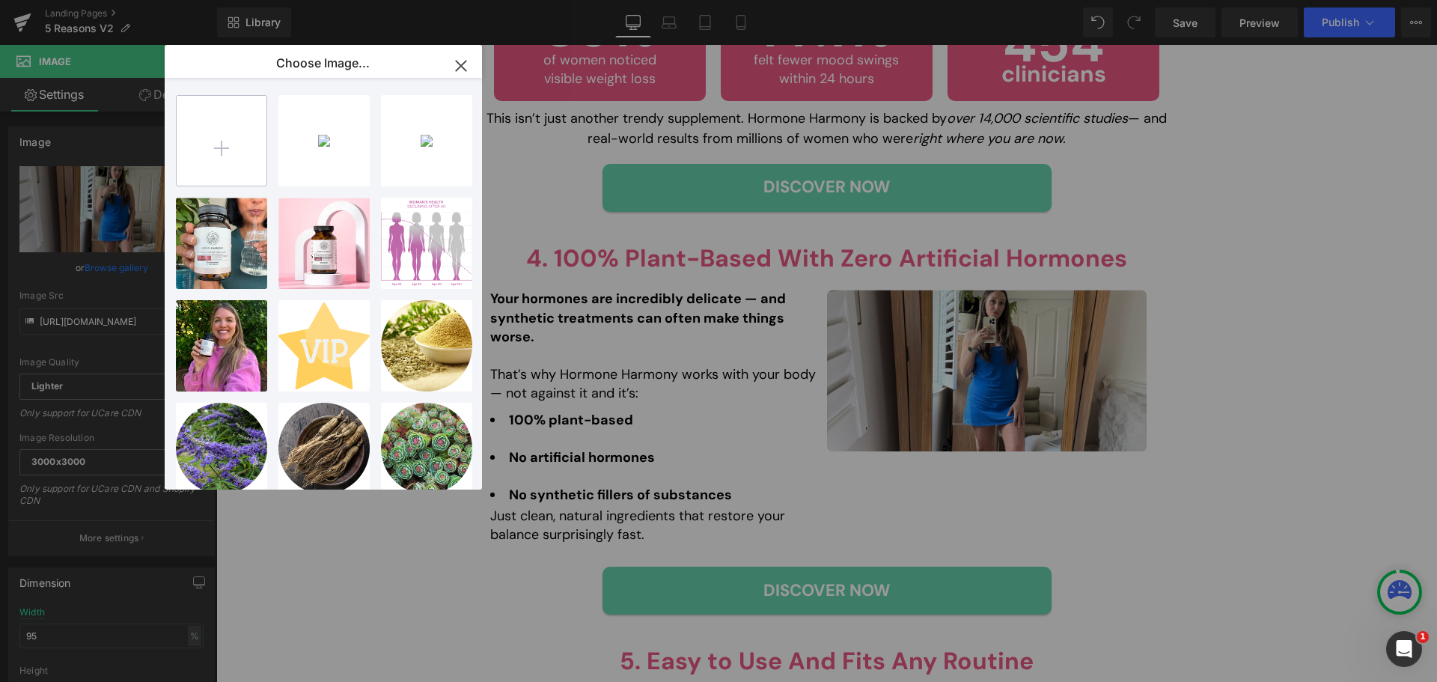
click at [204, 140] on input "file" at bounding box center [222, 141] width 90 height 90
type input "C:\fakepath\Q2-[DATE]-Body-Notes-WeightLoss-UGC-HH-1.7-4x5 (1).png"
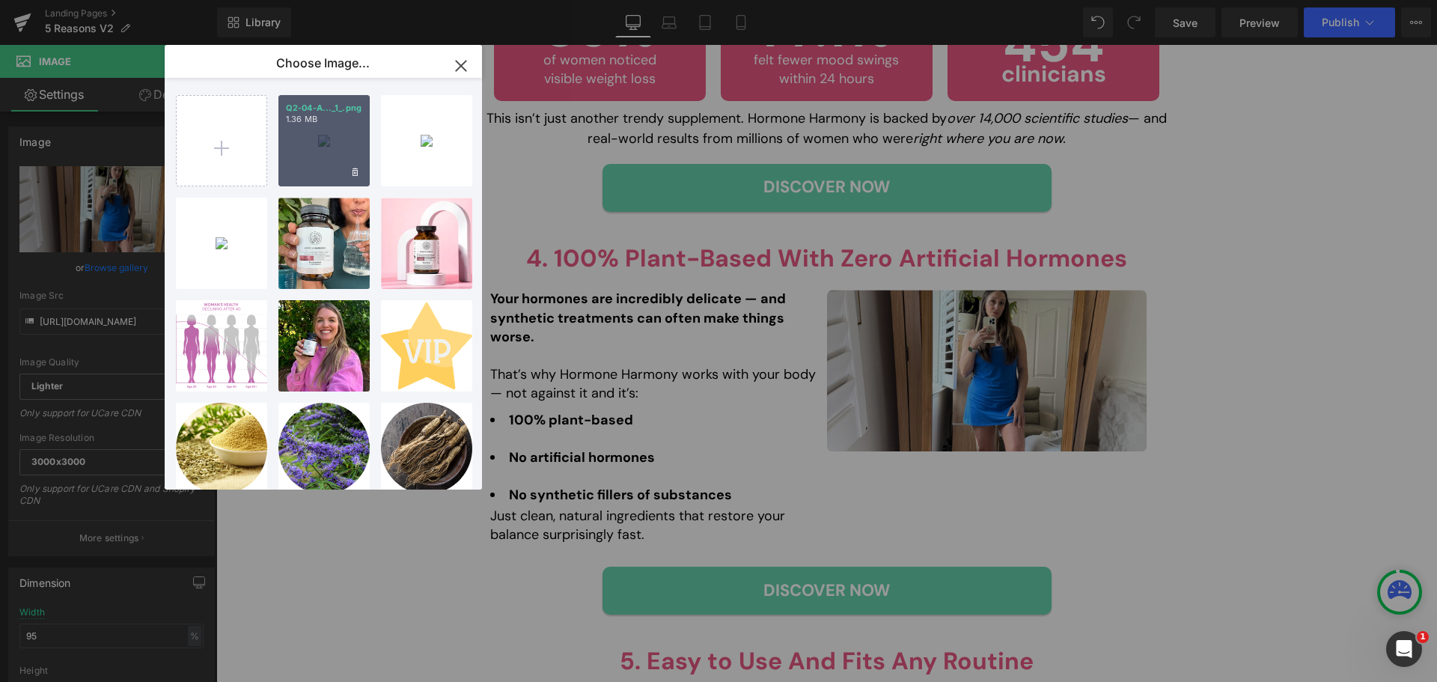
click at [317, 168] on div "Q2-04-A..._1_.png 1.36 MB" at bounding box center [324, 140] width 91 height 91
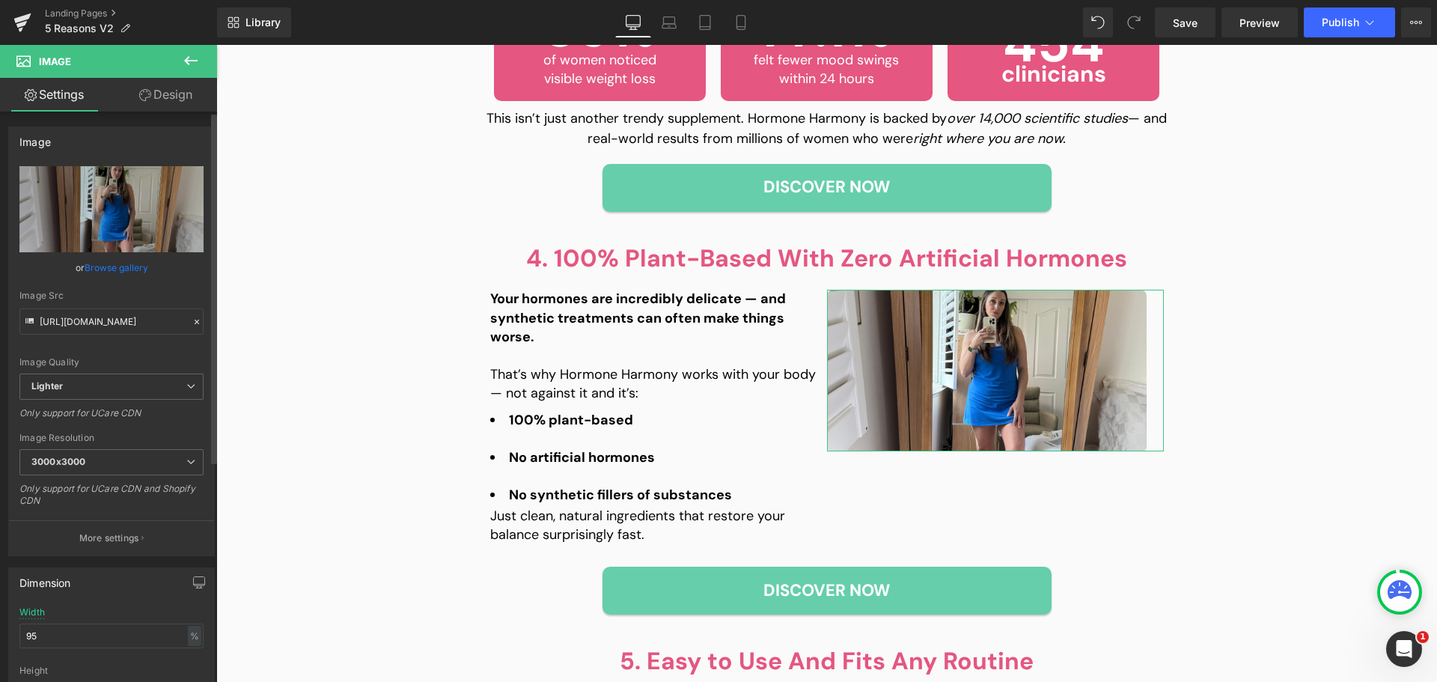
click at [127, 270] on link "Browse gallery" at bounding box center [117, 268] width 64 height 26
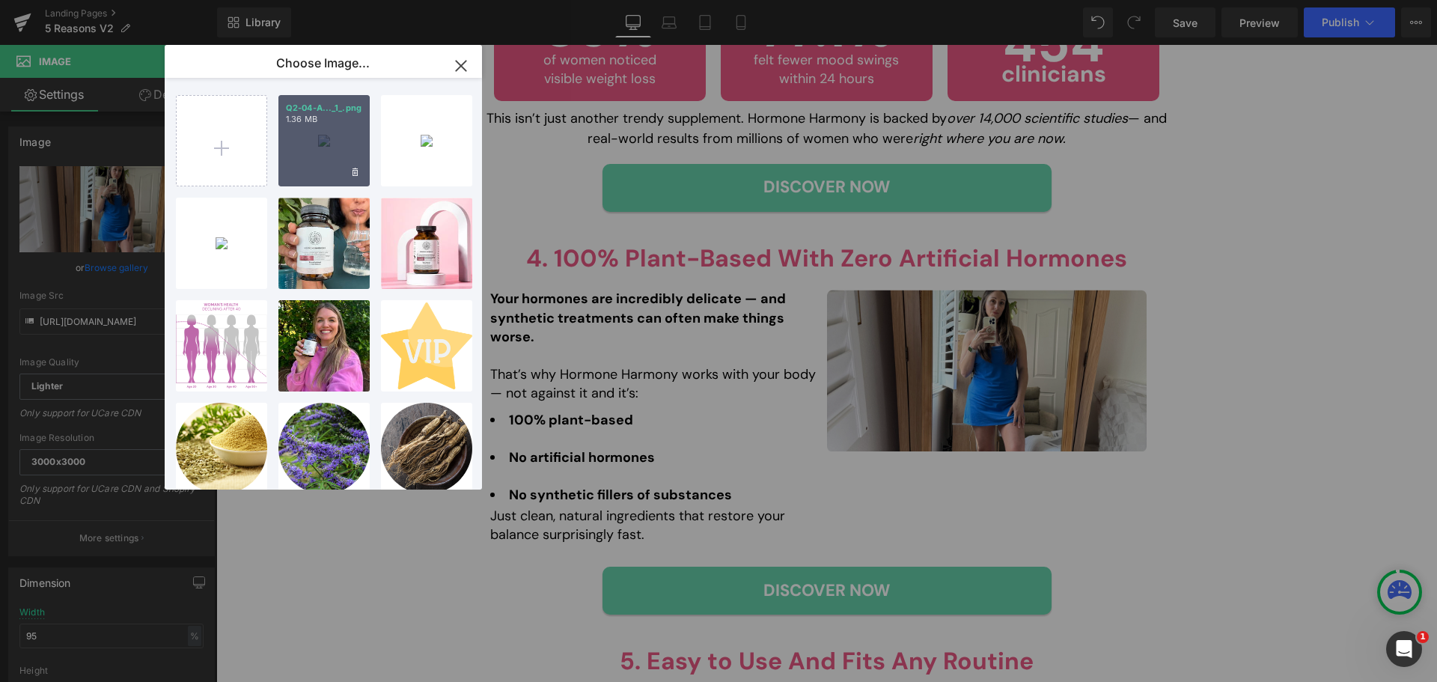
click at [307, 162] on div "Q2-04-A..._1_.png 1.36 MB" at bounding box center [324, 140] width 91 height 91
type input "[URL][DOMAIN_NAME][DATE]"
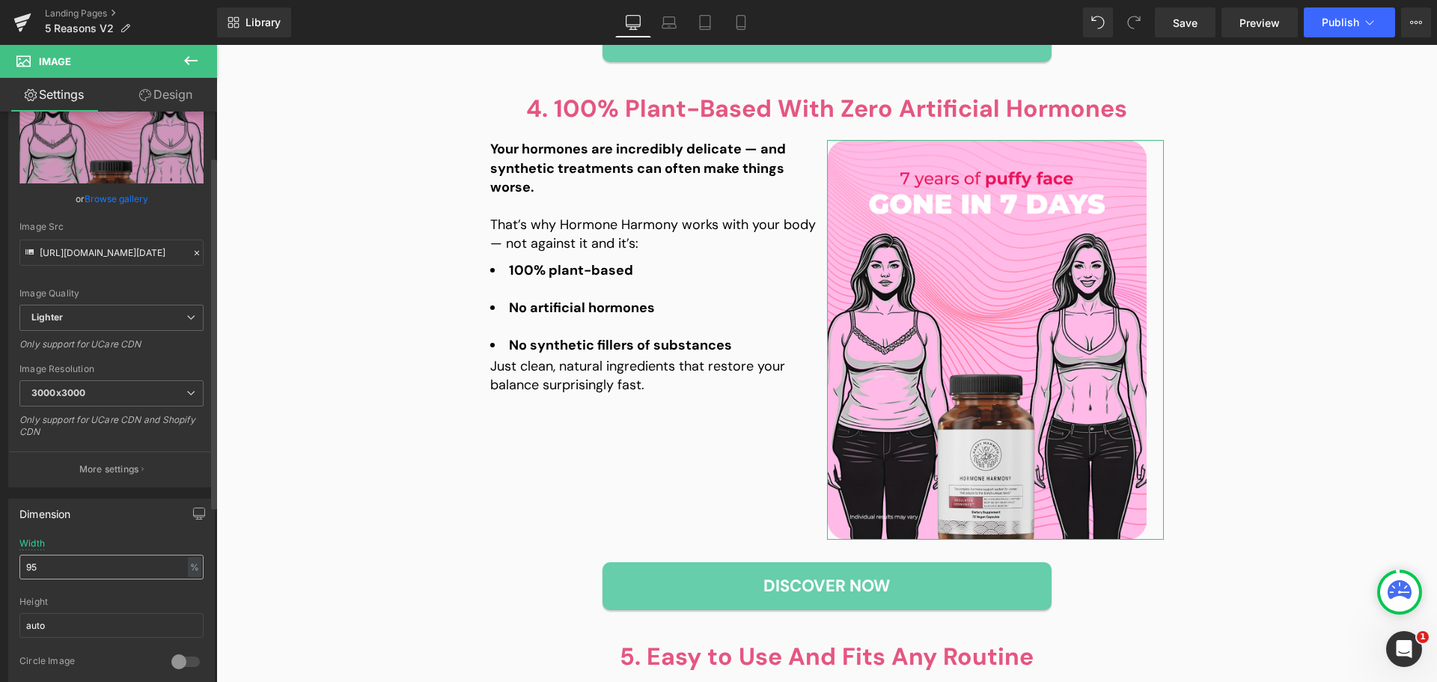
scroll to position [75, 0]
click at [193, 561] on div "%" at bounding box center [194, 561] width 13 height 20
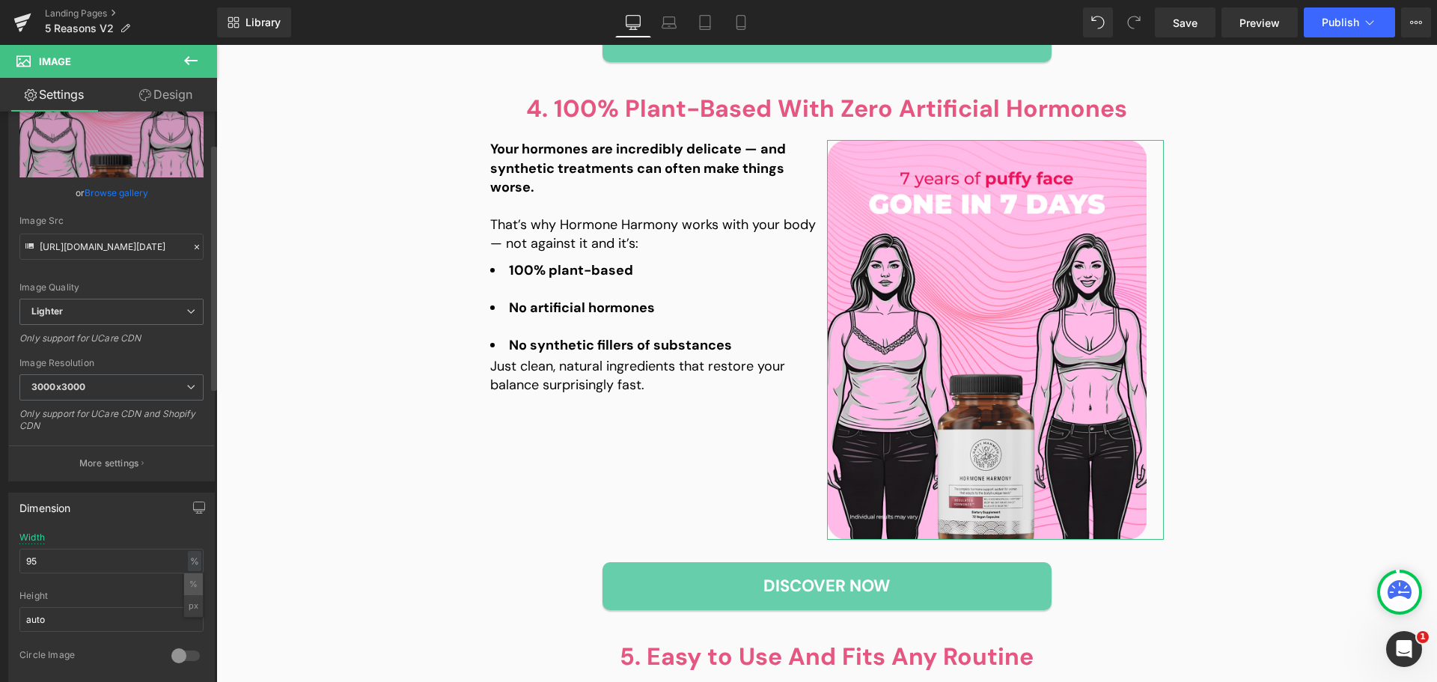
click at [192, 584] on li "%" at bounding box center [193, 584] width 19 height 22
click at [194, 558] on div "%" at bounding box center [194, 561] width 13 height 20
click at [184, 608] on li "px" at bounding box center [193, 606] width 19 height 22
click at [100, 578] on div "Width 427.5 px % px" at bounding box center [111, 561] width 184 height 58
click at [100, 566] on input "427.5" at bounding box center [111, 561] width 184 height 25
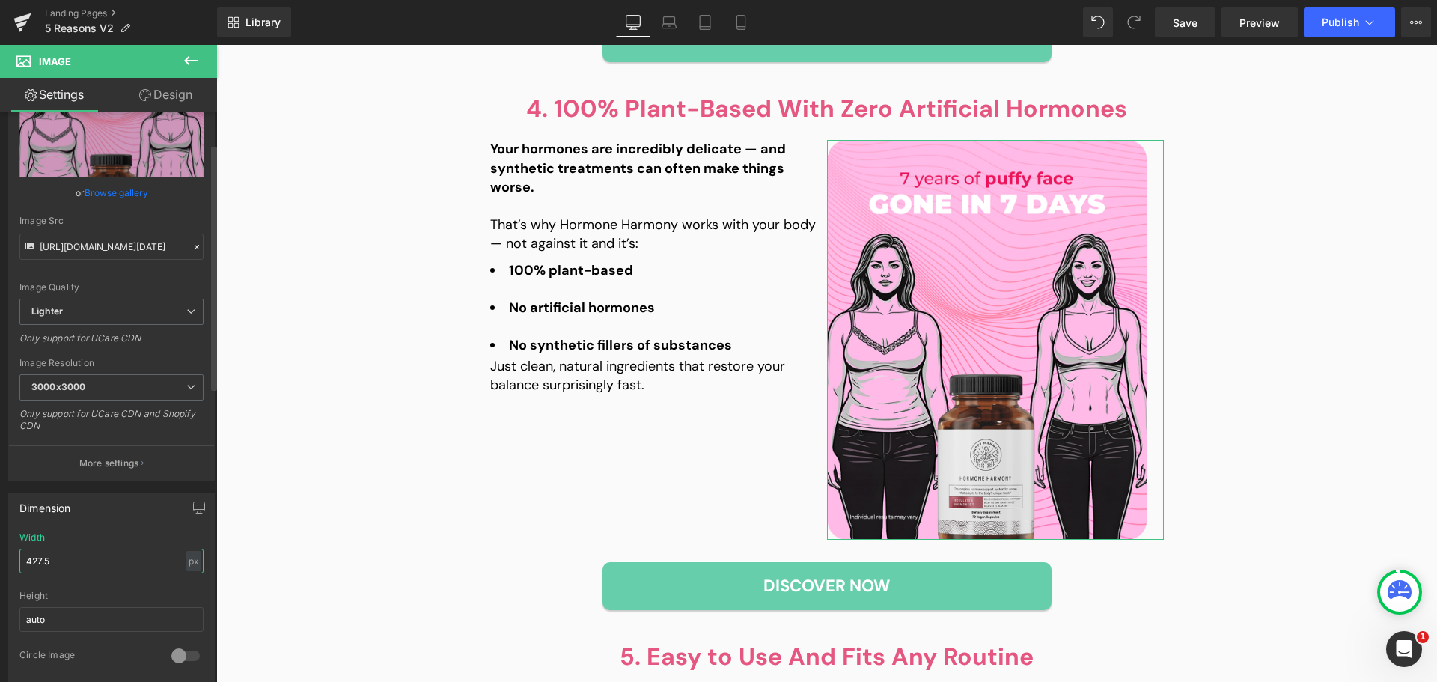
click at [100, 566] on input "427.5" at bounding box center [111, 561] width 184 height 25
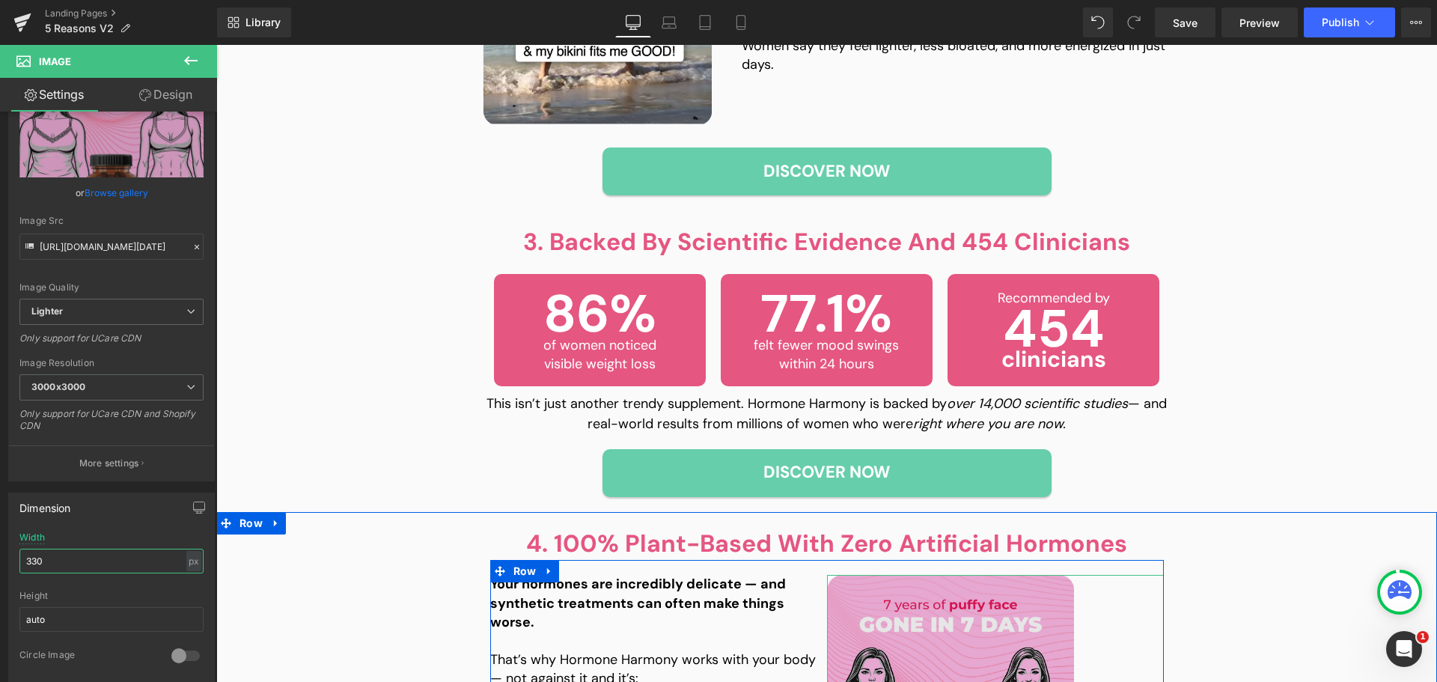
scroll to position [1407, 0]
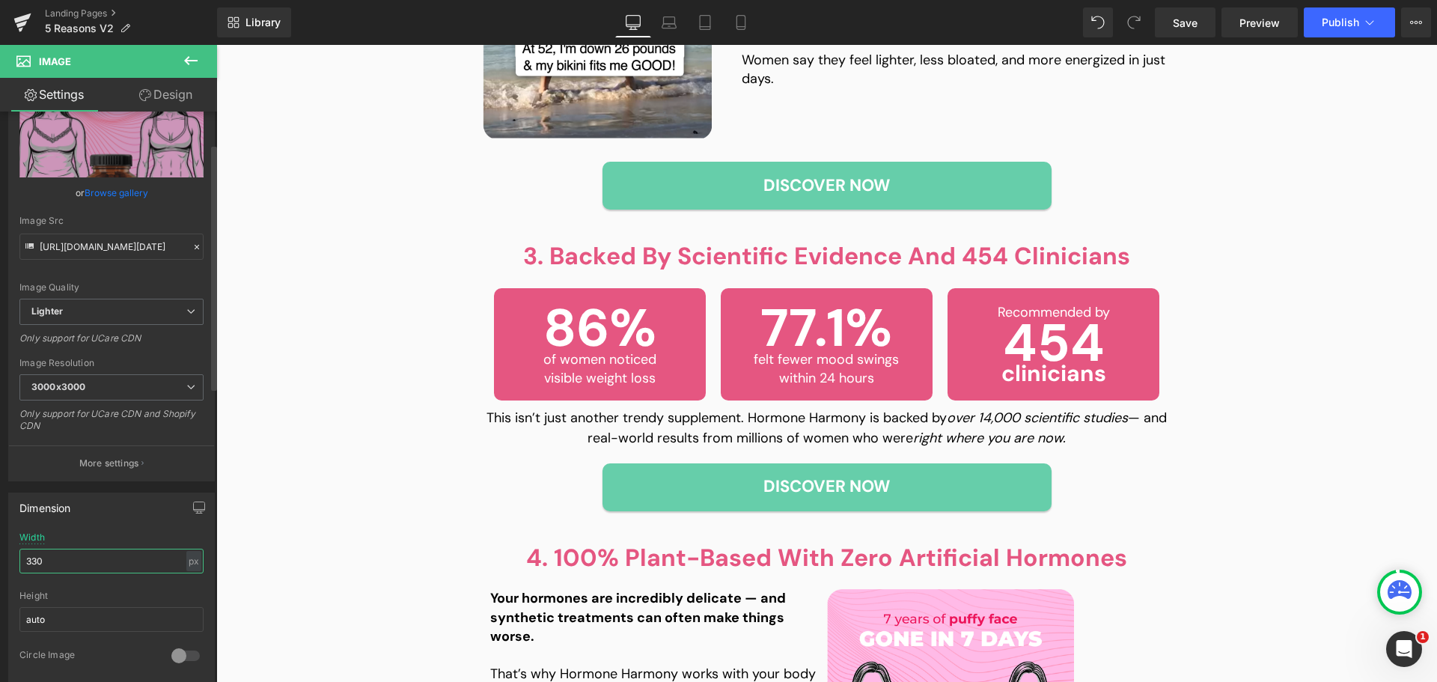
type input "330"
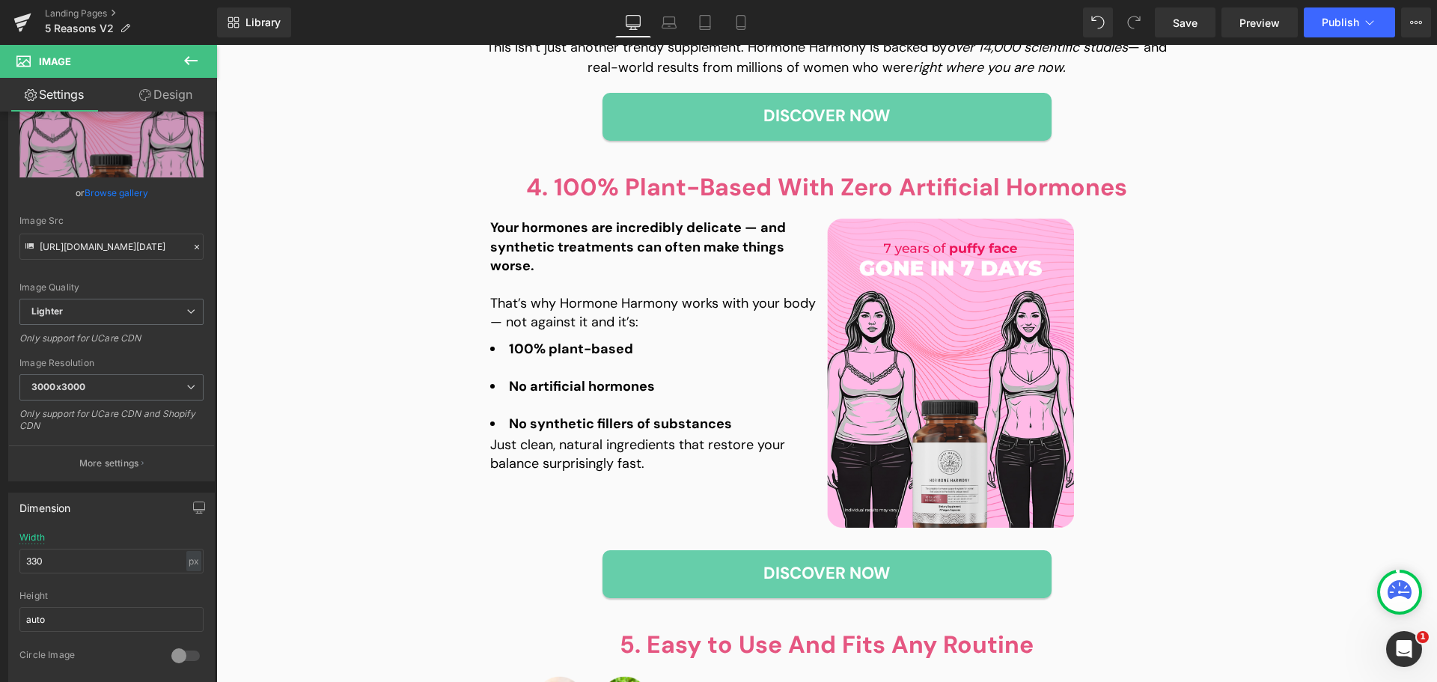
scroll to position [1782, 0]
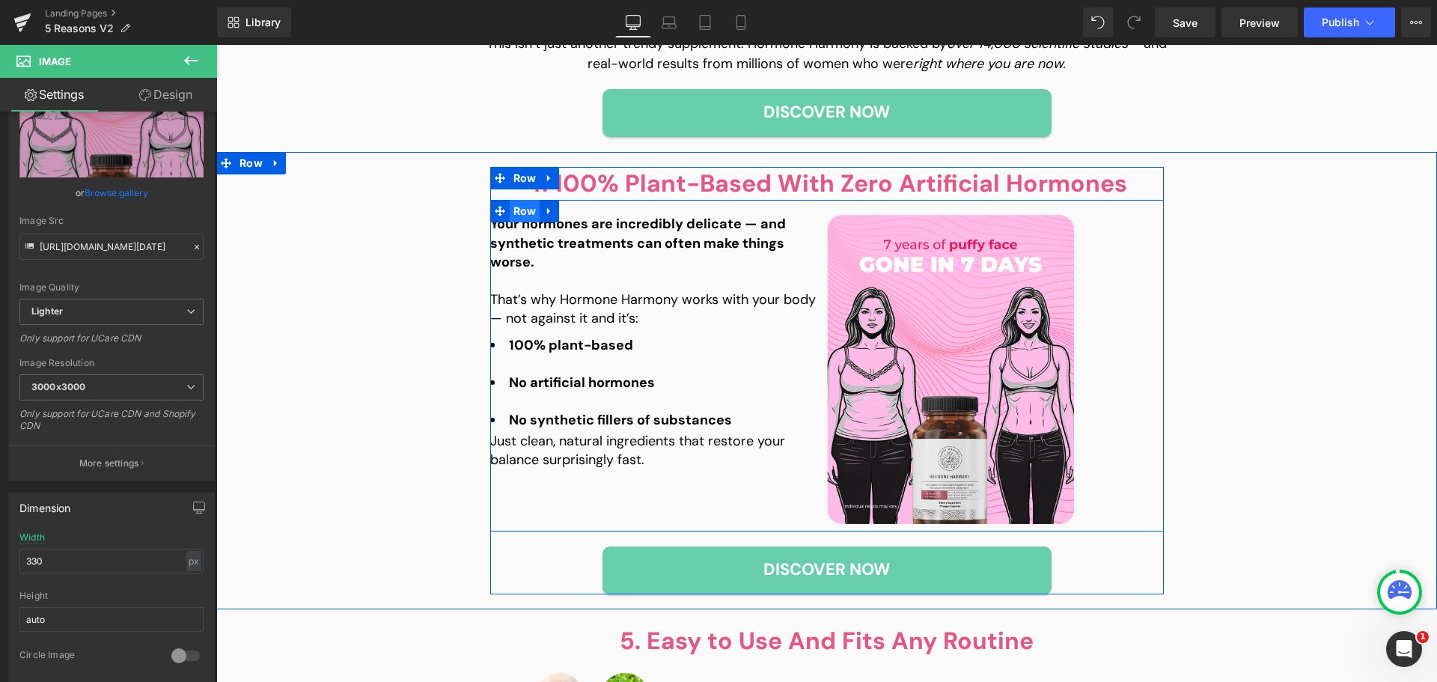
click at [518, 212] on span "Row" at bounding box center [525, 211] width 31 height 22
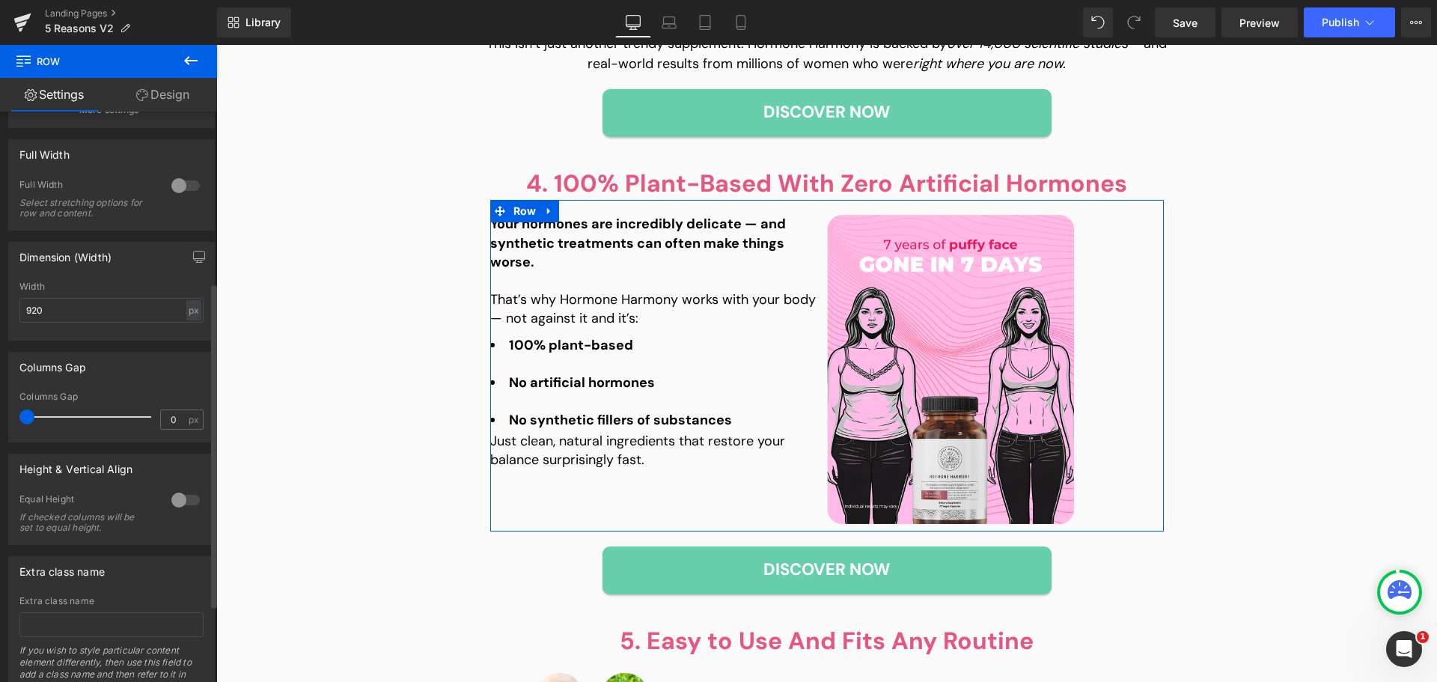
scroll to position [374, 0]
click at [177, 501] on div at bounding box center [186, 499] width 36 height 24
click at [106, 571] on span "Top" at bounding box center [111, 573] width 184 height 26
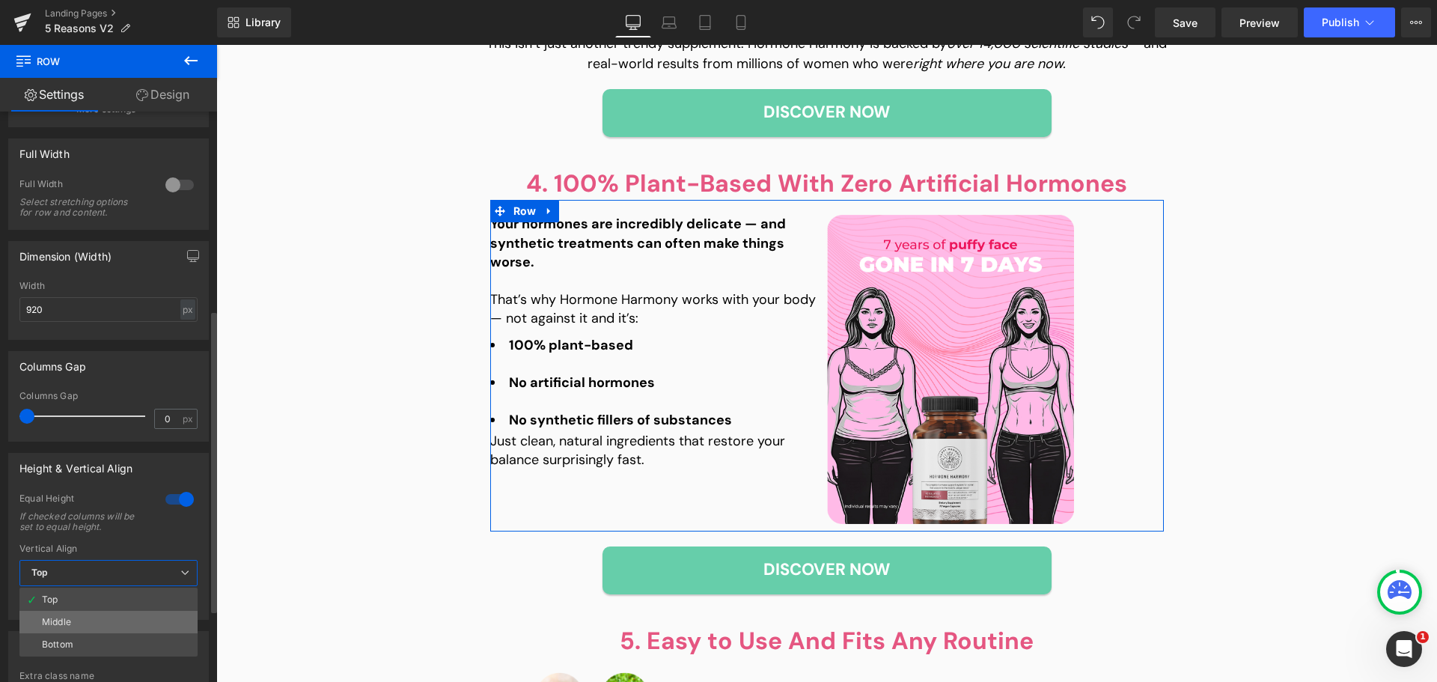
click at [94, 618] on li "Middle" at bounding box center [108, 622] width 178 height 22
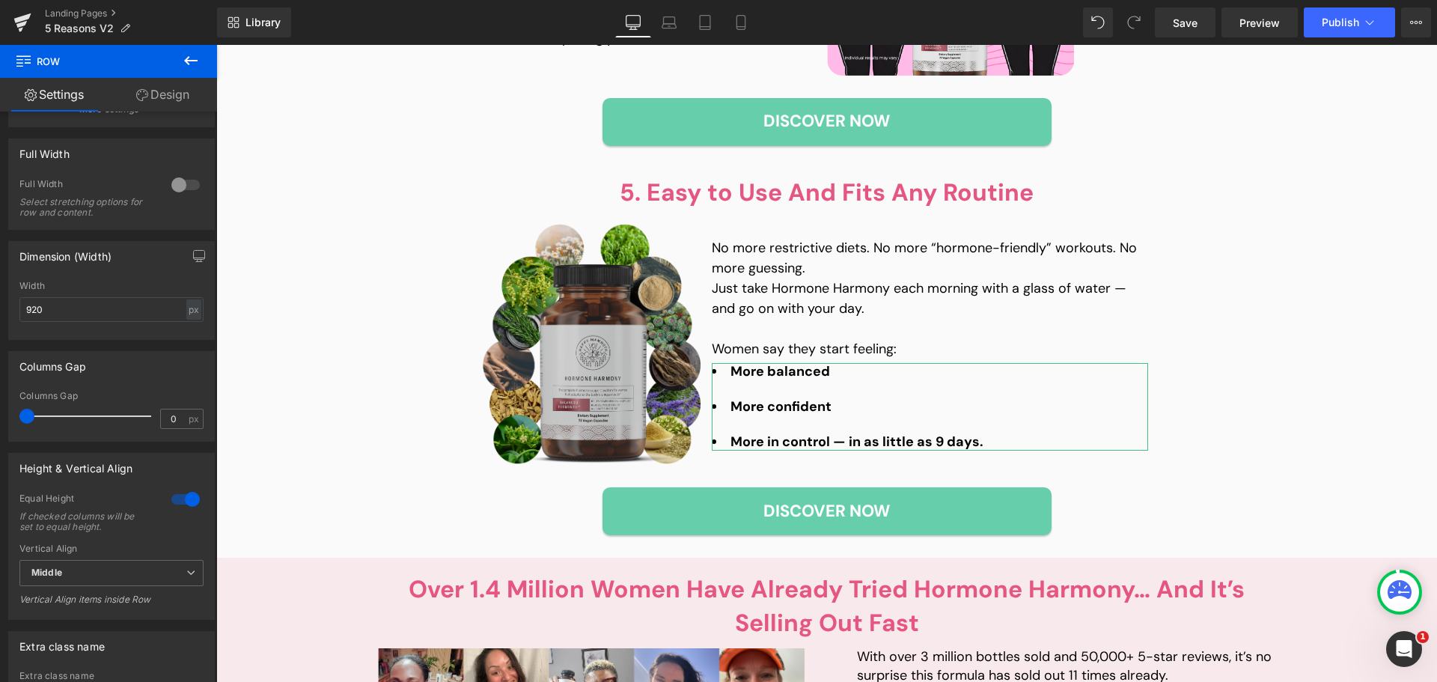
scroll to position [2231, 0]
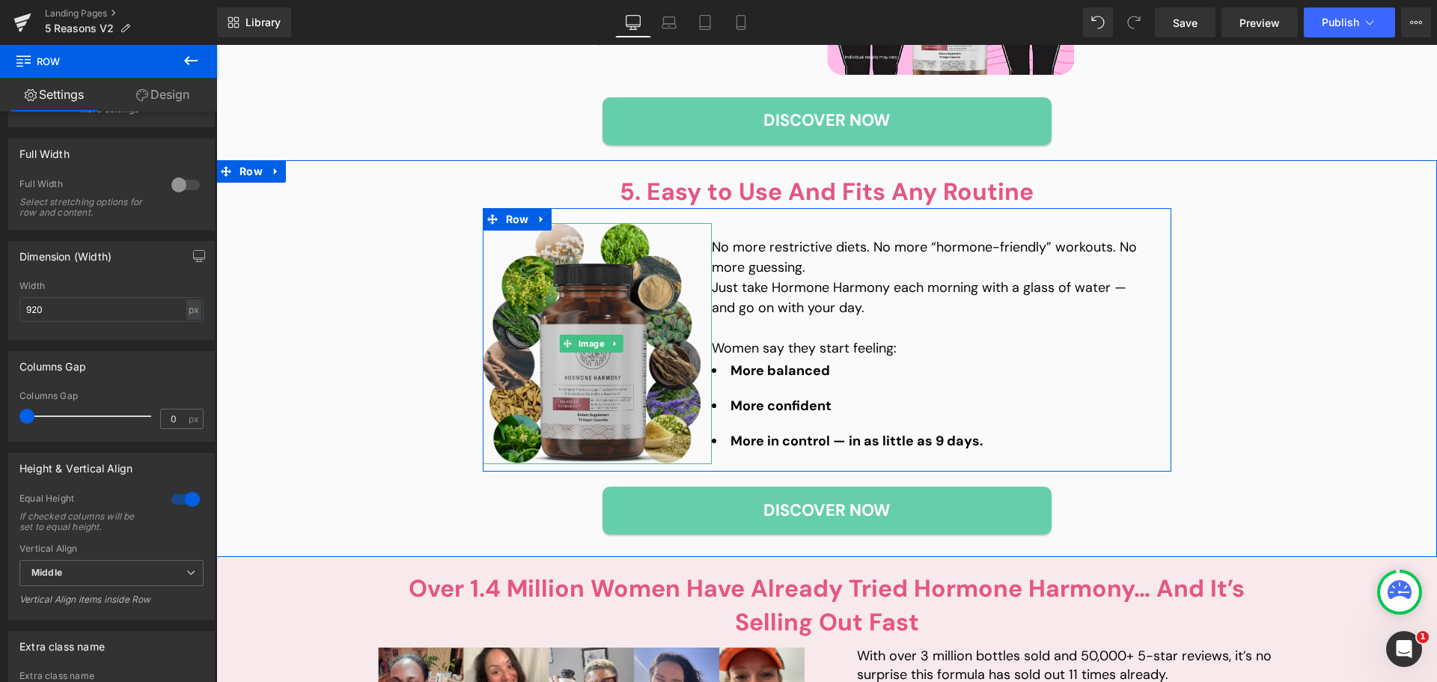
click at [598, 371] on img at bounding box center [592, 343] width 218 height 241
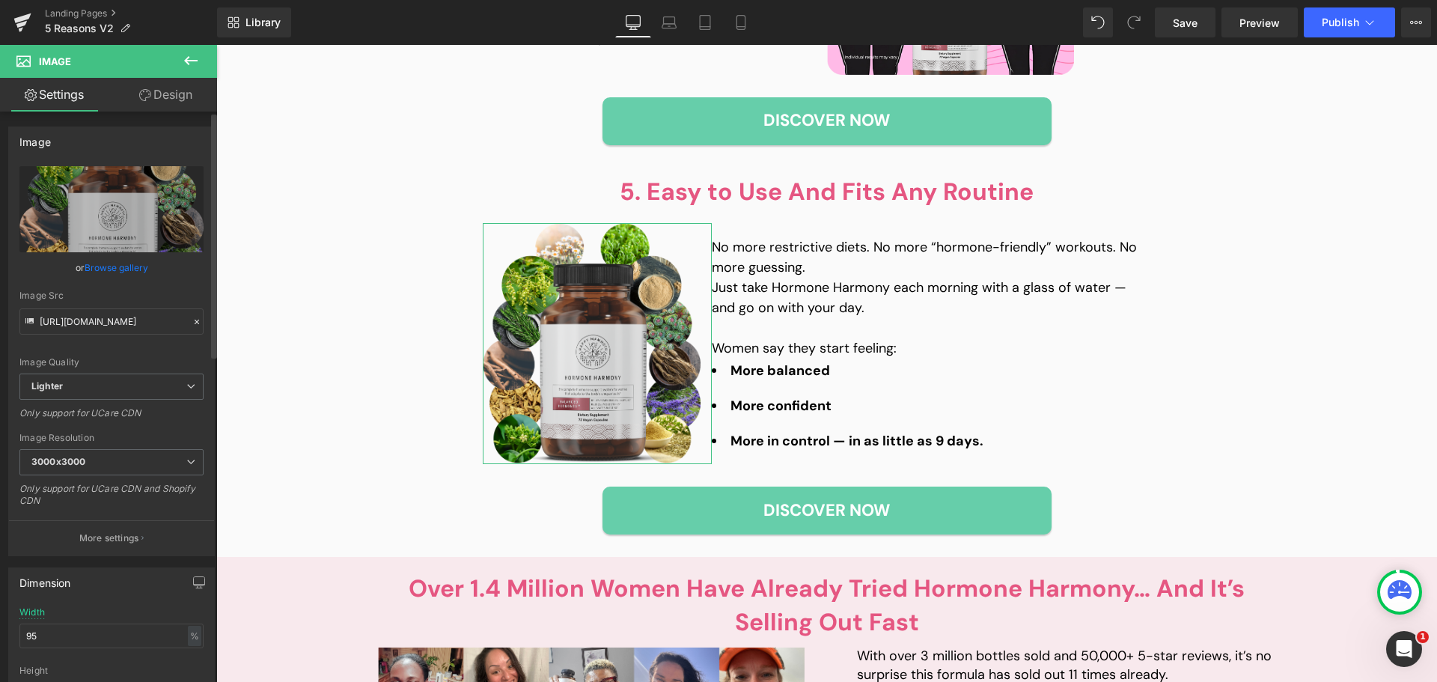
click at [115, 261] on link "Browse gallery" at bounding box center [117, 268] width 64 height 26
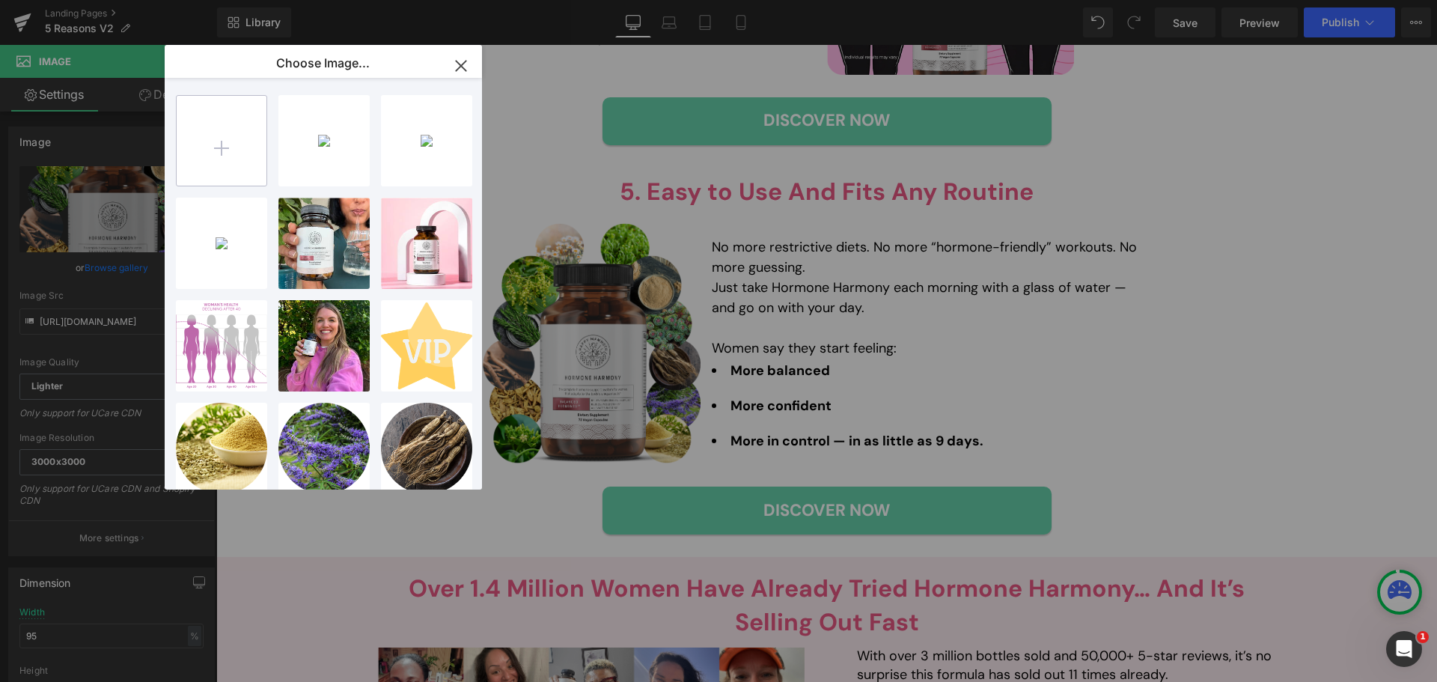
click at [228, 147] on input "file" at bounding box center [222, 141] width 90 height 90
type input "C:\fakepath\Q2-[DATE]-Body-Notes-WeightLoss-UGC-HH-1.7-4x5 (3).png"
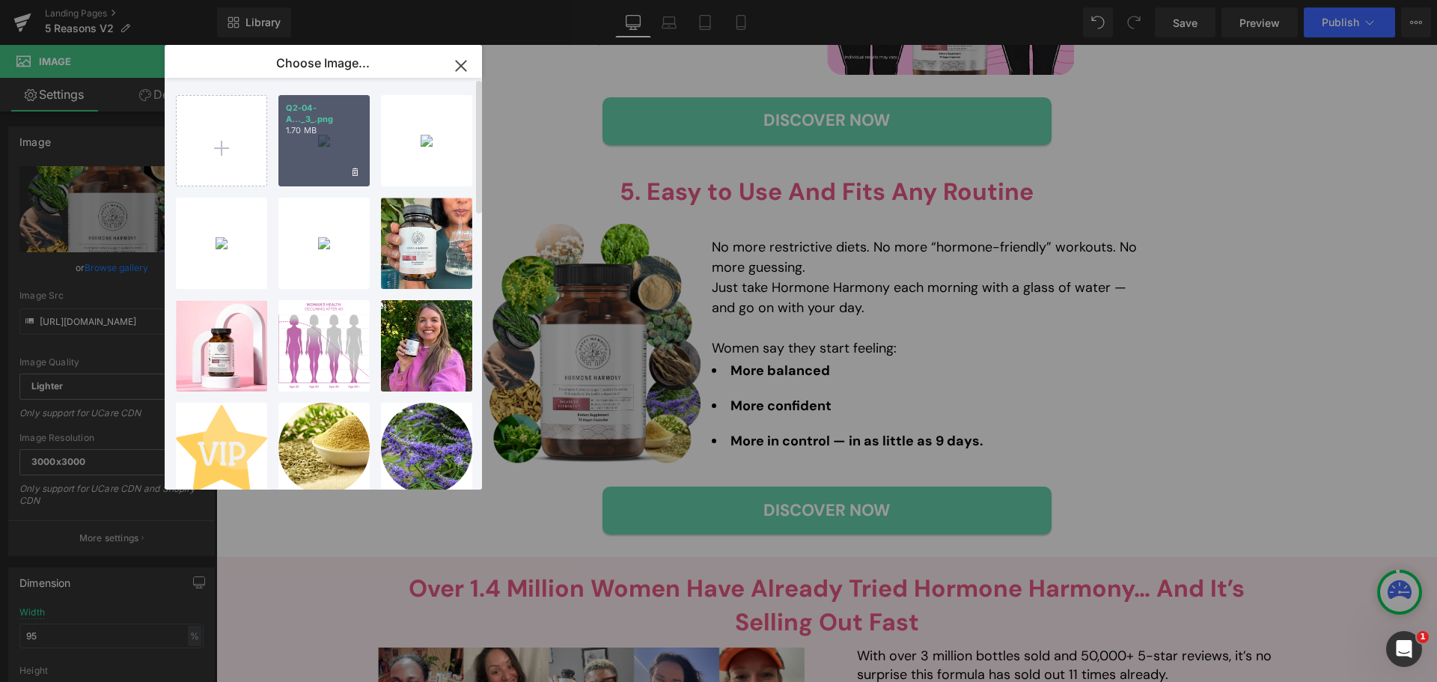
click at [323, 153] on div "Q2-04-A..._3_.png 1.70 MB" at bounding box center [324, 140] width 91 height 91
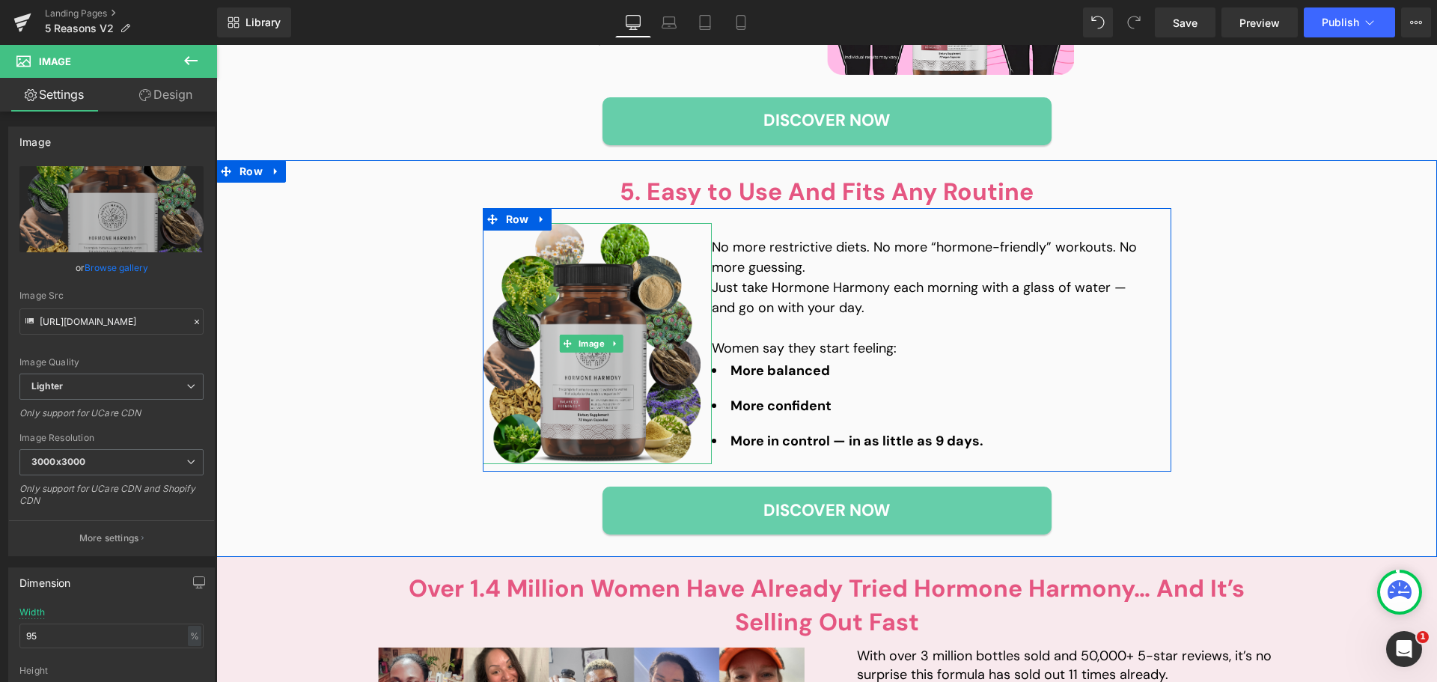
click at [541, 352] on img at bounding box center [592, 343] width 218 height 241
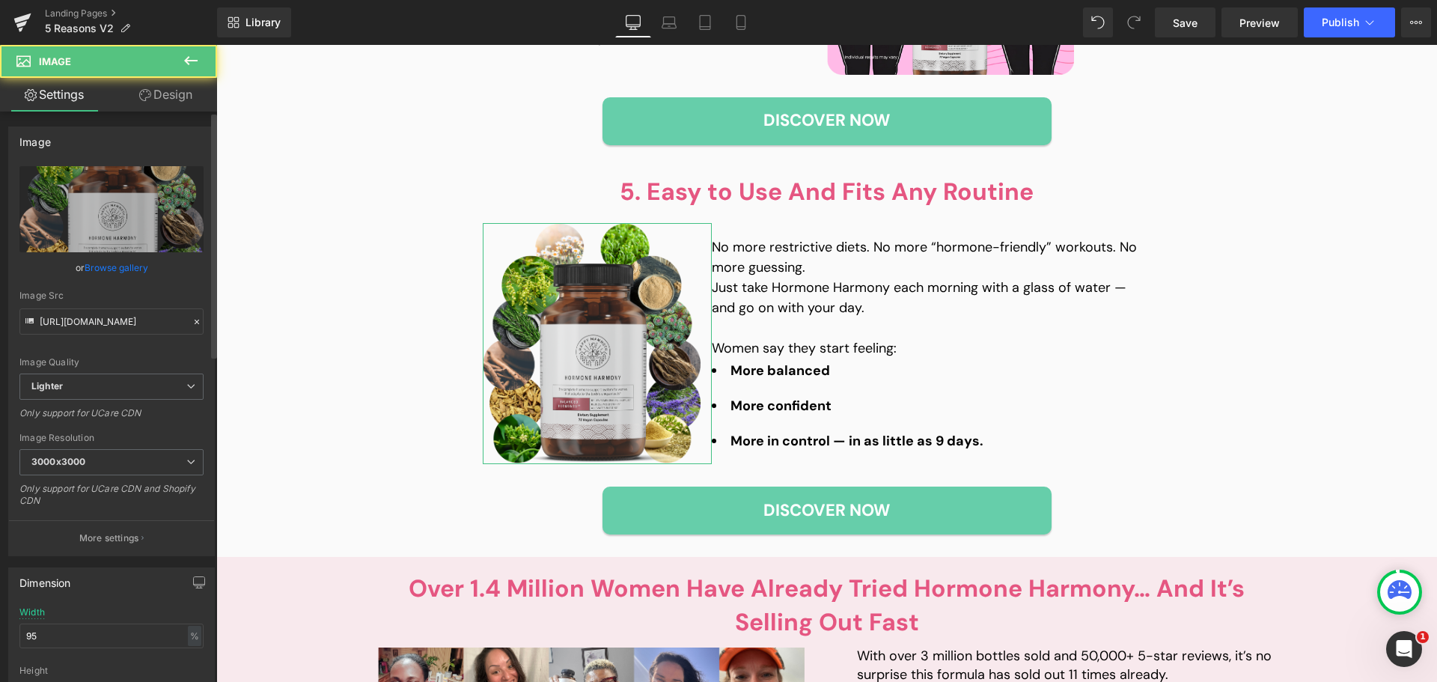
click at [111, 270] on link "Browse gallery" at bounding box center [117, 268] width 64 height 26
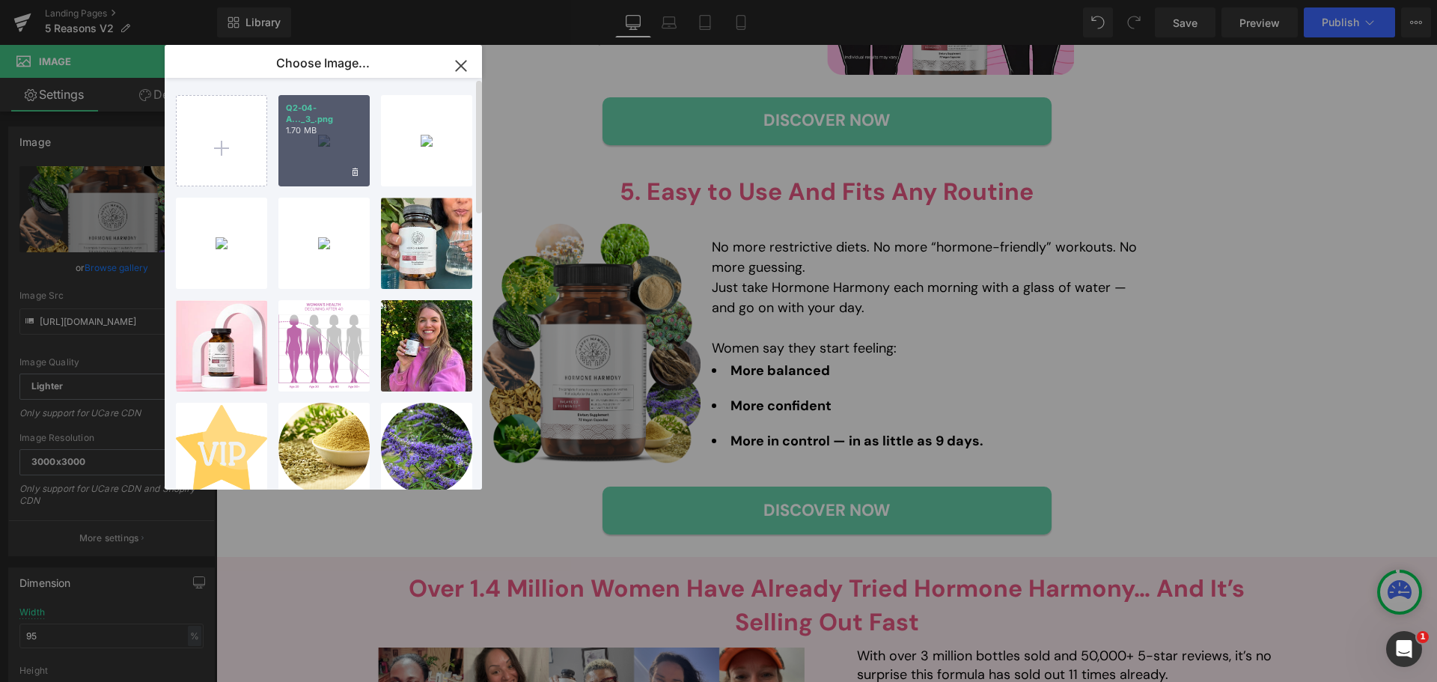
click at [310, 157] on div "Q2-04-A..._3_.png 1.70 MB" at bounding box center [324, 140] width 91 height 91
type input "[URL][DOMAIN_NAME][DATE]"
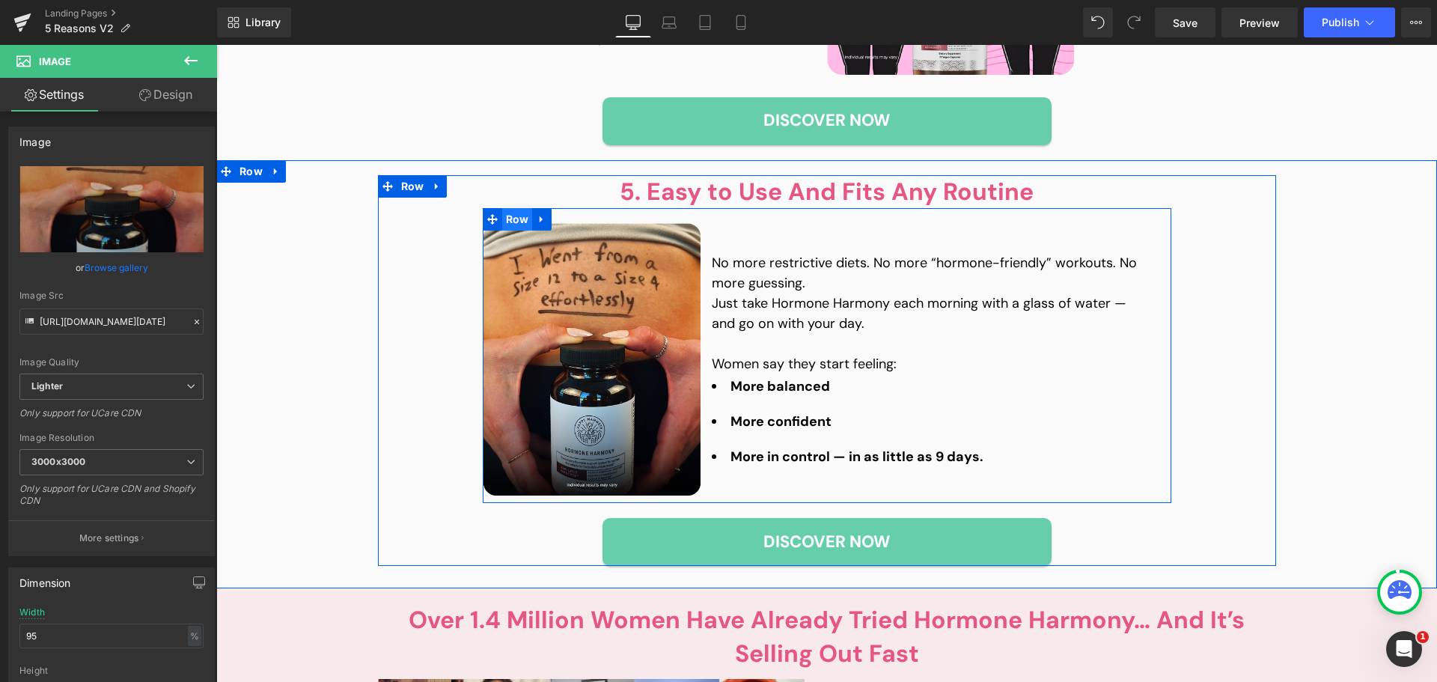
click at [517, 220] on span "Row" at bounding box center [517, 219] width 31 height 22
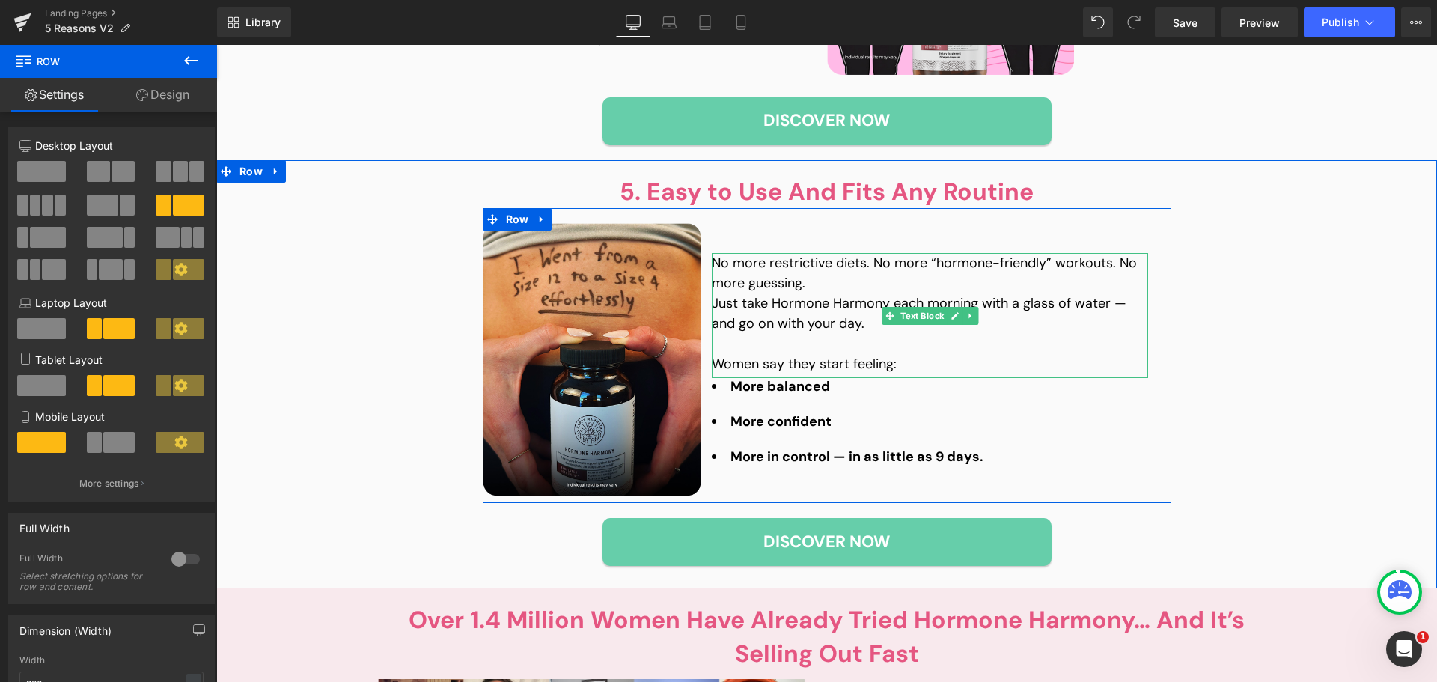
click at [847, 281] on p "No more restrictive diets. No more “hormone-friendly” workouts. No more guessin…" at bounding box center [930, 273] width 436 height 40
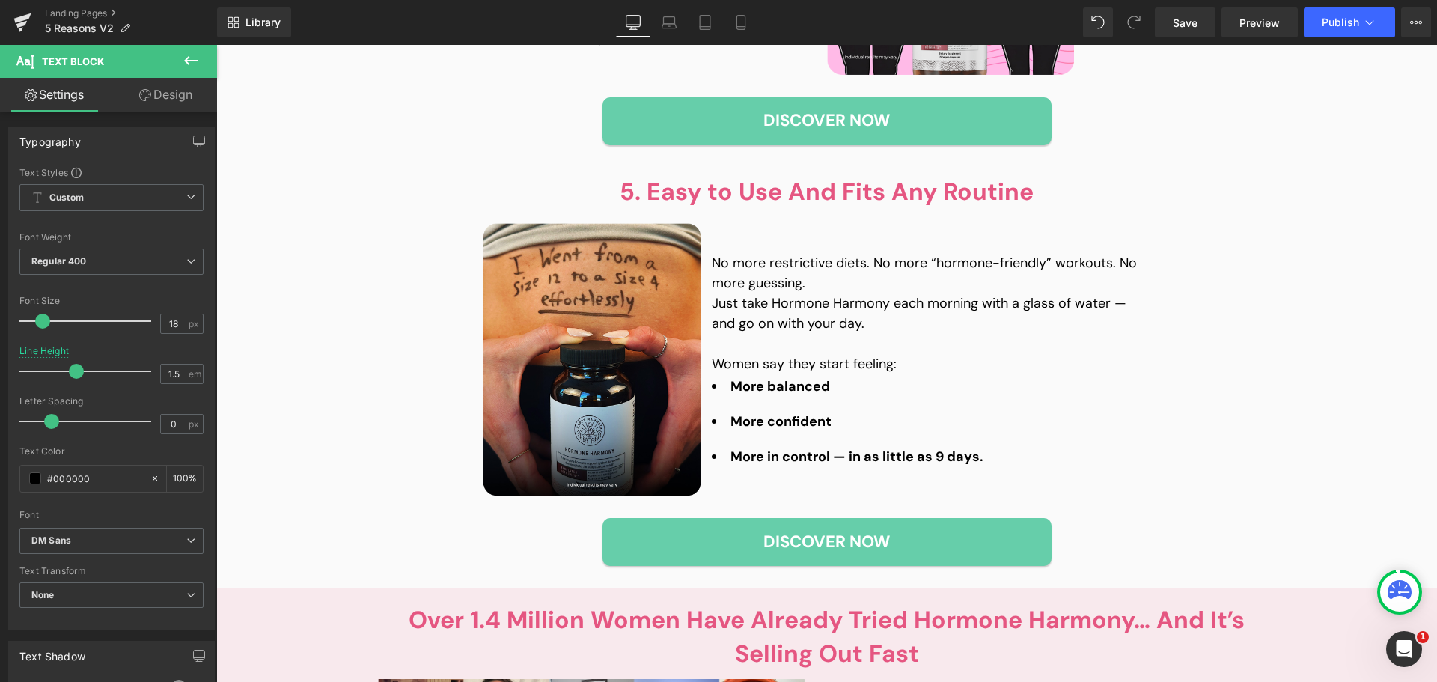
click at [169, 106] on link "Design" at bounding box center [166, 95] width 109 height 34
click at [0, 0] on div "Spacing" at bounding box center [0, 0] width 0 height 0
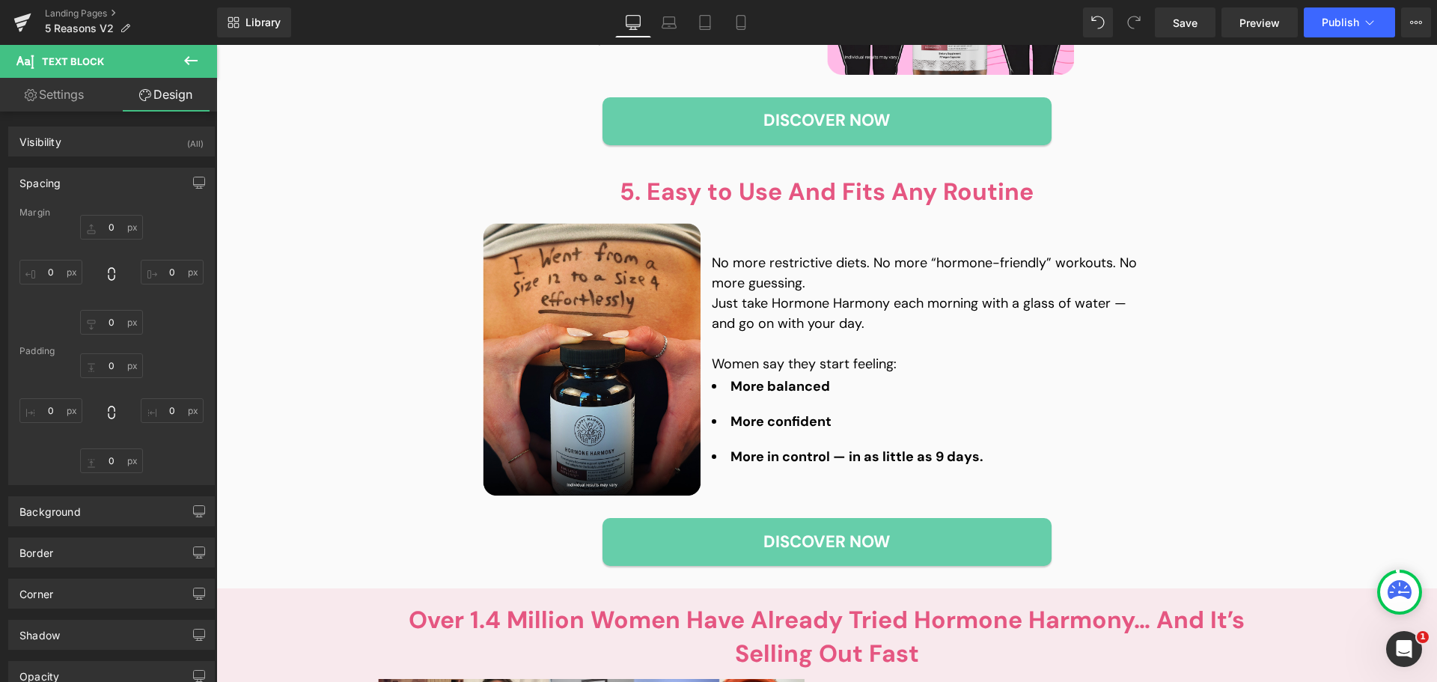
type input "0"
type input "30"
type input "0"
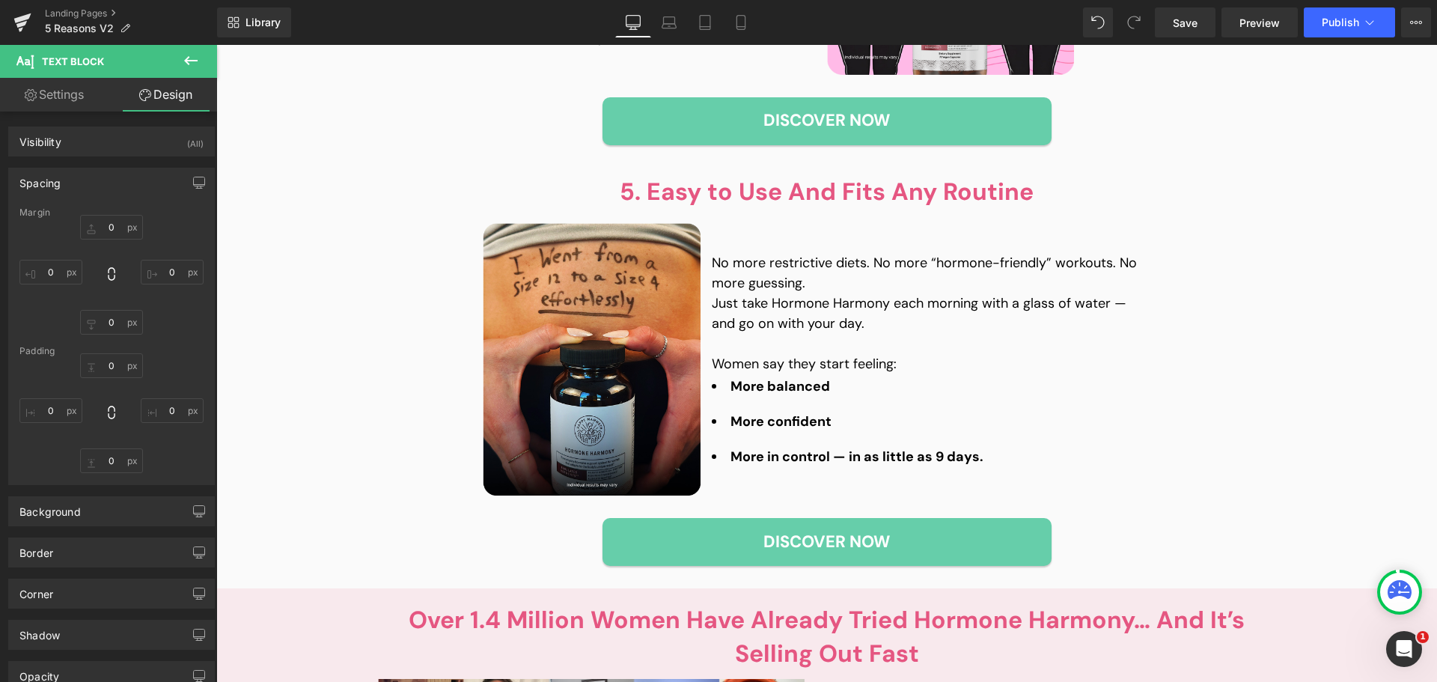
type input "0"
type input "5"
type input "0"
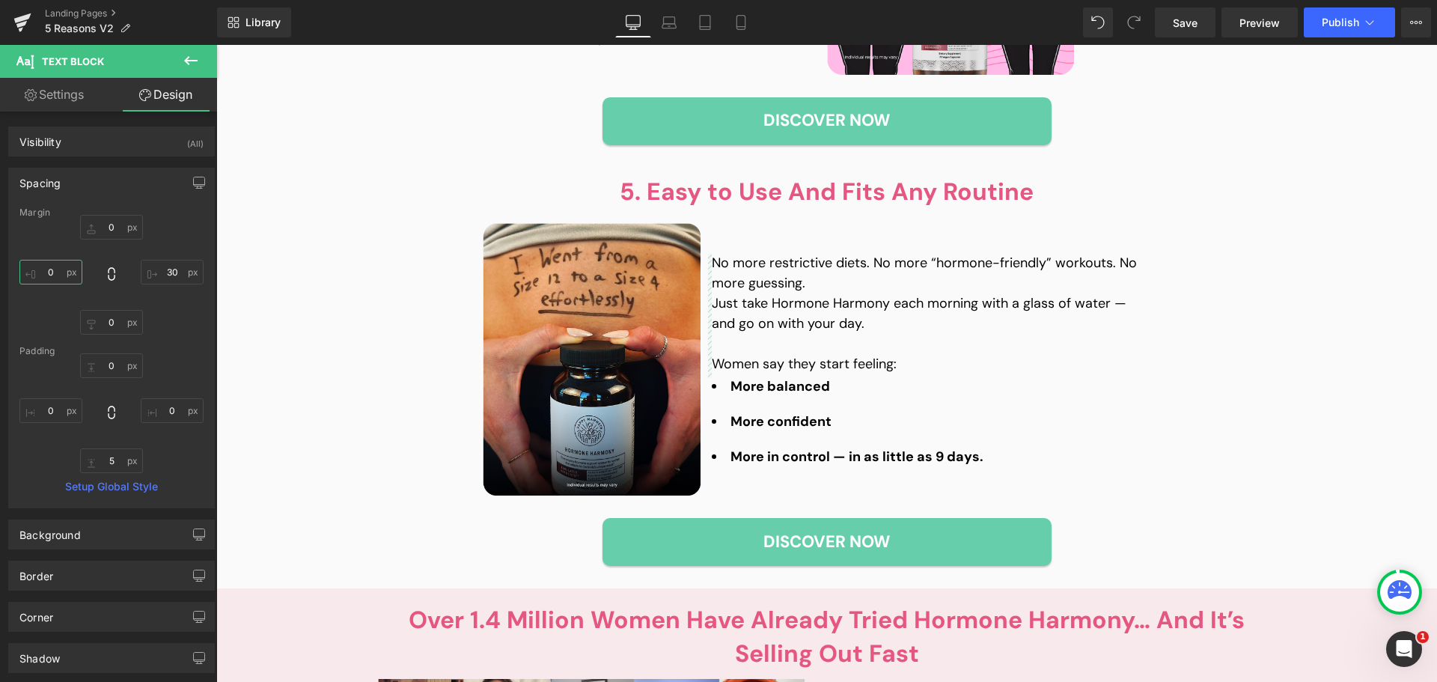
click at [48, 281] on input "0" at bounding box center [50, 272] width 63 height 25
type input "40"
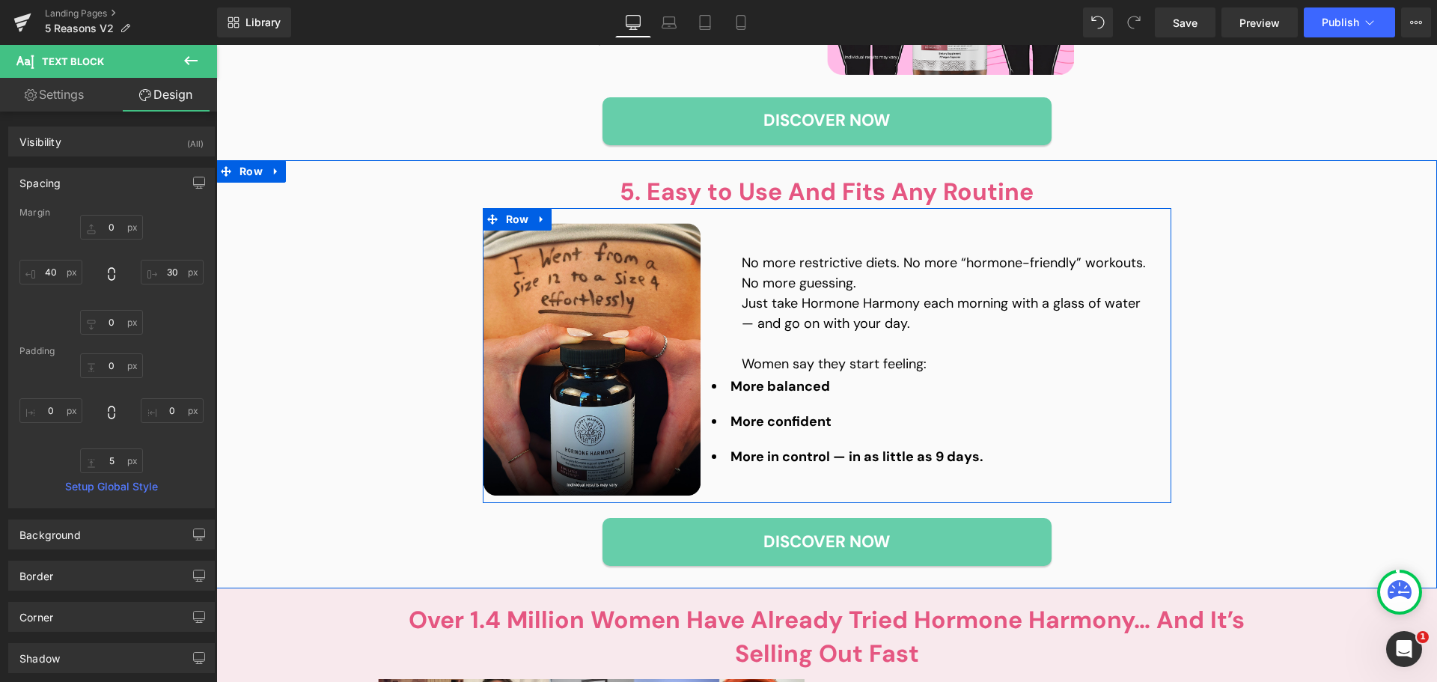
click at [825, 393] on li "More balanced" at bounding box center [930, 386] width 436 height 17
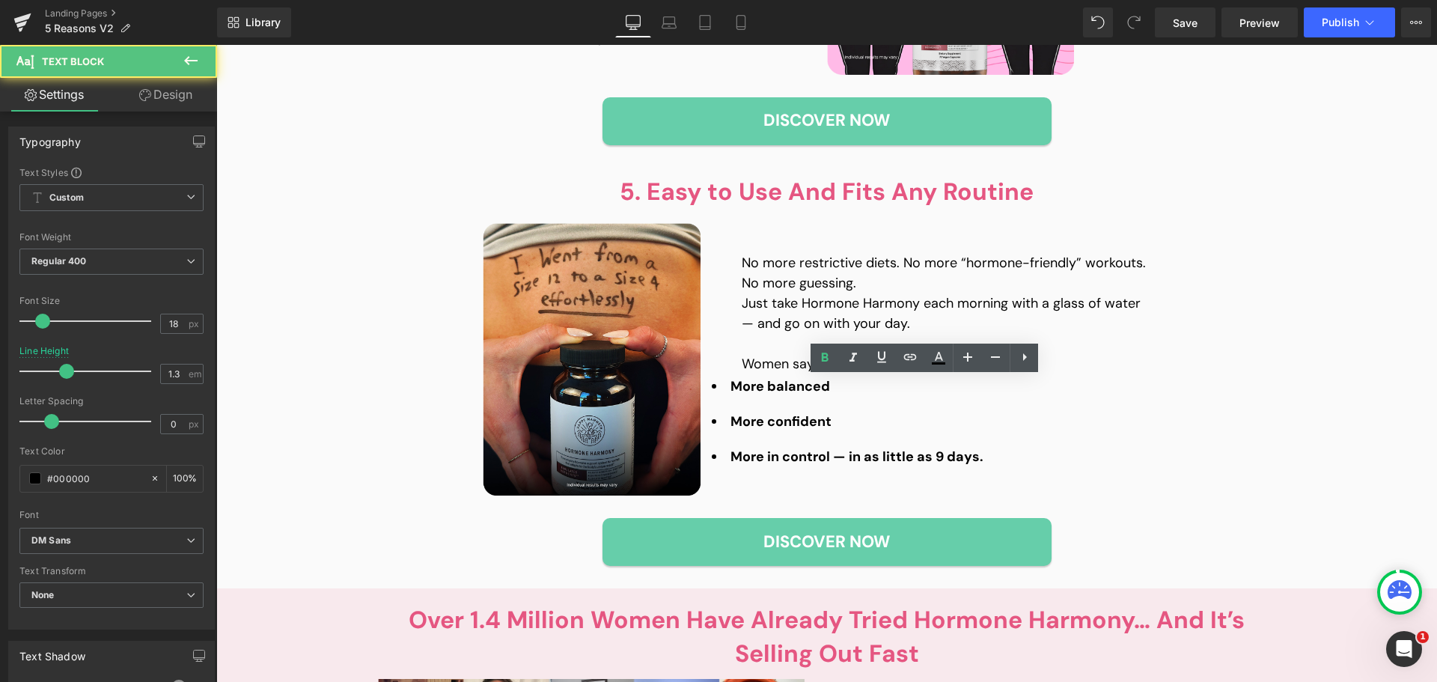
drag, startPoint x: 195, startPoint y: 94, endPoint x: 66, endPoint y: 184, distance: 157.0
click at [194, 94] on link "Design" at bounding box center [166, 95] width 109 height 34
click at [0, 0] on div "Spacing" at bounding box center [0, 0] width 0 height 0
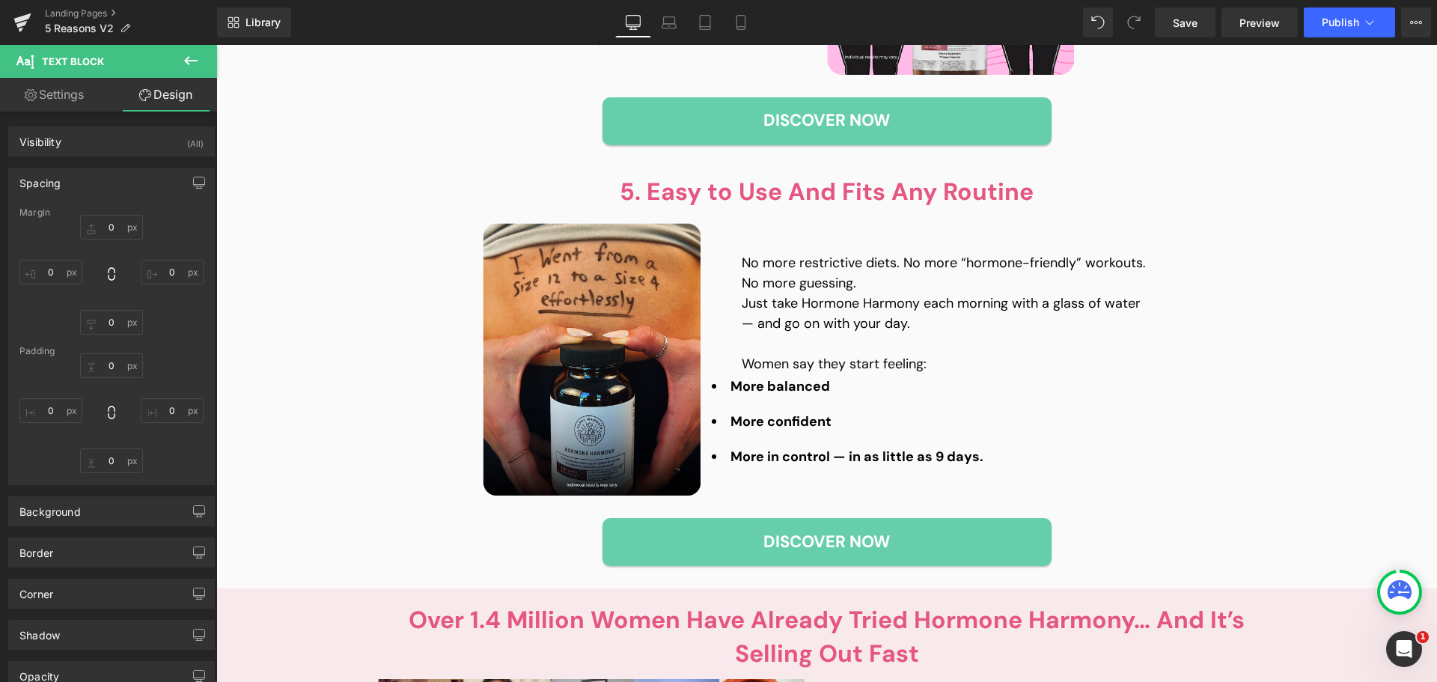
type input "0"
type input "30"
type input "0"
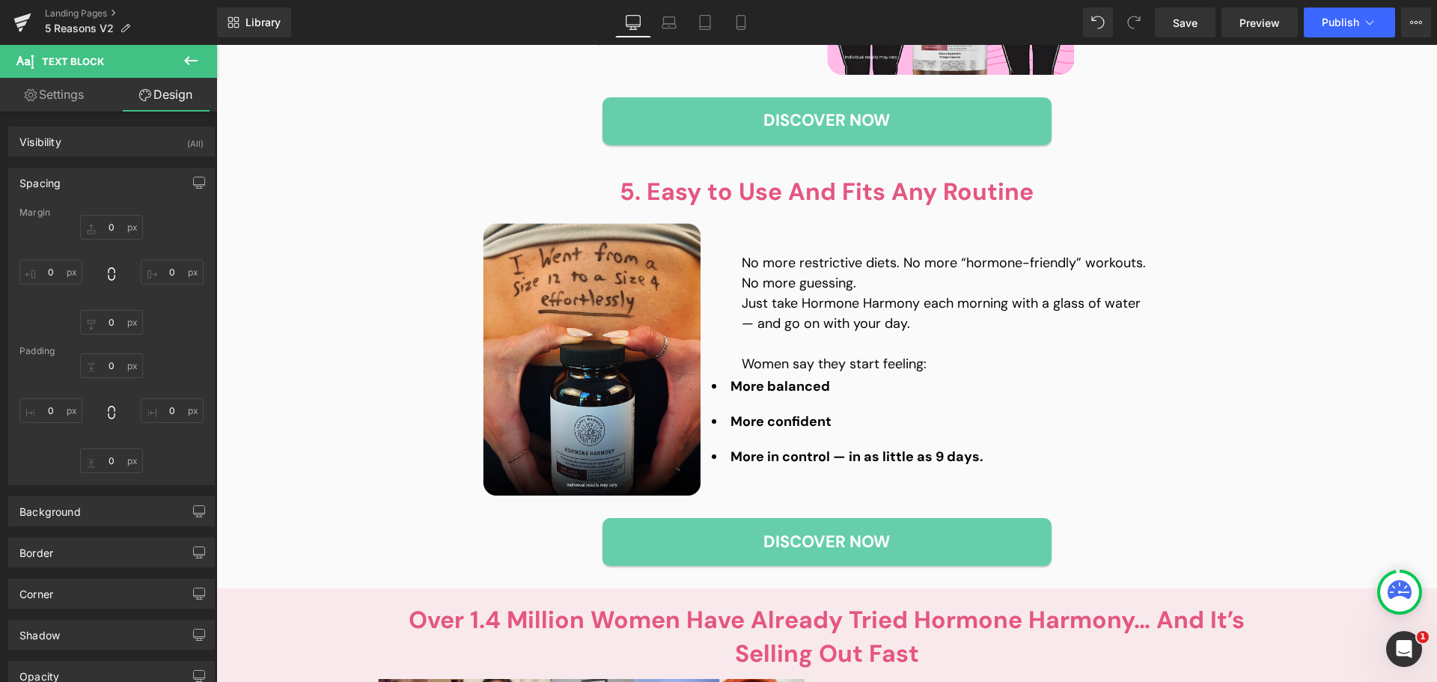
type input "0"
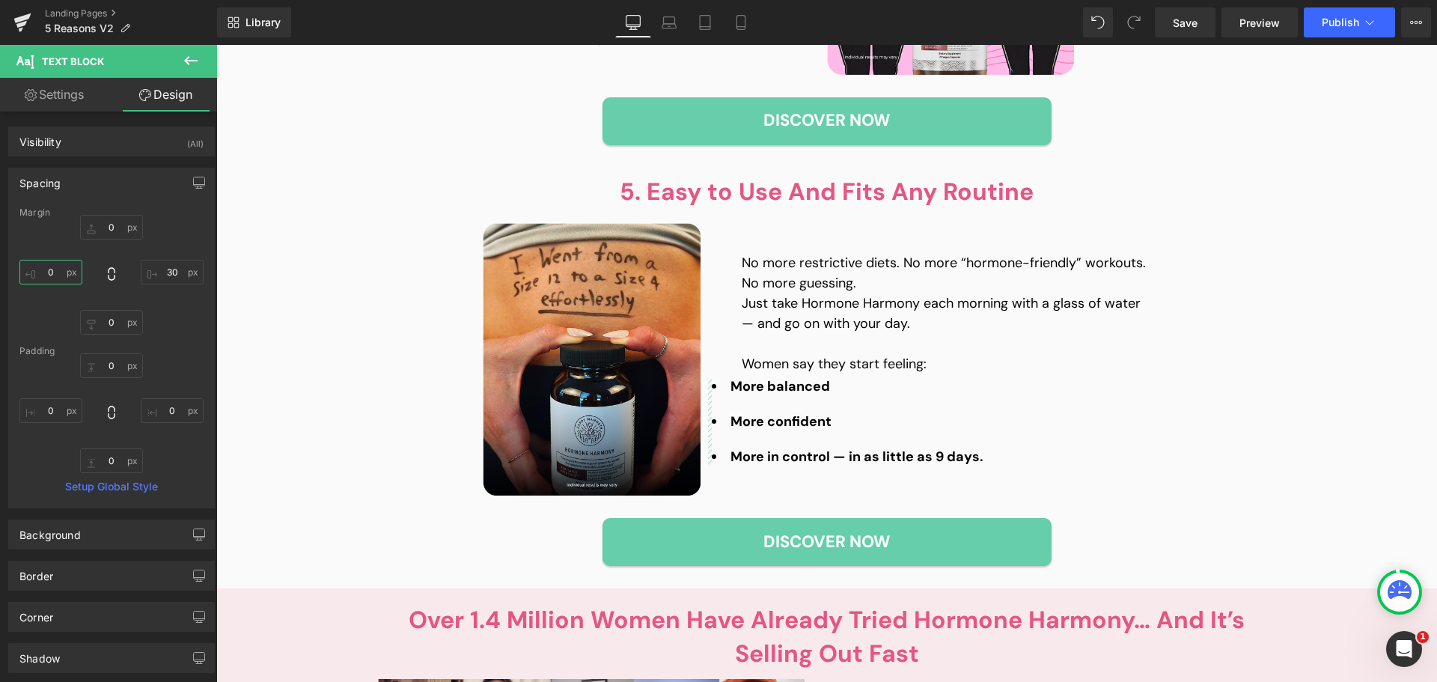
click at [45, 281] on input "0" at bounding box center [50, 272] width 63 height 25
type input "40"
click at [157, 273] on input "30" at bounding box center [172, 272] width 63 height 25
type input "0"
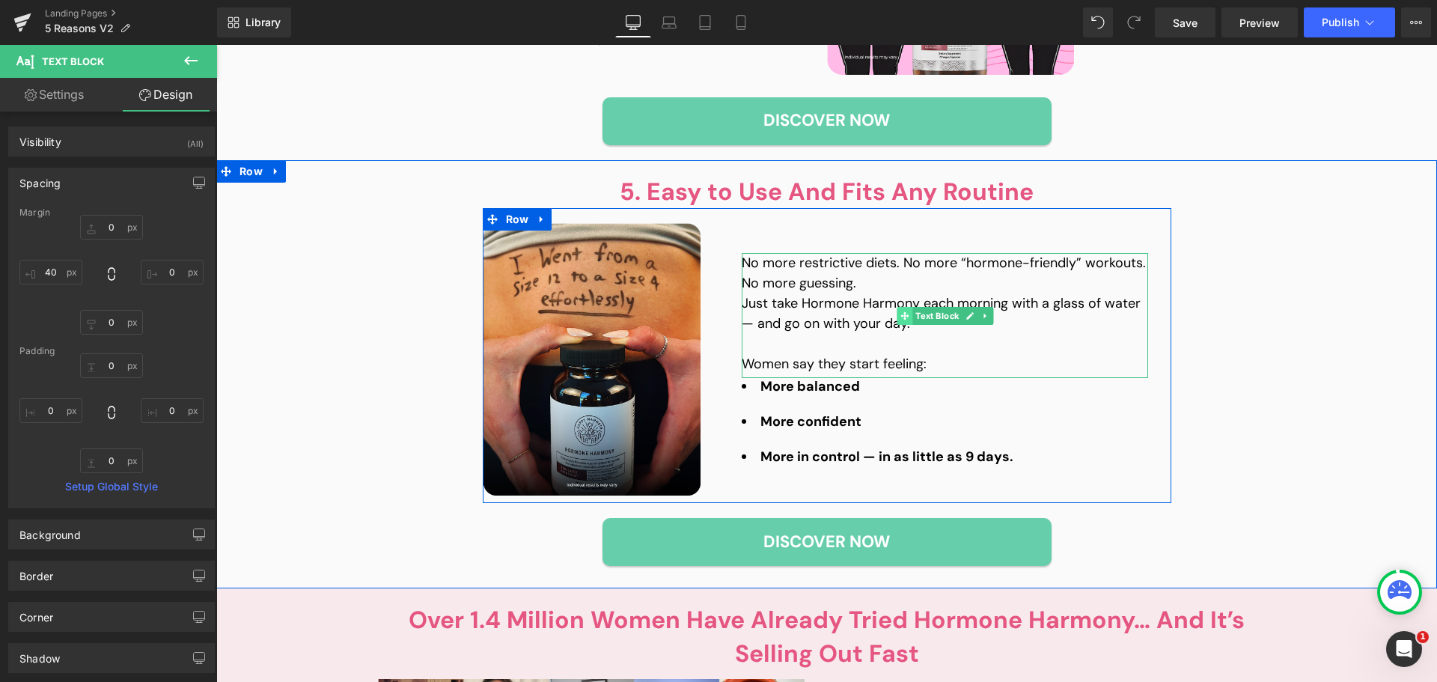
click at [897, 313] on span at bounding box center [905, 316] width 16 height 18
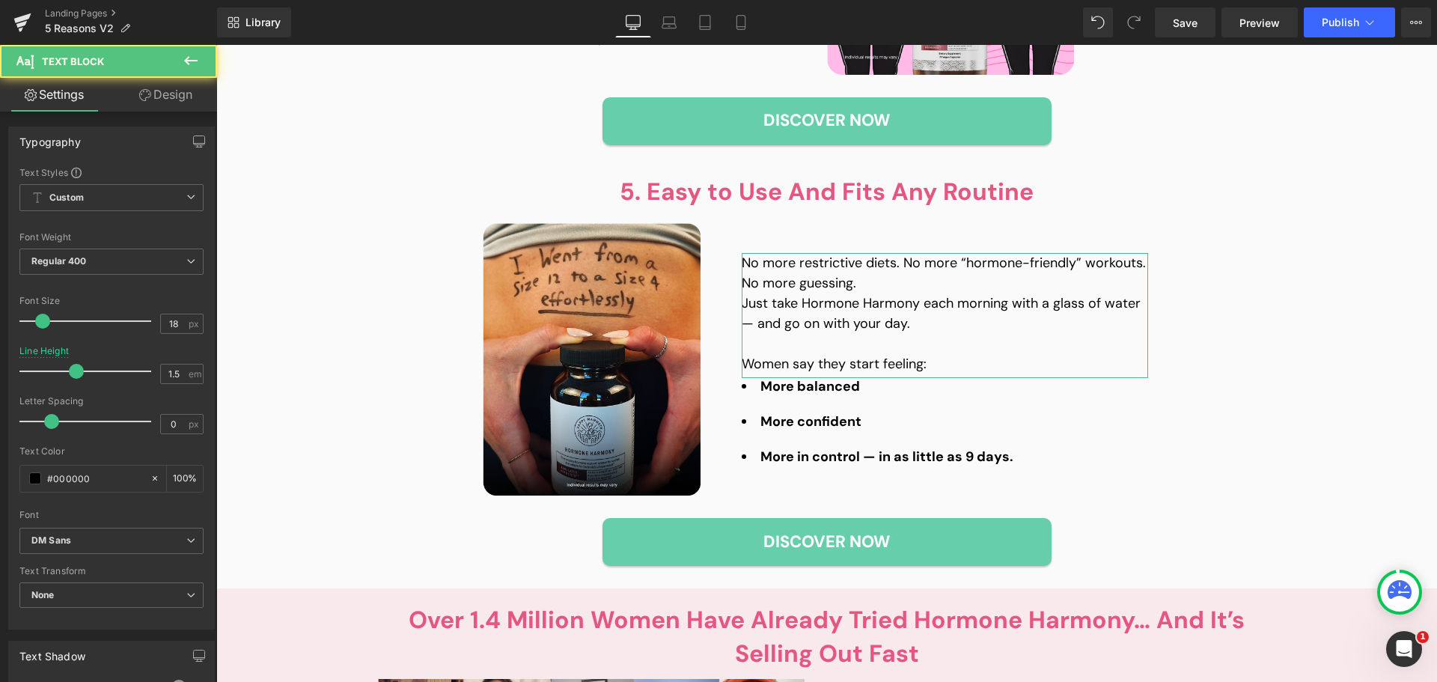
click at [159, 103] on link "Design" at bounding box center [166, 95] width 109 height 34
click at [0, 0] on div "Spacing" at bounding box center [0, 0] width 0 height 0
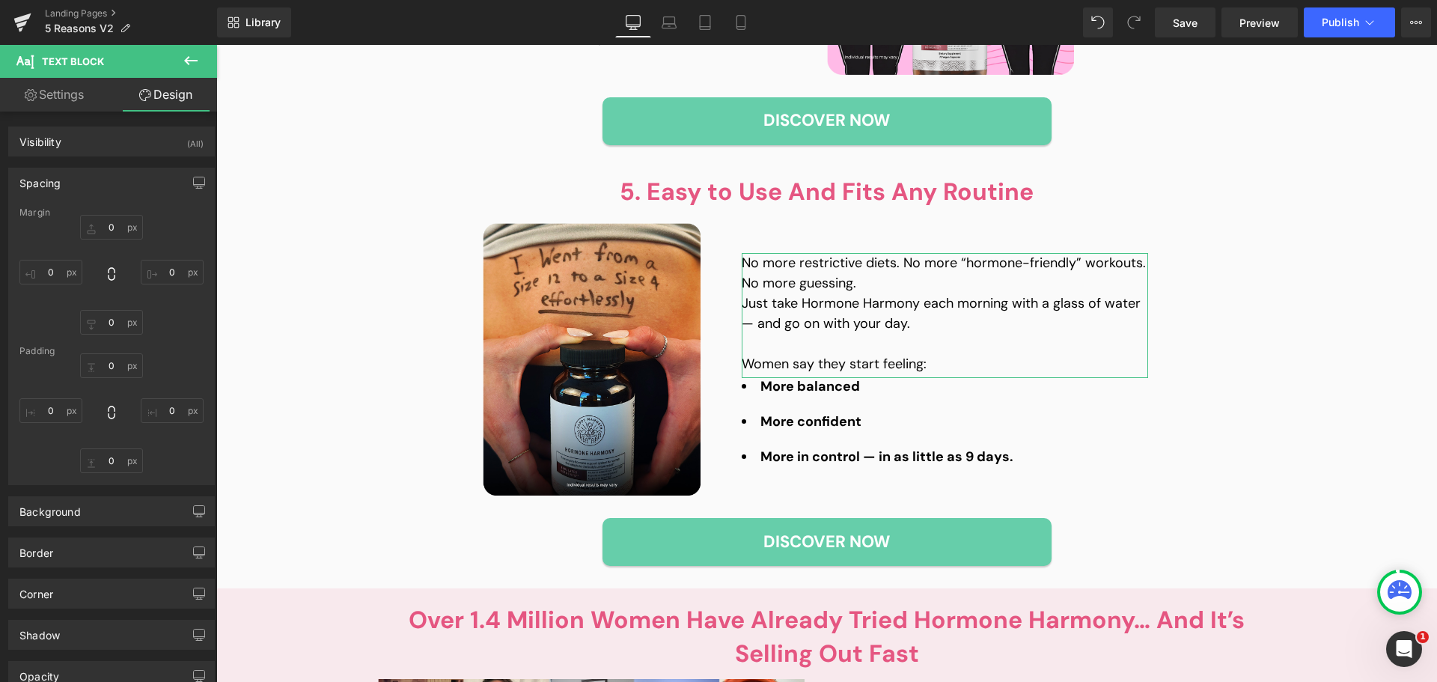
type input "0"
type input "30"
type input "0"
type input "40"
type input "0"
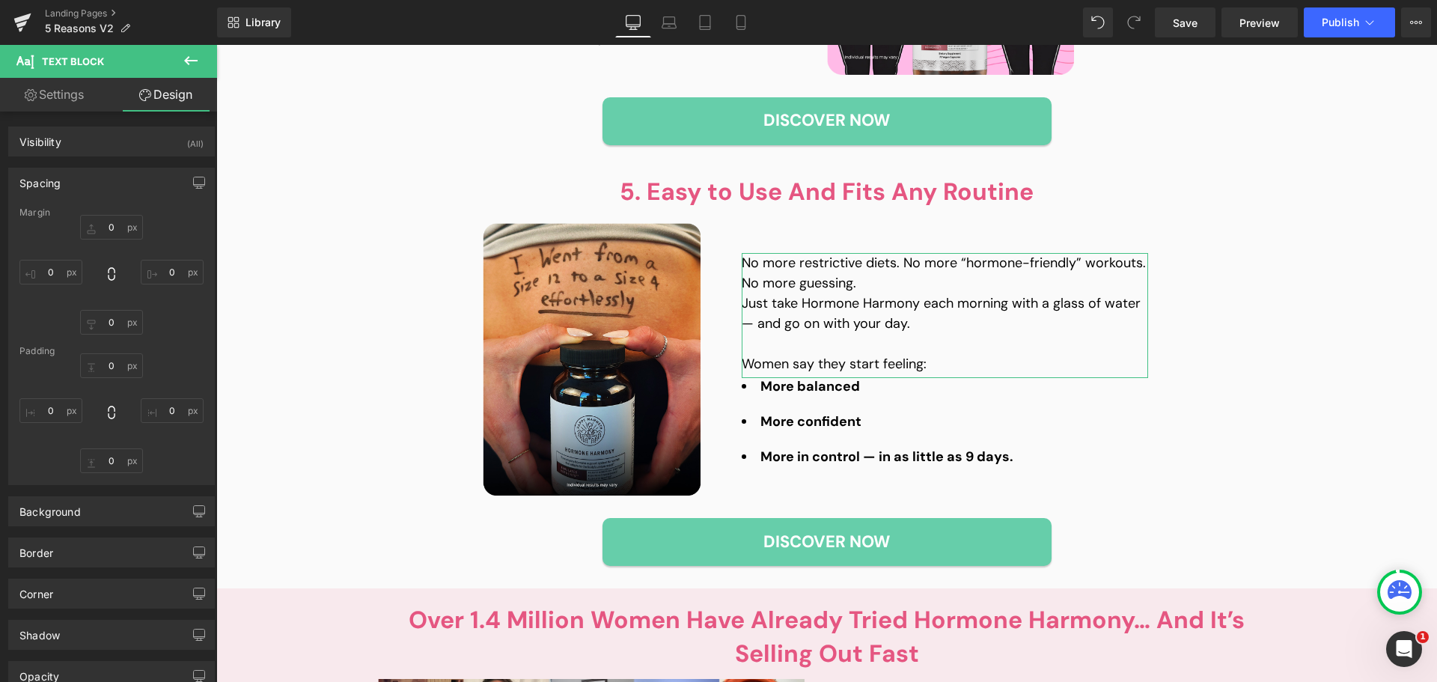
type input "0"
type input "5"
type input "0"
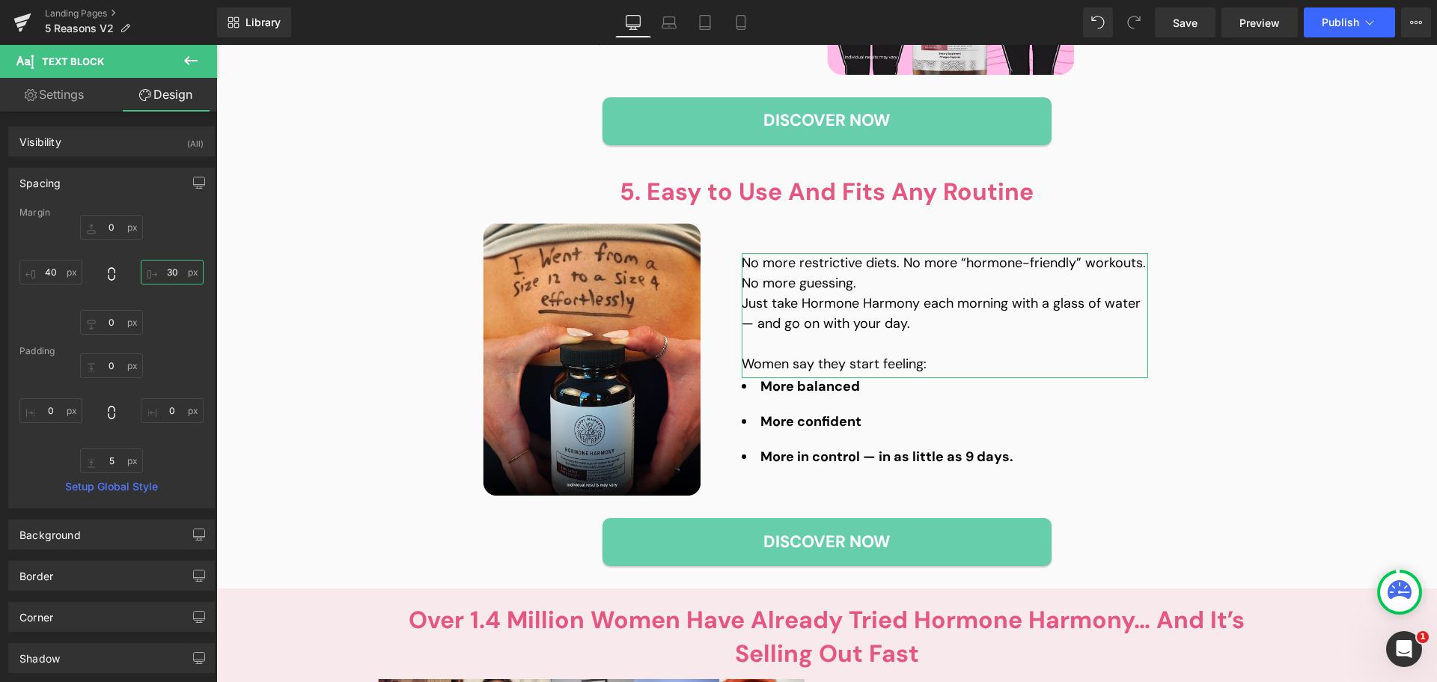
click at [165, 276] on input "30" at bounding box center [172, 272] width 63 height 25
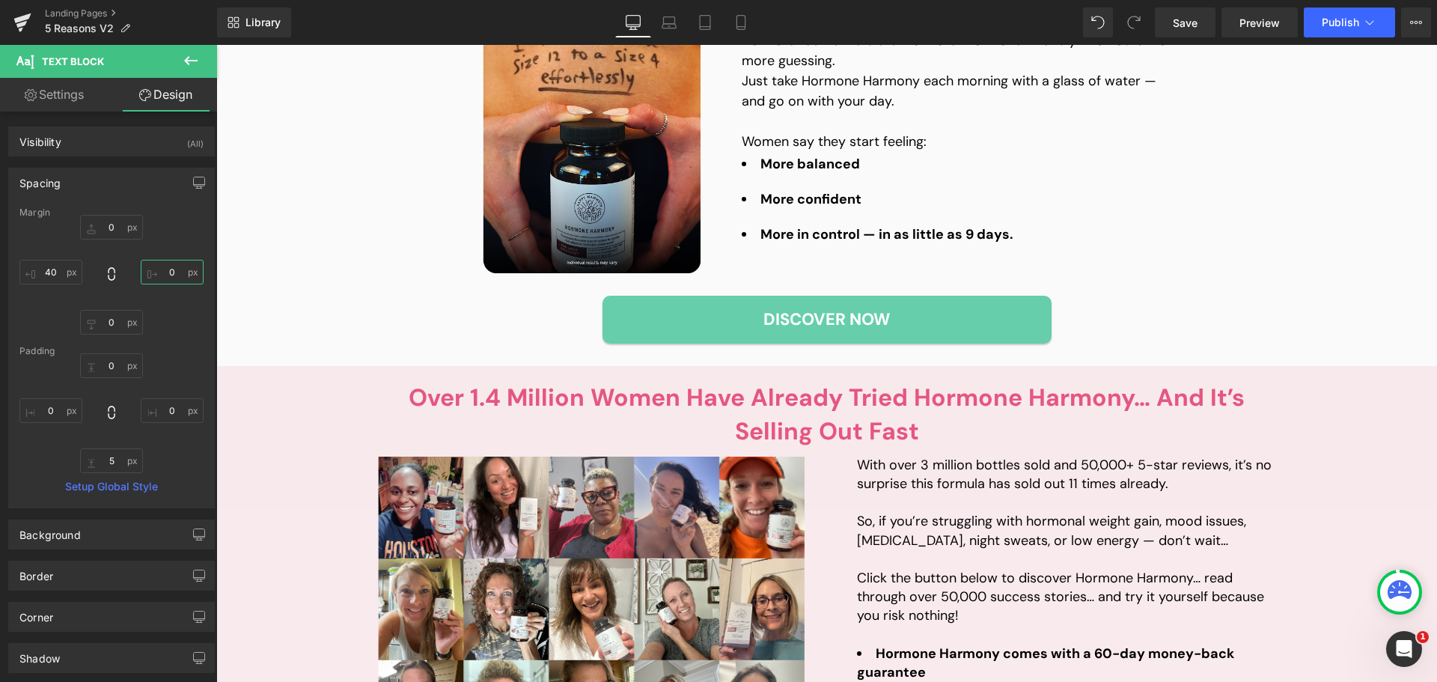
scroll to position [2156, 0]
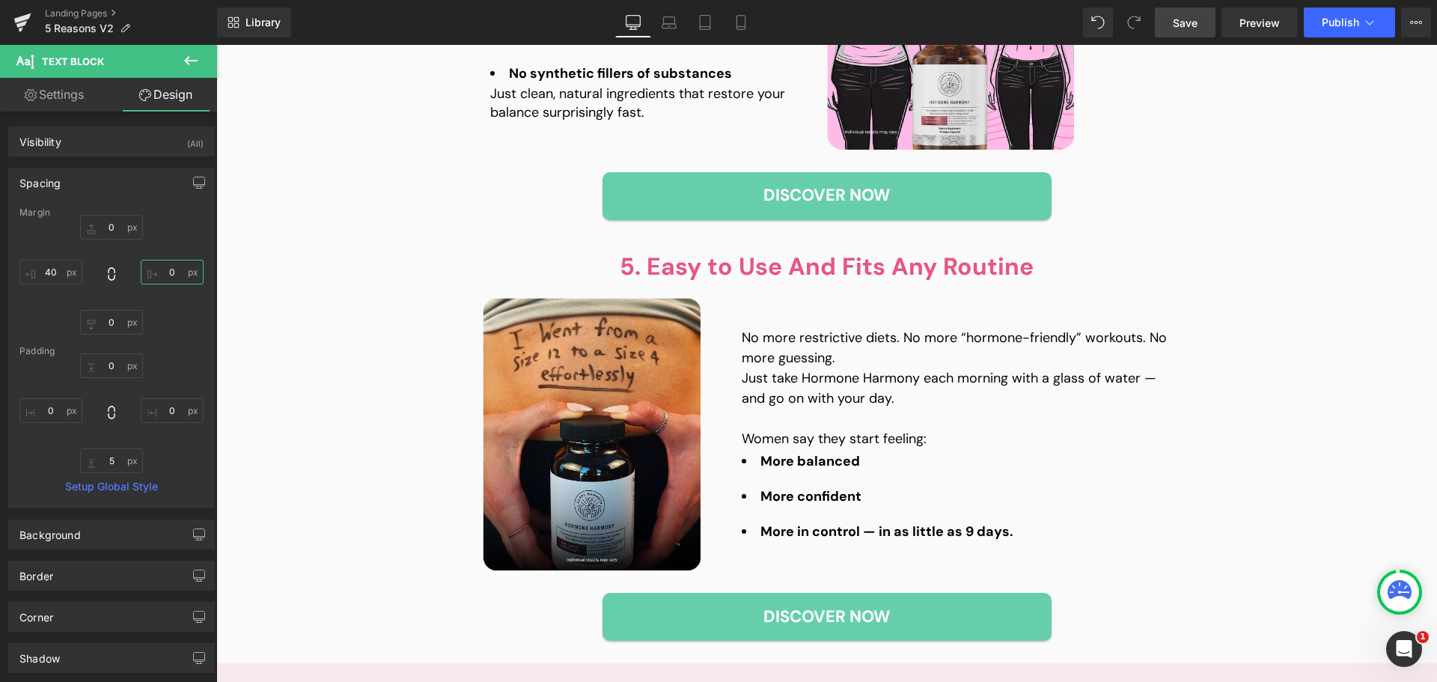
type input "0"
drag, startPoint x: 1186, startPoint y: 26, endPoint x: 913, endPoint y: 337, distance: 413.3
click at [1186, 26] on span "Save" at bounding box center [1185, 23] width 25 height 16
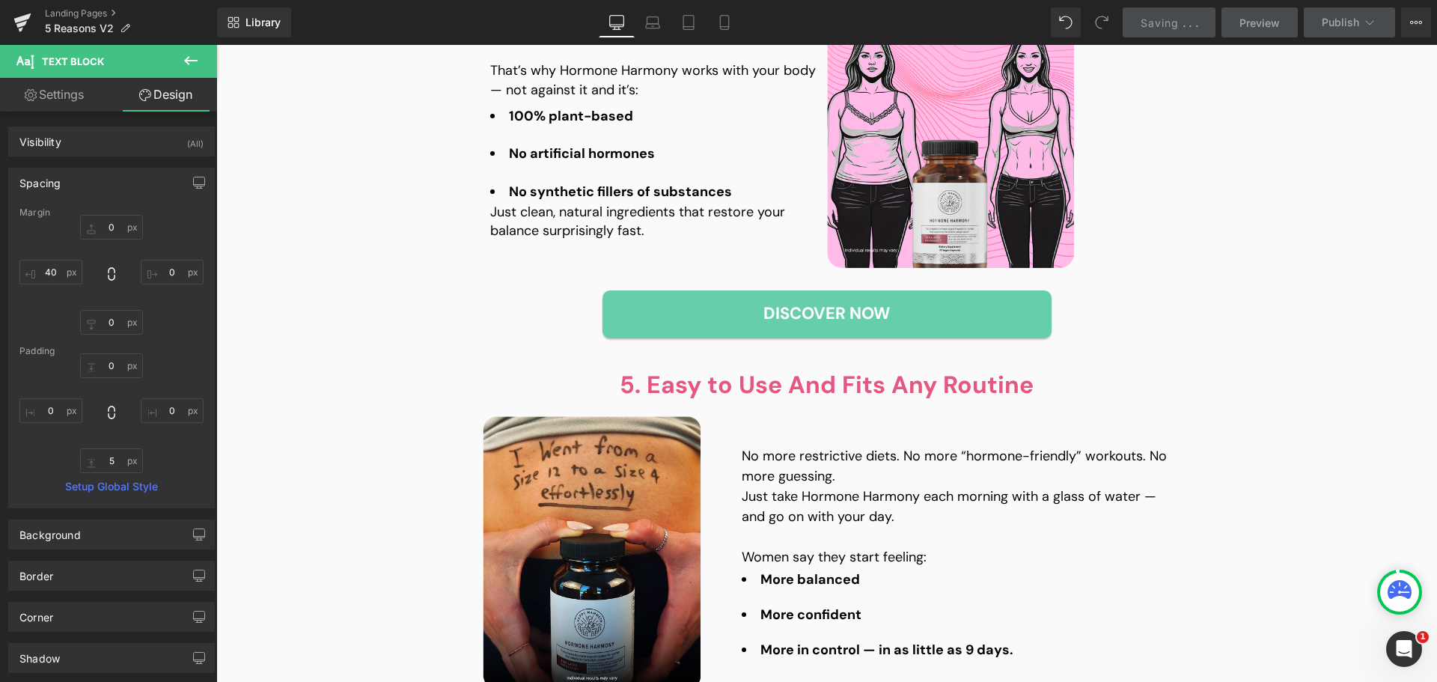
scroll to position [2081, 0]
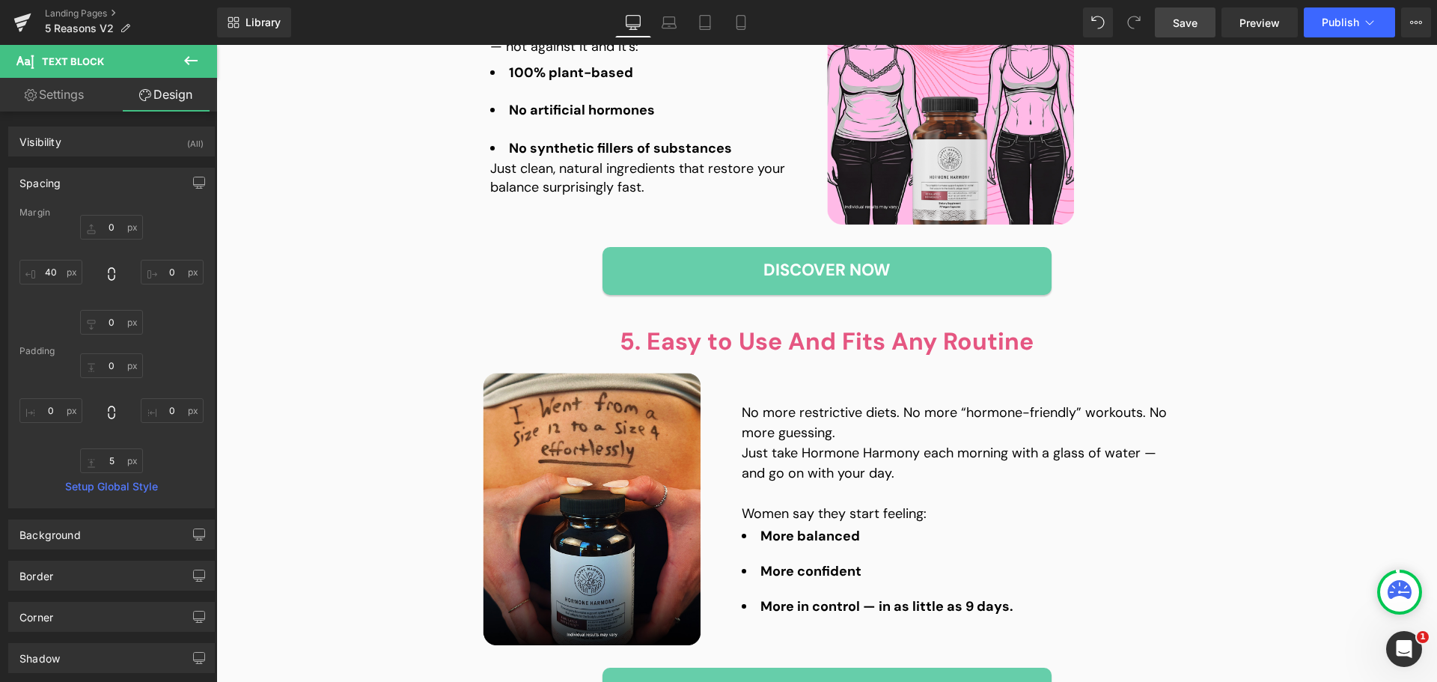
click at [1211, 14] on link "Save" at bounding box center [1185, 22] width 61 height 30
